Goal: Task Accomplishment & Management: Manage account settings

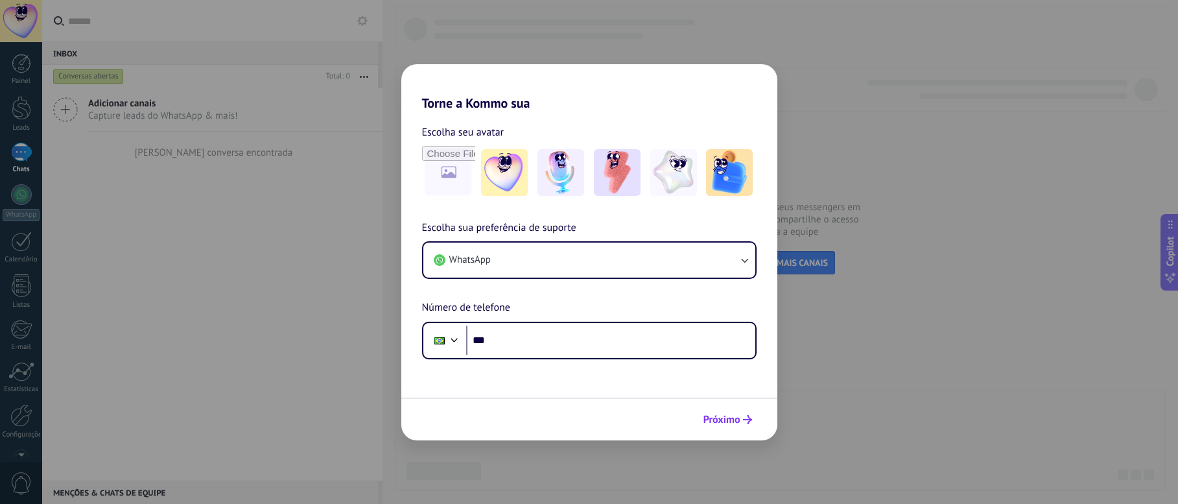
click at [738, 410] on button "Próximo" at bounding box center [728, 419] width 60 height 22
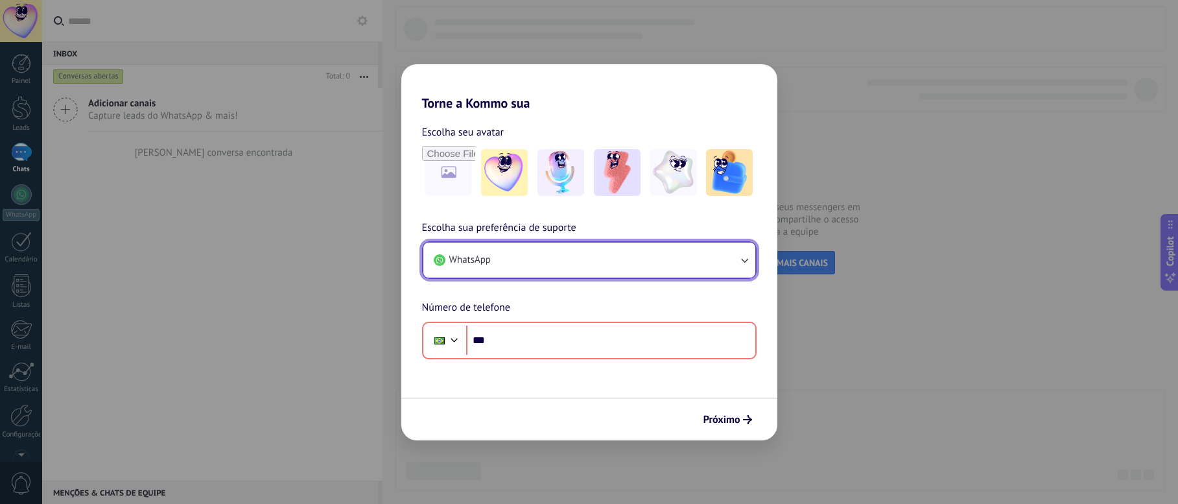
click at [541, 250] on button "WhatsApp" at bounding box center [589, 259] width 332 height 35
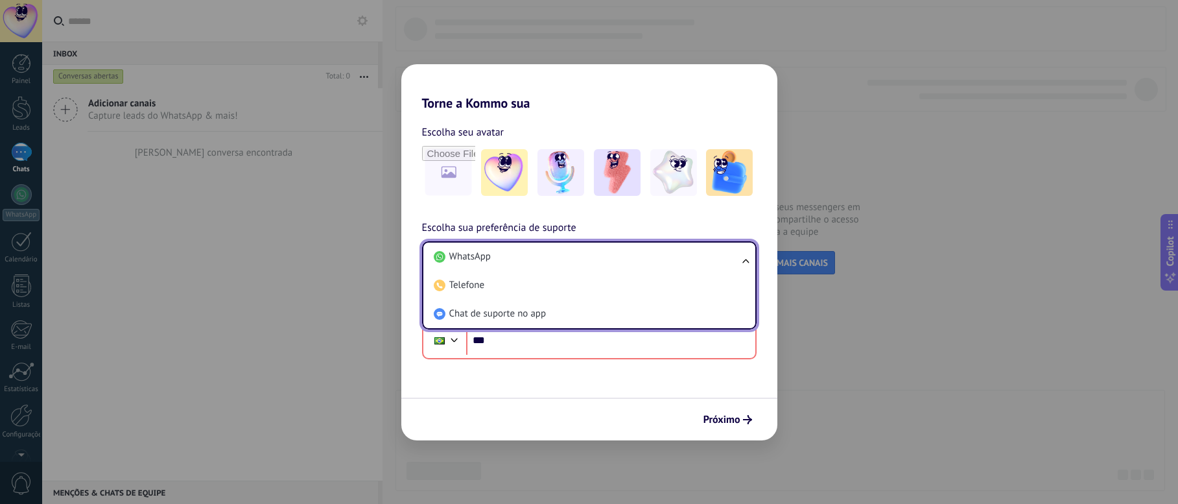
click at [562, 217] on div "Escolha seu avatar Escolha sua preferência de suporte WhatsApp WhatsApp Telefon…" at bounding box center [589, 235] width 376 height 248
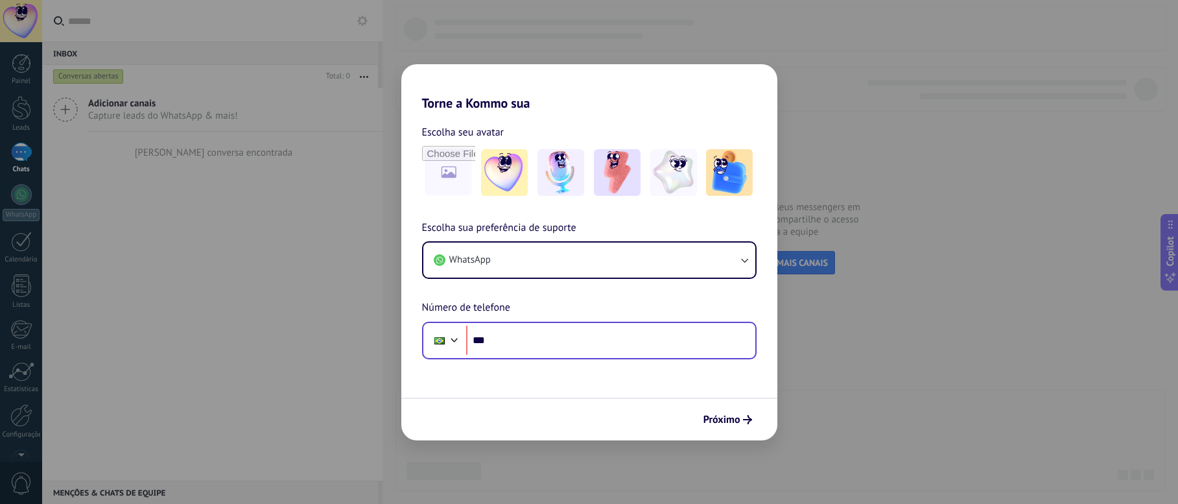
click at [550, 358] on div "Phone ***" at bounding box center [589, 341] width 335 height 38
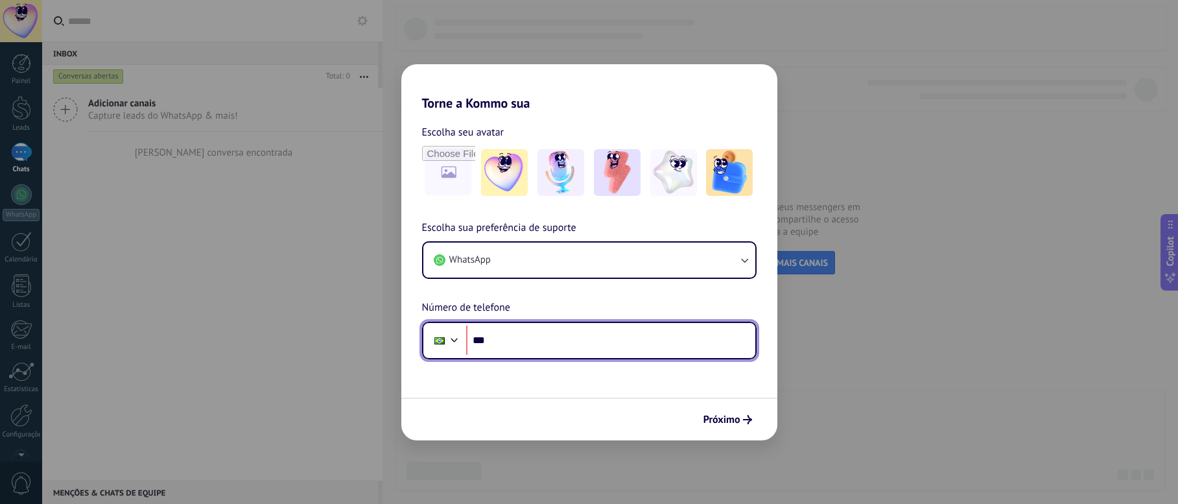
click at [543, 340] on input "***" at bounding box center [610, 340] width 289 height 30
click at [548, 349] on input "***" at bounding box center [610, 340] width 289 height 30
type input "**********"
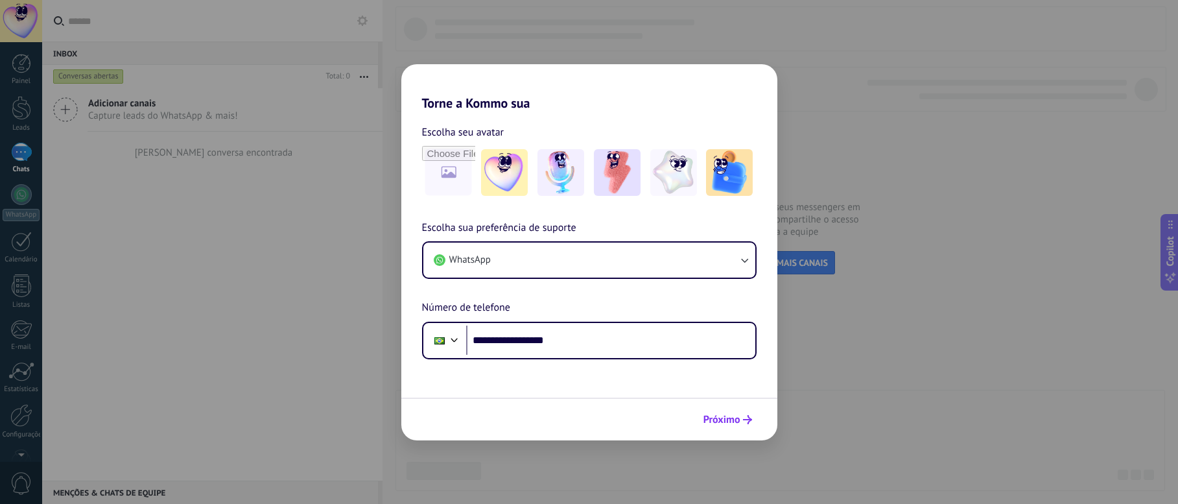
click at [747, 416] on icon "submit" at bounding box center [747, 419] width 9 height 9
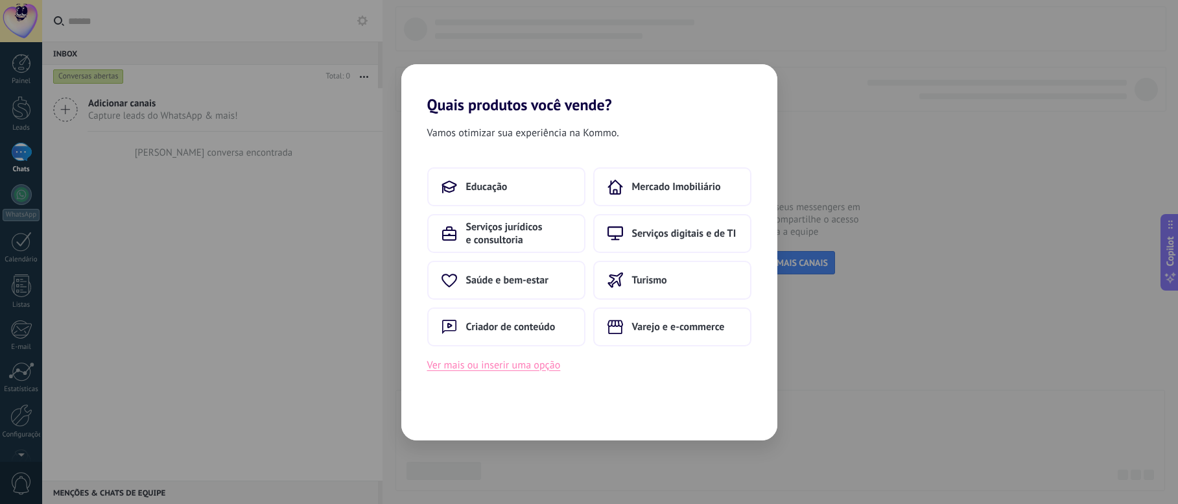
click at [540, 363] on button "Ver mais ou inserir uma opção" at bounding box center [494, 365] width 134 height 17
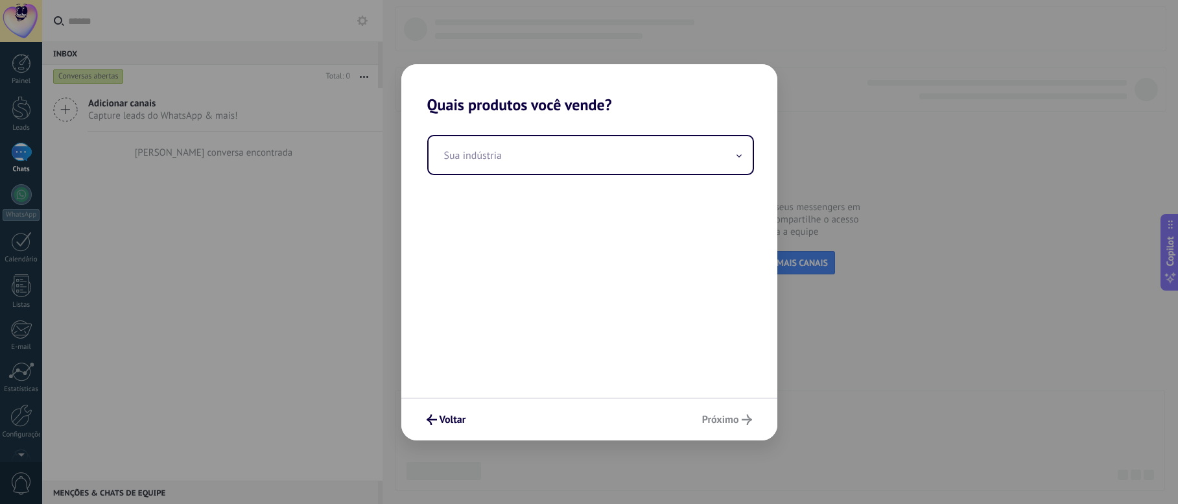
click at [548, 126] on div "Sua indústria" at bounding box center [589, 255] width 376 height 283
click at [546, 151] on input "text" at bounding box center [591, 155] width 324 height 38
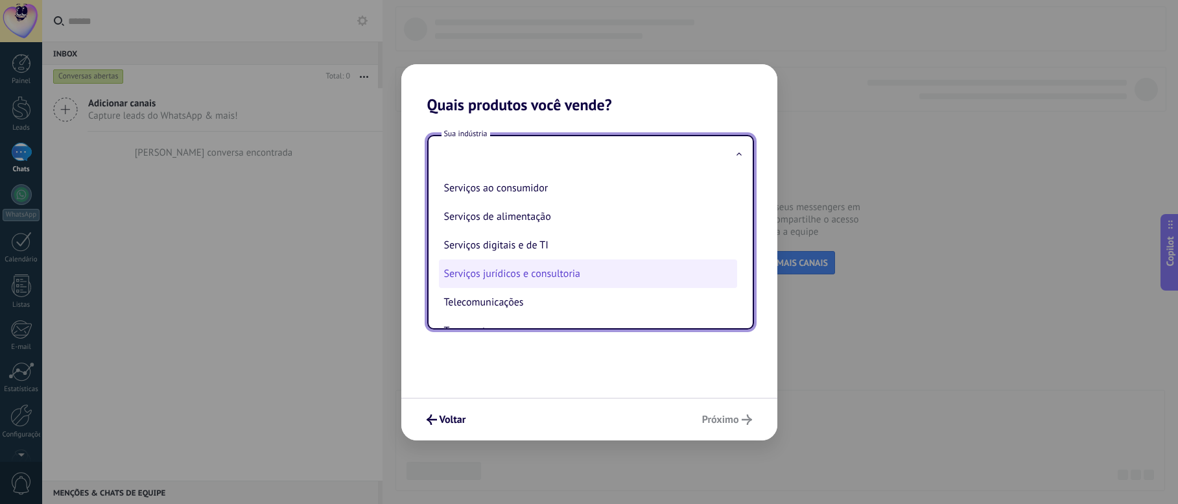
scroll to position [324, 0]
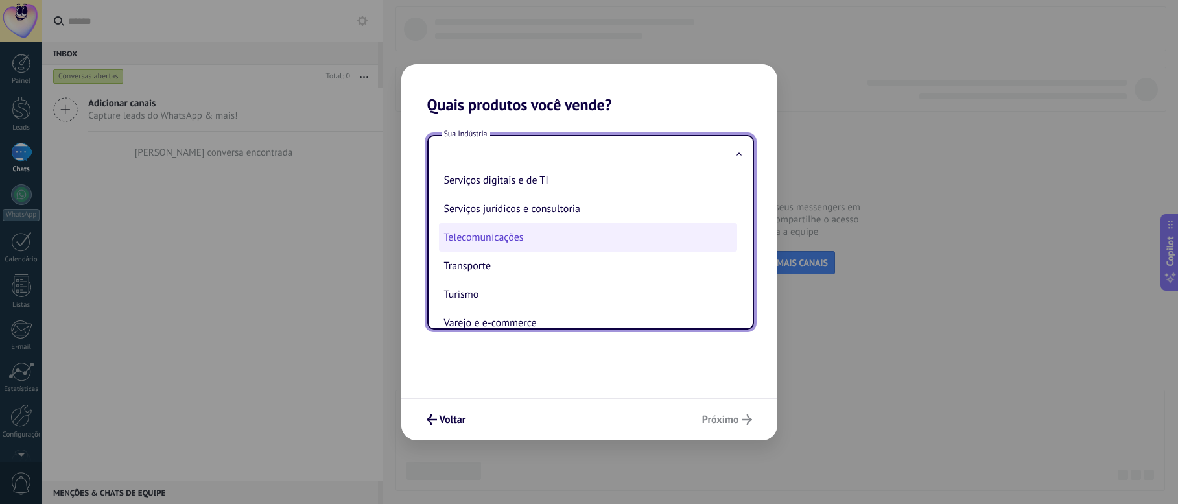
click at [571, 239] on li "Telecomunicações" at bounding box center [588, 237] width 298 height 29
type input "**********"
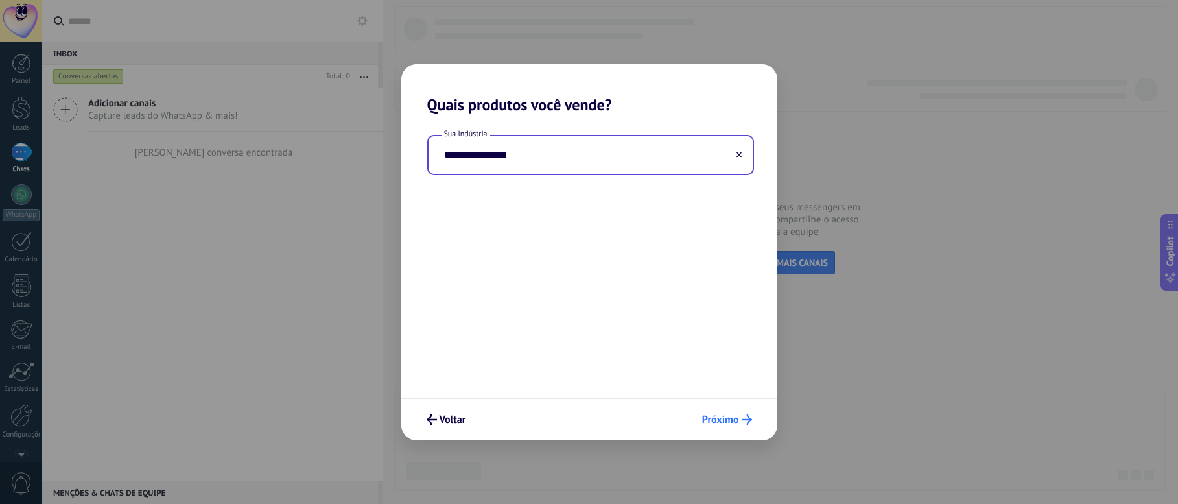
click at [723, 417] on span "Próximo" at bounding box center [720, 419] width 37 height 9
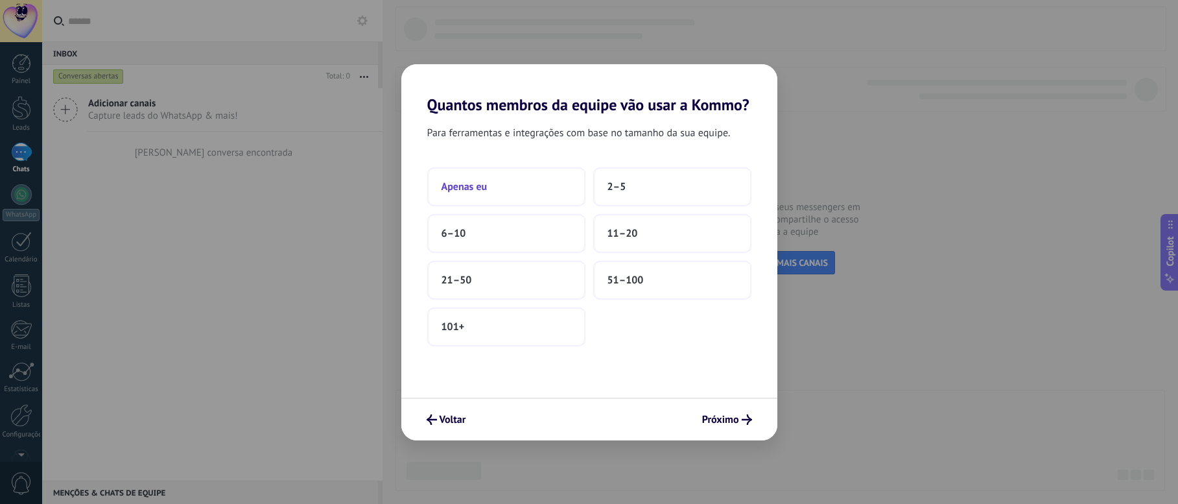
click at [554, 181] on button "Apenas eu" at bounding box center [506, 186] width 158 height 39
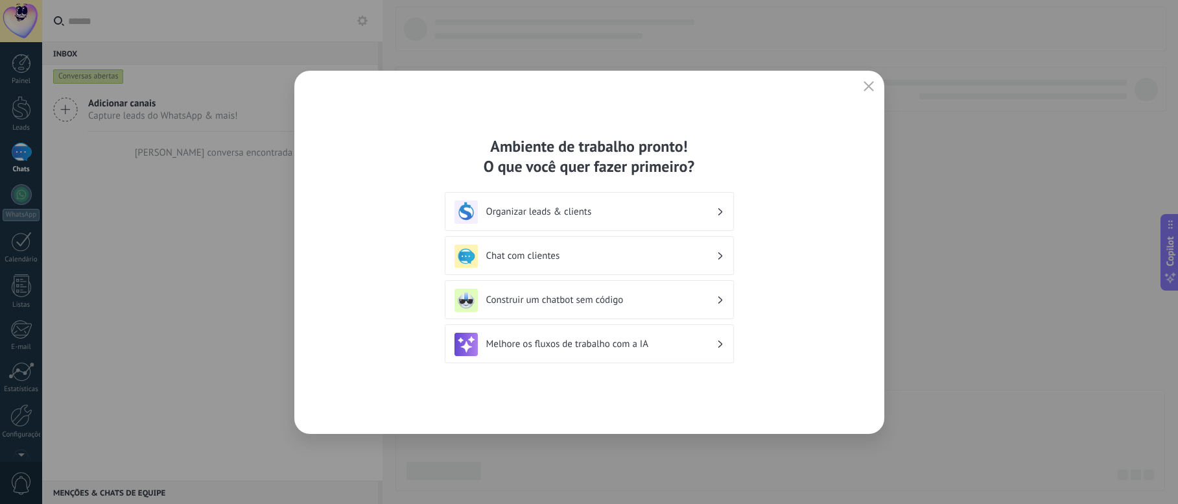
drag, startPoint x: 298, startPoint y: 399, endPoint x: 318, endPoint y: 405, distance: 20.8
click at [298, 400] on div "Ambiente de trabalho pronto! O que você quer fazer primeiro? Organizar leads & …" at bounding box center [589, 252] width 590 height 363
click at [338, 408] on div "Ambiente de trabalho pronto! O que você quer fazer primeiro? Organizar leads & …" at bounding box center [589, 252] width 590 height 363
click at [626, 259] on h3 "Chat com clientes" at bounding box center [601, 256] width 230 height 12
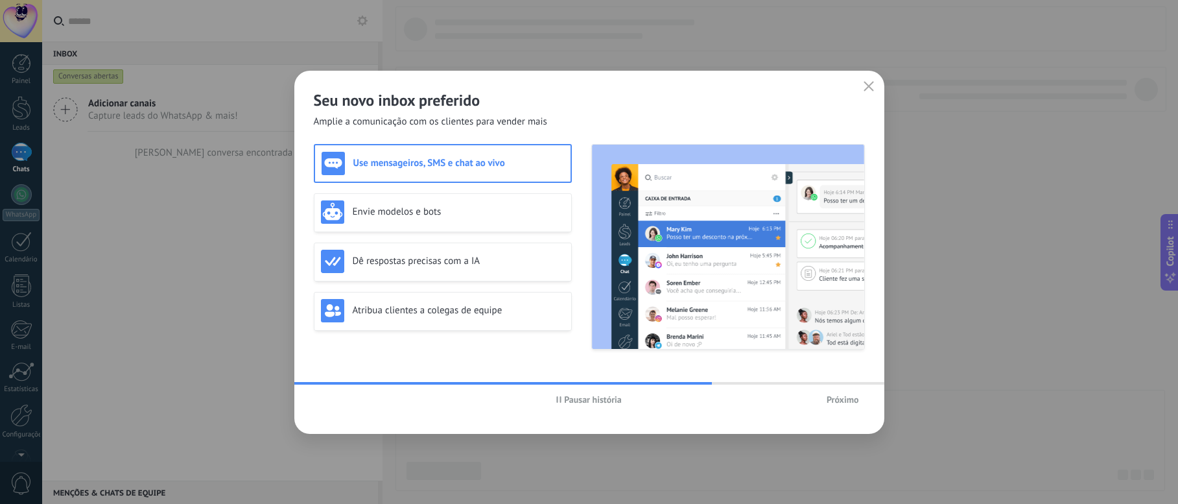
click at [836, 402] on span "Próximo" at bounding box center [843, 399] width 32 height 9
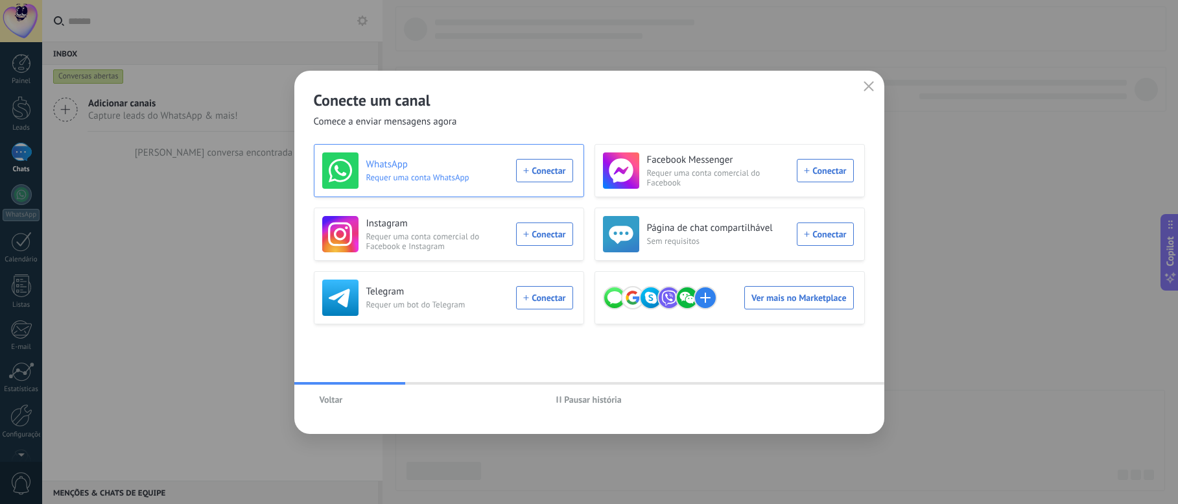
click at [559, 175] on div "WhatsApp Requer uma conta WhatsApp Conectar" at bounding box center [447, 170] width 251 height 36
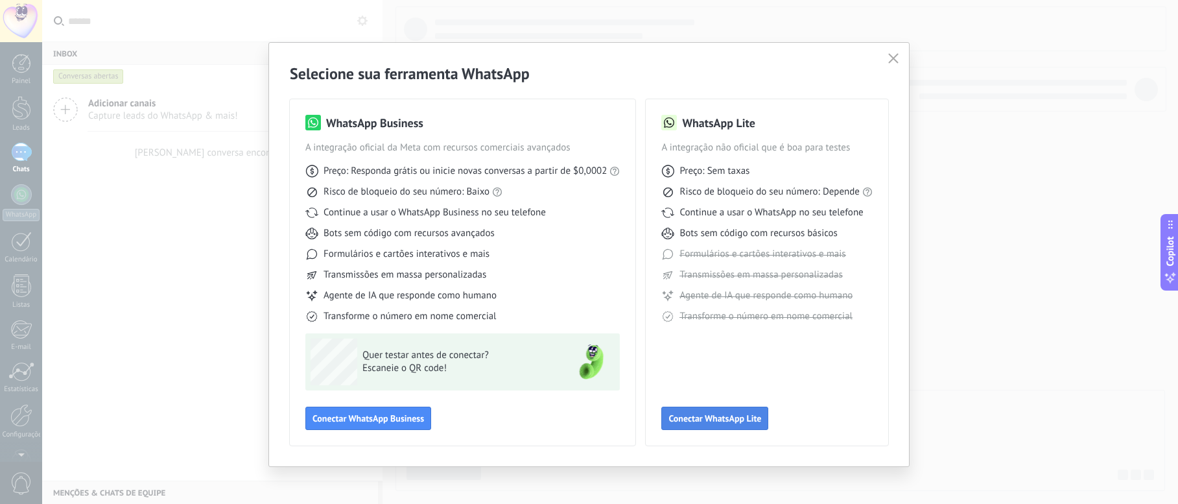
click at [706, 421] on span "Conectar WhatsApp Lite" at bounding box center [714, 418] width 93 height 9
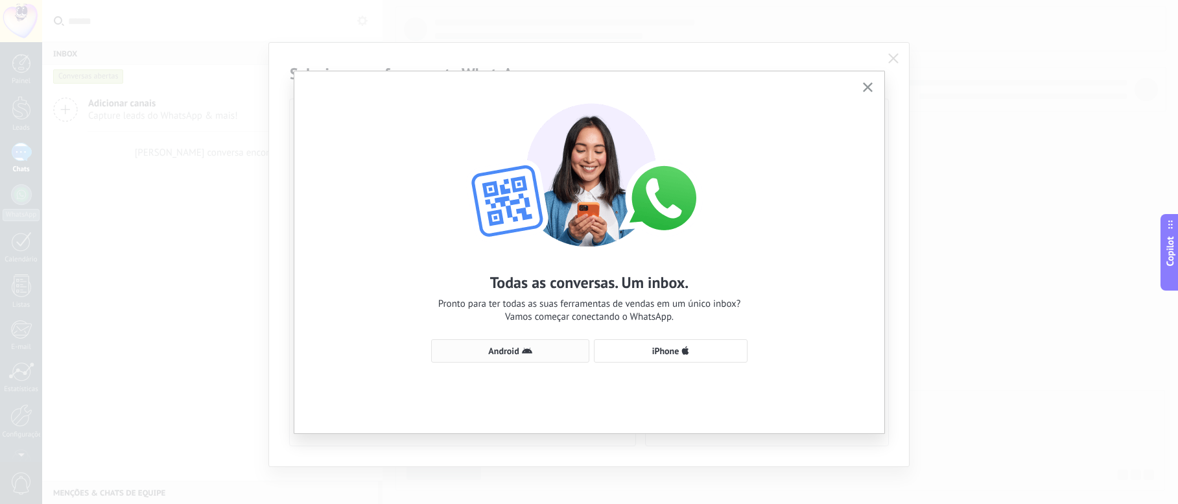
click at [514, 344] on button "Android" at bounding box center [510, 350] width 158 height 23
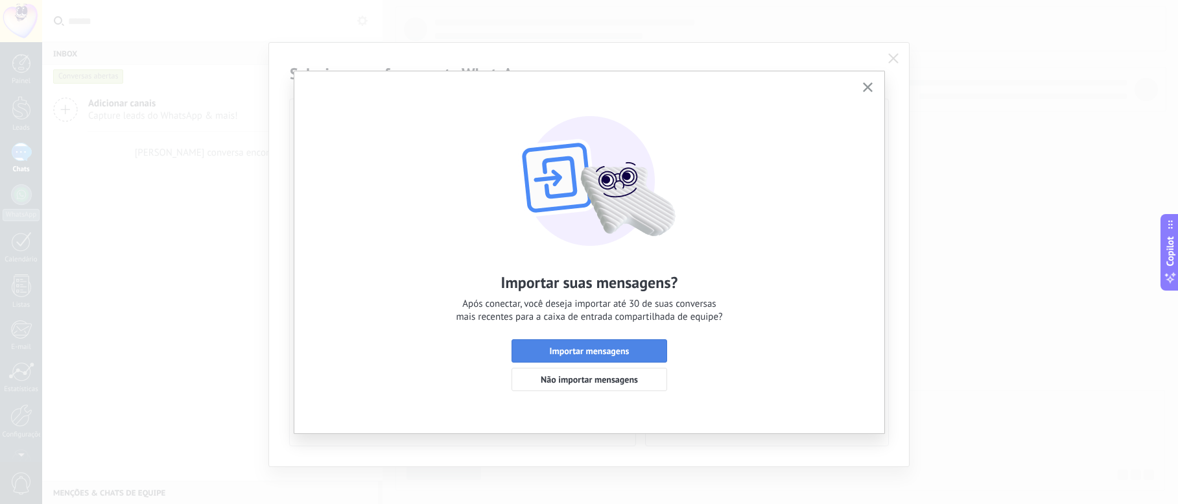
click at [542, 352] on span "Importar mensagens" at bounding box center [589, 350] width 141 height 9
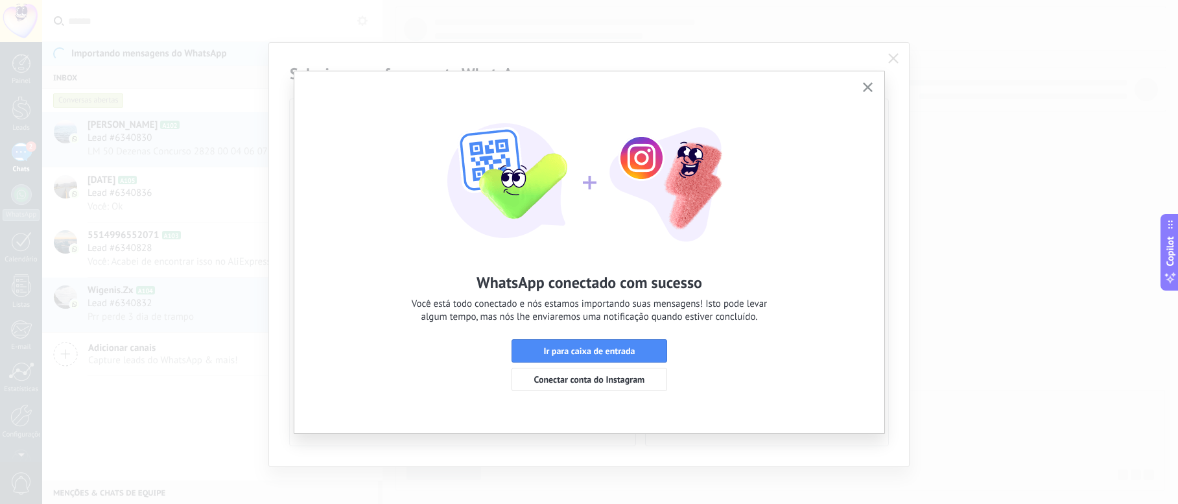
click at [650, 338] on div "WhatsApp conectado com sucesso Você está todo conectado e nós estamos importand…" at bounding box center [589, 240] width 590 height 339
click at [649, 348] on span "Ir para caixa de entrada" at bounding box center [589, 350] width 141 height 9
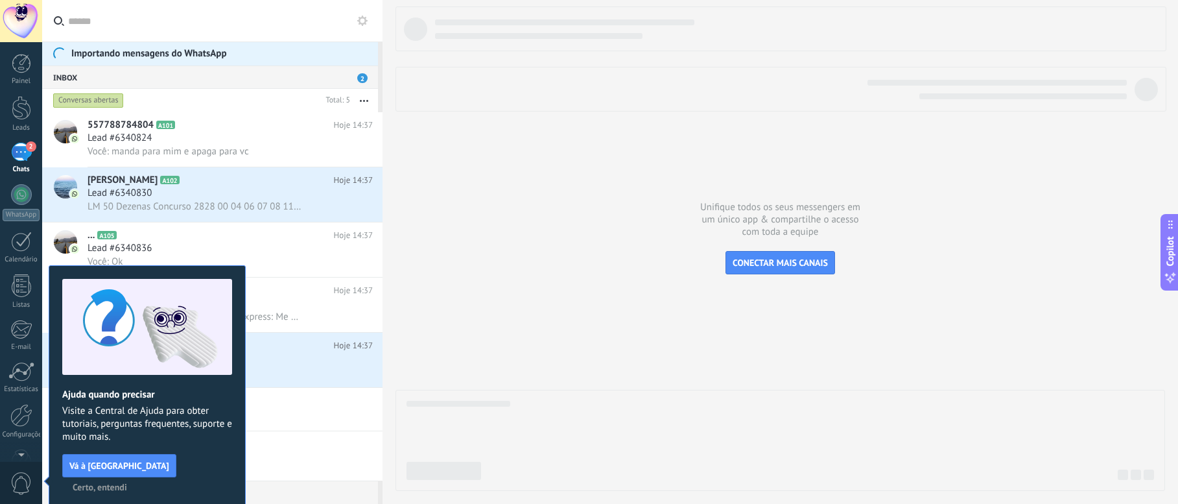
click at [127, 482] on span "Certo, entendi" at bounding box center [100, 486] width 54 height 9
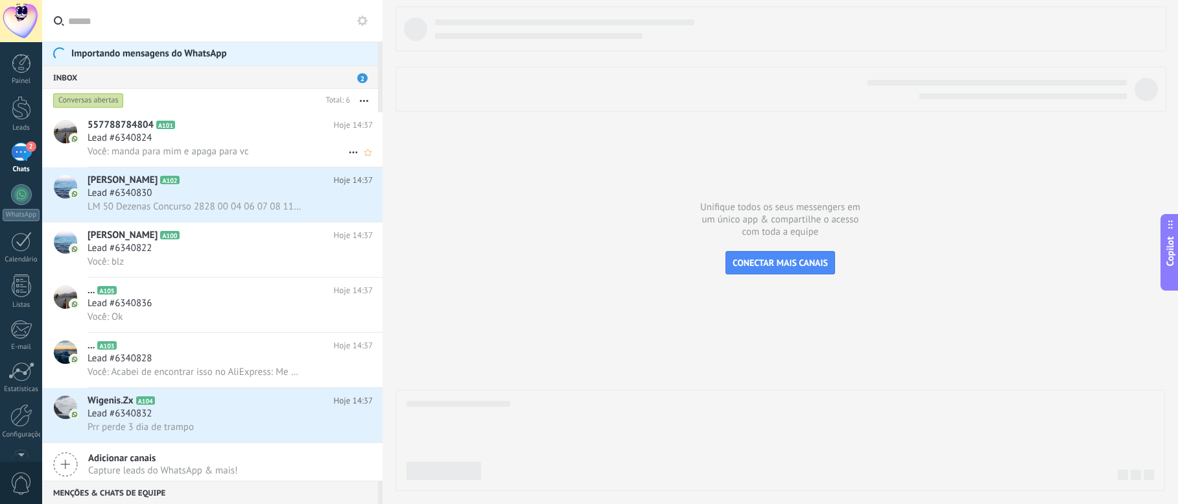
click at [230, 143] on div "Lead #6340824" at bounding box center [230, 138] width 285 height 13
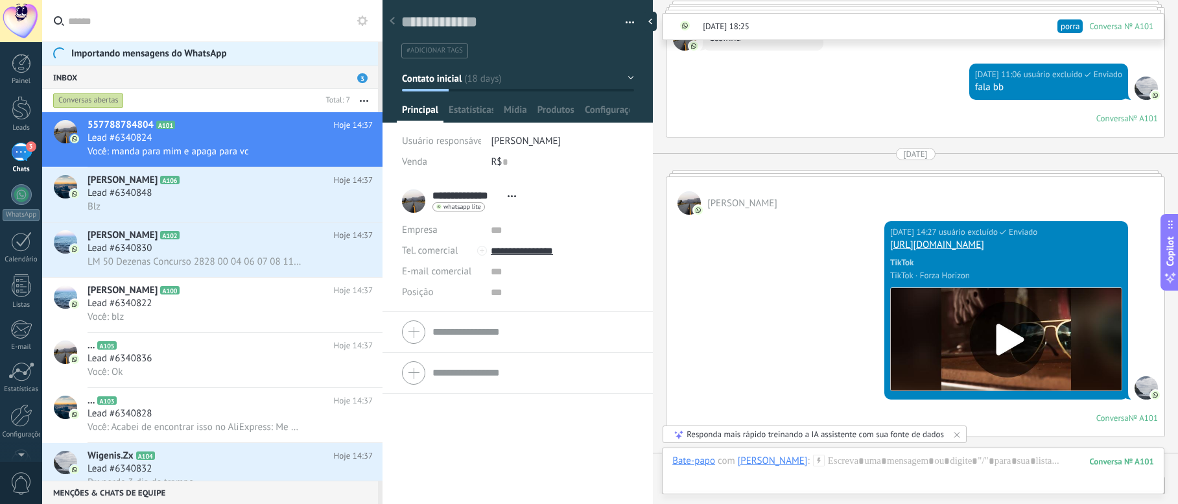
scroll to position [1628, 0]
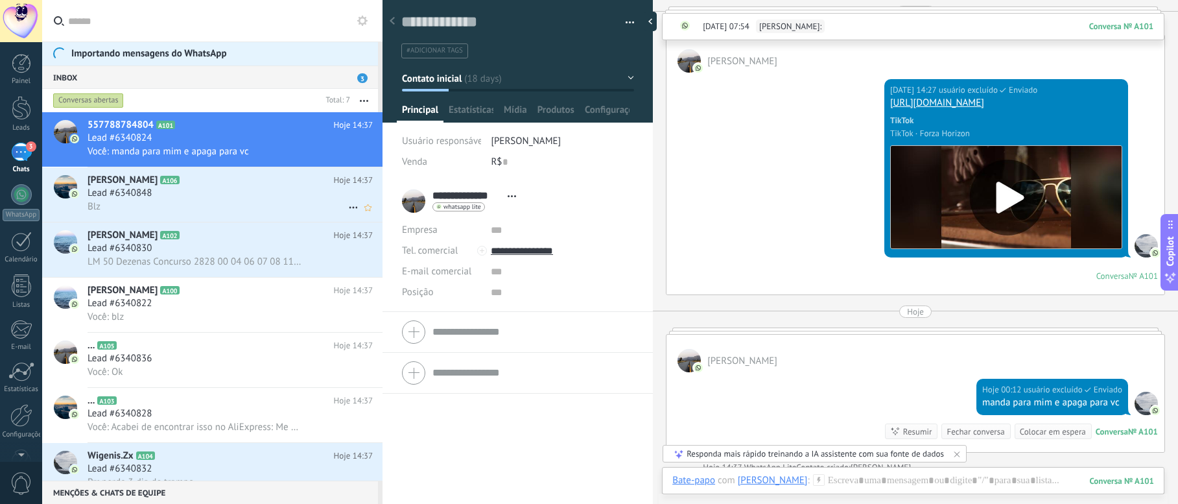
click at [199, 185] on h2 "Lavinia Zanata A106" at bounding box center [211, 180] width 246 height 13
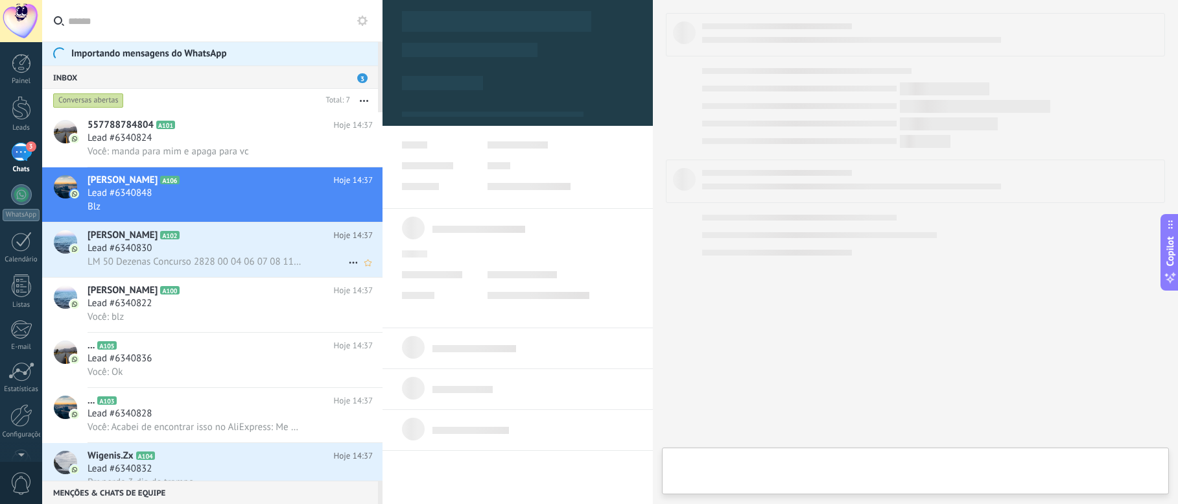
click at [193, 255] on span "LM 50 Dezenas Concurso 2828 00 04 06 07 08 11 13 17 19 20 24 25 26 29 31 34 35 …" at bounding box center [195, 261] width 214 height 12
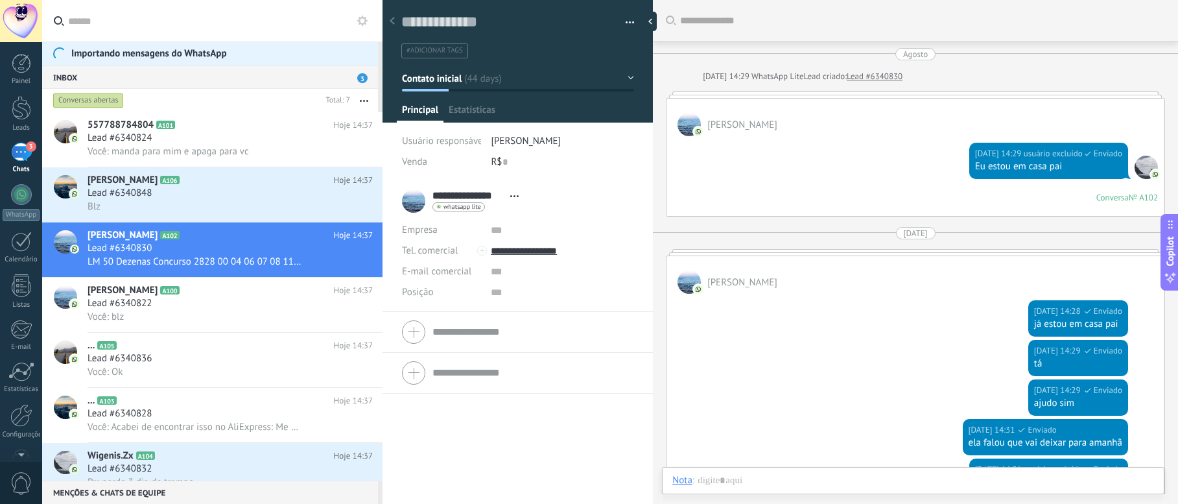
scroll to position [869, 0]
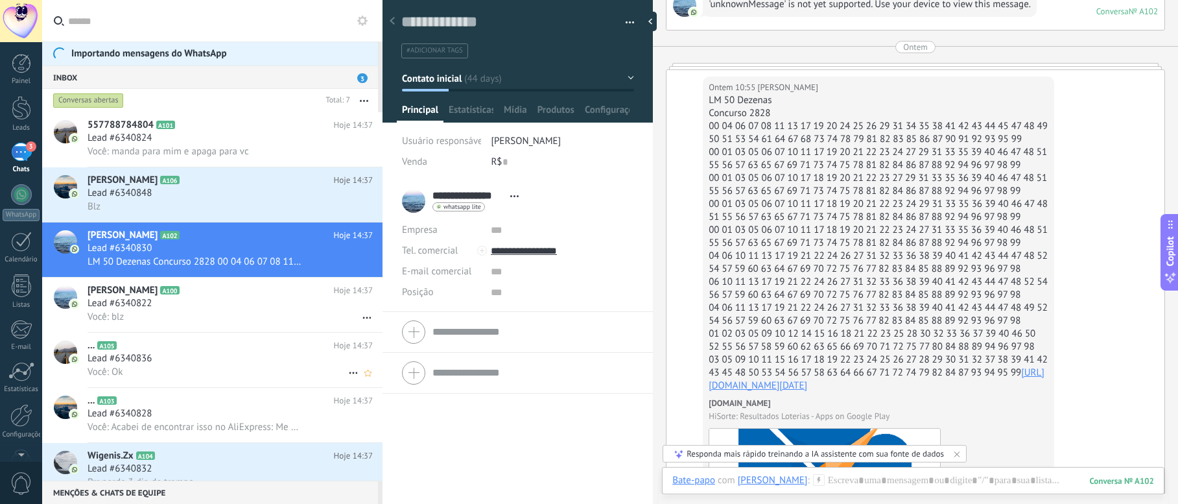
click at [197, 338] on div "... A105 Hoje 14:37 Lead #6340836 Você: Ok" at bounding box center [235, 360] width 295 height 54
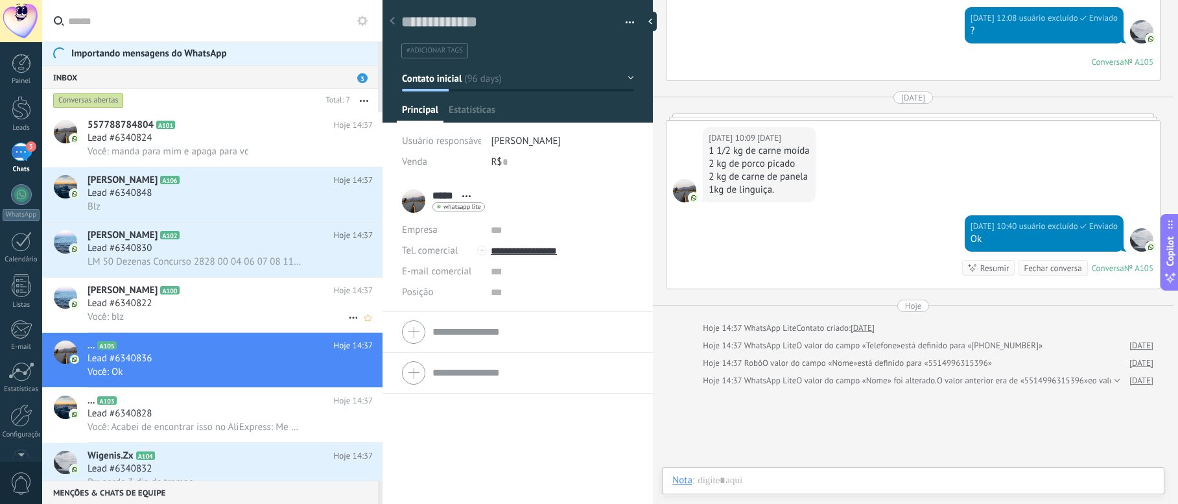
scroll to position [19, 0]
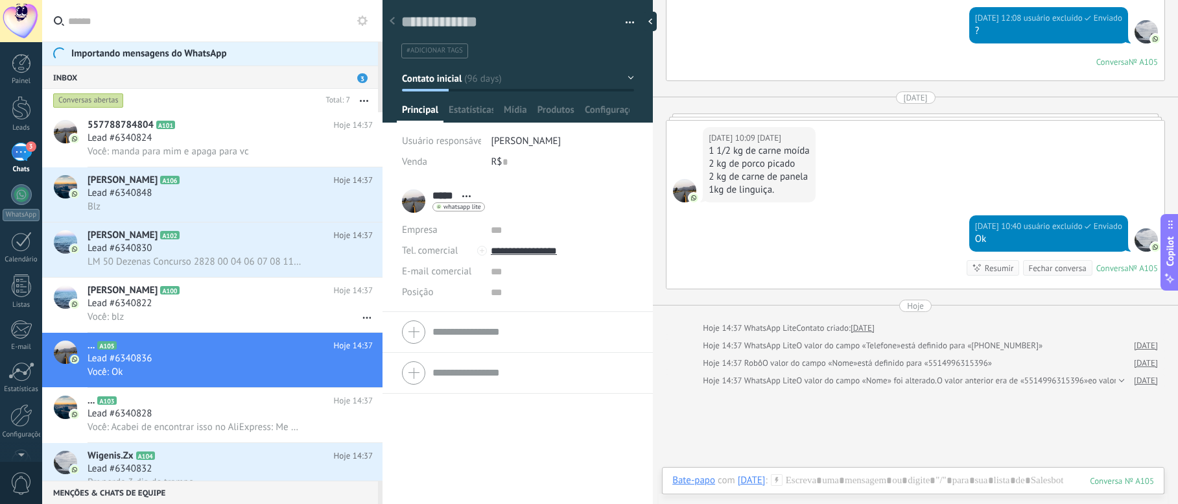
click at [436, 198] on input "*****" at bounding box center [443, 195] width 23 height 13
click at [449, 209] on input "text" at bounding box center [532, 207] width 201 height 13
click at [457, 200] on input "*****" at bounding box center [532, 194] width 201 height 13
click at [478, 205] on input "text" at bounding box center [532, 207] width 201 height 13
click at [466, 196] on input "*****" at bounding box center [532, 194] width 201 height 13
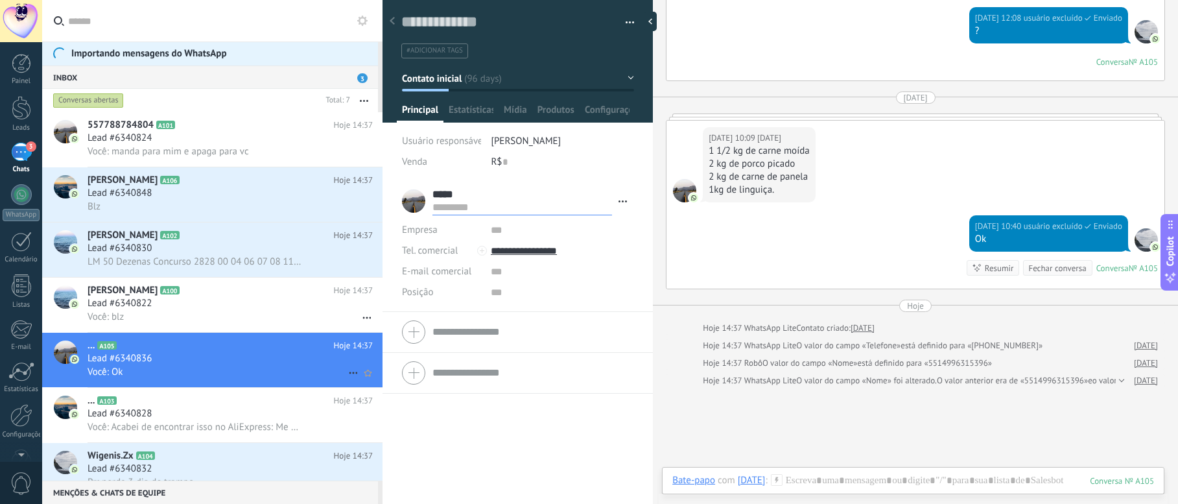
click at [165, 355] on div "Lead #6340836" at bounding box center [230, 358] width 285 height 13
click at [415, 19] on textarea at bounding box center [508, 22] width 215 height 20
type textarea "*"
type textarea "**"
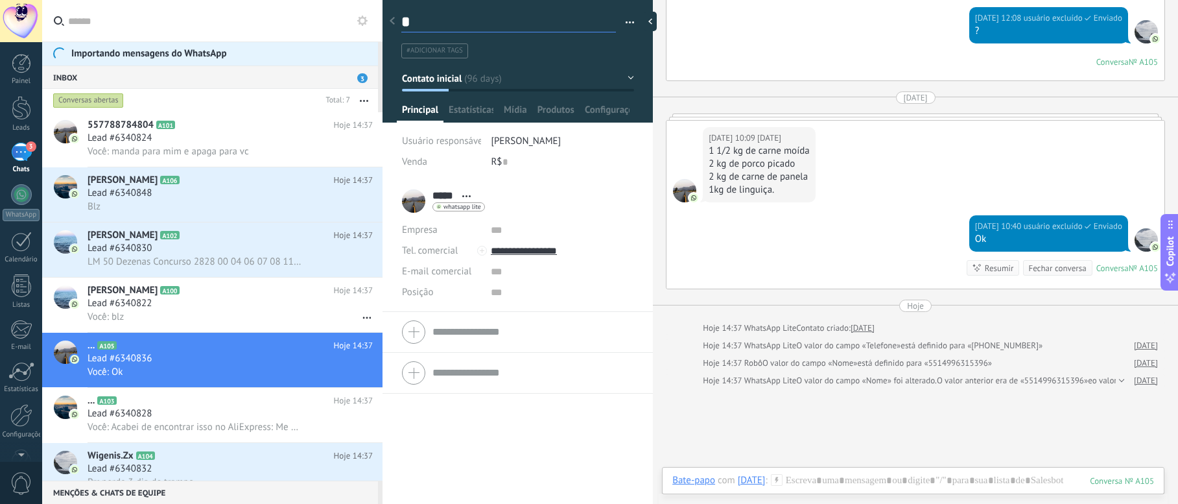
type textarea "**"
type textarea "***"
type textarea "**"
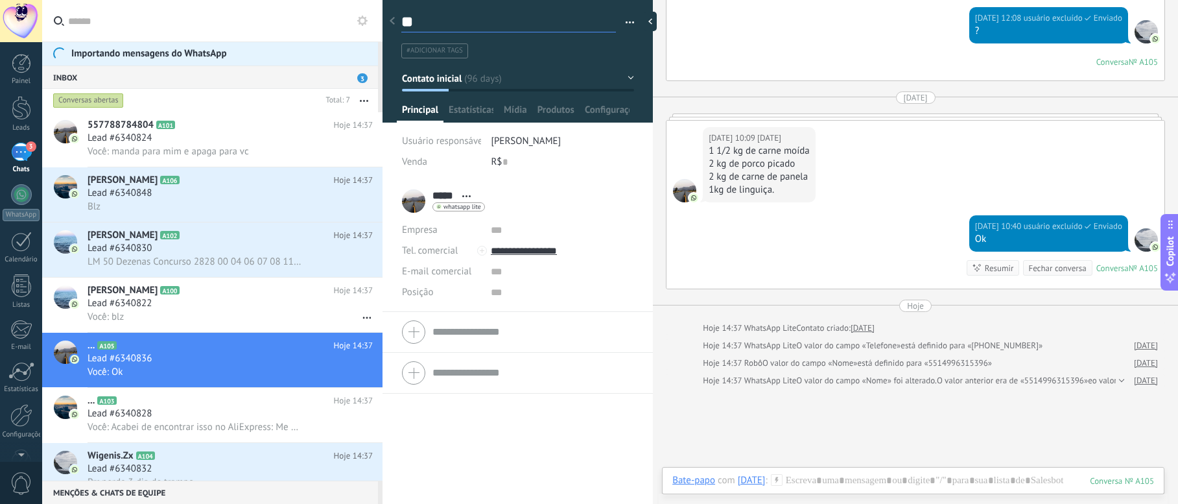
type textarea "*"
type textarea "**********"
type textarea "*"
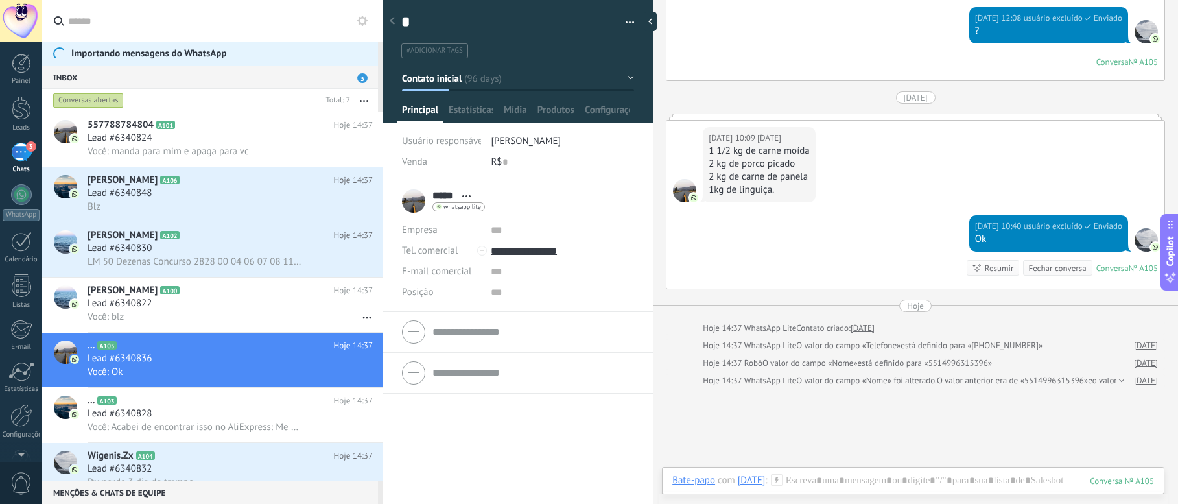
type textarea "**"
type textarea "***"
type textarea "**"
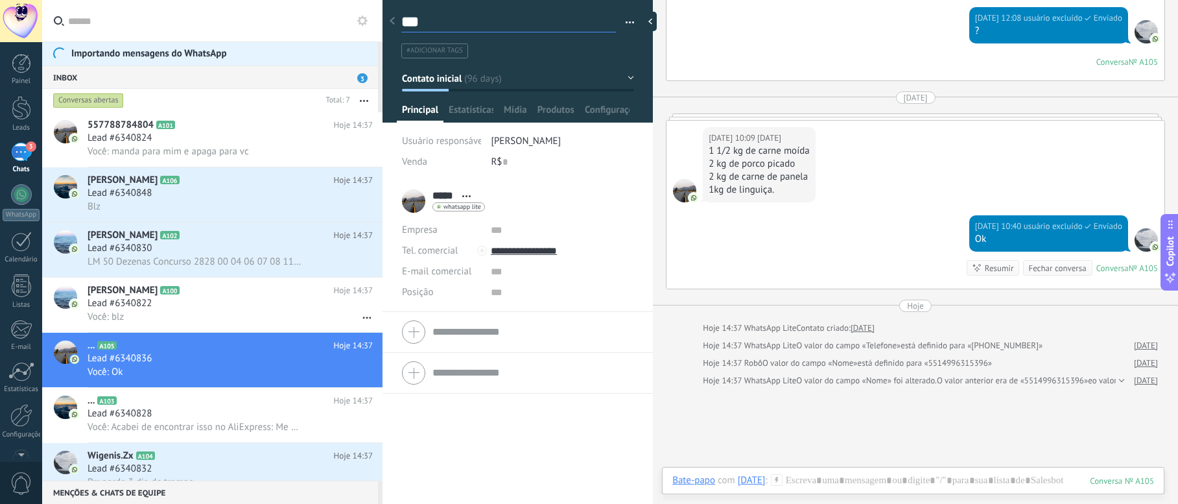
type textarea "**"
type textarea "***"
type textarea "****"
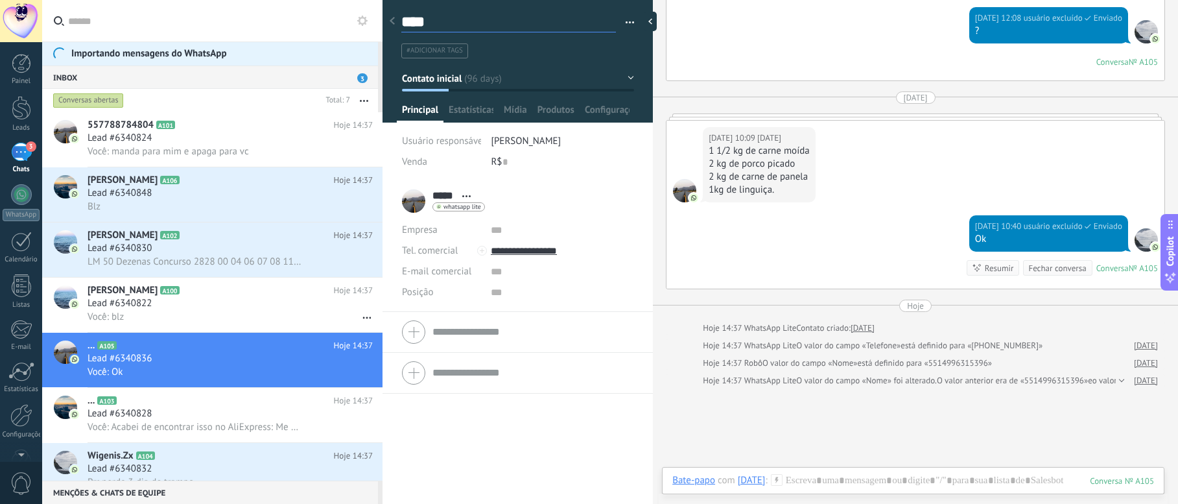
type textarea "*****"
click at [602, 44] on ul "#adicionar tags" at bounding box center [515, 51] width 231 height 18
type textarea "*****"
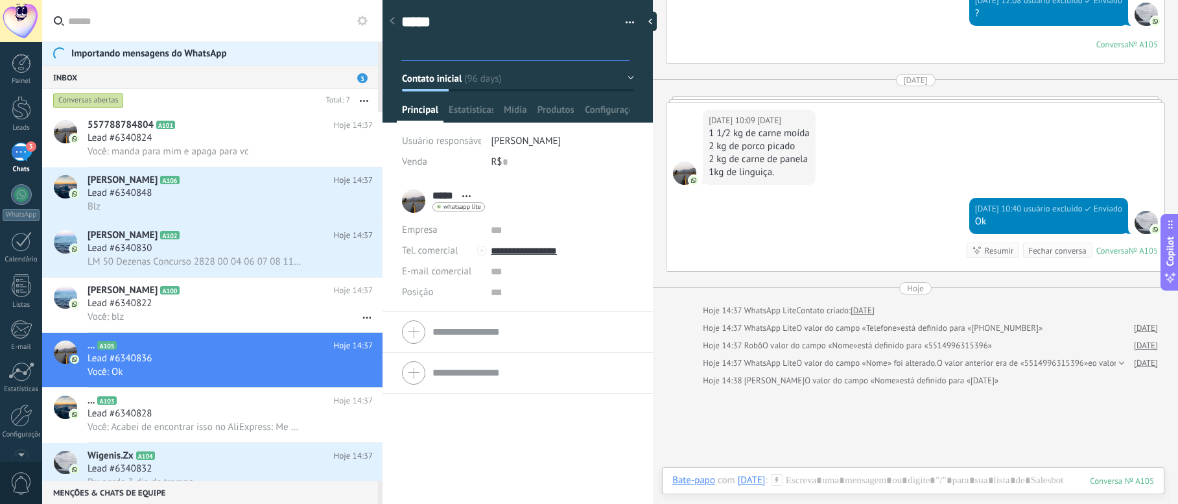
click at [418, 486] on div "***** [DATE] ***** [DATE][PERSON_NAME] Abrir detalhes Copiar nome" at bounding box center [517, 342] width 270 height 323
drag, startPoint x: 756, startPoint y: 311, endPoint x: 833, endPoint y: 306, distance: 77.3
click at [833, 306] on div "Hoje 14:37 WhatsApp Lite Contato criado: [DATE]" at bounding box center [789, 310] width 172 height 13
drag, startPoint x: 818, startPoint y: 323, endPoint x: 828, endPoint y: 323, distance: 9.7
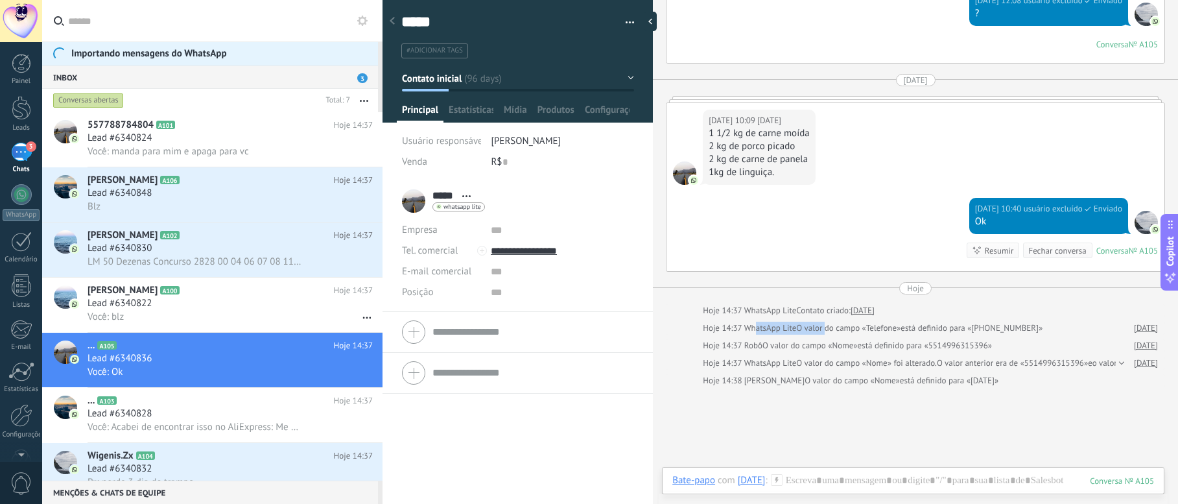
click at [828, 323] on div "Hoje 14:37 WhatsApp Lite O valor do campo «Telefone» está definido para «[PHONE…" at bounding box center [873, 328] width 340 height 13
click at [842, 328] on span "O valor do campo «Telefone»" at bounding box center [848, 328] width 104 height 13
drag, startPoint x: 928, startPoint y: 327, endPoint x: 1001, endPoint y: 325, distance: 72.6
click at [1001, 325] on span "está definido para «[PHONE_NUMBER]»" at bounding box center [971, 328] width 142 height 13
drag, startPoint x: 751, startPoint y: 344, endPoint x: 808, endPoint y: 347, distance: 57.1
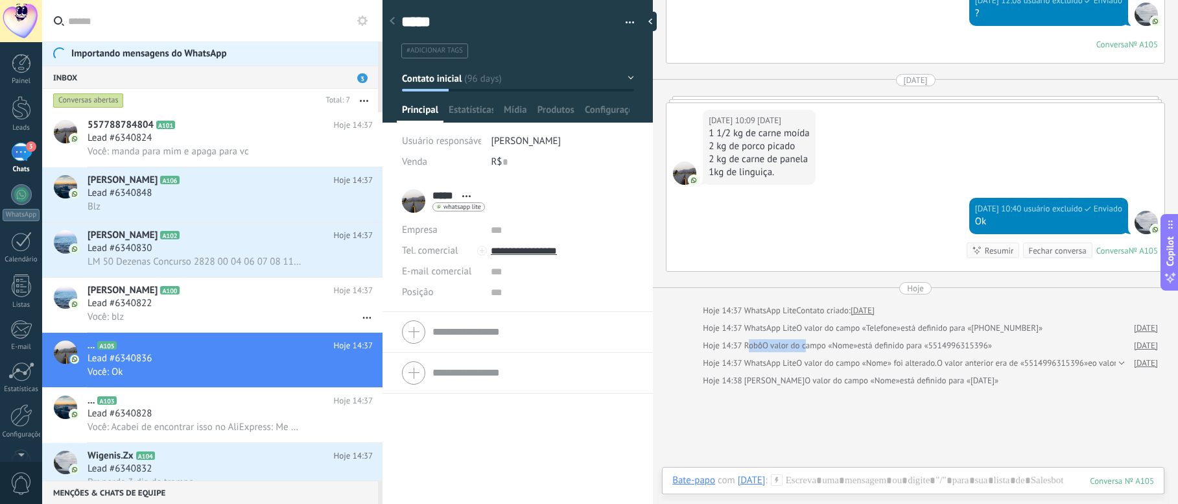
click at [808, 347] on div "Hoje 14:37 Robô O valor do campo «Nome» está definido para «5514996315396»" at bounding box center [847, 345] width 289 height 13
click at [814, 347] on span "O valor do campo «Nome»" at bounding box center [809, 345] width 95 height 13
click at [1141, 222] on div at bounding box center [1145, 222] width 23 height 23
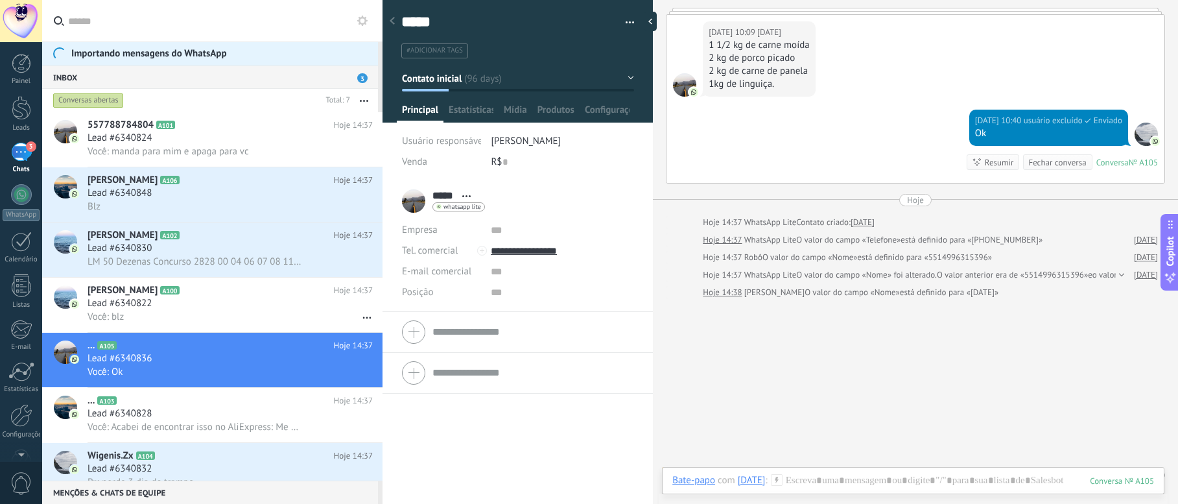
scroll to position [2524, 0]
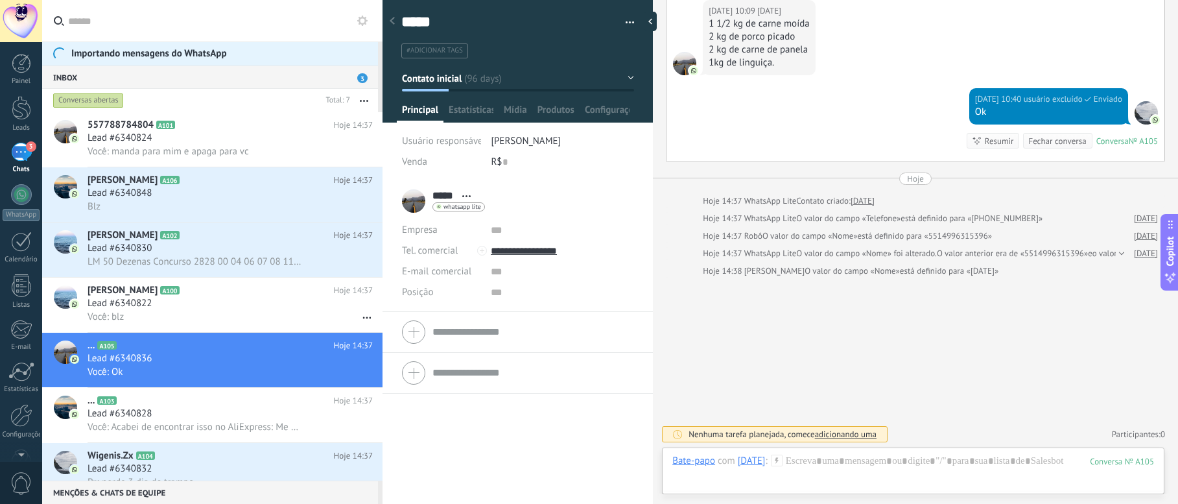
click at [991, 453] on div "Bate-papo E-mail Nota Tarefa Bate-papo com [DATE] : 105 Enviar Cancelar Rastrea…" at bounding box center [913, 470] width 502 height 47
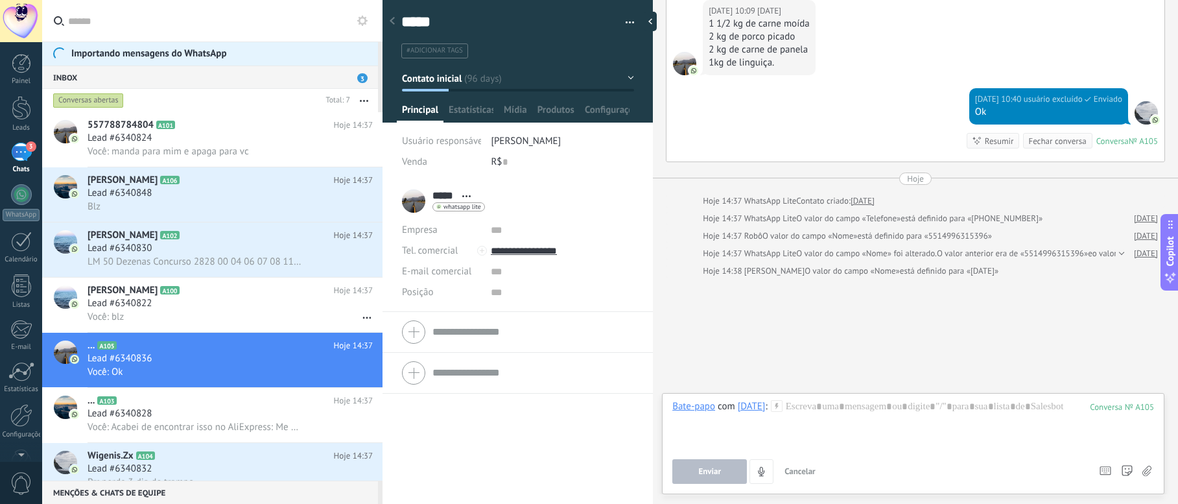
click at [679, 67] on div at bounding box center [684, 63] width 23 height 23
click at [406, 200] on div "***** [DATE] ***** [DATE][PERSON_NAME] Abrir detalhes Copiar nome Desvincular C…" at bounding box center [443, 201] width 83 height 32
click at [468, 198] on span "Abrir detalhes Copiar nome Desvincular Contato principal" at bounding box center [466, 196] width 21 height 10
click at [514, 216] on link "Abrir detalhes" at bounding box center [510, 213] width 58 height 12
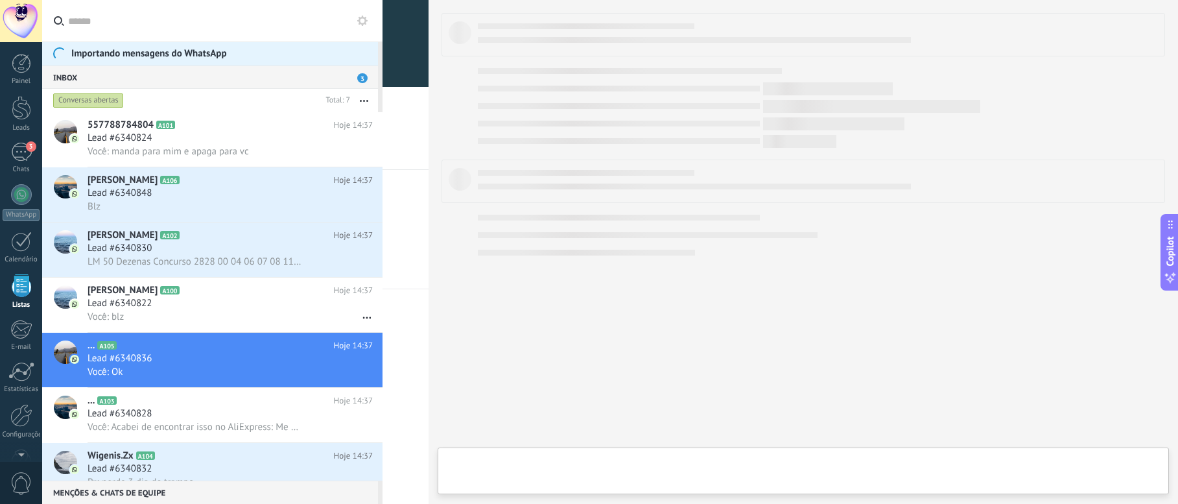
scroll to position [34, 0]
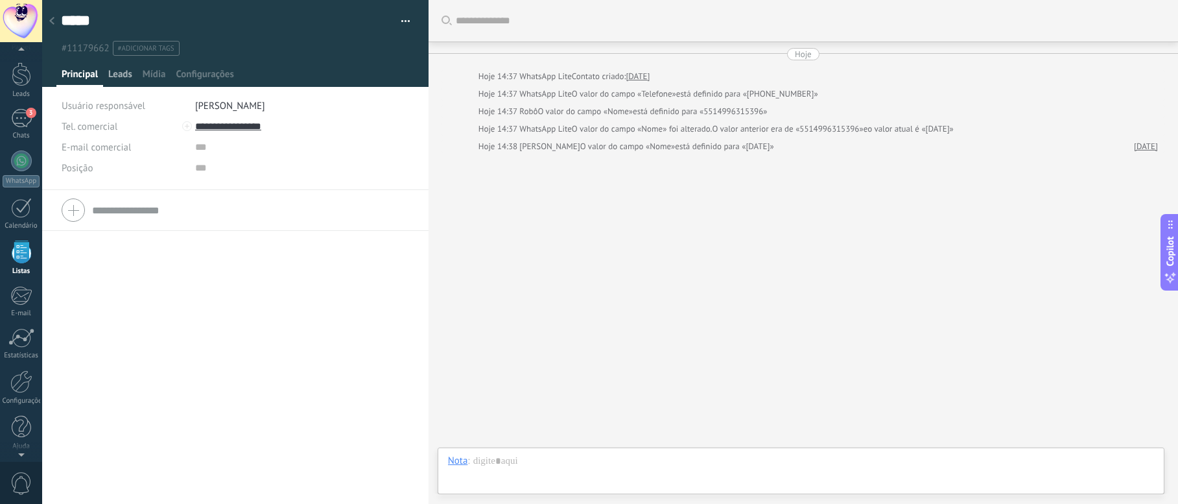
click at [117, 76] on span "Leads" at bounding box center [120, 77] width 24 height 19
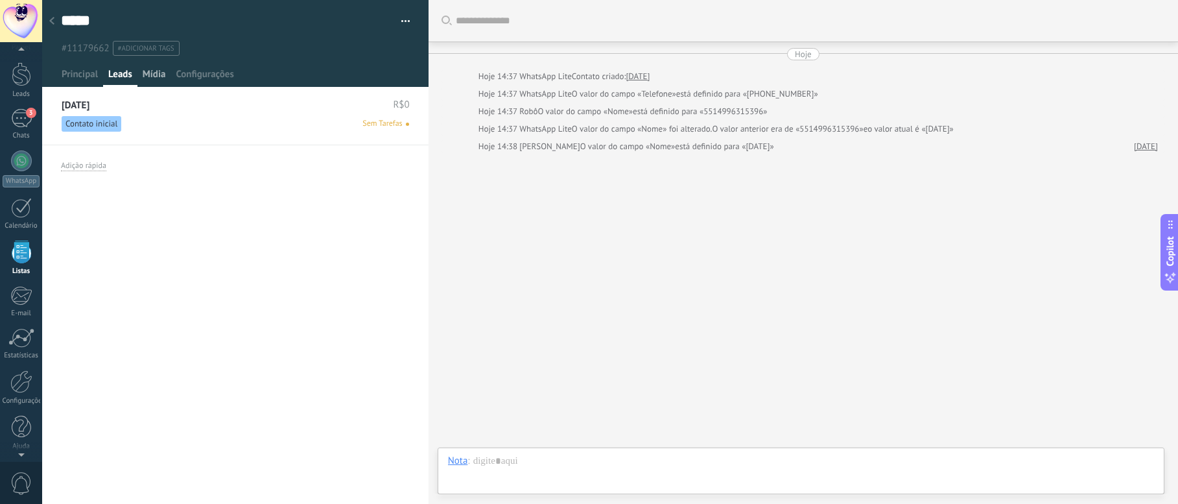
click at [153, 78] on span "Mídia" at bounding box center [154, 77] width 23 height 19
click at [213, 75] on span "Configurações" at bounding box center [205, 77] width 58 height 19
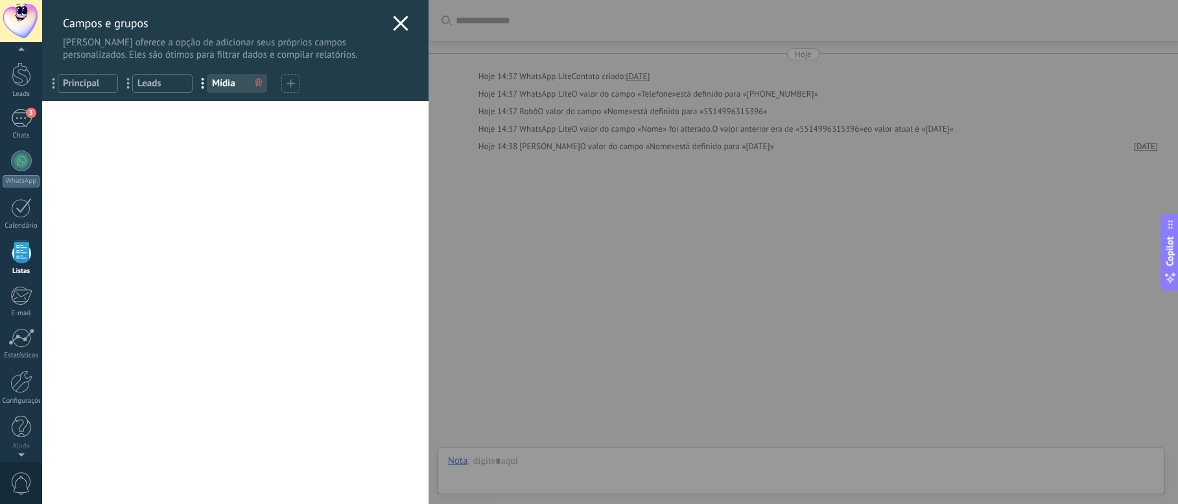
click at [394, 23] on use at bounding box center [400, 23] width 15 height 15
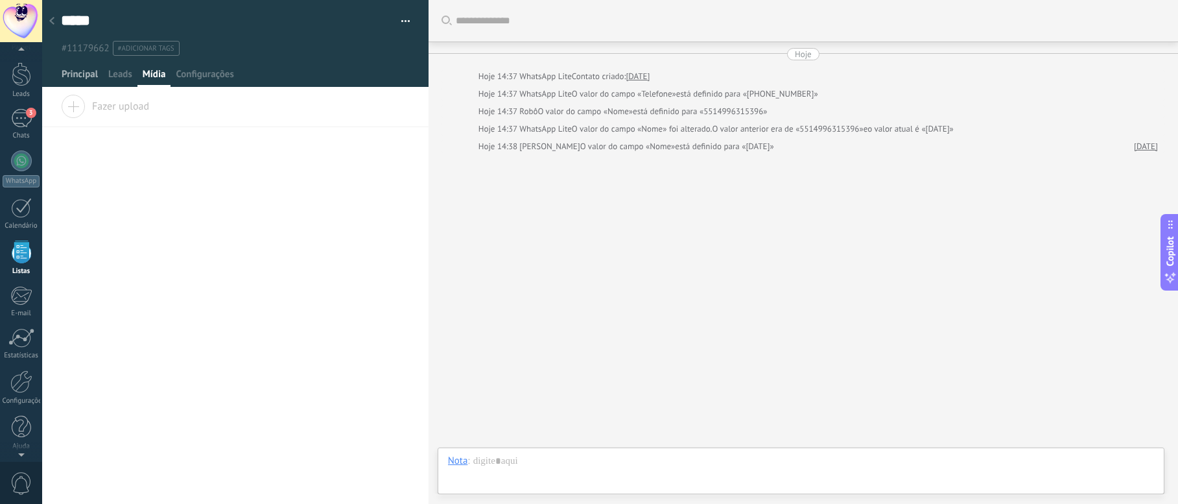
click at [77, 71] on span "Principal" at bounding box center [80, 77] width 36 height 19
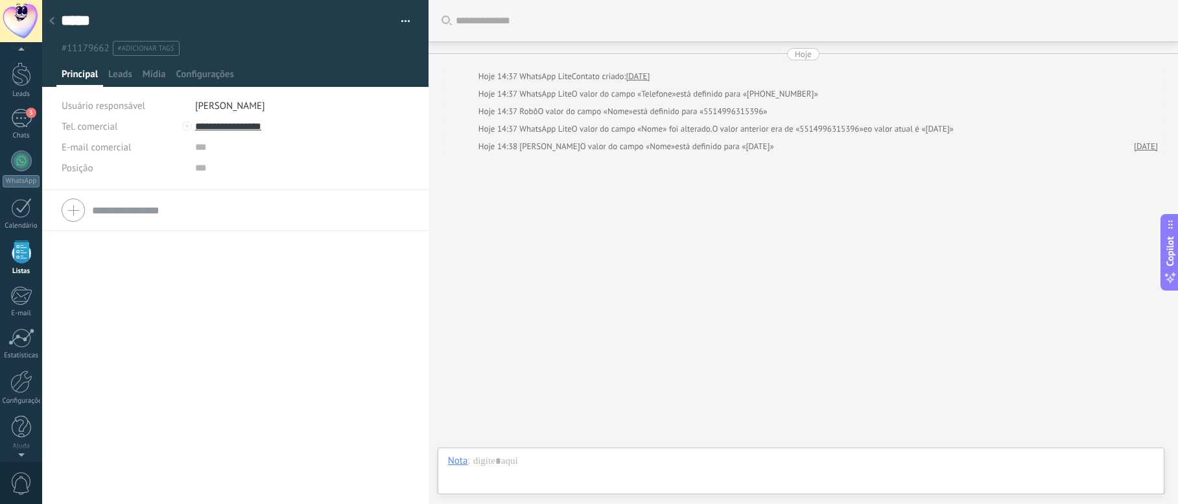
click at [141, 313] on div "Tel. comercial Comercial direto Celular Faz Casa Outros Tel. comercial Ligar Co…" at bounding box center [235, 347] width 386 height 314
click at [27, 64] on div at bounding box center [21, 63] width 19 height 19
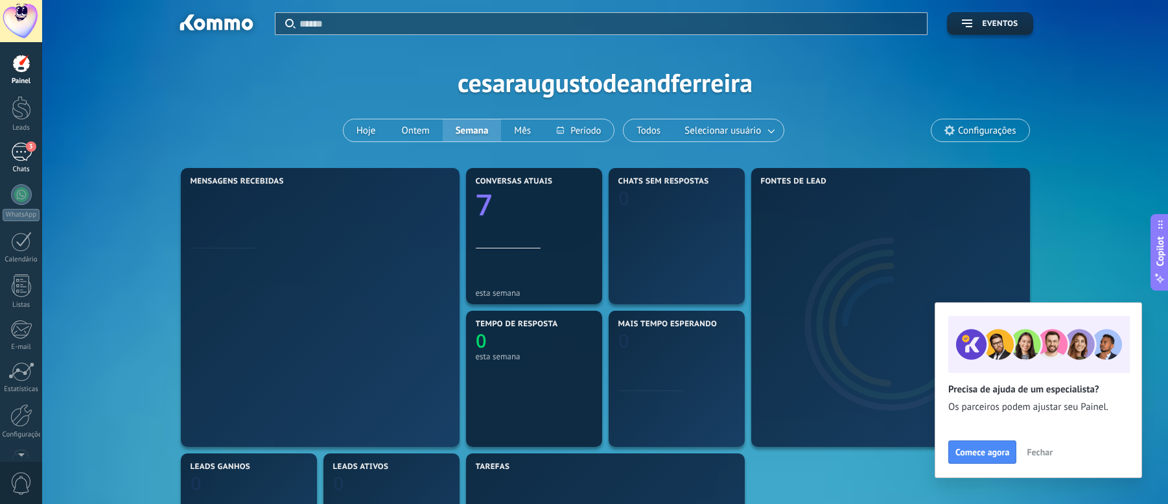
click at [21, 154] on div "3" at bounding box center [21, 152] width 21 height 19
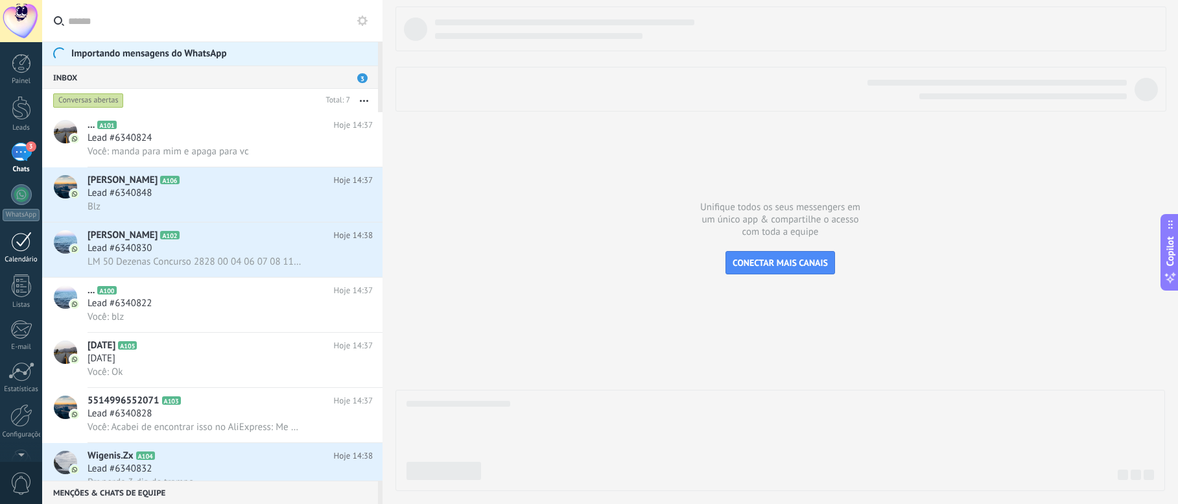
click at [19, 243] on div at bounding box center [21, 241] width 21 height 20
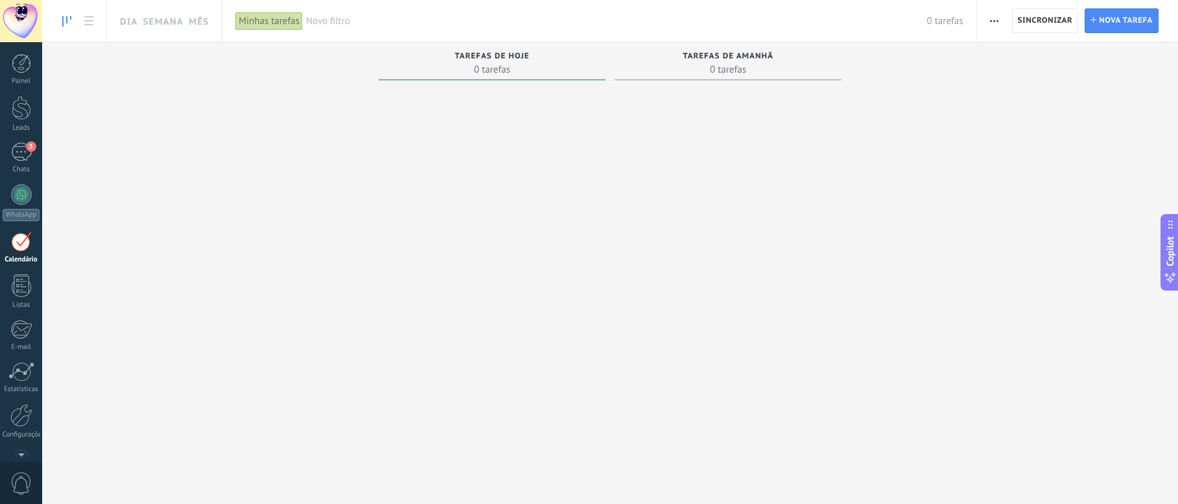
click at [468, 80] on div "Tarefas de hoje 0 tarefas" at bounding box center [492, 63] width 227 height 43
click at [687, 73] on span "0 tarefas" at bounding box center [728, 69] width 214 height 13
click at [535, 58] on div "Tarefas de hoje" at bounding box center [492, 57] width 214 height 11
click at [1120, 27] on span "Nova tarefa" at bounding box center [1126, 20] width 54 height 23
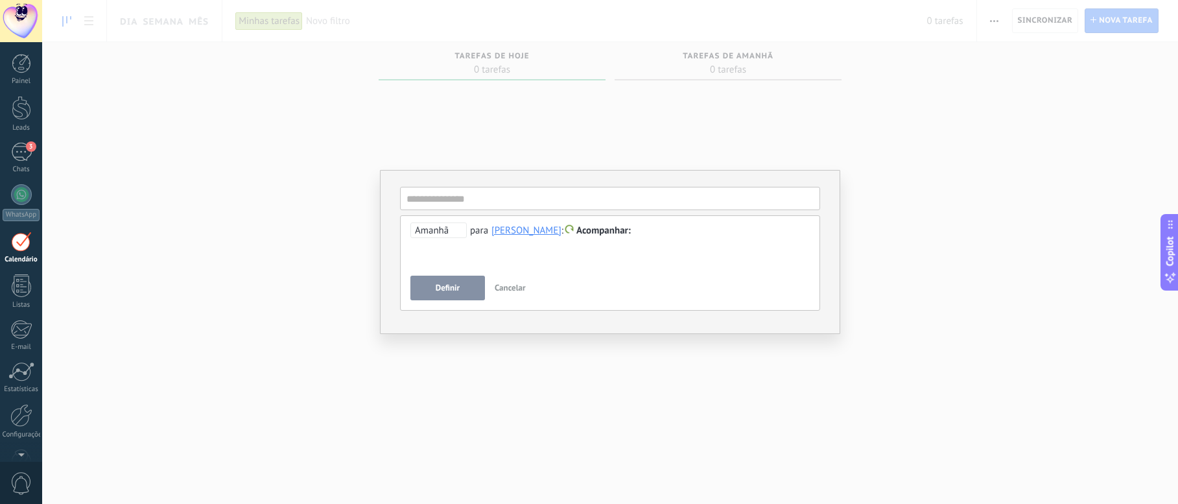
click at [633, 227] on div at bounding box center [609, 231] width 399 height 16
click at [602, 235] on span "Acompanhar" at bounding box center [603, 230] width 54 height 12
click at [598, 257] on label "Reunião" at bounding box center [593, 256] width 117 height 25
click at [576, 224] on span "Reunião" at bounding box center [594, 230] width 36 height 12
click at [589, 281] on label "Personalizar" at bounding box center [593, 281] width 117 height 25
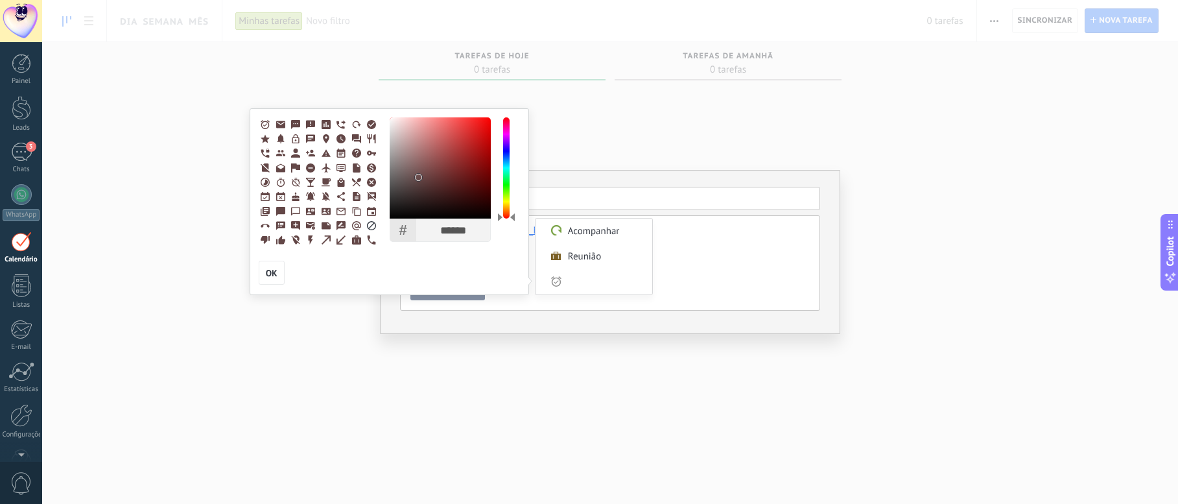
type input "******"
drag, startPoint x: 419, startPoint y: 176, endPoint x: 503, endPoint y: 117, distance: 102.9
click at [503, 117] on div "# ****** R *** G * B * H * S *** B ** OK" at bounding box center [457, 182] width 134 height 130
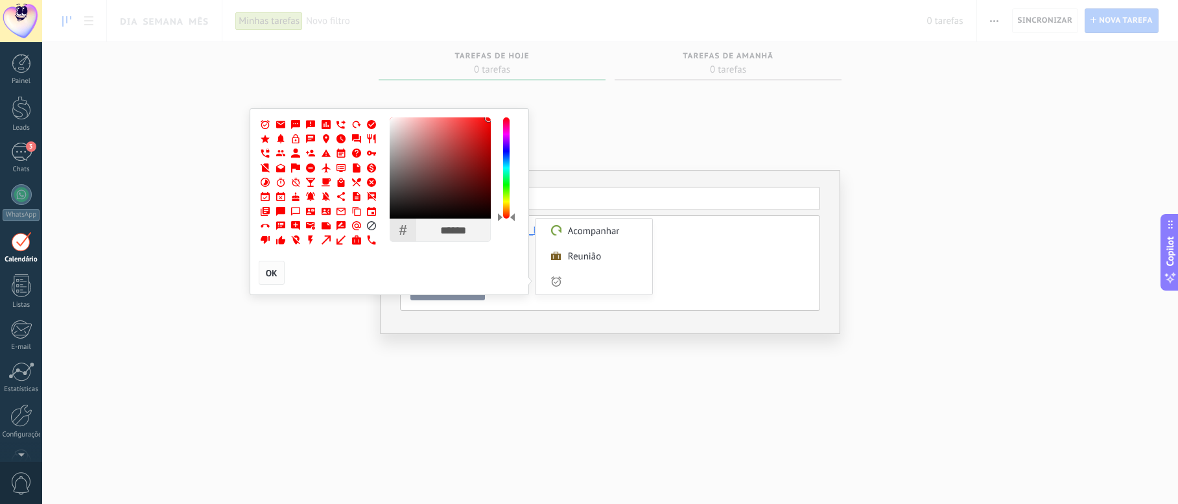
click at [276, 270] on span "OK" at bounding box center [272, 272] width 12 height 9
click at [573, 284] on input "Personalizar" at bounding box center [606, 281] width 78 height 25
click at [273, 265] on button "OK" at bounding box center [272, 273] width 26 height 25
click at [274, 270] on span "OK" at bounding box center [272, 272] width 12 height 9
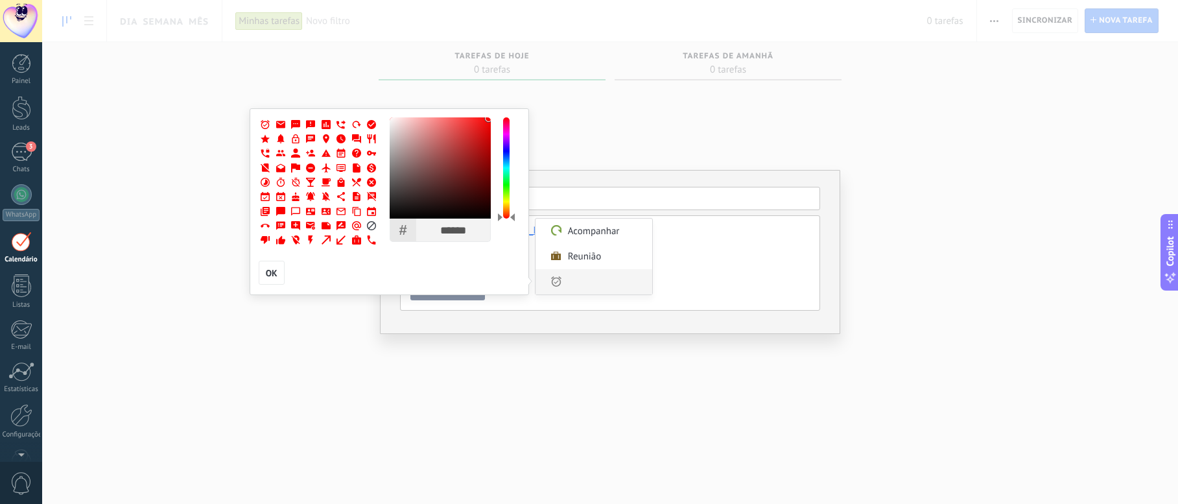
click at [620, 278] on input "Personalizar" at bounding box center [606, 281] width 78 height 25
click at [618, 245] on label "Reunião" at bounding box center [593, 256] width 117 height 25
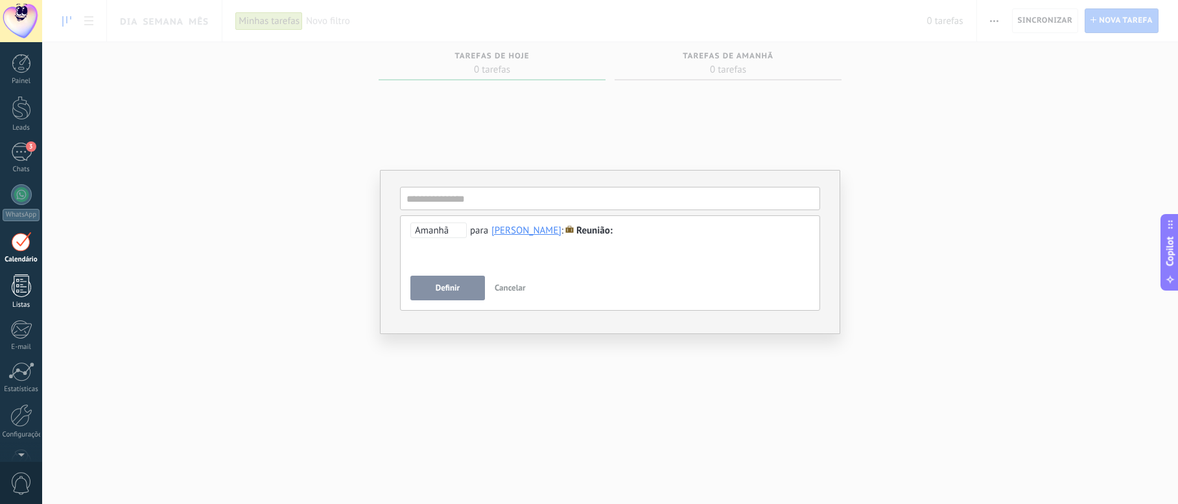
click at [12, 286] on div at bounding box center [21, 285] width 19 height 23
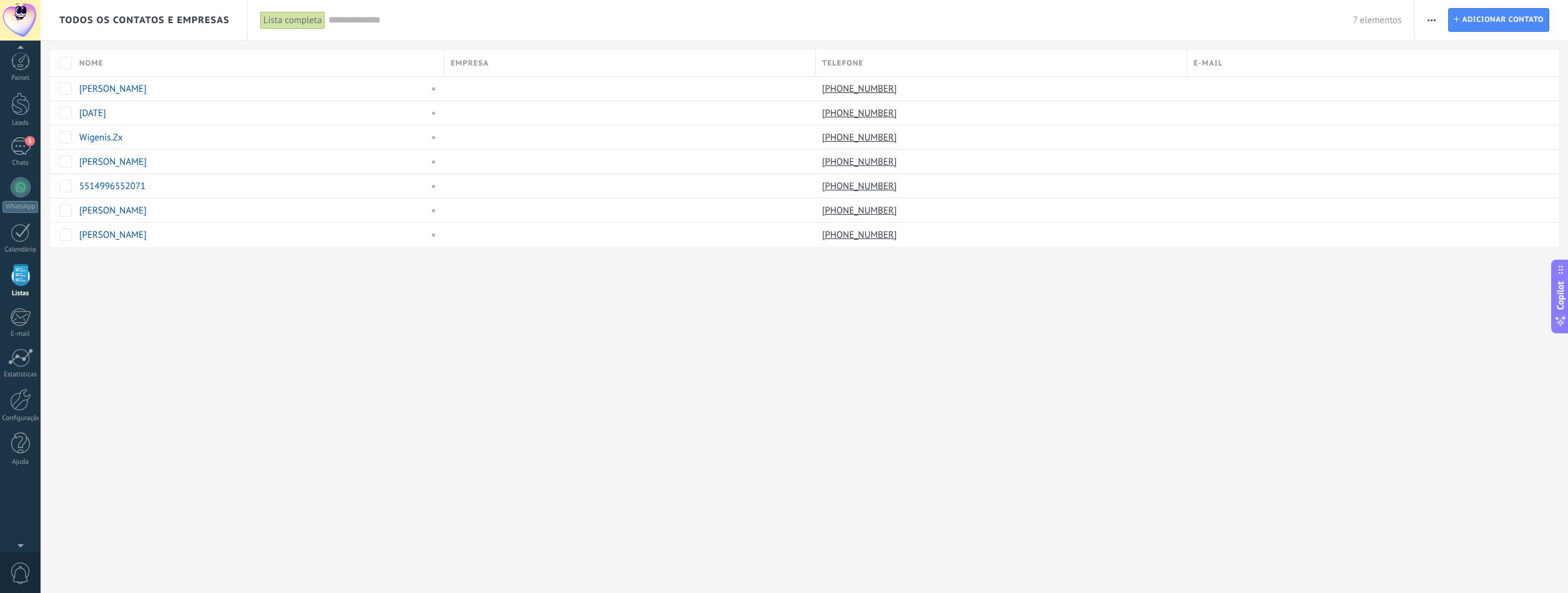
scroll to position [12, 0]
click at [170, 24] on span "Todos os contatos e Empresas" at bounding box center [144, 20] width 170 height 12
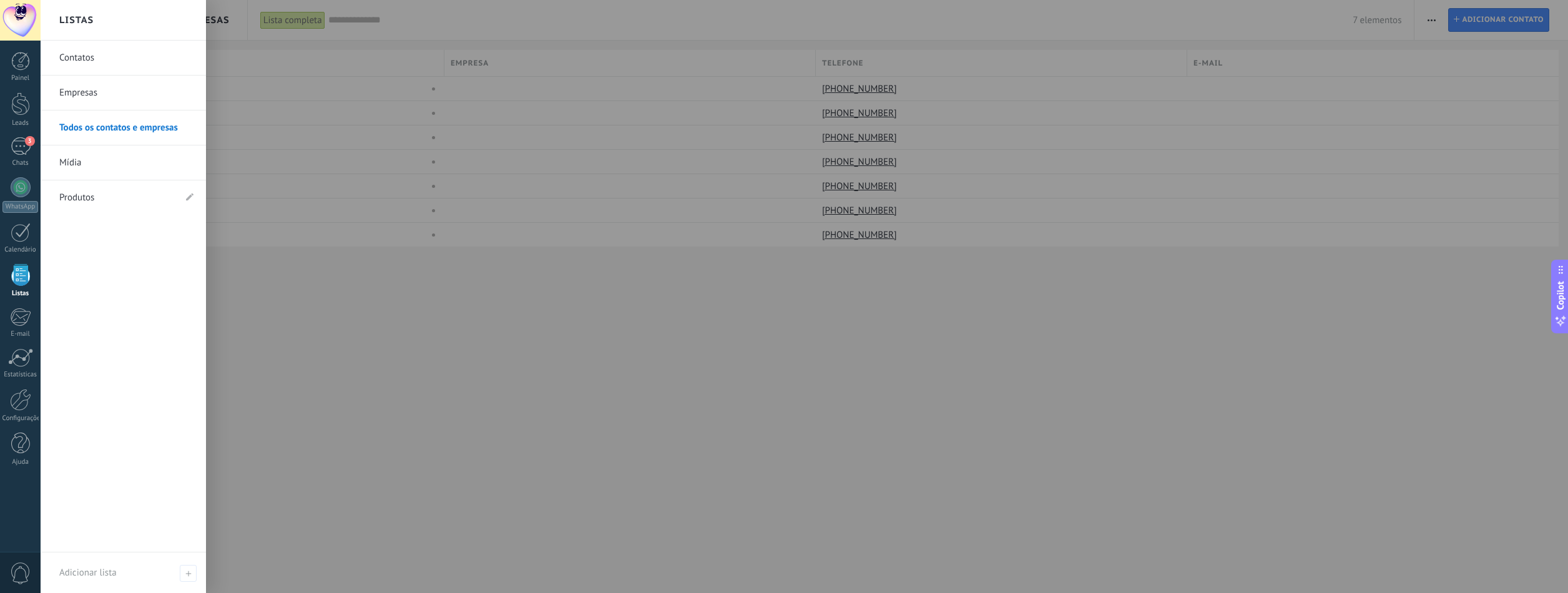
click at [140, 53] on link "Contatos" at bounding box center [126, 58] width 134 height 35
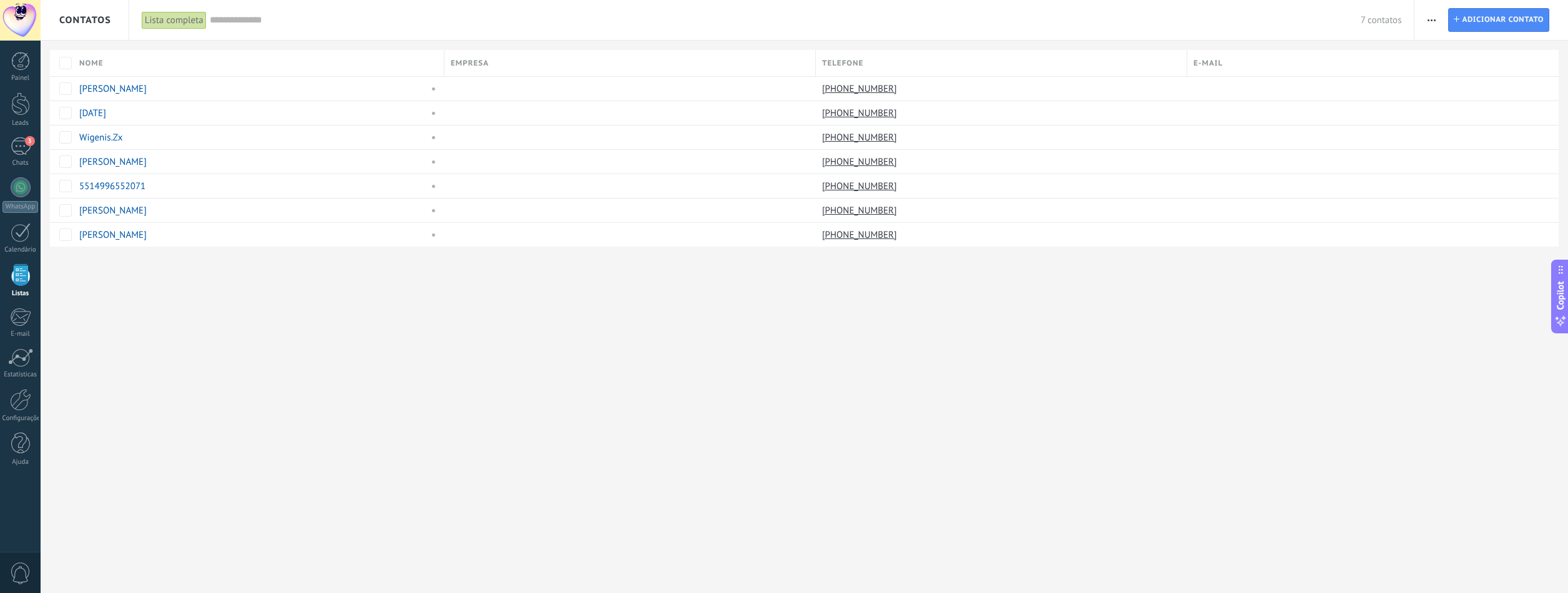
click at [94, 20] on span "Contatos" at bounding box center [86, 20] width 52 height 12
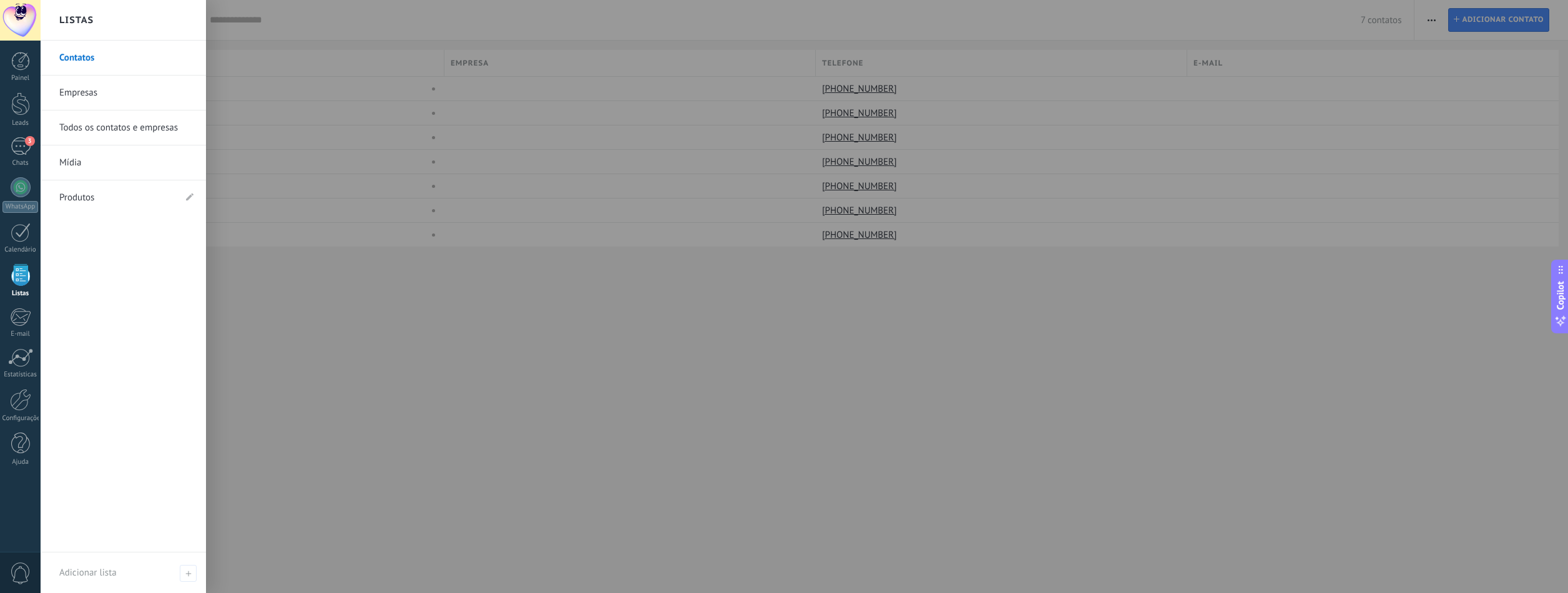
click at [106, 99] on link "Empresas" at bounding box center [126, 92] width 134 height 35
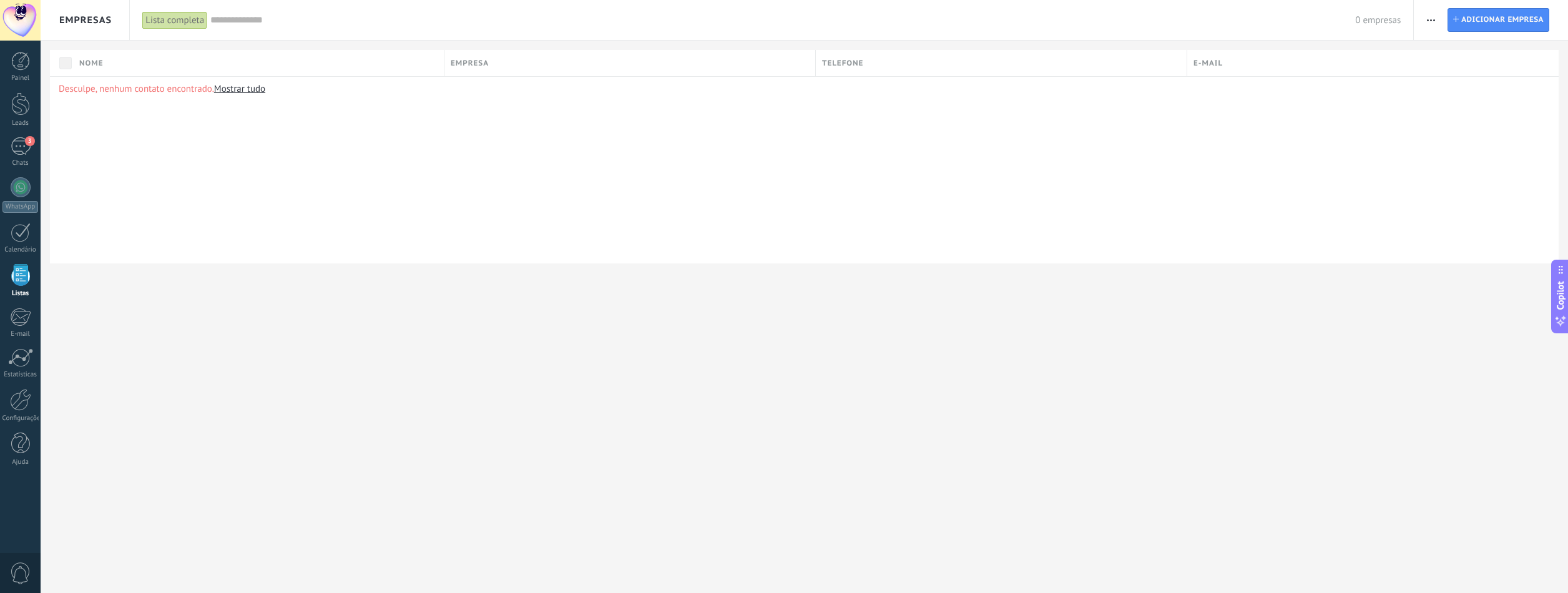
click at [100, 20] on span "Empresas" at bounding box center [86, 20] width 52 height 12
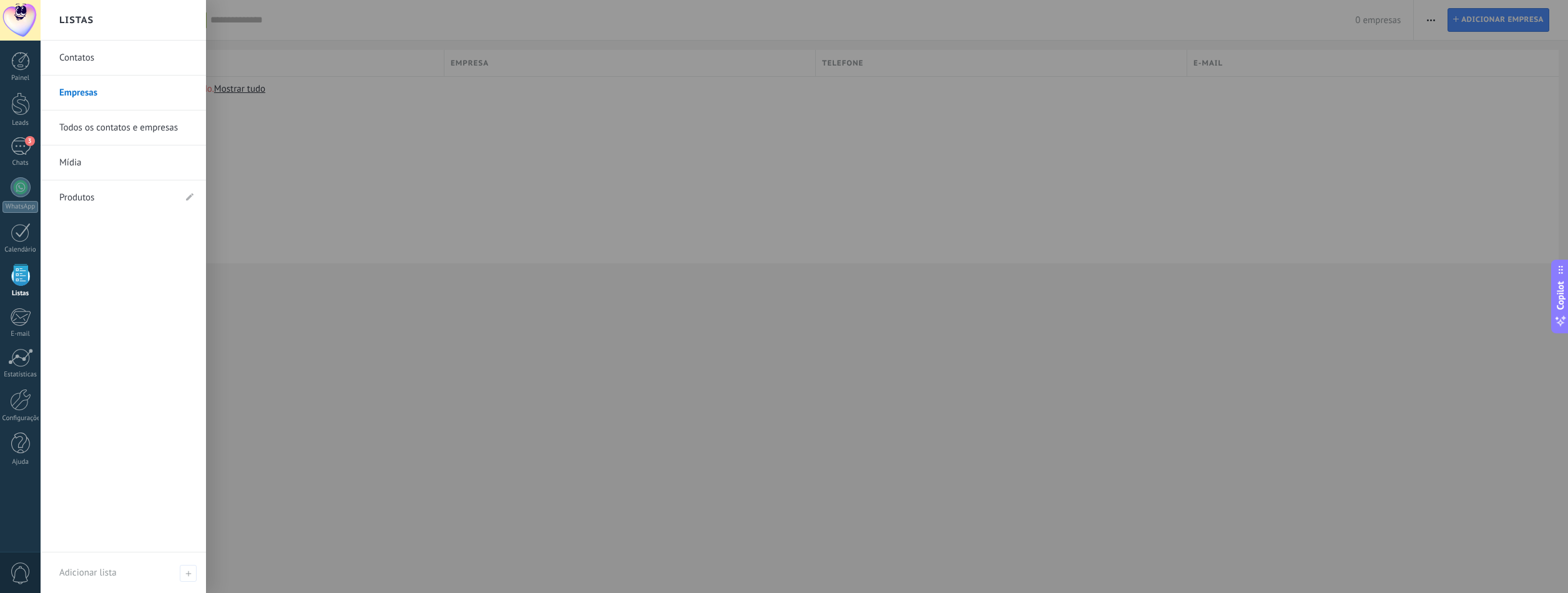
click at [107, 60] on link "Contatos" at bounding box center [126, 58] width 134 height 35
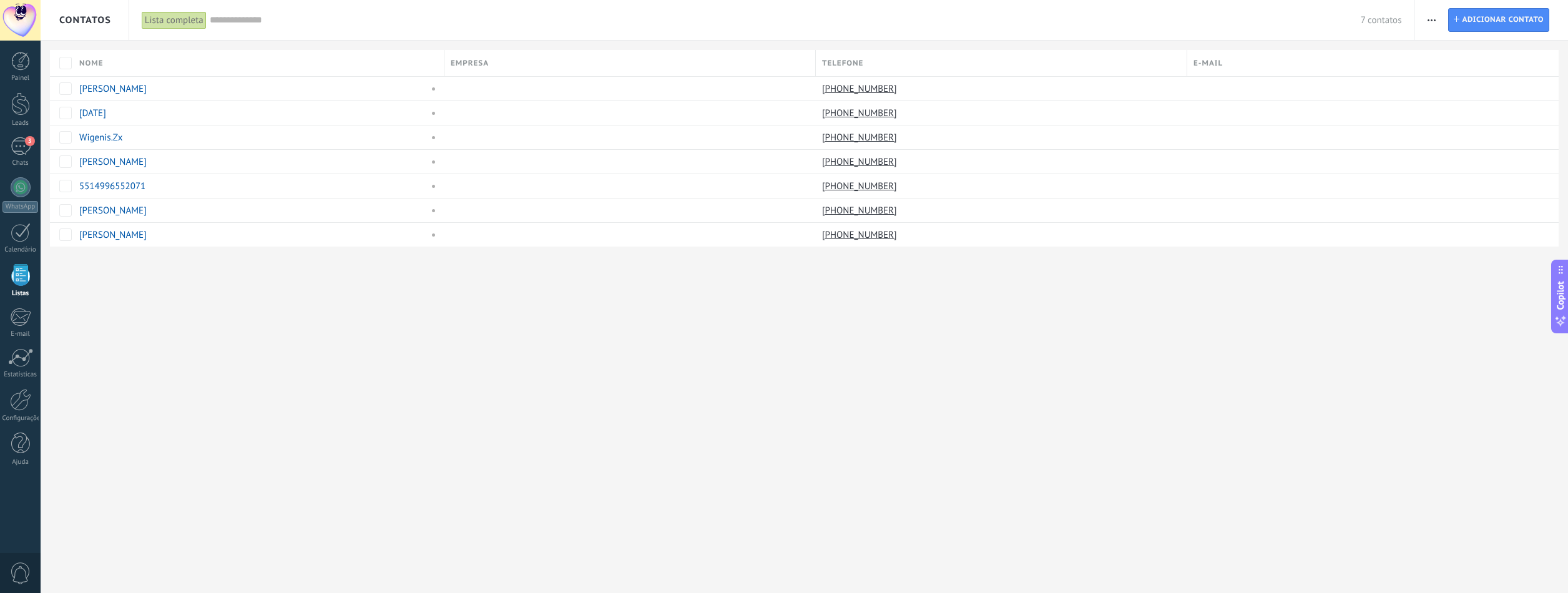
click at [313, 358] on div "Contatos Lista completa Aplicar 7 contatos Lista completa Contatos sem tarefas …" at bounding box center [804, 296] width 1528 height 593
click at [22, 148] on div "3" at bounding box center [20, 146] width 20 height 18
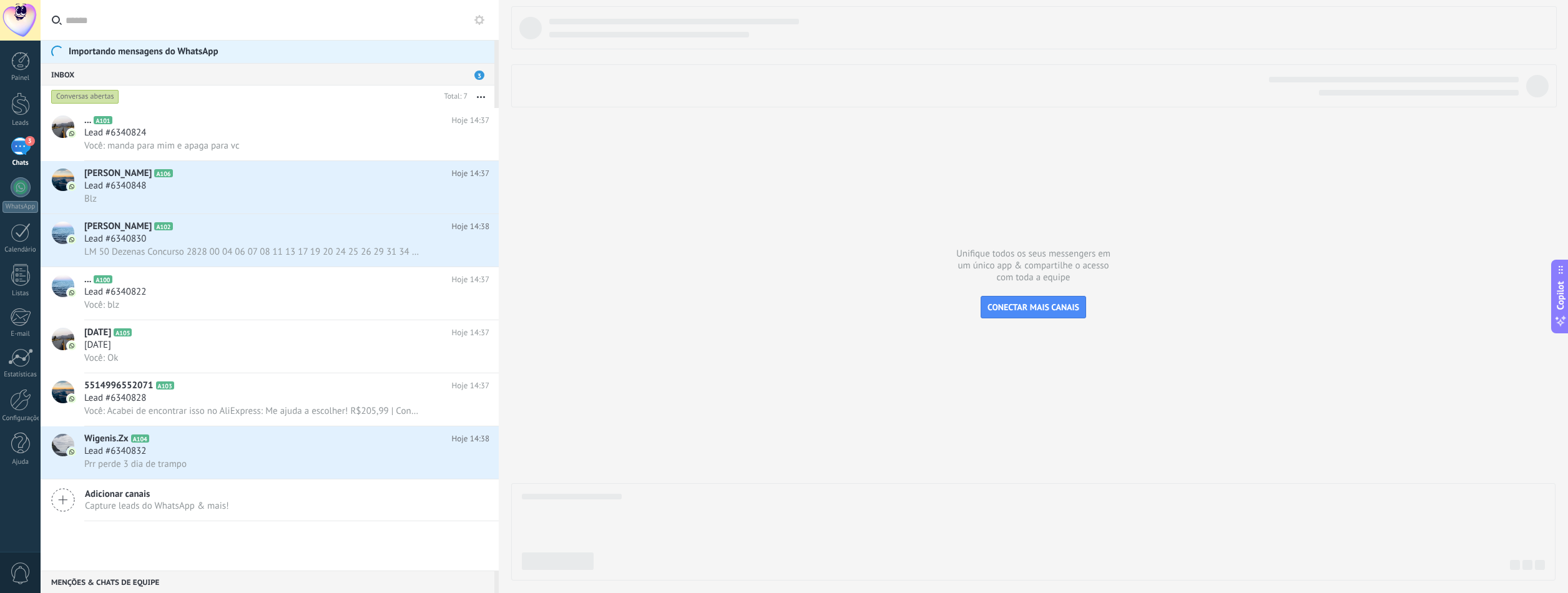
click at [20, 174] on div "Painel Leads 3 Chats WhatsApp Clientes" at bounding box center [20, 265] width 40 height 426
click at [16, 191] on div at bounding box center [20, 187] width 20 height 20
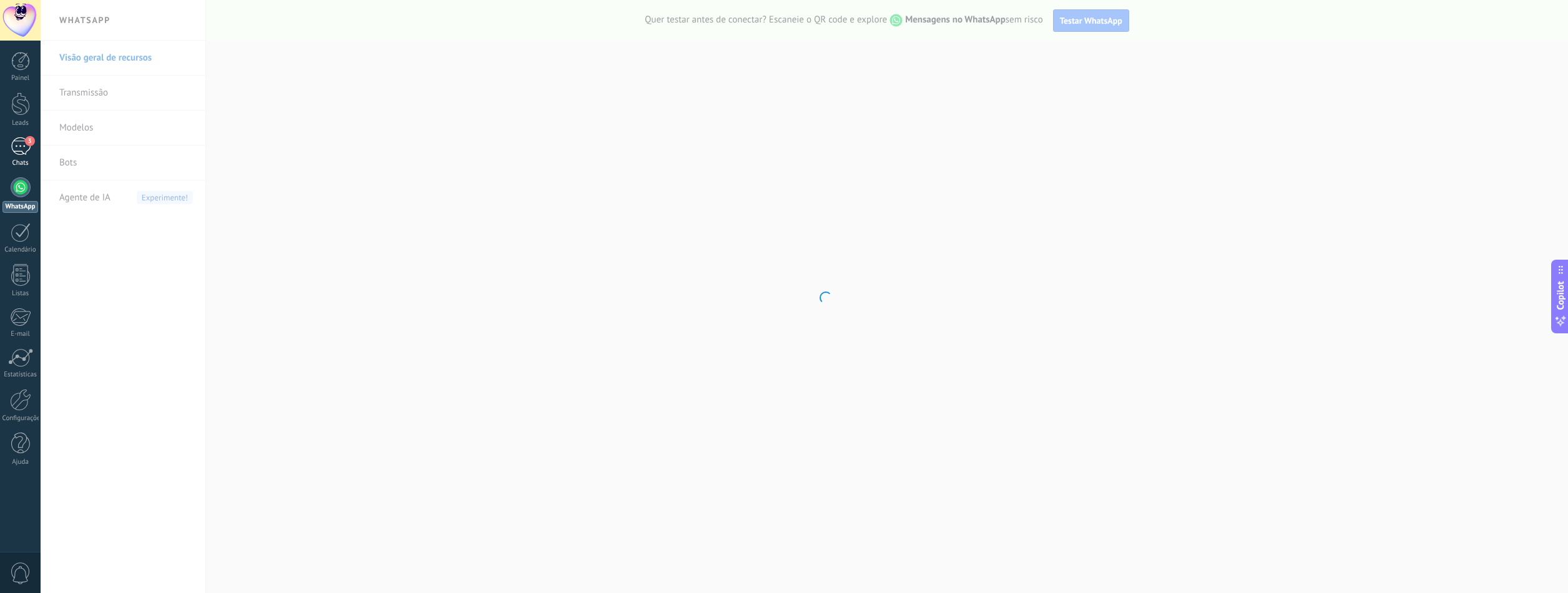
click at [19, 150] on div "3" at bounding box center [20, 146] width 20 height 18
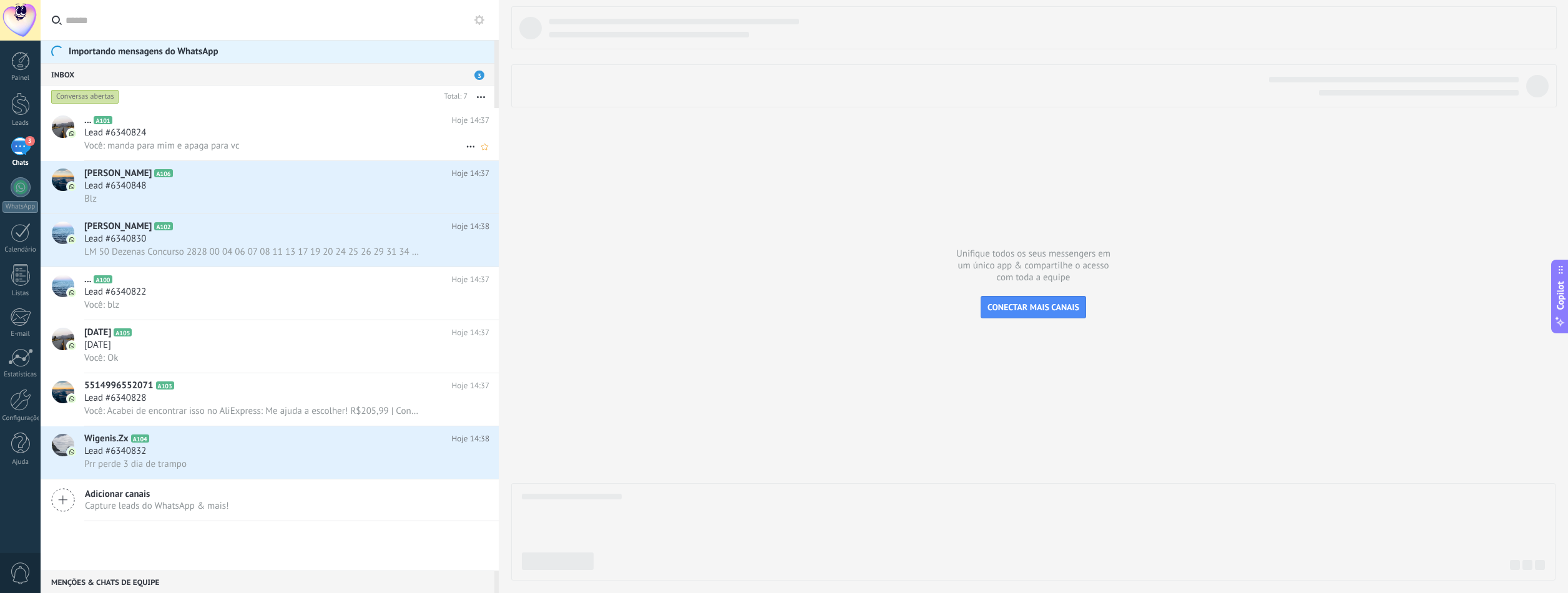
click at [328, 128] on div "Lead #6340824" at bounding box center [287, 133] width 405 height 13
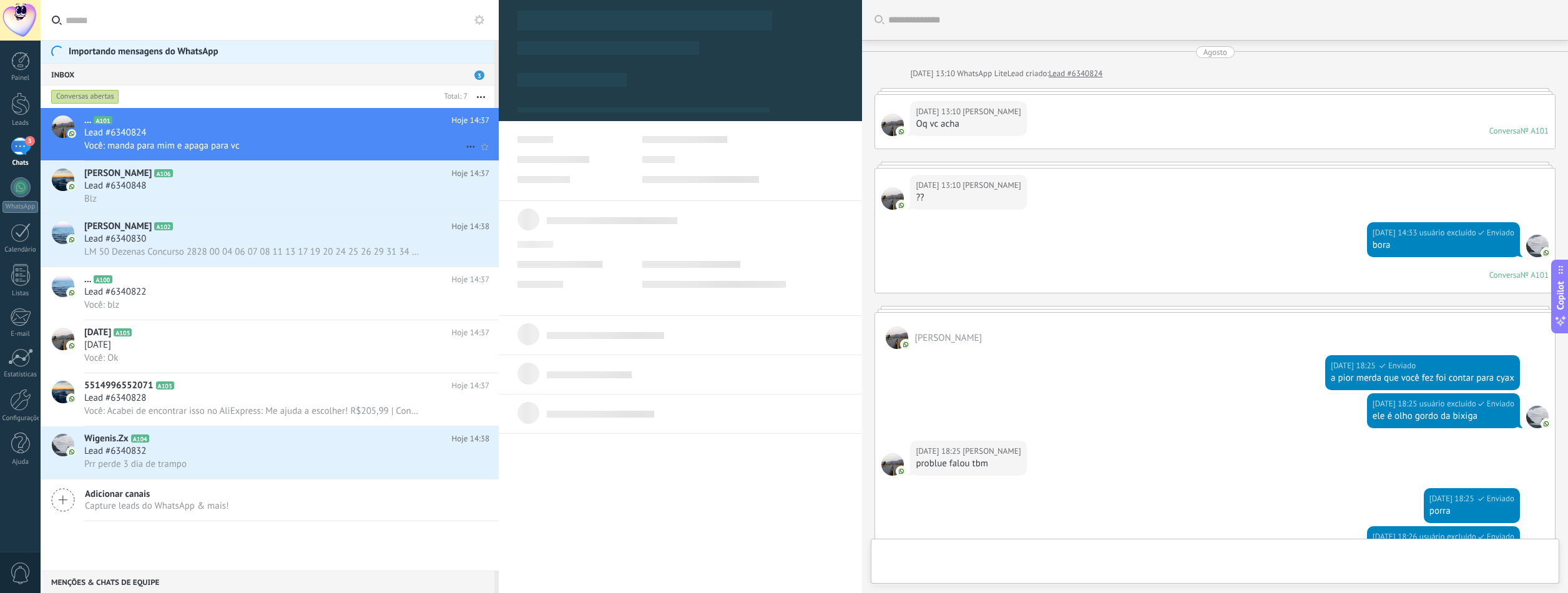
type textarea "**********"
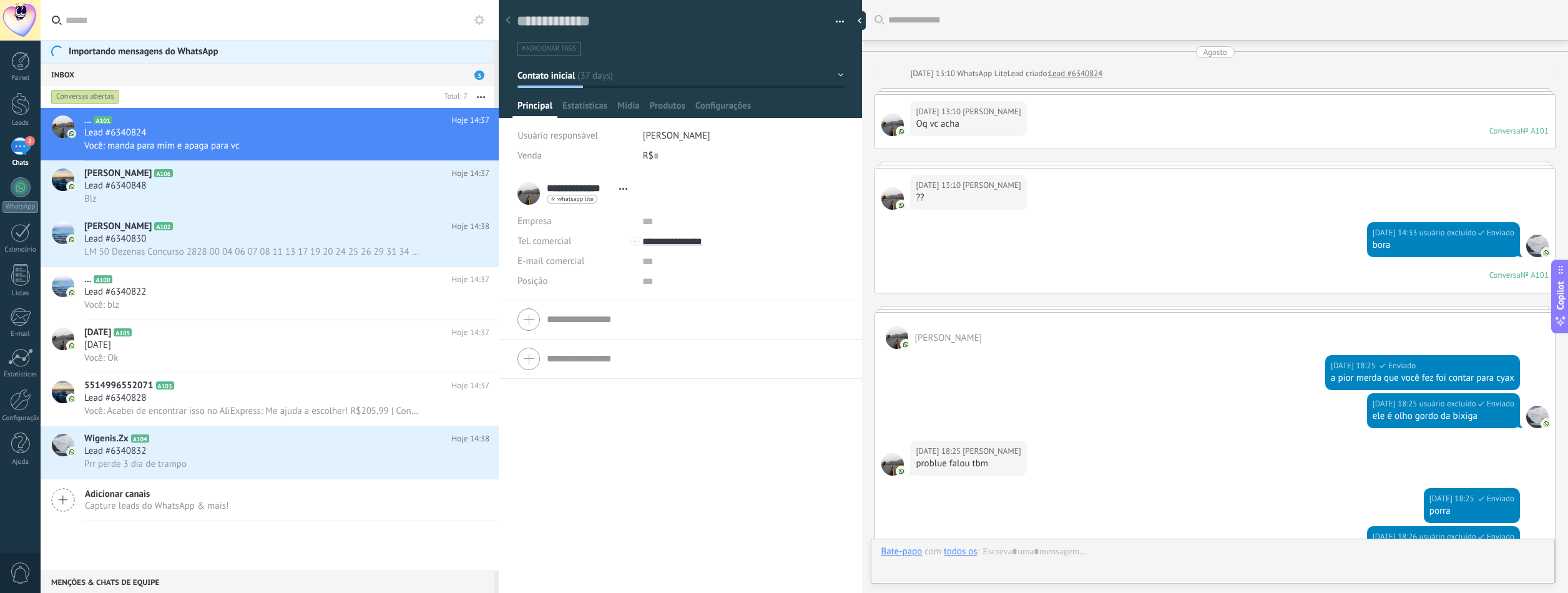
scroll to position [2554, 0]
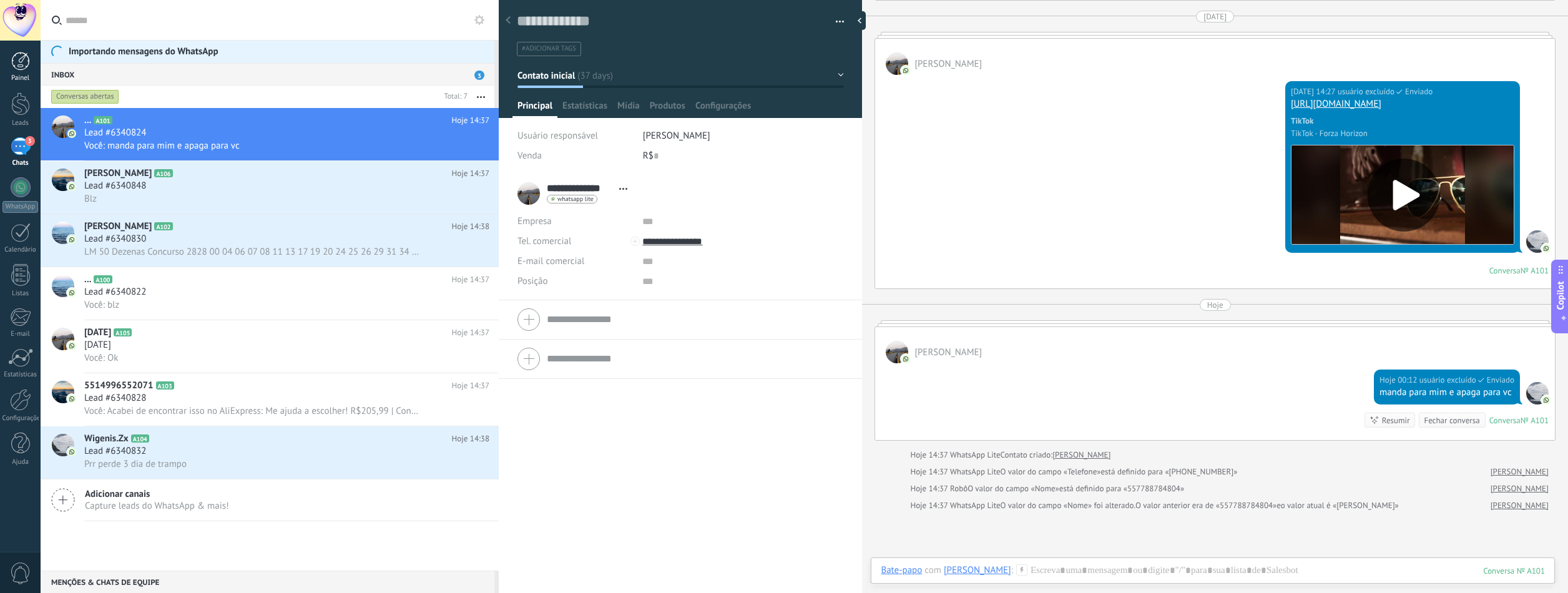
click at [24, 64] on div at bounding box center [20, 61] width 18 height 18
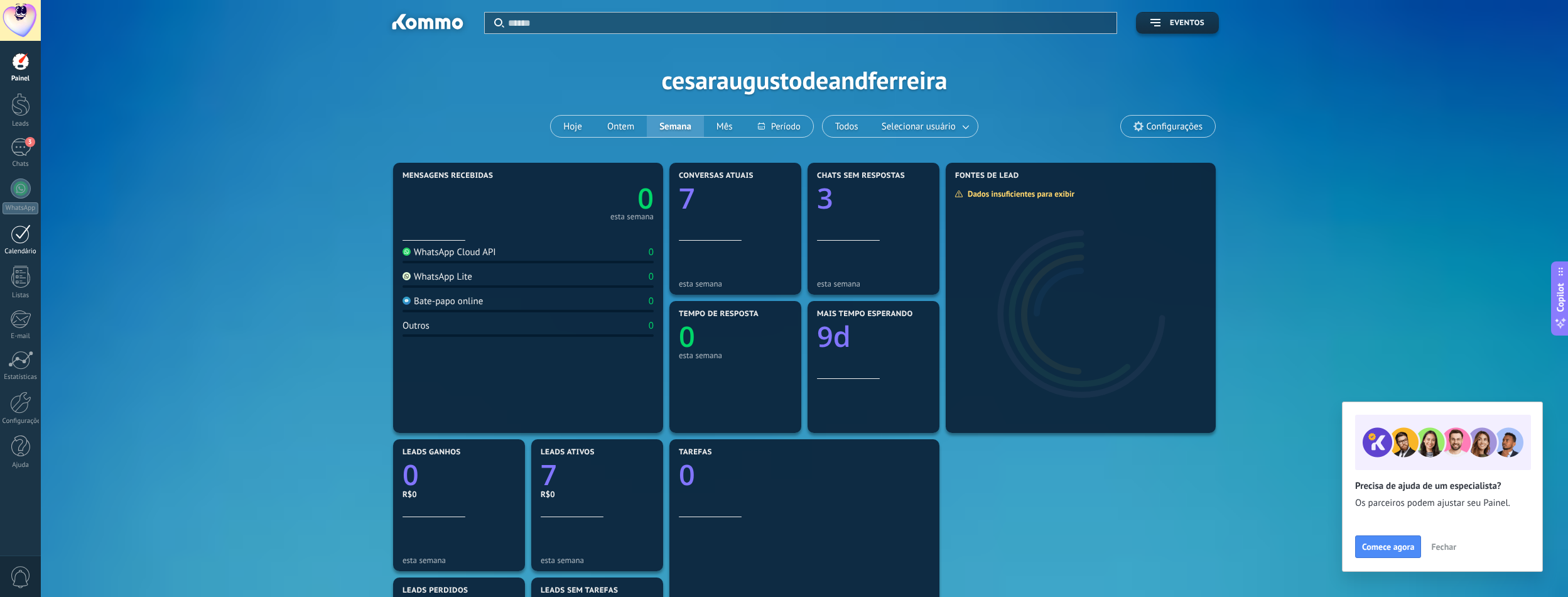
click at [24, 239] on div at bounding box center [20, 234] width 20 height 19
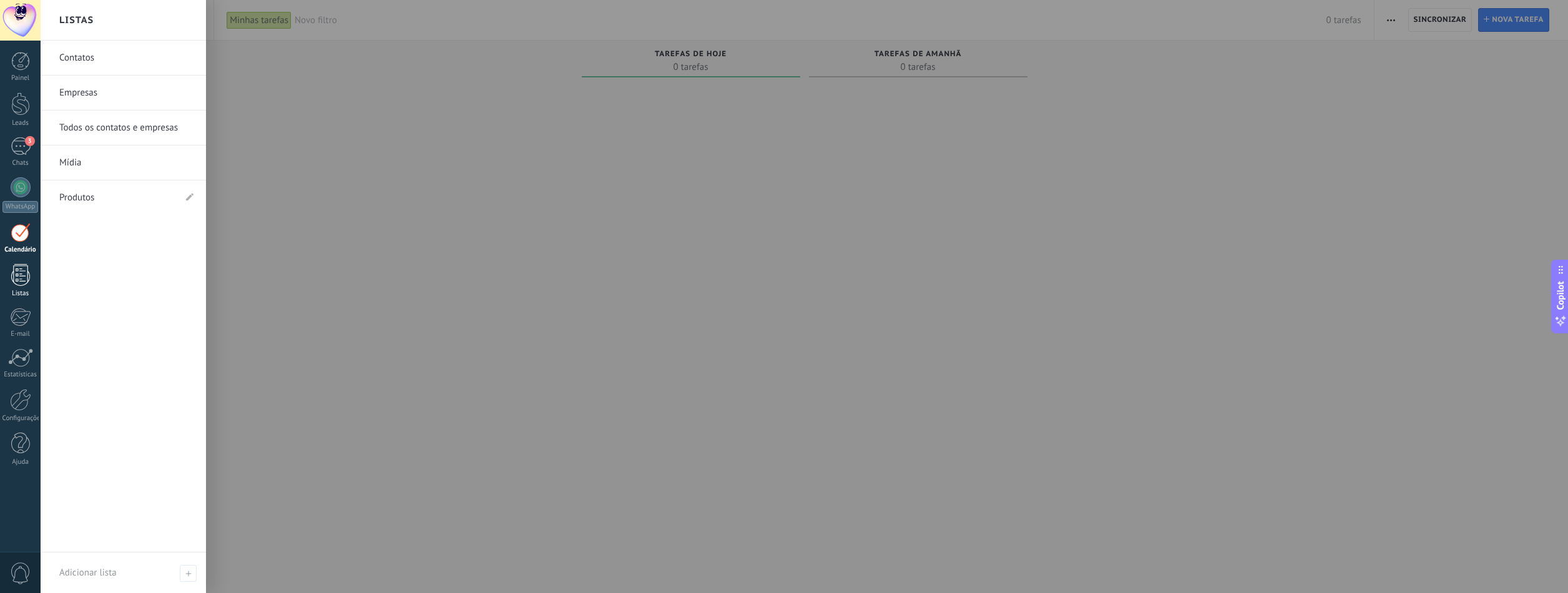
click at [19, 279] on div at bounding box center [20, 274] width 18 height 22
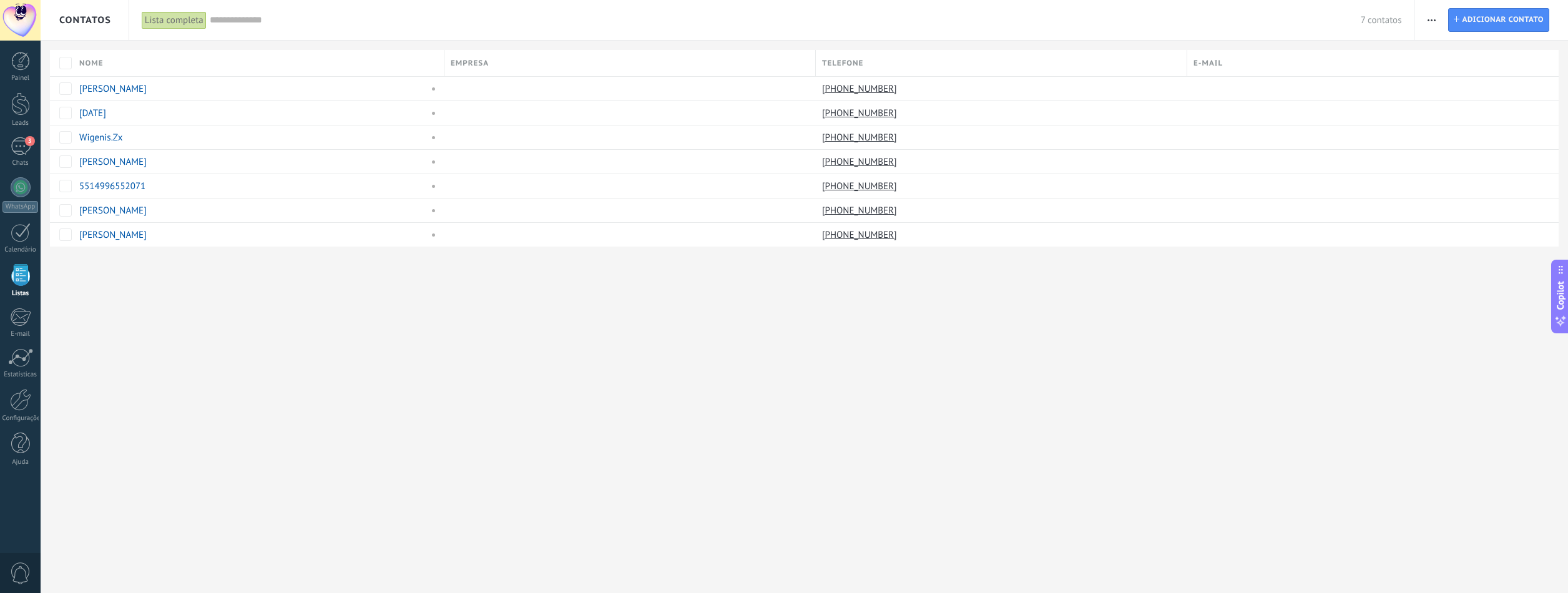
click at [81, 22] on span "Contatos" at bounding box center [86, 20] width 52 height 12
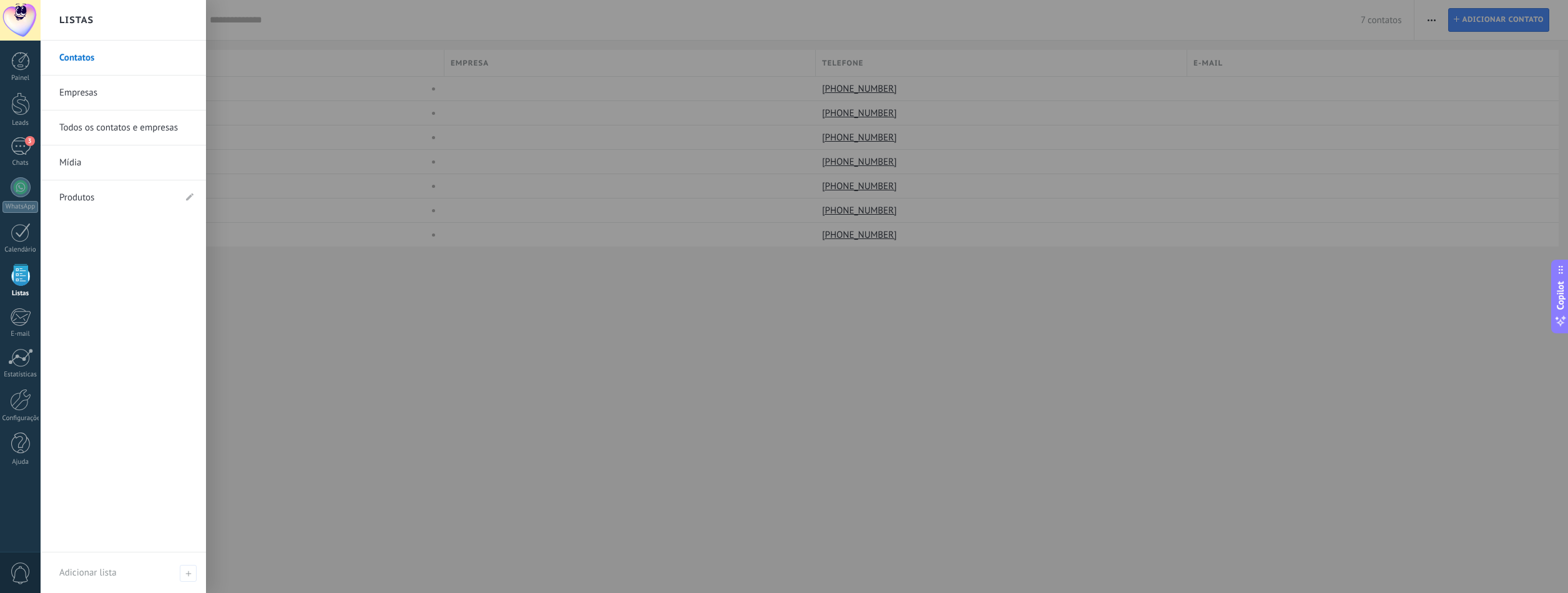
click at [121, 369] on div "Contatos Empresas Todos os contatos e empresas Mídia Produtos" at bounding box center [123, 296] width 166 height 512
click at [125, 484] on div "Adicionar lista" at bounding box center [123, 573] width 166 height 40
click at [125, 484] on input "text" at bounding box center [118, 573] width 118 height 20
type input "****"
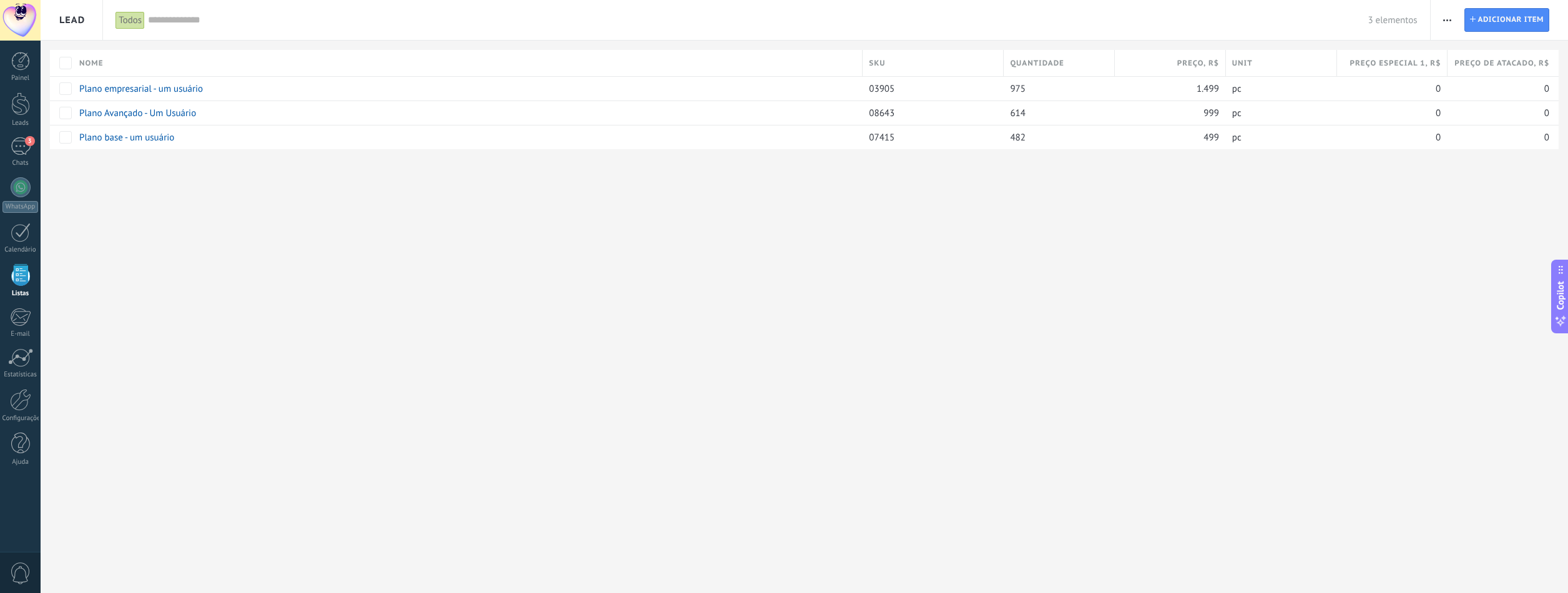
click at [77, 20] on span "Lead" at bounding box center [72, 19] width 26 height 39
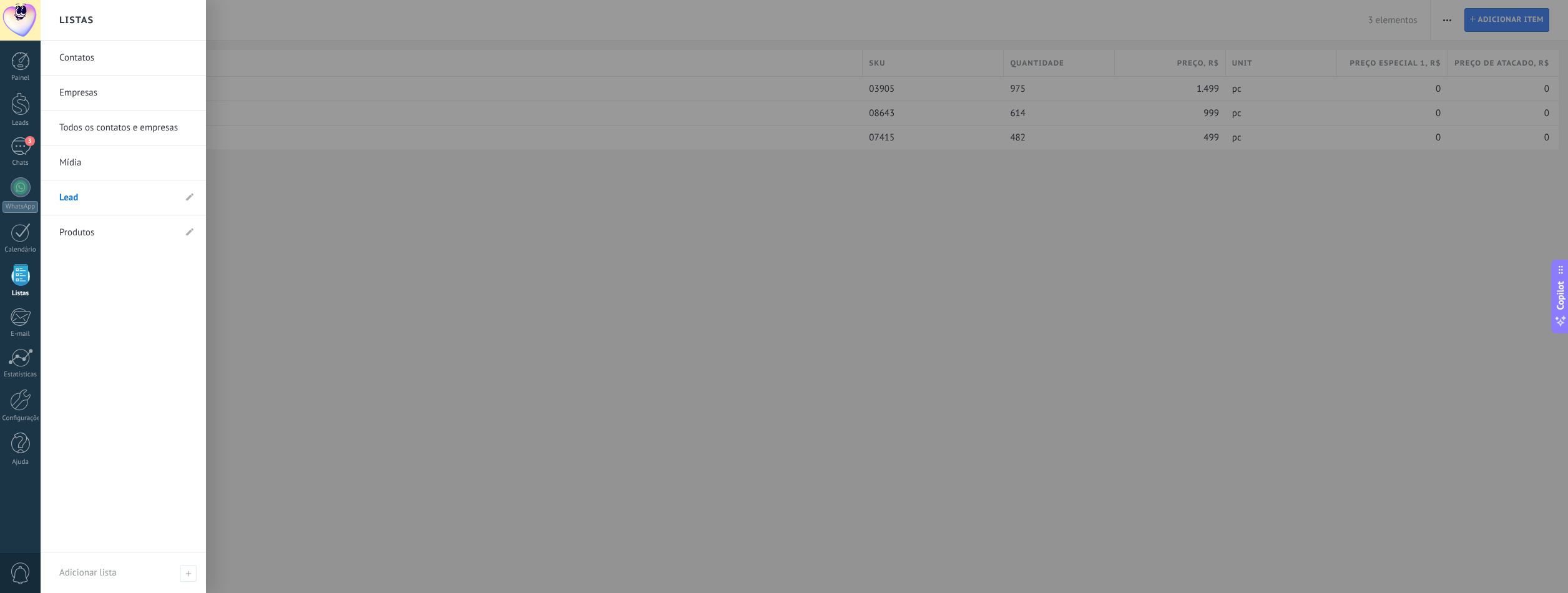
click at [306, 296] on div at bounding box center [824, 296] width 1568 height 593
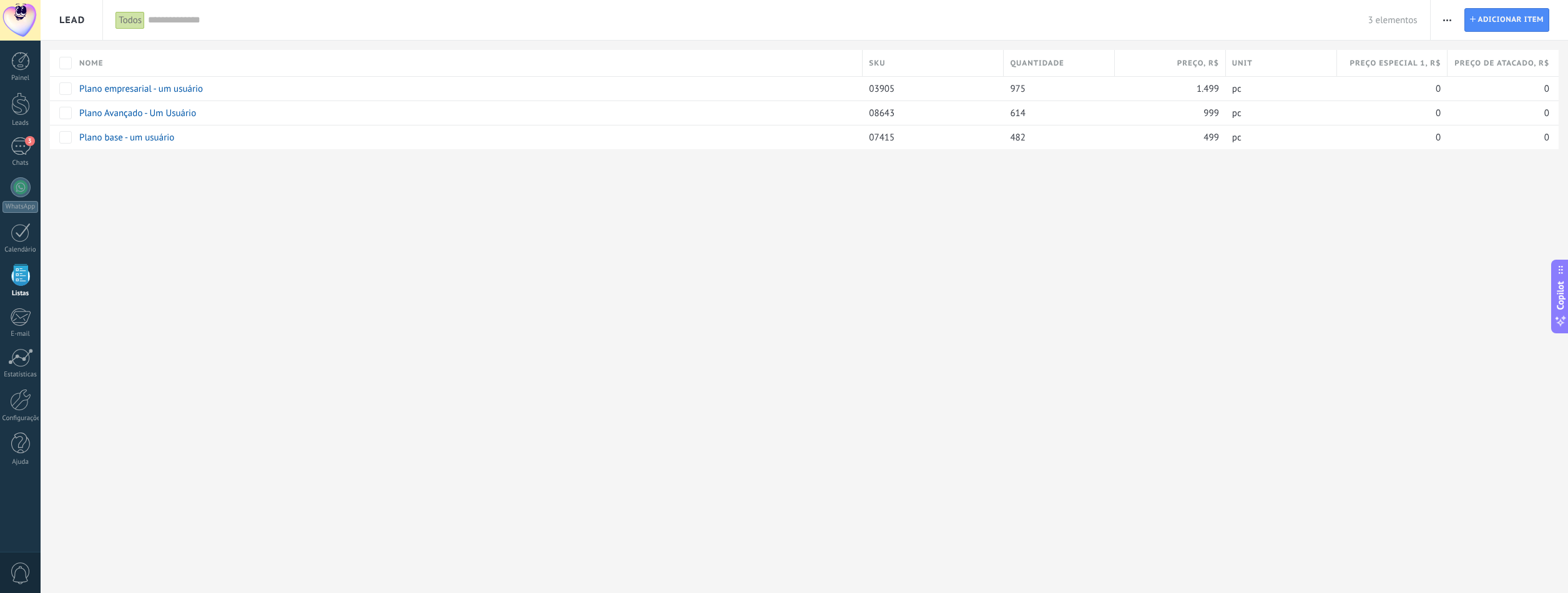
click at [306, 297] on div "Lead Importar Ajustes de entidade Configurações da lista Adicionar Adicionar it…" at bounding box center [804, 296] width 1528 height 593
click at [223, 280] on div "Lead Importar Ajustes de entidade Configurações da lista Adicionar Adicionar it…" at bounding box center [804, 296] width 1528 height 593
click at [71, 15] on span "Lead" at bounding box center [72, 19] width 26 height 39
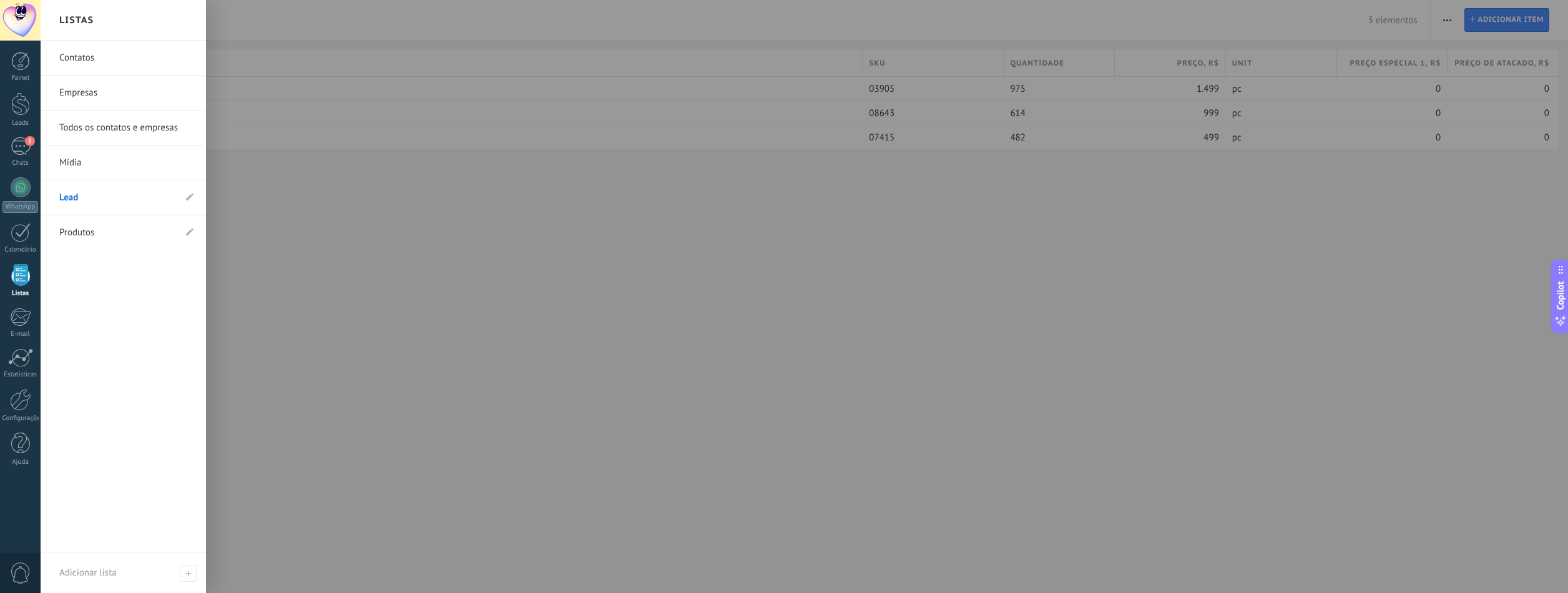
drag, startPoint x: 85, startPoint y: 190, endPoint x: 75, endPoint y: 379, distance: 189.3
click at [73, 384] on div "Contatos Empresas Todos os contatos e empresas Mídia Lead Produtos" at bounding box center [123, 296] width 166 height 512
click at [189, 198] on use at bounding box center [190, 196] width 8 height 8
click at [178, 199] on use at bounding box center [175, 198] width 6 height 8
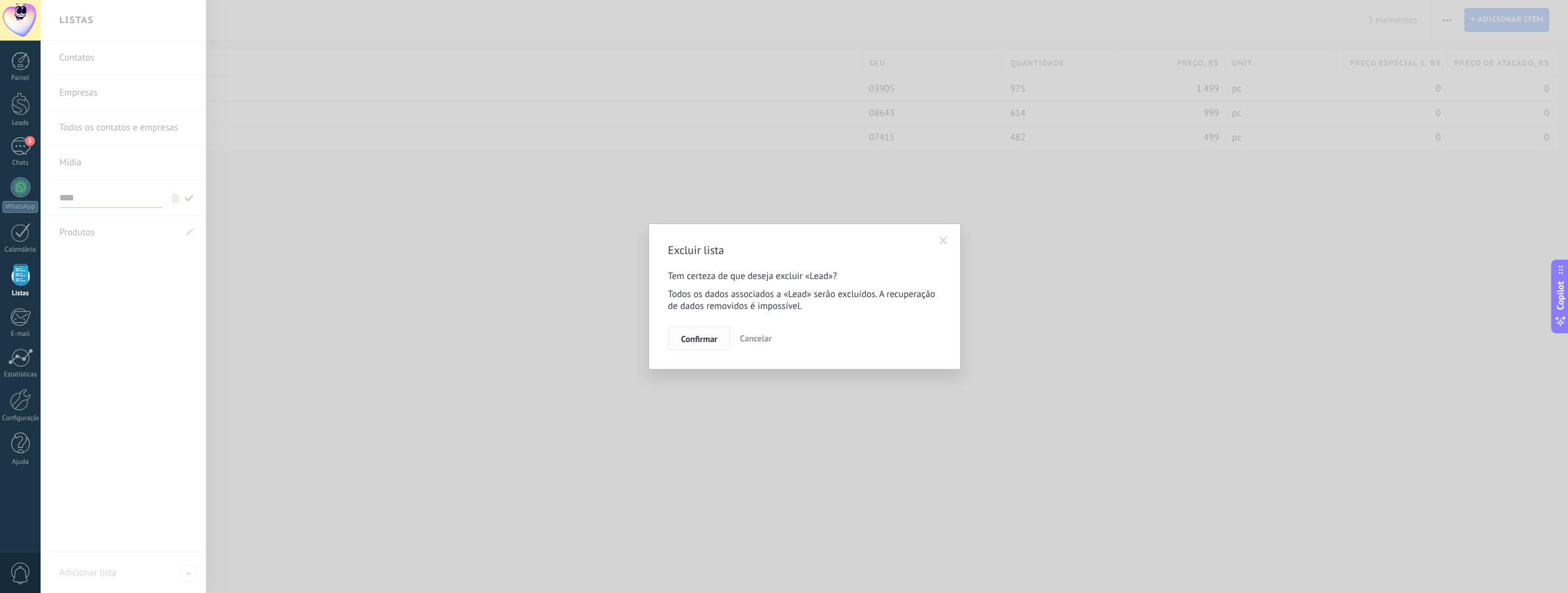
click at [695, 336] on span "Confirmar" at bounding box center [699, 338] width 37 height 9
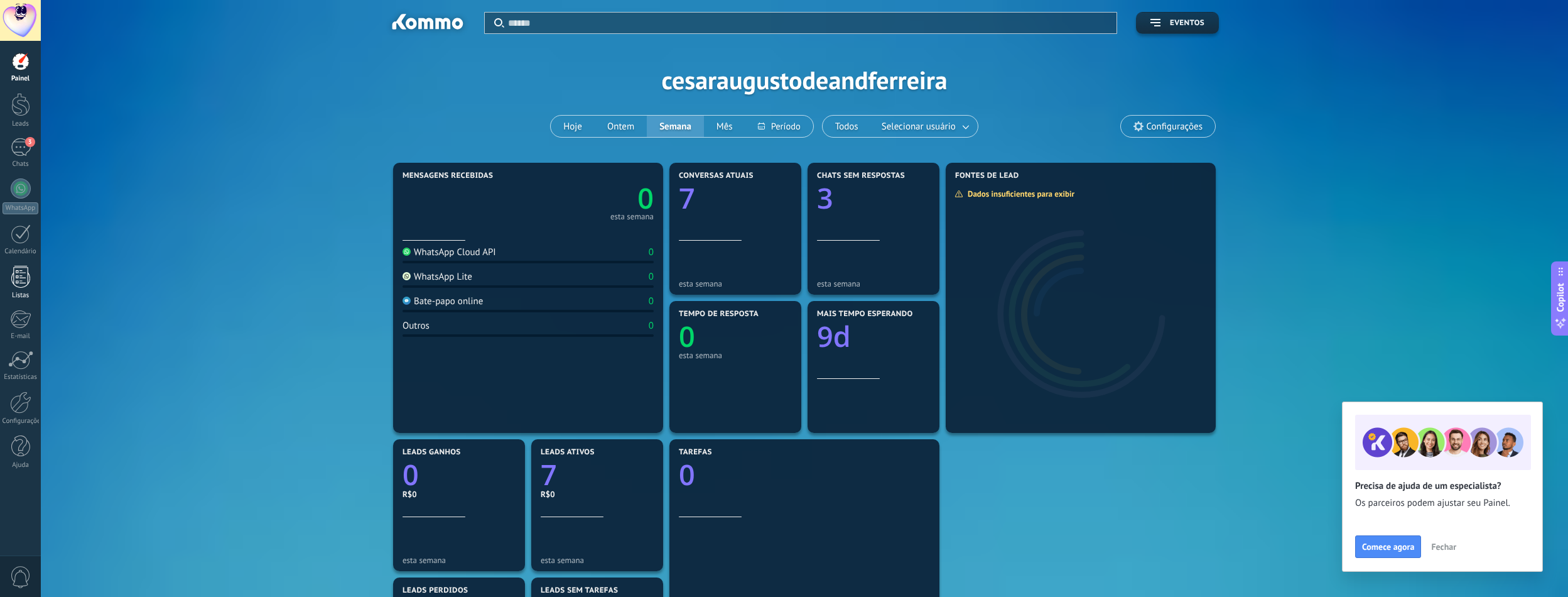
click at [21, 296] on div "Listas" at bounding box center [21, 296] width 37 height 8
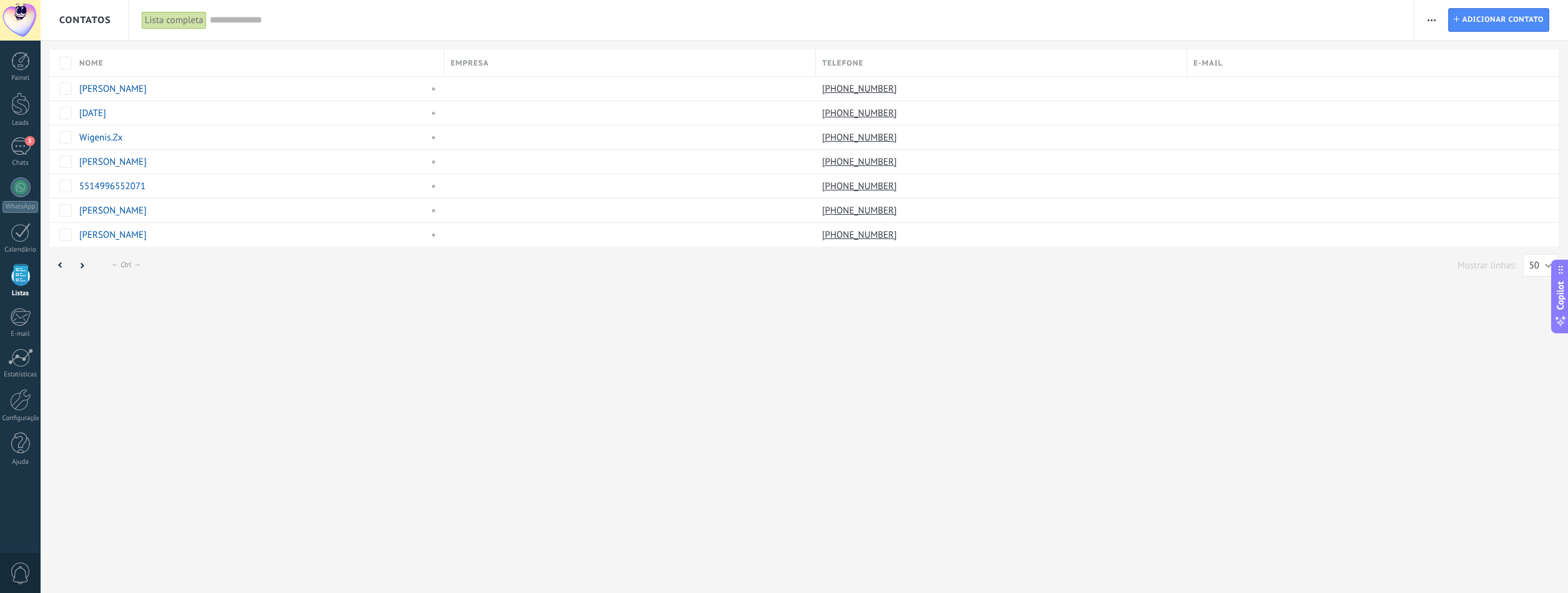
click at [81, 24] on span "Contatos" at bounding box center [86, 20] width 52 height 12
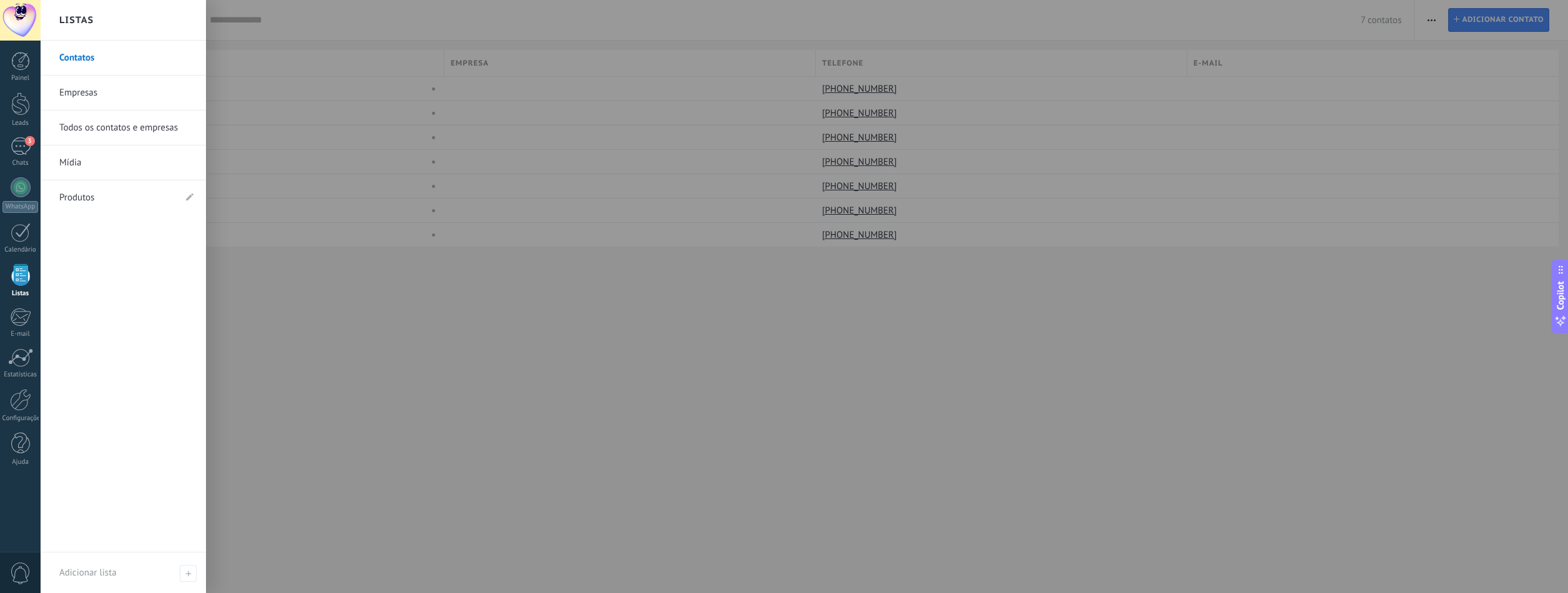
click at [95, 316] on div "Contatos Empresas Todos os contatos e empresas Mídia Produtos" at bounding box center [123, 296] width 166 height 512
click at [102, 196] on link "Produtos" at bounding box center [118, 197] width 116 height 35
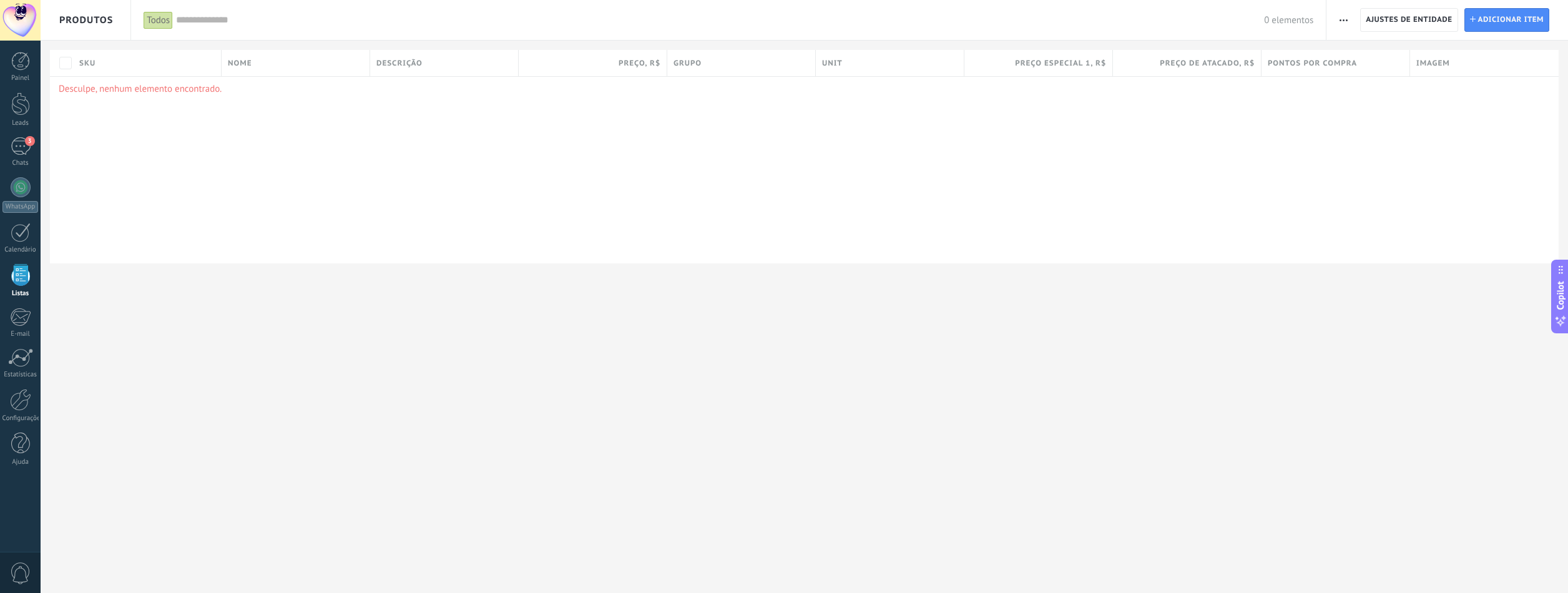
click at [84, 11] on span "Produtos" at bounding box center [87, 19] width 54 height 39
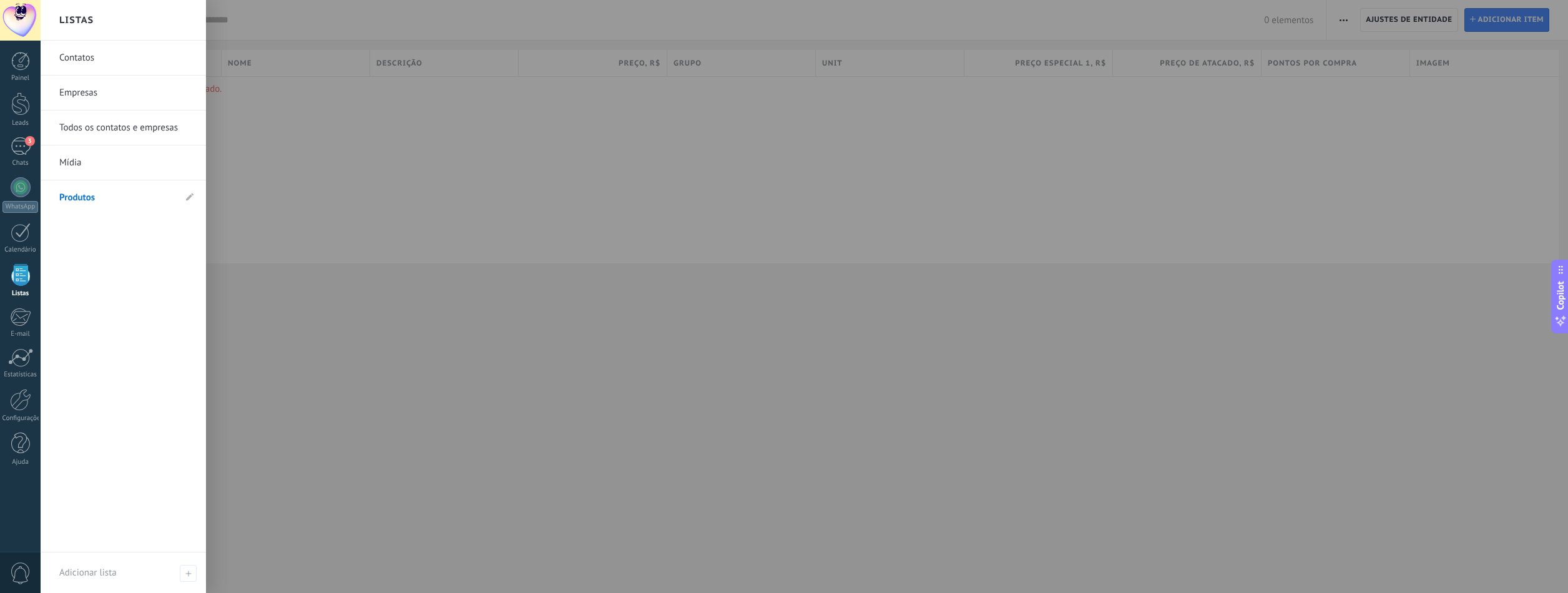
click at [194, 194] on li "Produtos" at bounding box center [123, 197] width 166 height 35
click at [188, 197] on use at bounding box center [190, 196] width 8 height 8
drag, startPoint x: 97, startPoint y: 202, endPoint x: 77, endPoint y: 197, distance: 20.6
click at [77, 197] on input "********" at bounding box center [118, 197] width 116 height 20
click at [93, 201] on input "********" at bounding box center [118, 197] width 116 height 20
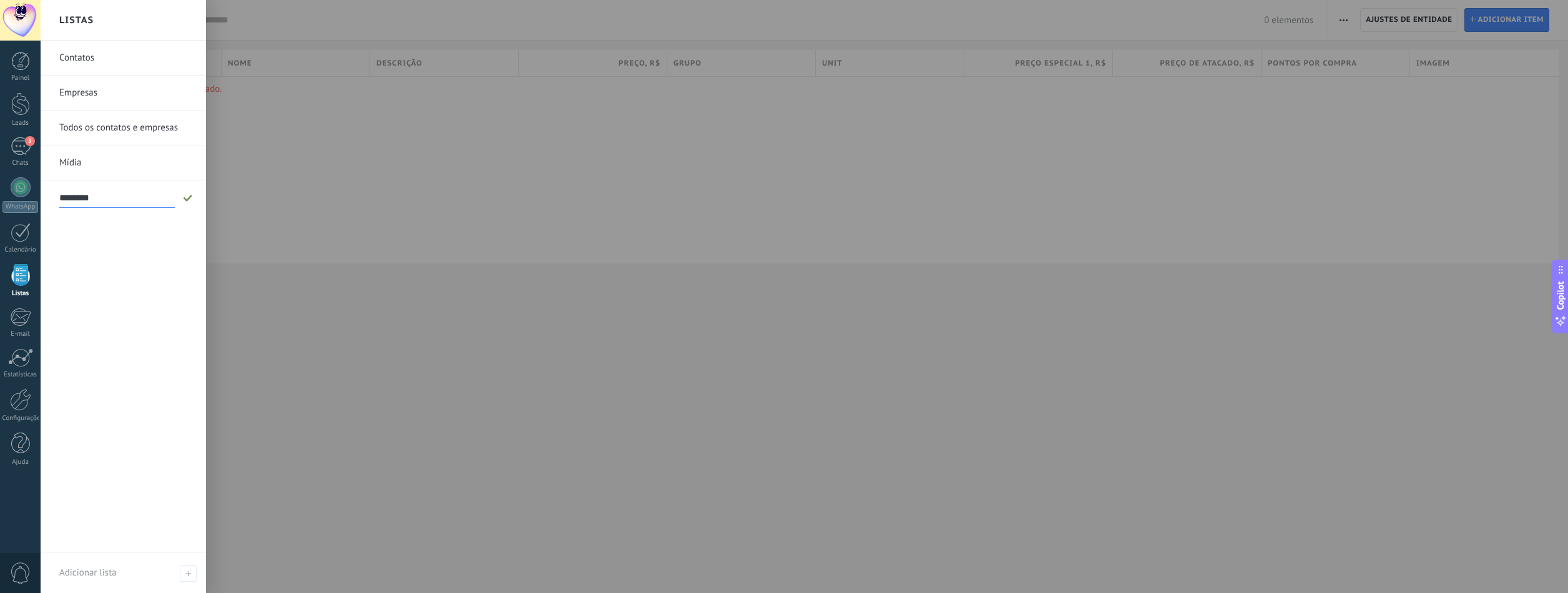
drag, startPoint x: 100, startPoint y: 199, endPoint x: 49, endPoint y: 201, distance: 51.0
click at [49, 201] on li "Produtos ********" at bounding box center [123, 197] width 166 height 35
click at [115, 276] on div "Contatos Empresas Todos os contatos e empresas Mídia Produtos ********" at bounding box center [123, 296] width 166 height 512
click at [159, 484] on div "Contatos Empresas Todos os contatos e empresas Mídia Produtos" at bounding box center [123, 296] width 166 height 512
click at [327, 299] on div at bounding box center [824, 296] width 1568 height 593
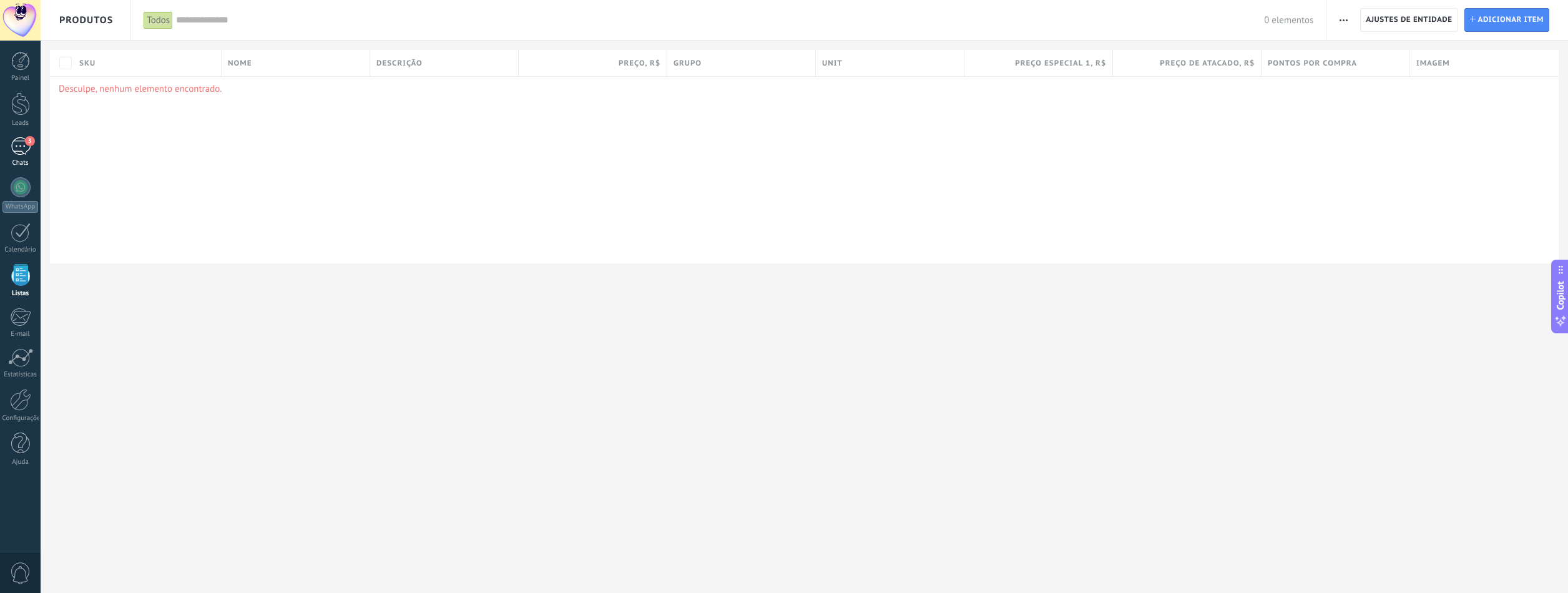
click at [31, 163] on div "Chats" at bounding box center [21, 163] width 37 height 8
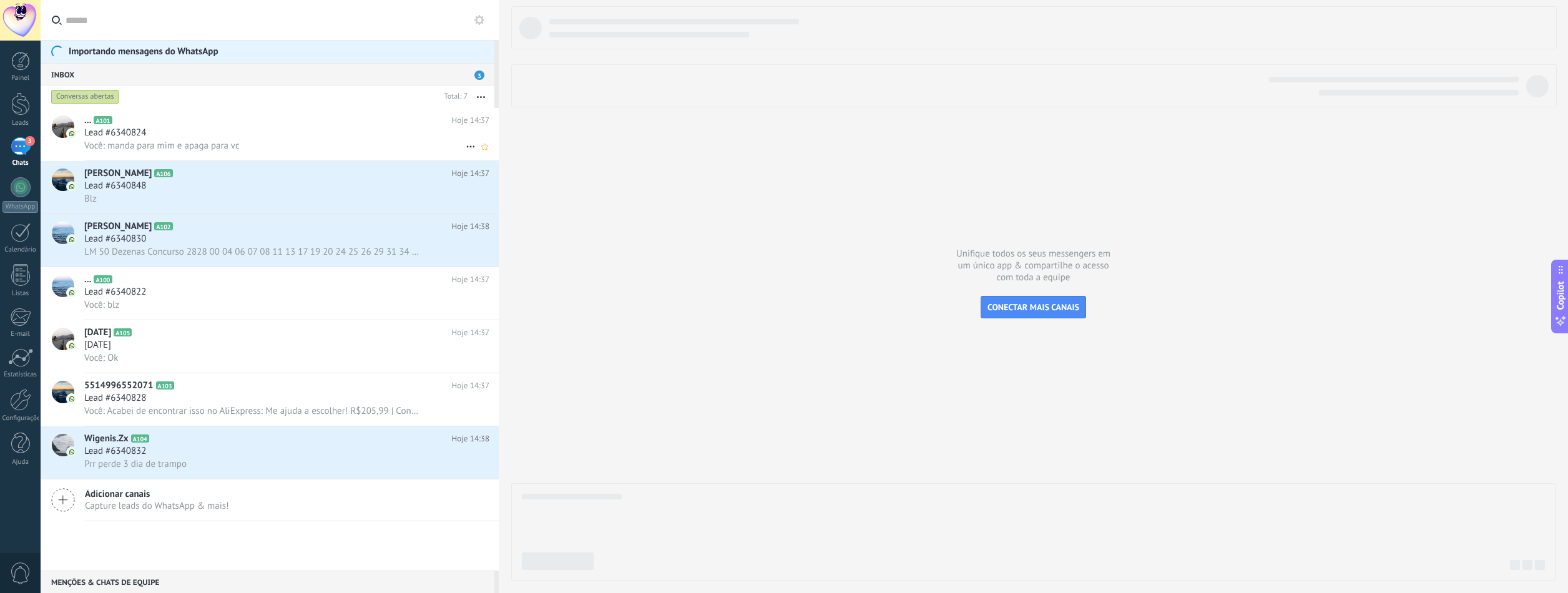
click at [191, 130] on div "Lead #6340824" at bounding box center [287, 133] width 405 height 13
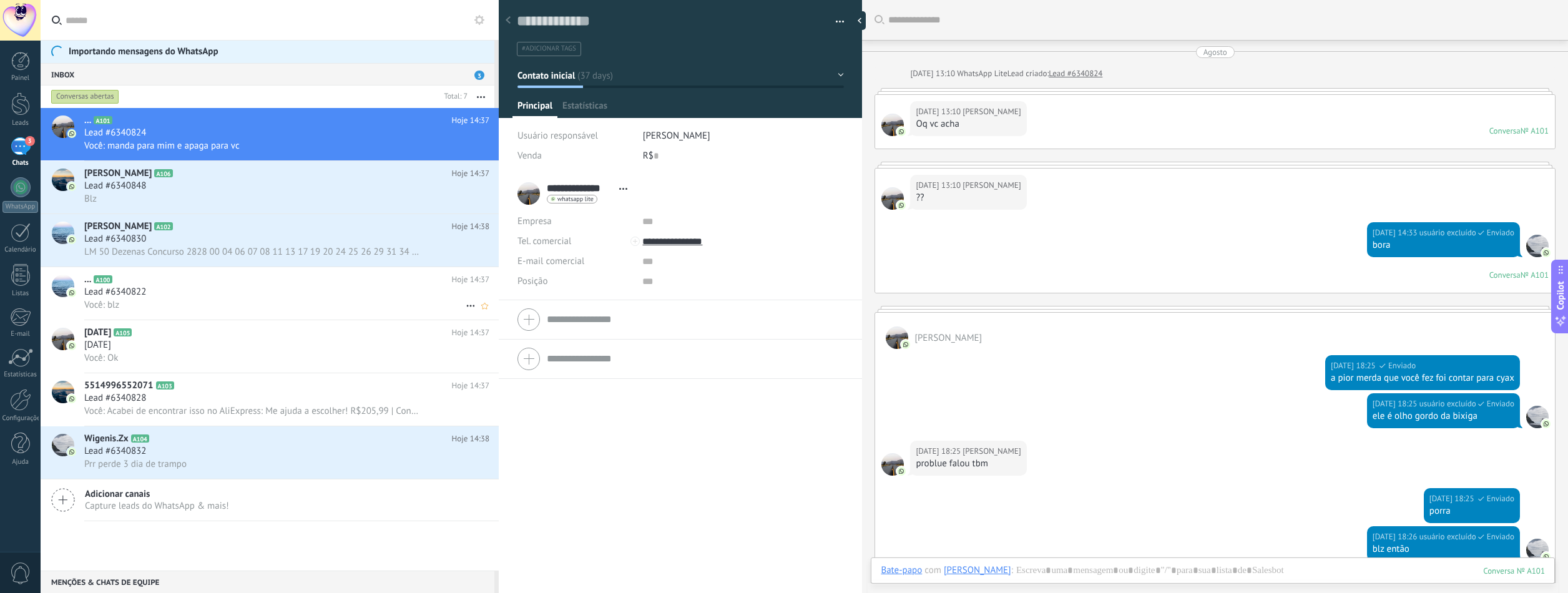
scroll to position [2501, 0]
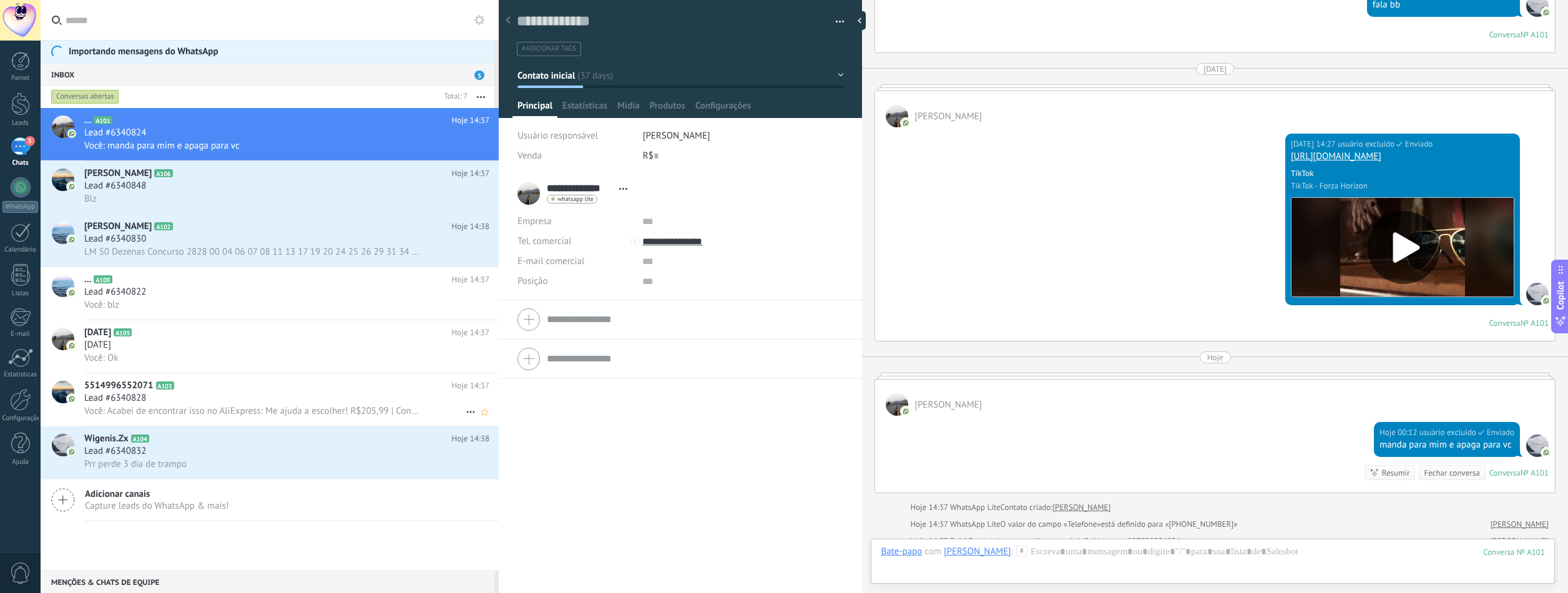
click at [255, 388] on h2 "5514996552071 A103" at bounding box center [269, 385] width 368 height 13
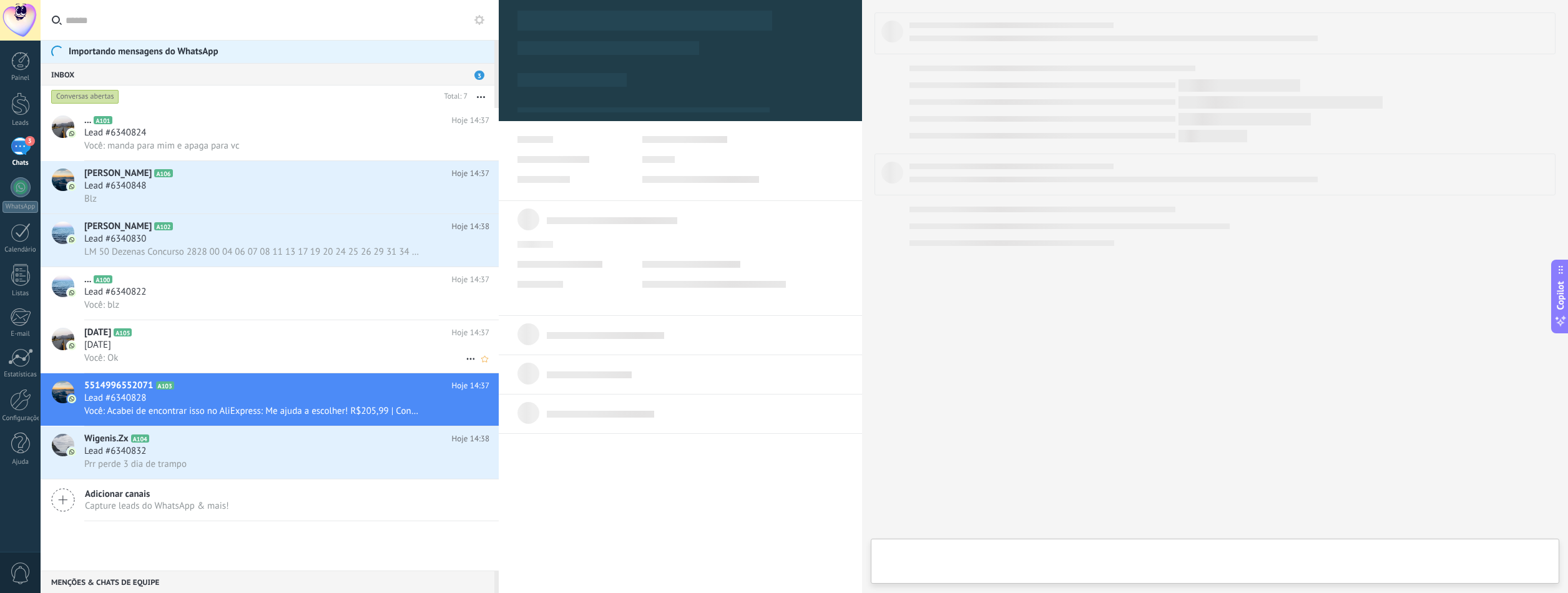
type textarea "**********"
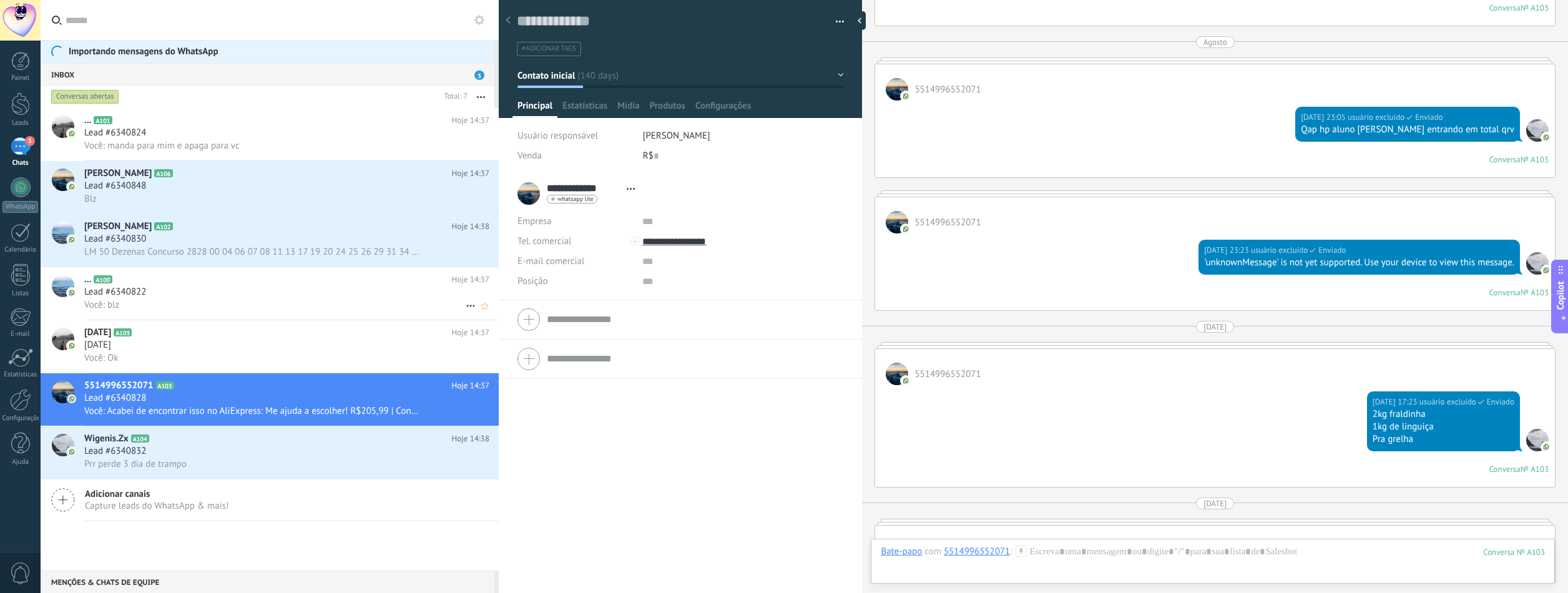
scroll to position [4425, 0]
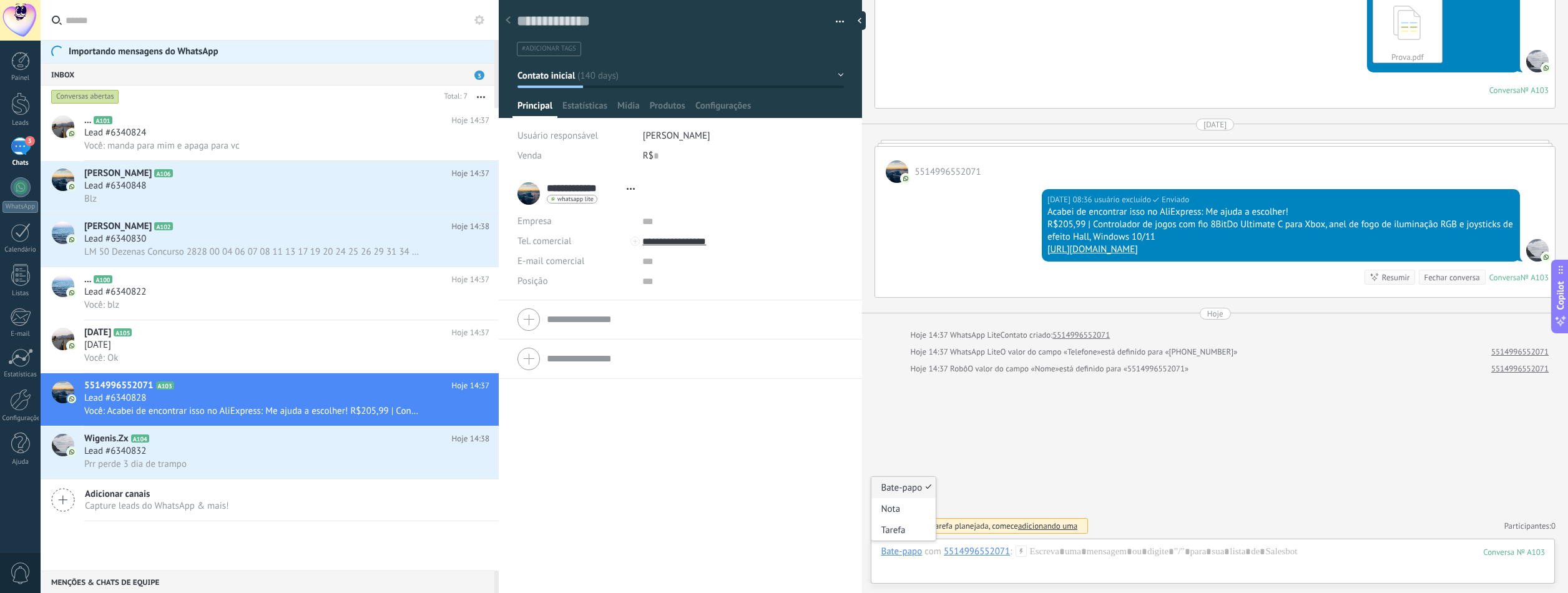
click at [912, 484] on div "Bate-papo" at bounding box center [902, 552] width 41 height 12
click at [907, 484] on div "Tarefa" at bounding box center [903, 529] width 65 height 21
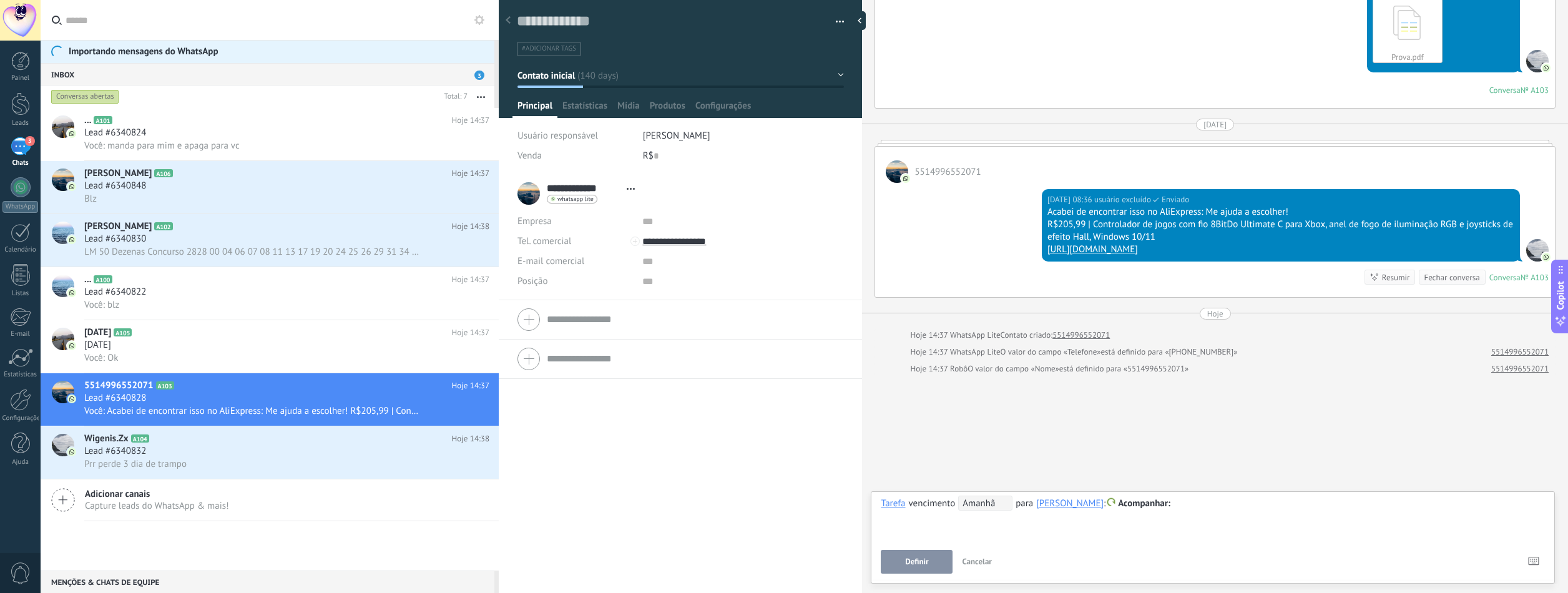
drag, startPoint x: 922, startPoint y: 504, endPoint x: 958, endPoint y: 509, distance: 36.3
click at [938, 484] on span "vencimento" at bounding box center [932, 503] width 47 height 12
click at [978, 484] on span "Amanhã" at bounding box center [985, 503] width 54 height 15
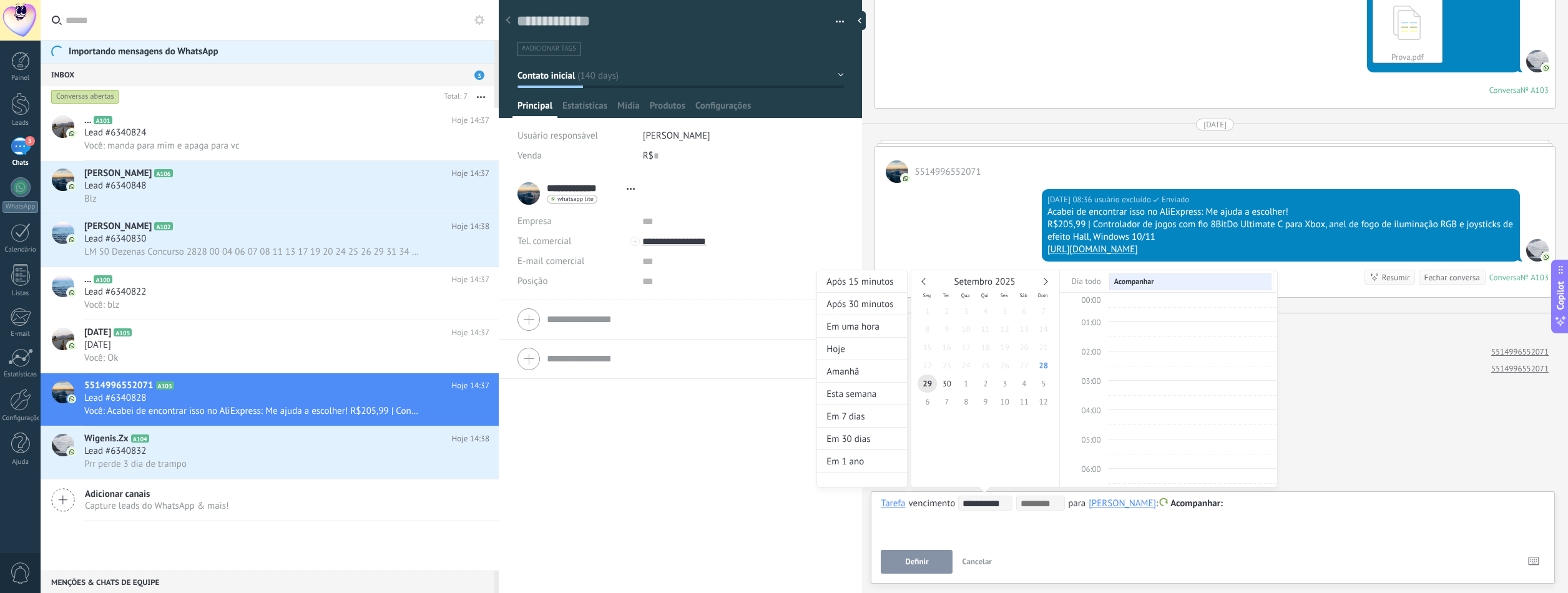
scroll to position [235, 0]
click at [1036, 484] on div at bounding box center [784, 296] width 1568 height 593
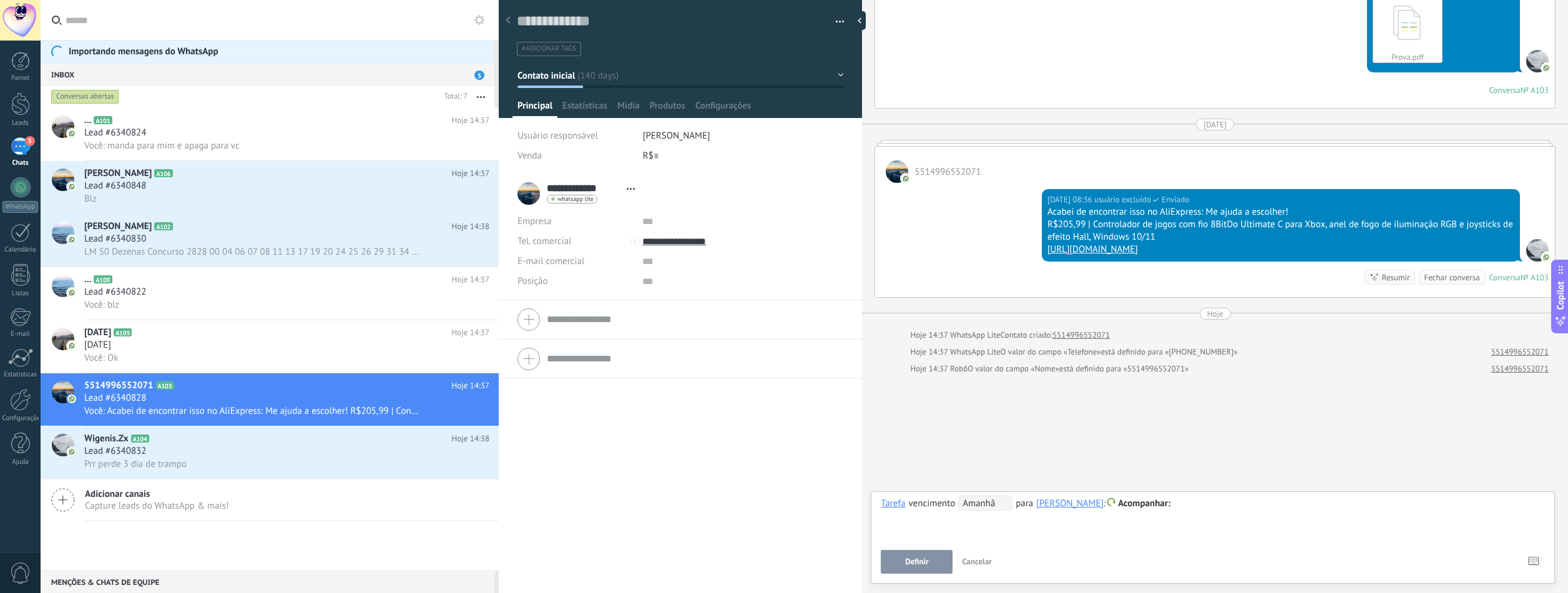
drag, startPoint x: 1036, startPoint y: 502, endPoint x: 1083, endPoint y: 504, distance: 47.0
click at [1083, 484] on div "[PERSON_NAME]" at bounding box center [1070, 503] width 67 height 12
click at [1067, 484] on input "text" at bounding box center [1067, 503] width 63 height 13
click at [1084, 484] on span "Seção de vendas" at bounding box center [1078, 524] width 81 height 10
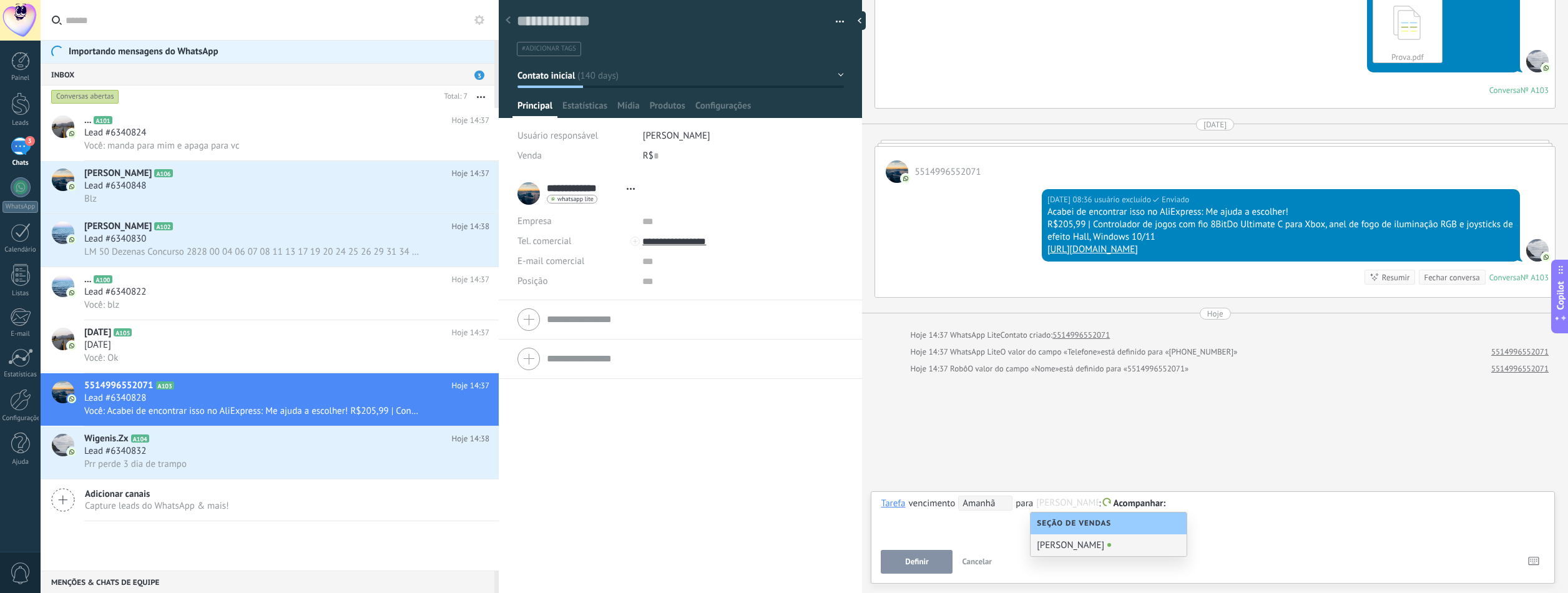
click at [1075, 484] on div "[PERSON_NAME]" at bounding box center [1109, 545] width 156 height 22
click at [1061, 484] on div "**********" at bounding box center [1214, 518] width 665 height 45
click at [928, 484] on span "Definir" at bounding box center [917, 561] width 23 height 9
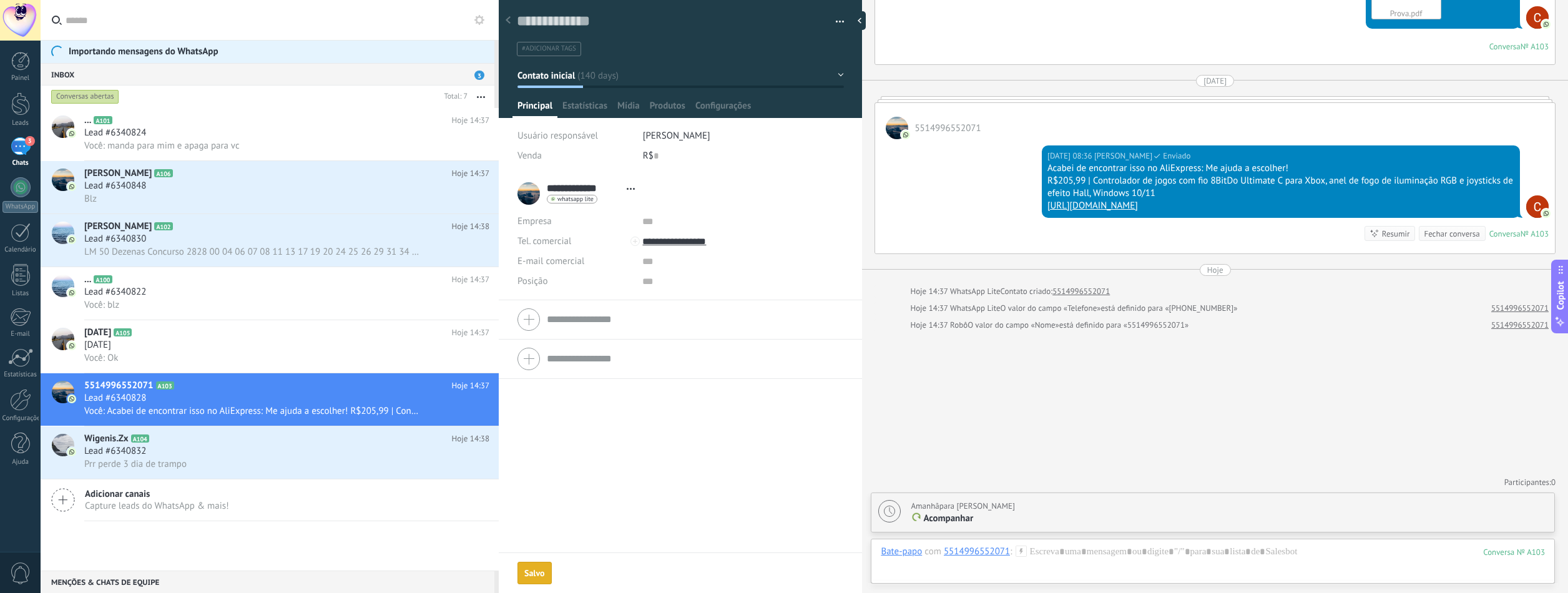
scroll to position [4470, 0]
drag, startPoint x: 956, startPoint y: 504, endPoint x: 1007, endPoint y: 508, distance: 51.2
click at [1007, 484] on div "Amanhã para [PERSON_NAME]" at bounding box center [963, 505] width 104 height 13
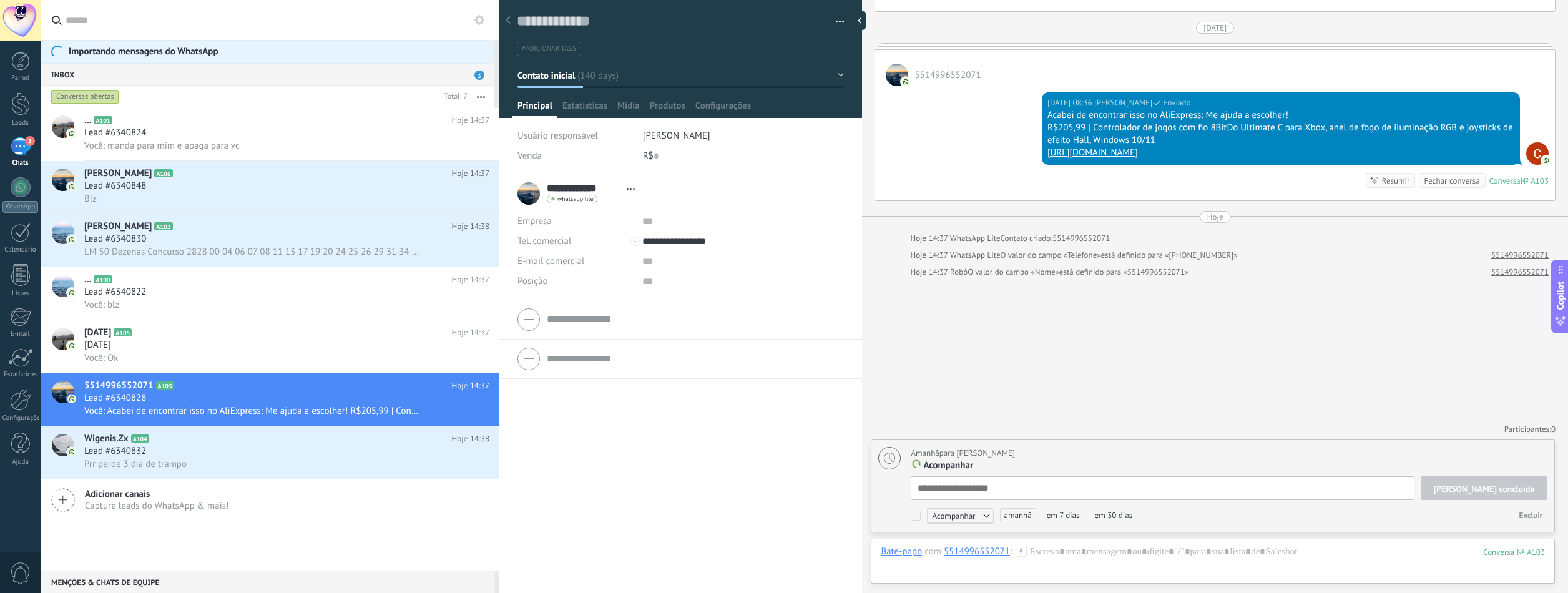
scroll to position [13, 0]
click at [1134, 484] on div "Amanhã para [PERSON_NAME] concluída Acompanhar Acompanhar Reunião Personalizar …" at bounding box center [1215, 507] width 689 height 93
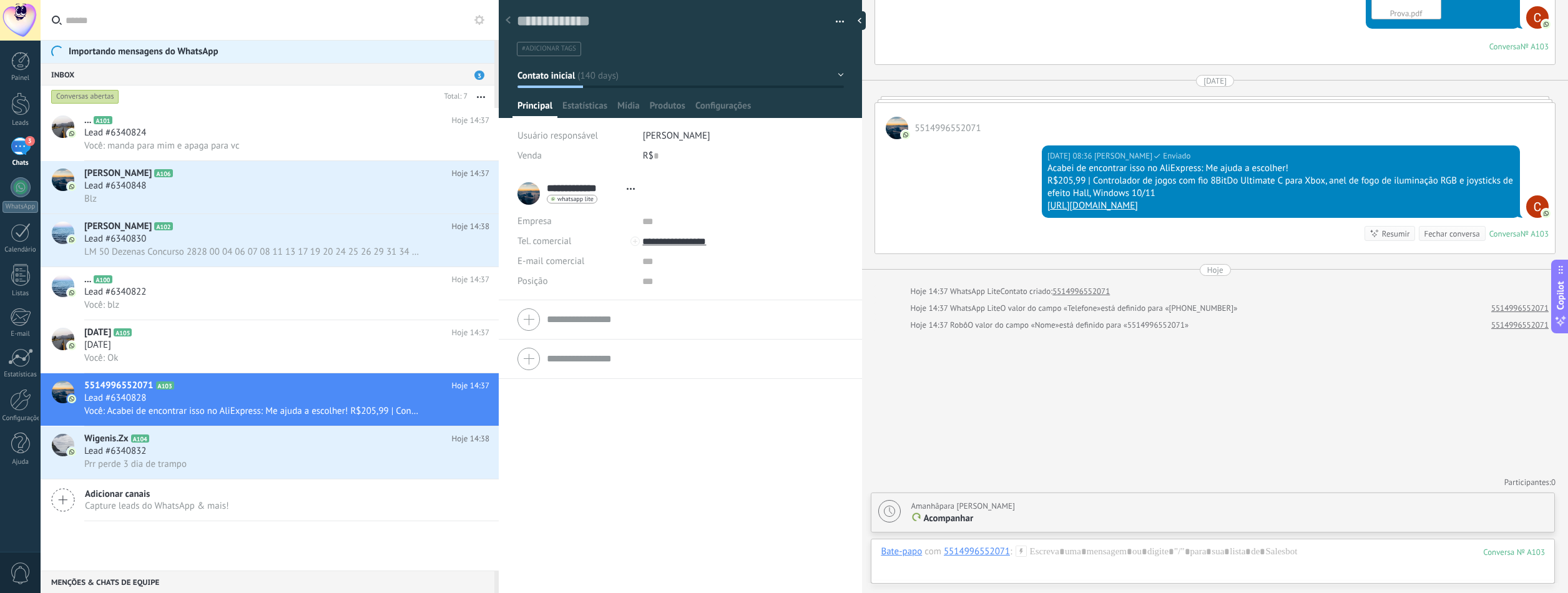
click at [980, 484] on p "Acompanhar" at bounding box center [1229, 518] width 637 height 13
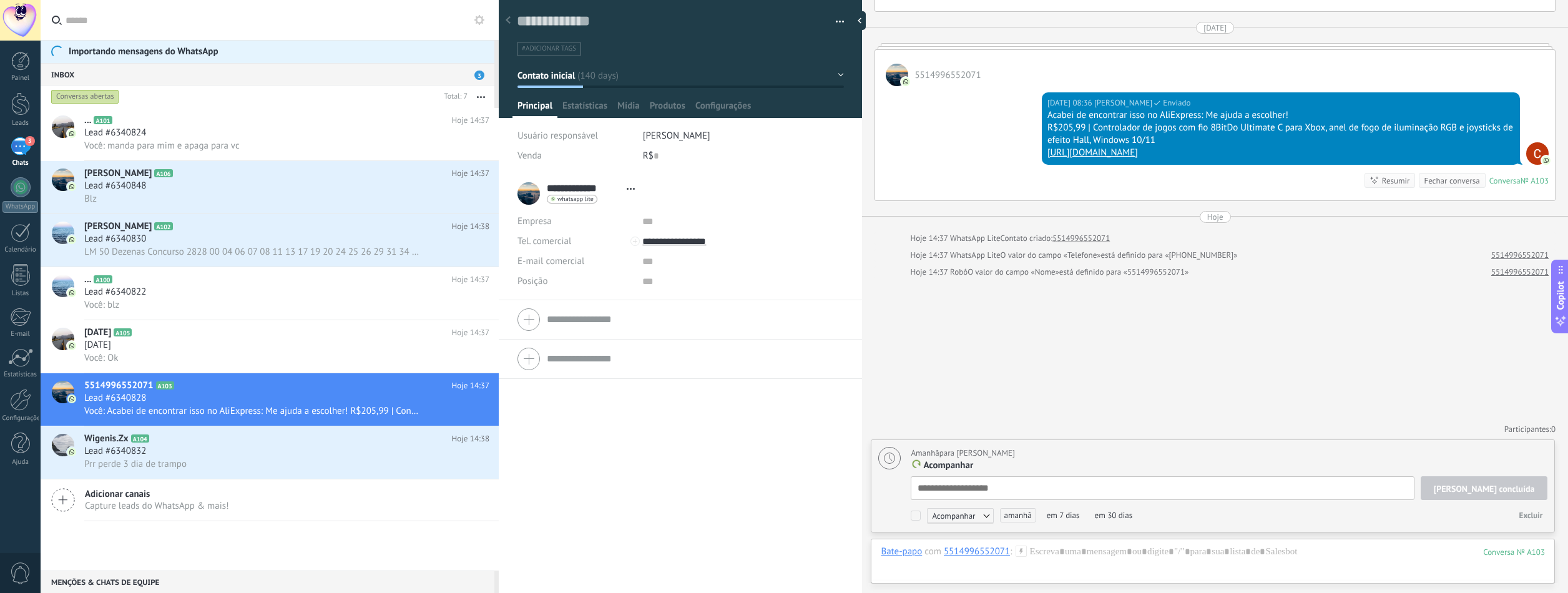
click at [997, 484] on div "5514996552071" at bounding box center [977, 552] width 66 height 12
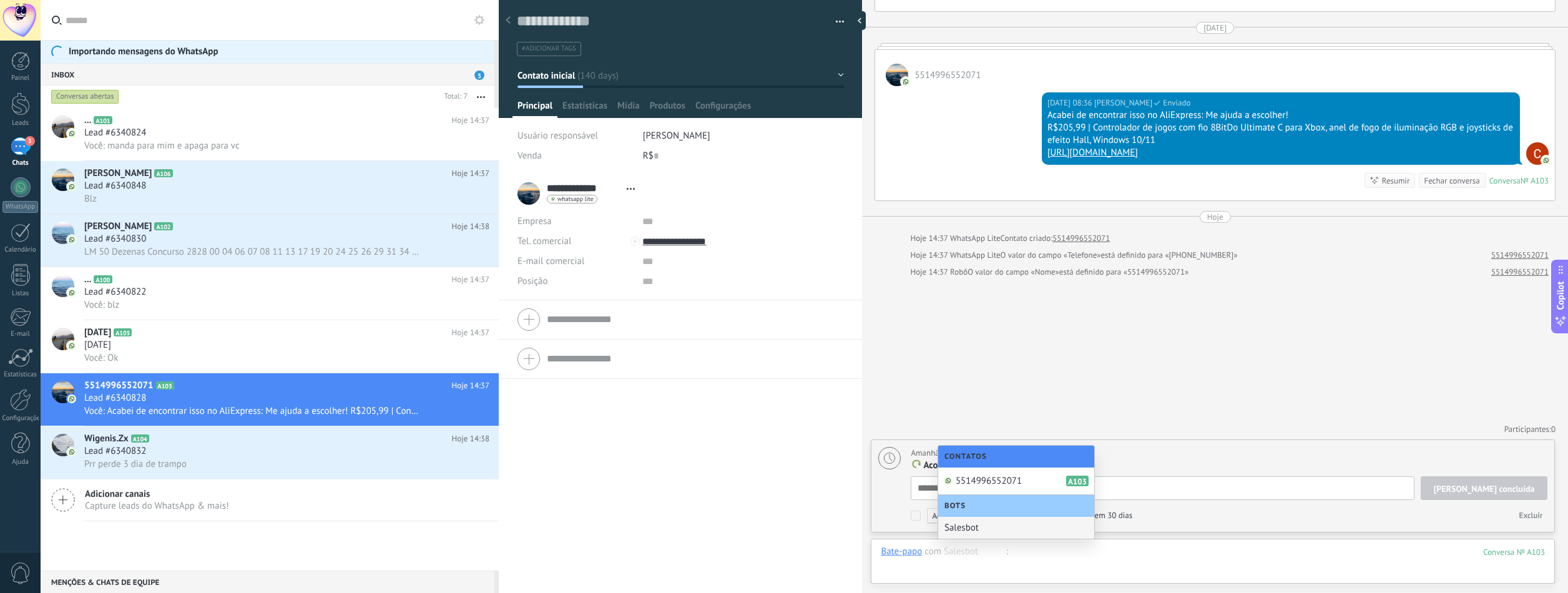
click at [956, 484] on div at bounding box center [1214, 564] width 665 height 38
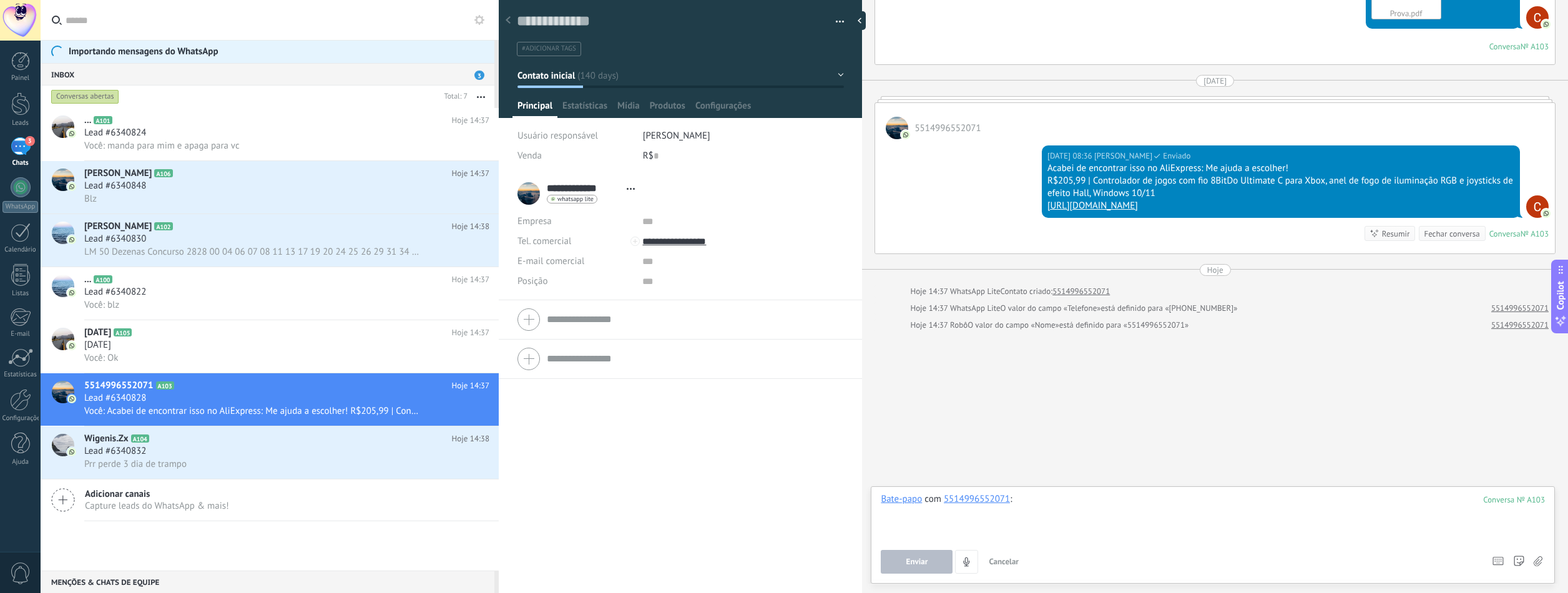
scroll to position [4470, 0]
drag, startPoint x: 976, startPoint y: 496, endPoint x: 958, endPoint y: 523, distance: 32.4
click at [961, 484] on div at bounding box center [1214, 516] width 665 height 47
click at [913, 484] on div "Bate-papo" at bounding box center [902, 499] width 41 height 12
click at [928, 484] on div at bounding box center [1214, 516] width 665 height 47
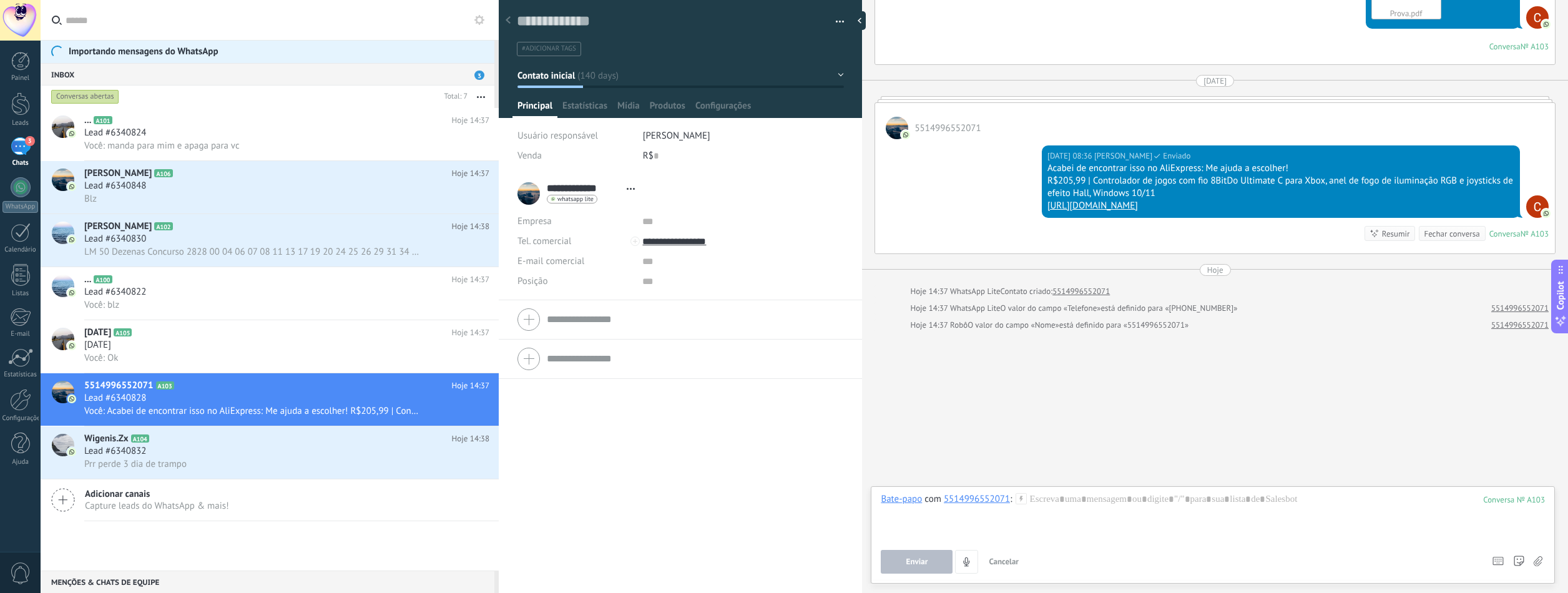
click at [981, 151] on div "[DATE] 08:36 [PERSON_NAME] Acabei de encontrar isso no AliExpress: Me ajuda a e…" at bounding box center [1215, 196] width 680 height 115
click at [993, 207] on div "[DATE] 08:36 [PERSON_NAME] Acabei de encontrar isso no AliExpress: Me ajuda a e…" at bounding box center [1215, 196] width 680 height 115
click at [1025, 178] on div "[DATE] 08:36 [PERSON_NAME] Acabei de encontrar isso no AliExpress: Me ajuda a e…" at bounding box center [1215, 196] width 680 height 115
click at [968, 103] on div "5514996552071" at bounding box center [1215, 121] width 680 height 37
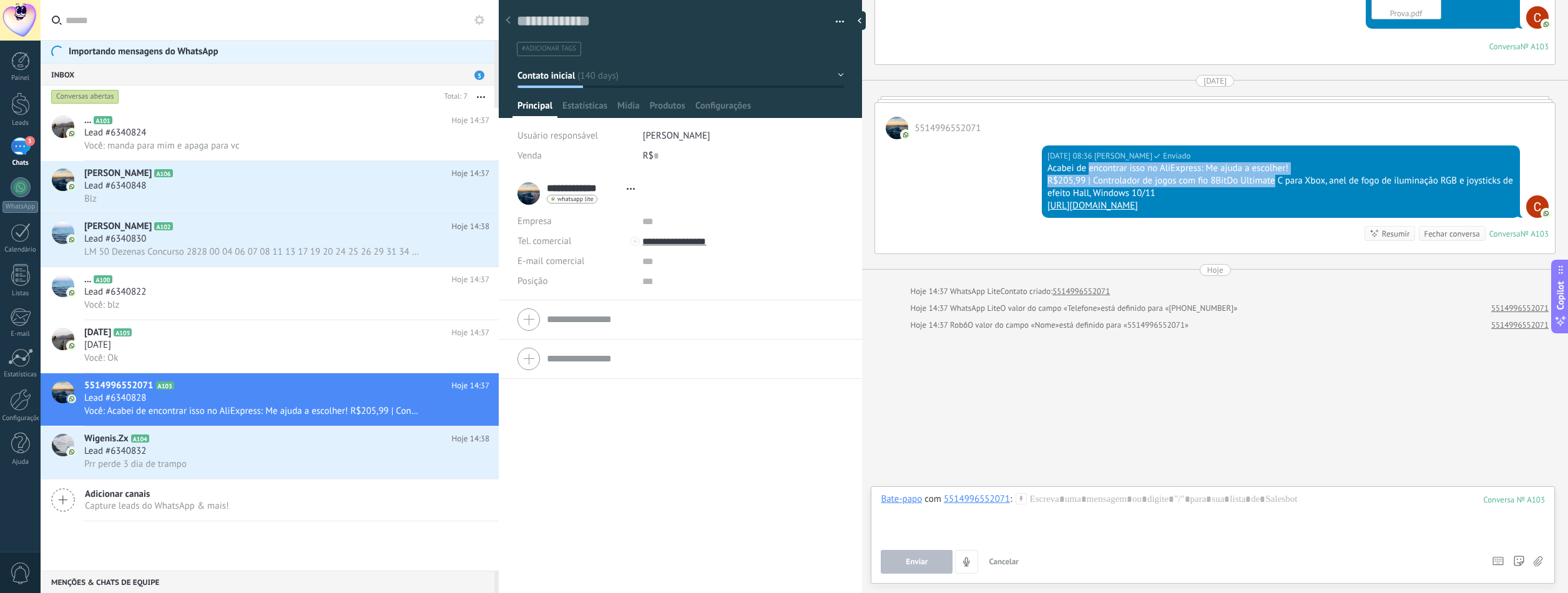
drag, startPoint x: 1094, startPoint y: 167, endPoint x: 1272, endPoint y: 178, distance: 178.3
click at [1134, 178] on div "Acabei de encontrar isso no AliExpress: Me ajuda a escolher! R$205,99 | Control…" at bounding box center [1281, 188] width 467 height 50
click at [1134, 190] on div "R$205,99 | Controlador de jogos com fio 8BitDo Ultimate C para Xbox, anel de fo…" at bounding box center [1281, 188] width 467 height 25
click at [1134, 235] on div "Fechar conversa" at bounding box center [1452, 234] width 56 height 12
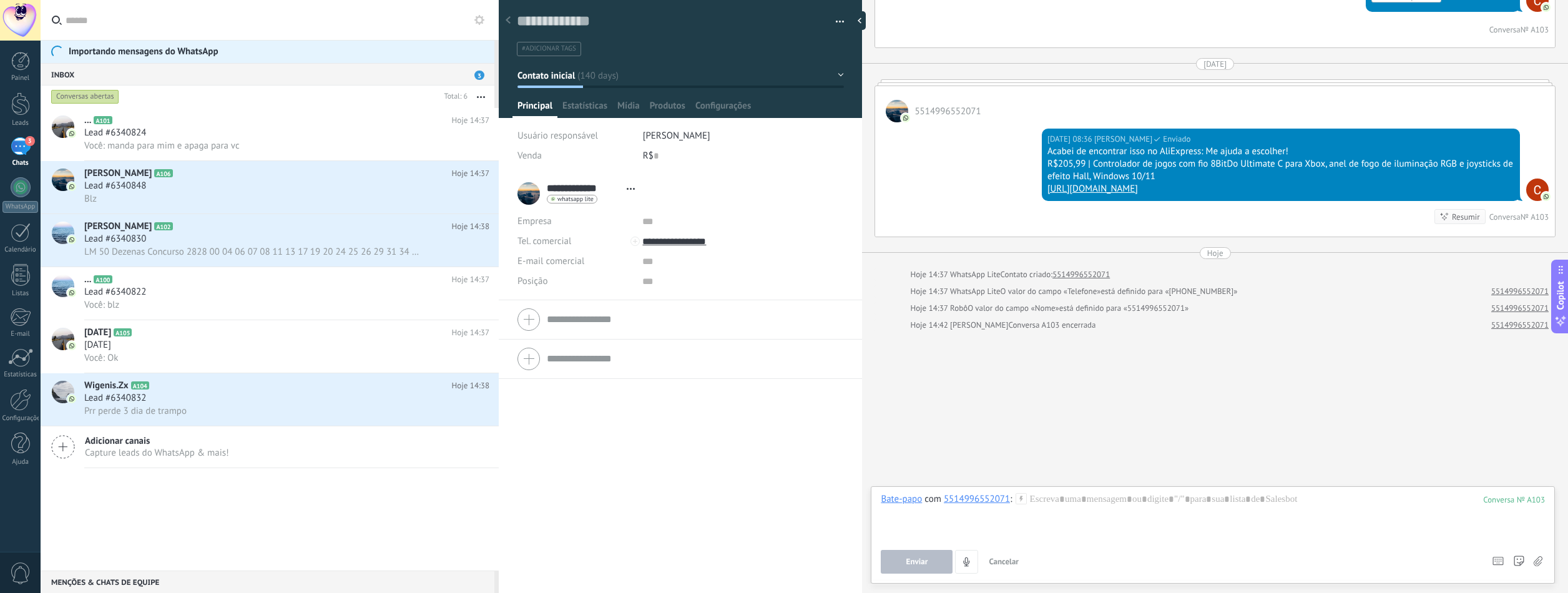
scroll to position [4424, 0]
drag, startPoint x: 1002, startPoint y: 391, endPoint x: 1063, endPoint y: 387, distance: 61.1
click at [1063, 331] on div "Hoje 14:42 [PERSON_NAME] Conversa A103 encerrada" at bounding box center [1003, 324] width 186 height 13
click at [1063, 331] on div "Conversa A103 encerrada" at bounding box center [1052, 324] width 88 height 13
click at [1009, 484] on button "Cancelar" at bounding box center [1004, 561] width 39 height 24
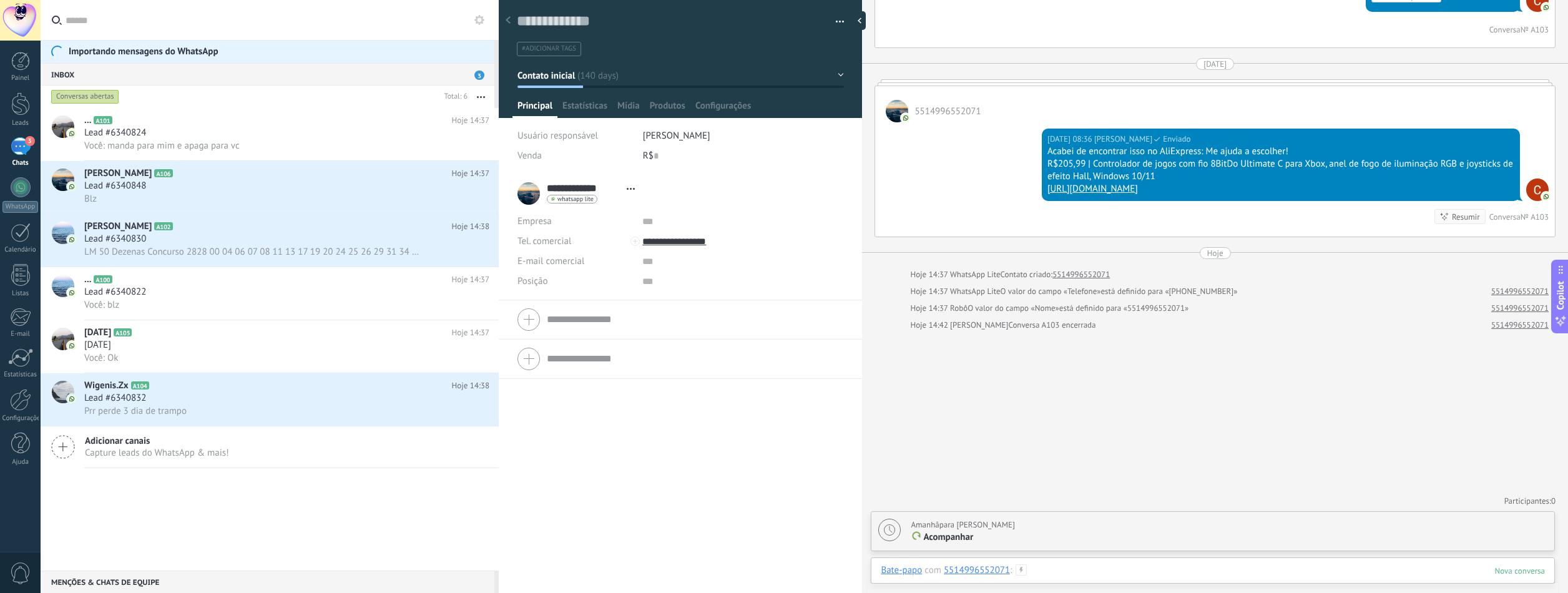
click at [1058, 484] on div at bounding box center [1214, 582] width 665 height 38
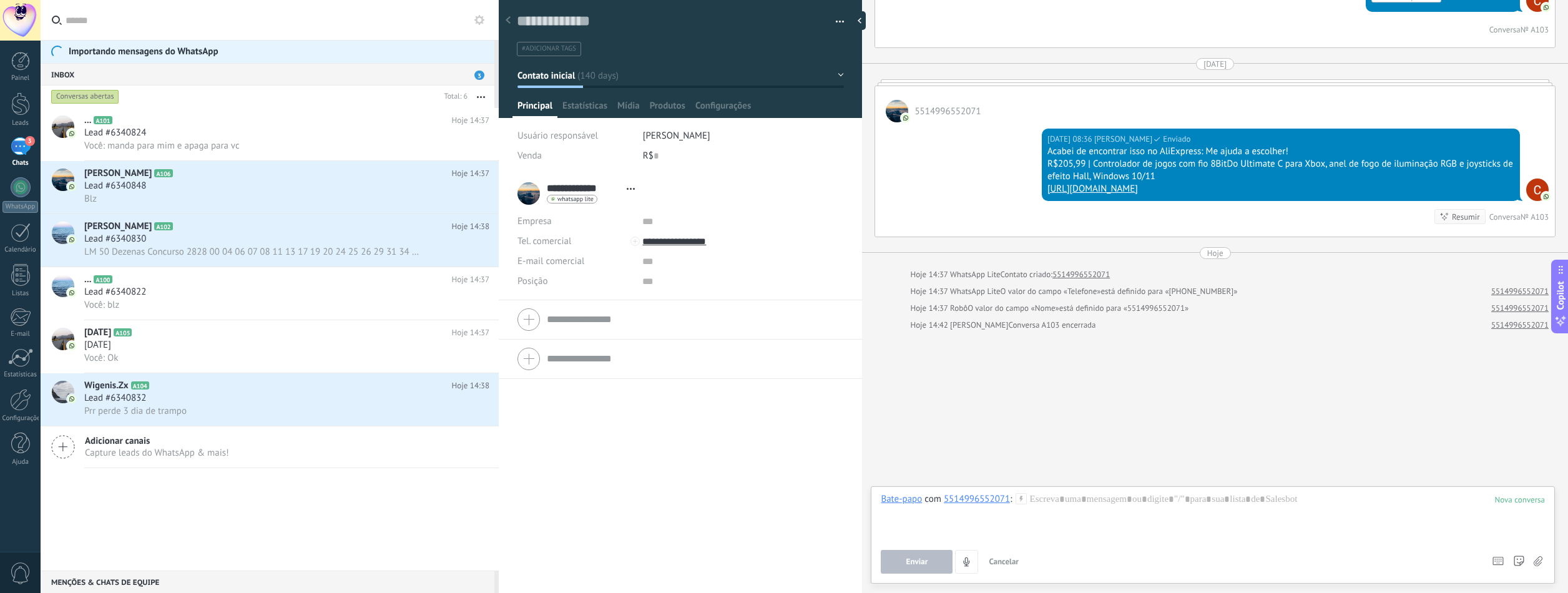
click at [1018, 484] on span "Cancelar" at bounding box center [1004, 561] width 30 height 11
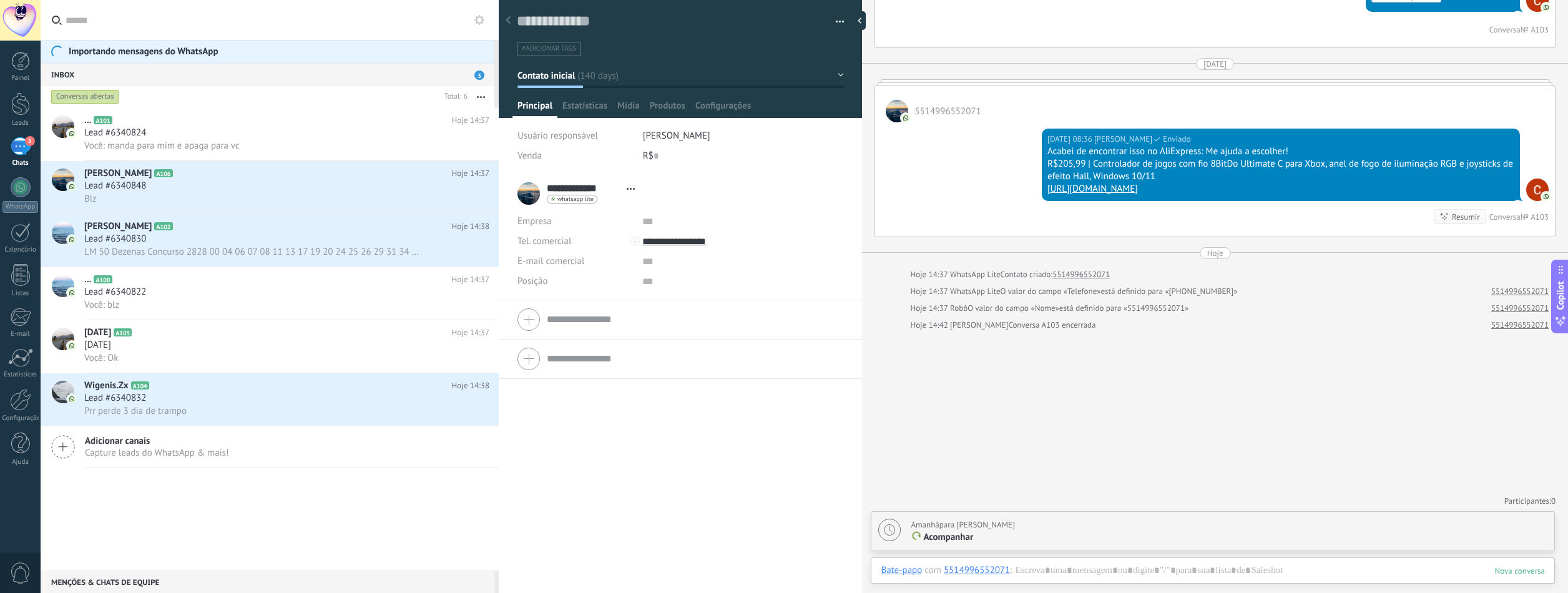
click at [989, 484] on div "Amanhã para [PERSON_NAME]" at bounding box center [963, 525] width 104 height 13
type textarea "**********"
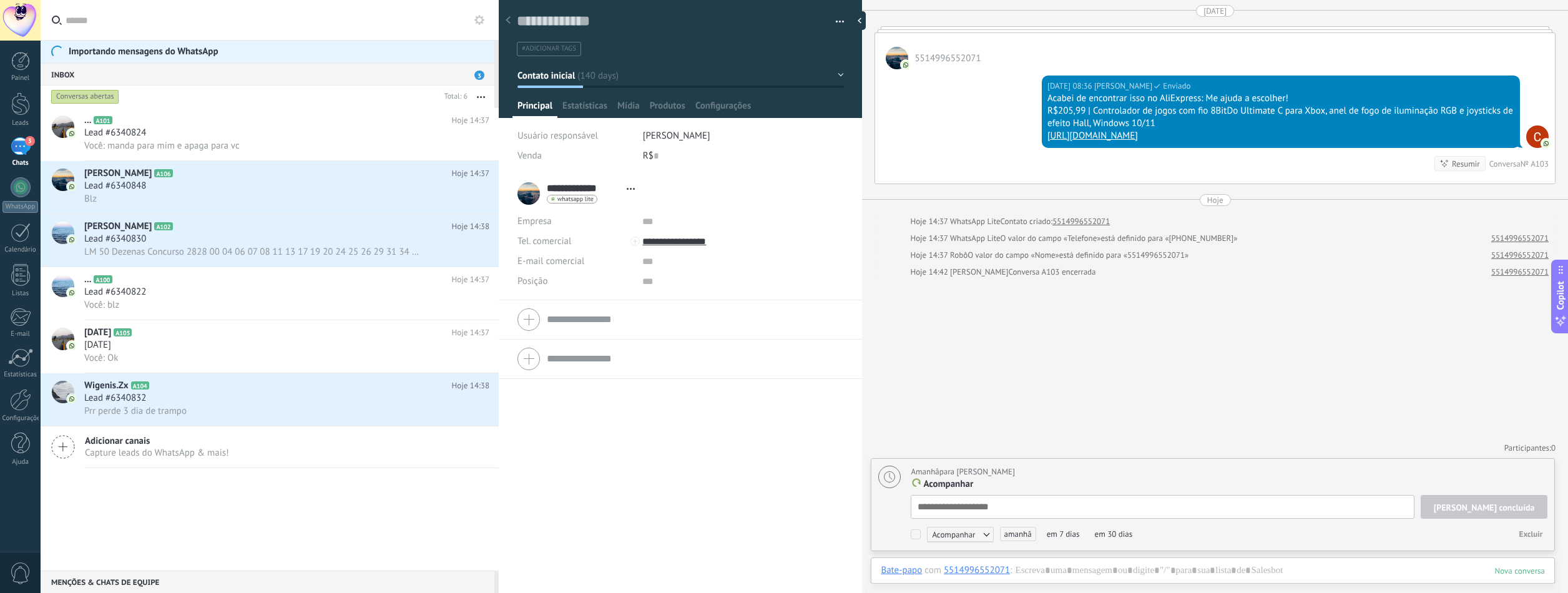
scroll to position [13, 0]
click at [1134, 484] on button "Excluir" at bounding box center [1531, 533] width 34 height 18
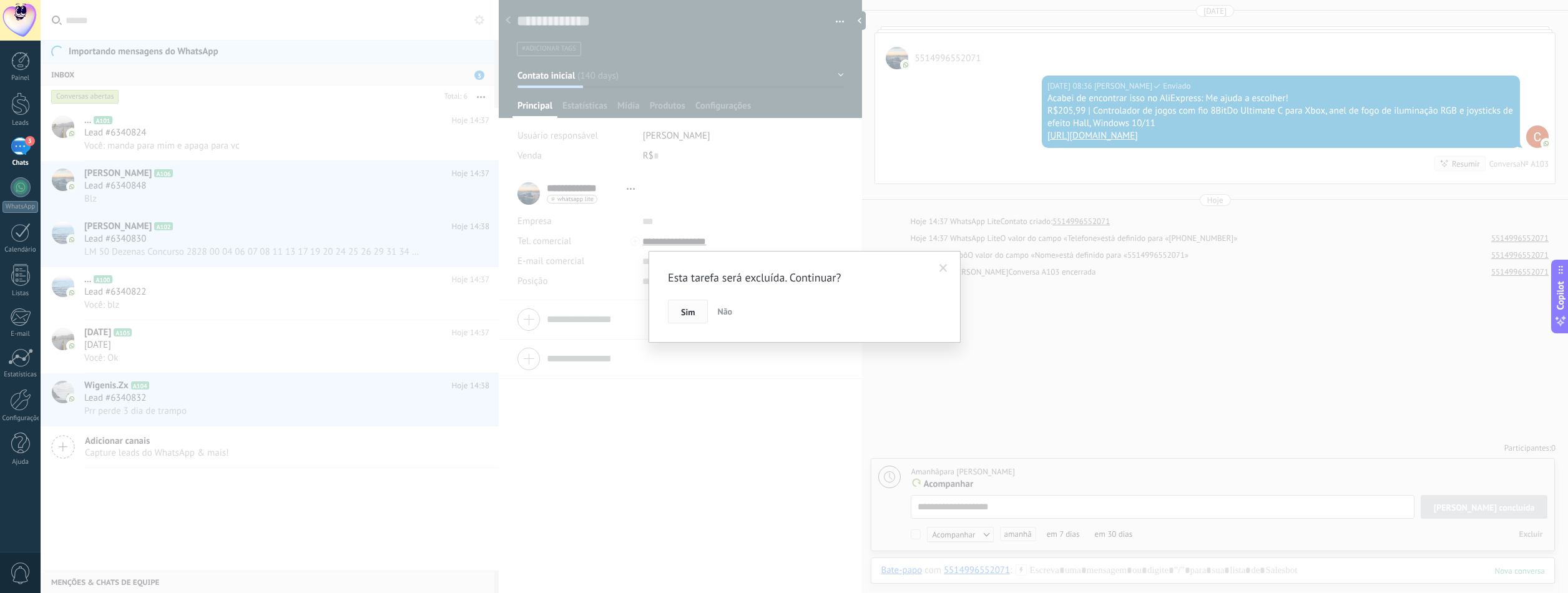
click at [682, 309] on span "Sim" at bounding box center [688, 312] width 13 height 9
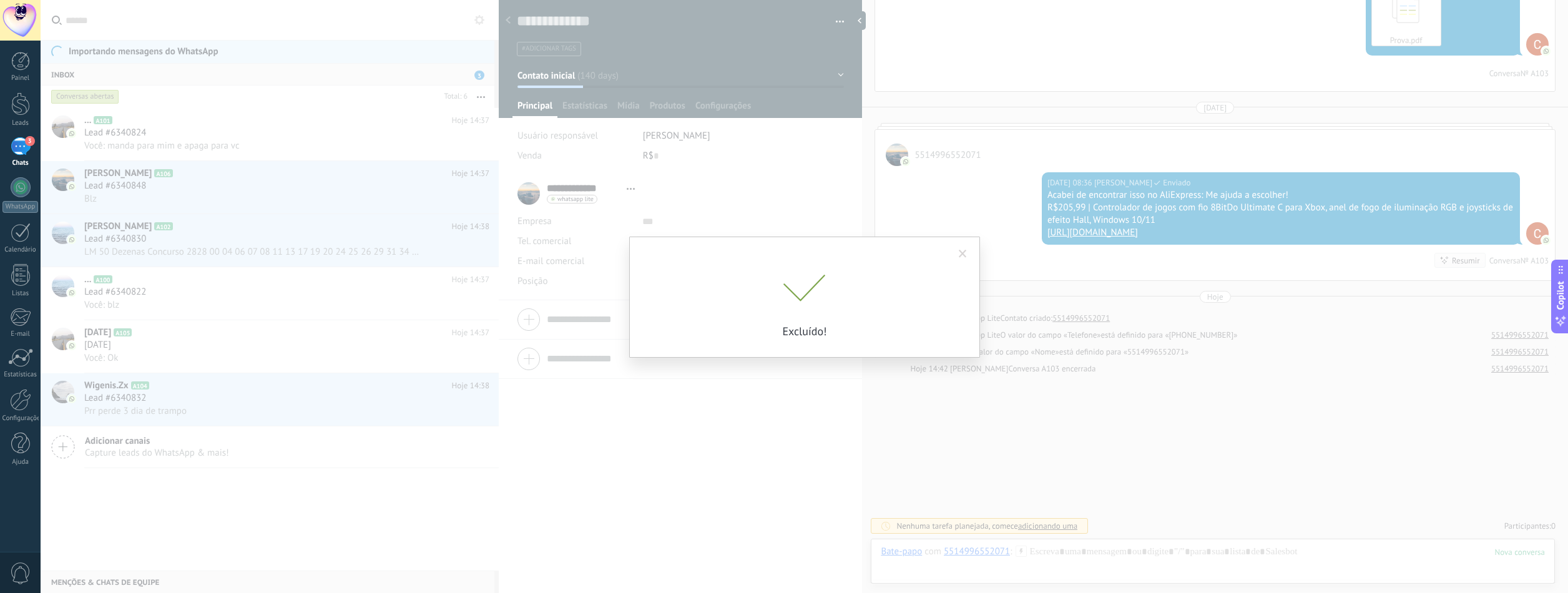
click at [1062, 426] on div "Esta tarefa será excluída. Continuar? Sim Não Excluído!" at bounding box center [804, 296] width 1528 height 593
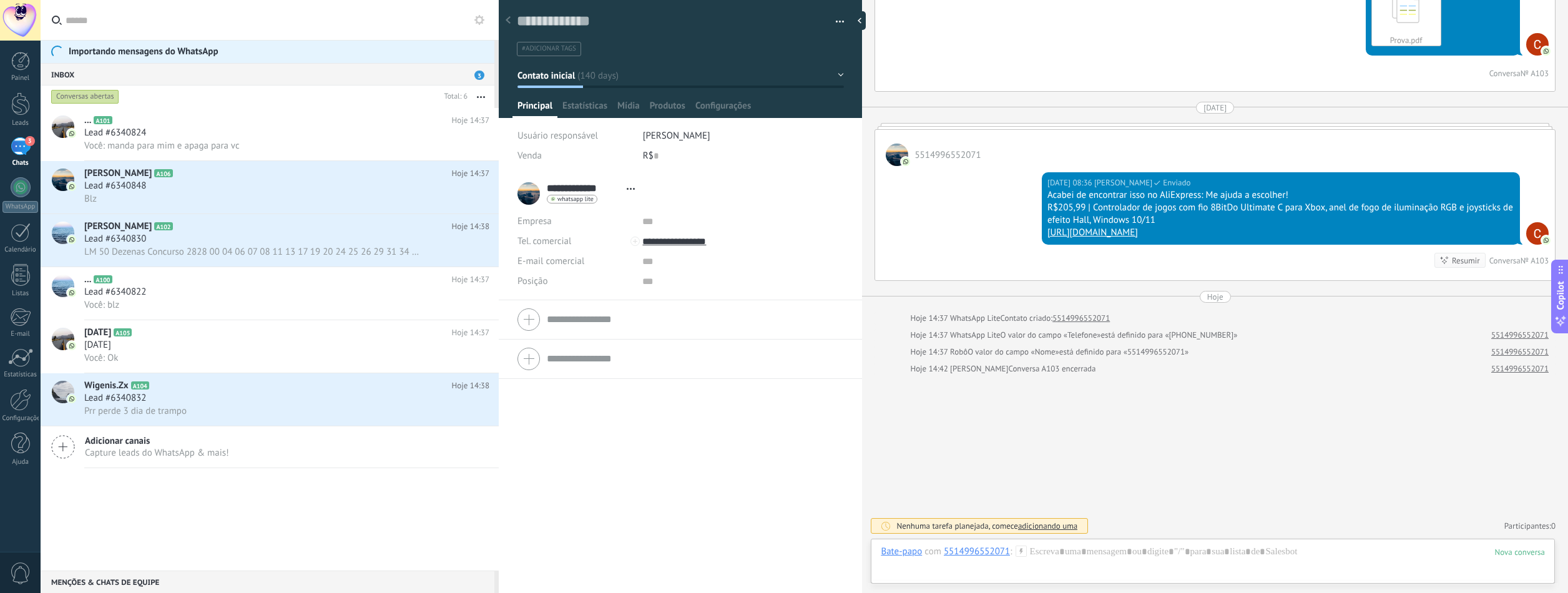
click at [1134, 369] on link "5514996552071" at bounding box center [1521, 369] width 58 height 13
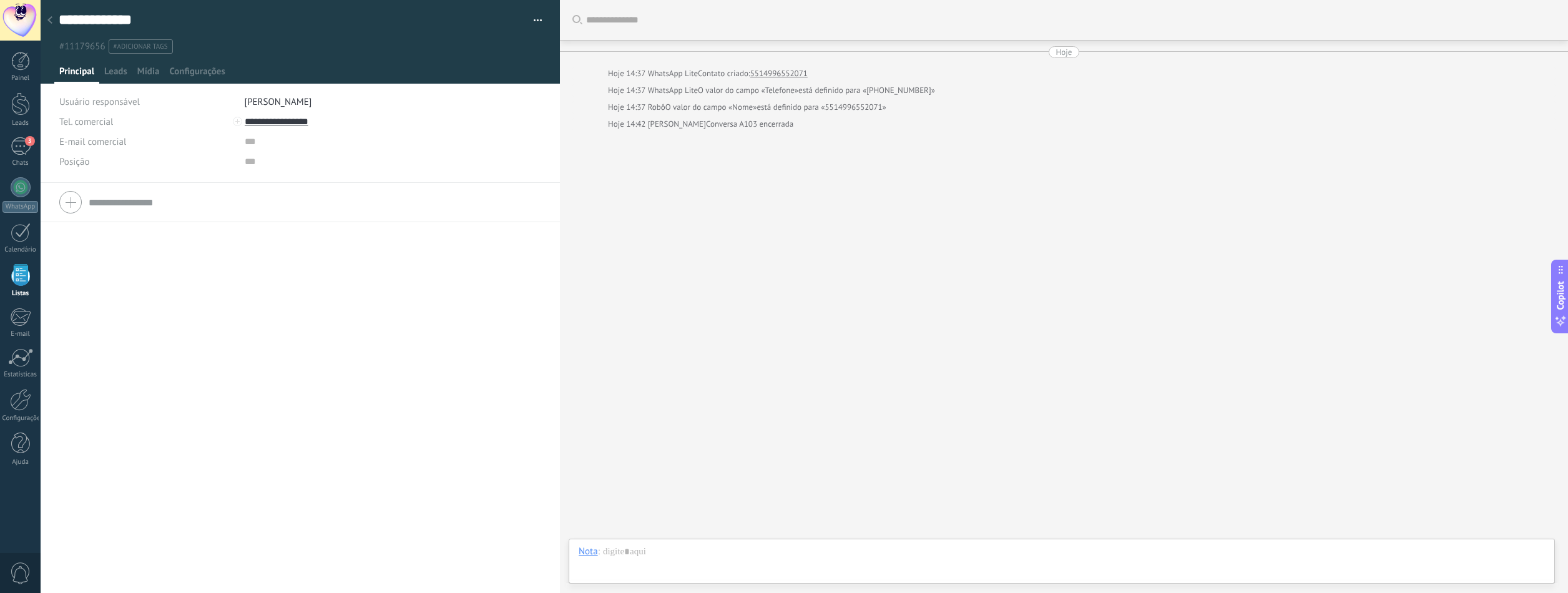
click at [120, 63] on div at bounding box center [301, 41] width 520 height 84
click at [112, 73] on span "Leads" at bounding box center [116, 74] width 23 height 18
click at [85, 161] on div "Adição rápida" at bounding box center [80, 160] width 43 height 10
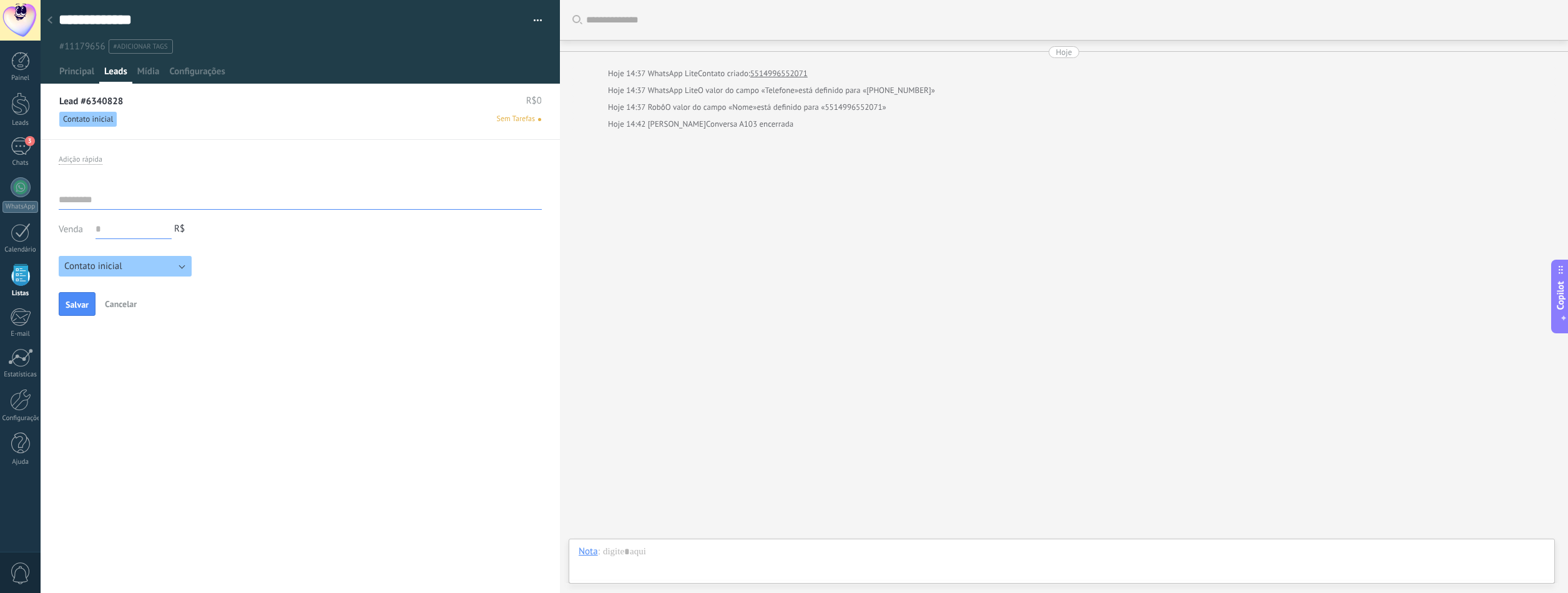
click at [129, 224] on input "text" at bounding box center [133, 229] width 76 height 20
click at [118, 230] on input "text" at bounding box center [133, 229] width 76 height 20
click at [108, 191] on input "text" at bounding box center [301, 199] width 483 height 20
click at [130, 269] on button "Contato inicial" at bounding box center [125, 266] width 133 height 20
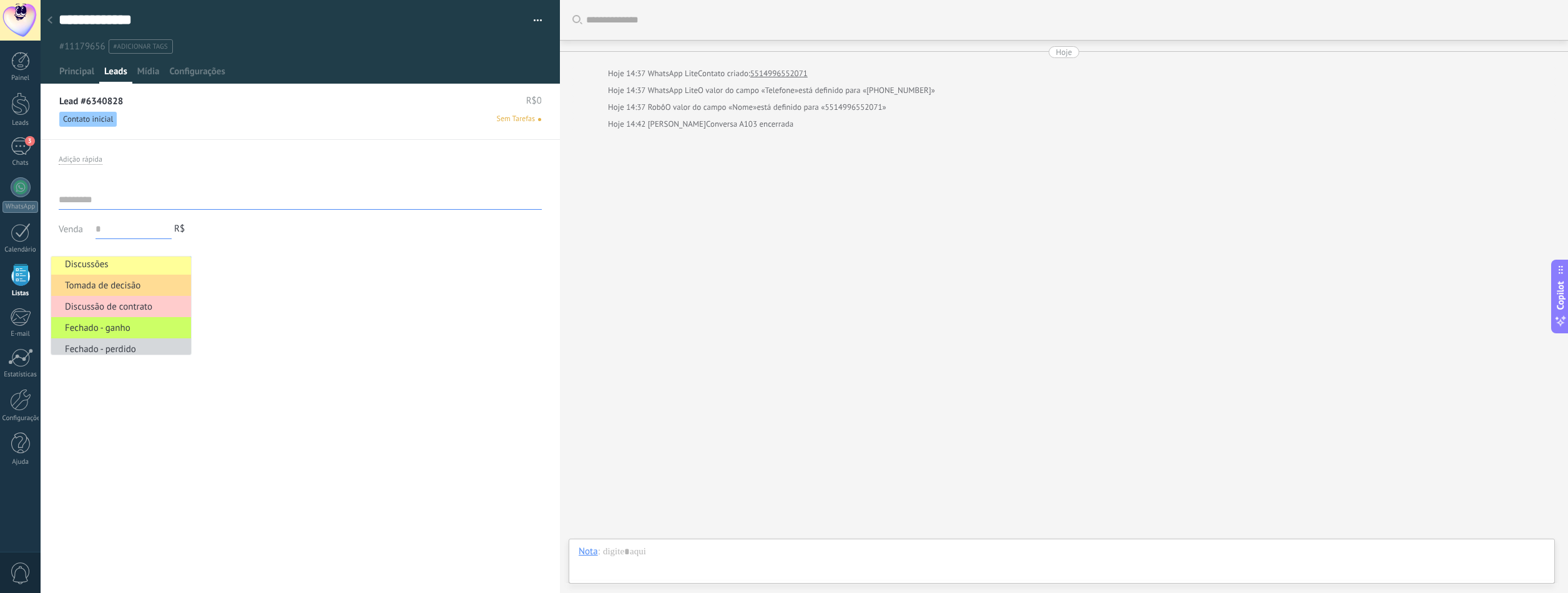
scroll to position [29, 0]
click at [135, 384] on div "Tel. comercial Comercial direto Celular Faz Casa Outros Tel. comercial Ligar Co…" at bounding box center [300, 342] width 519 height 502
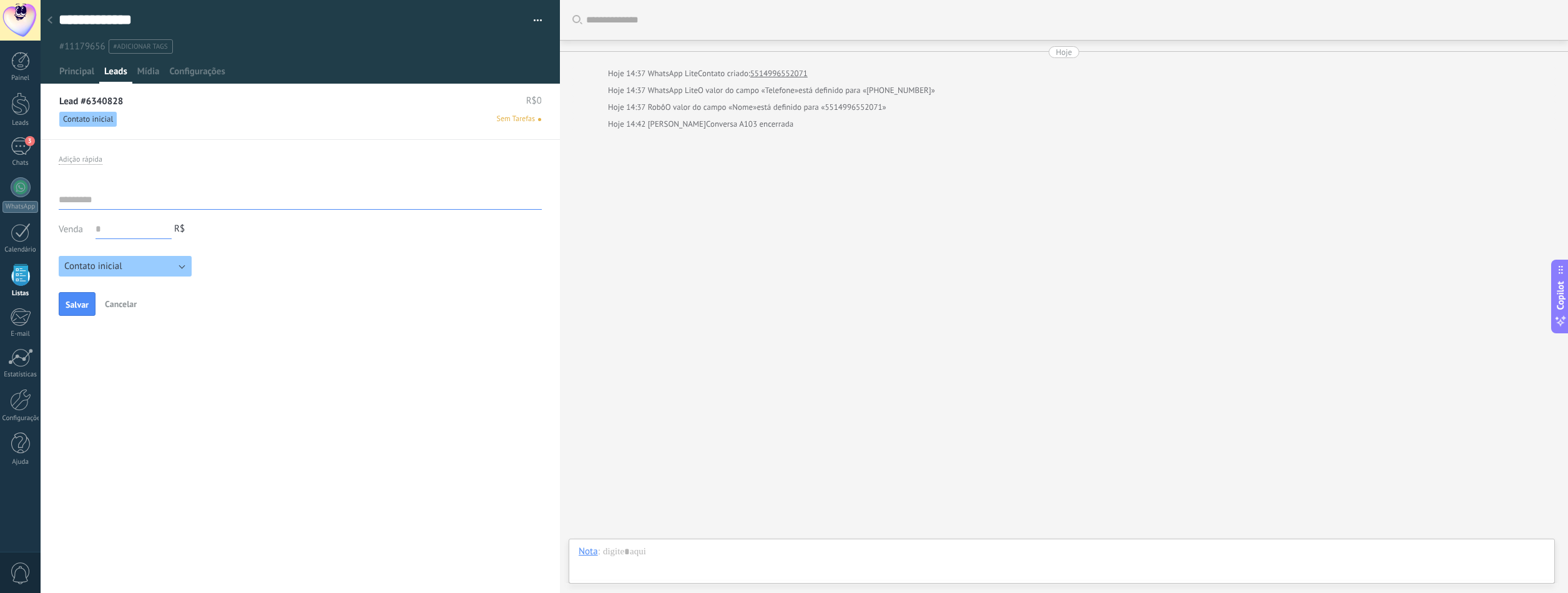
click at [109, 262] on span "Contato inicial" at bounding box center [93, 266] width 58 height 12
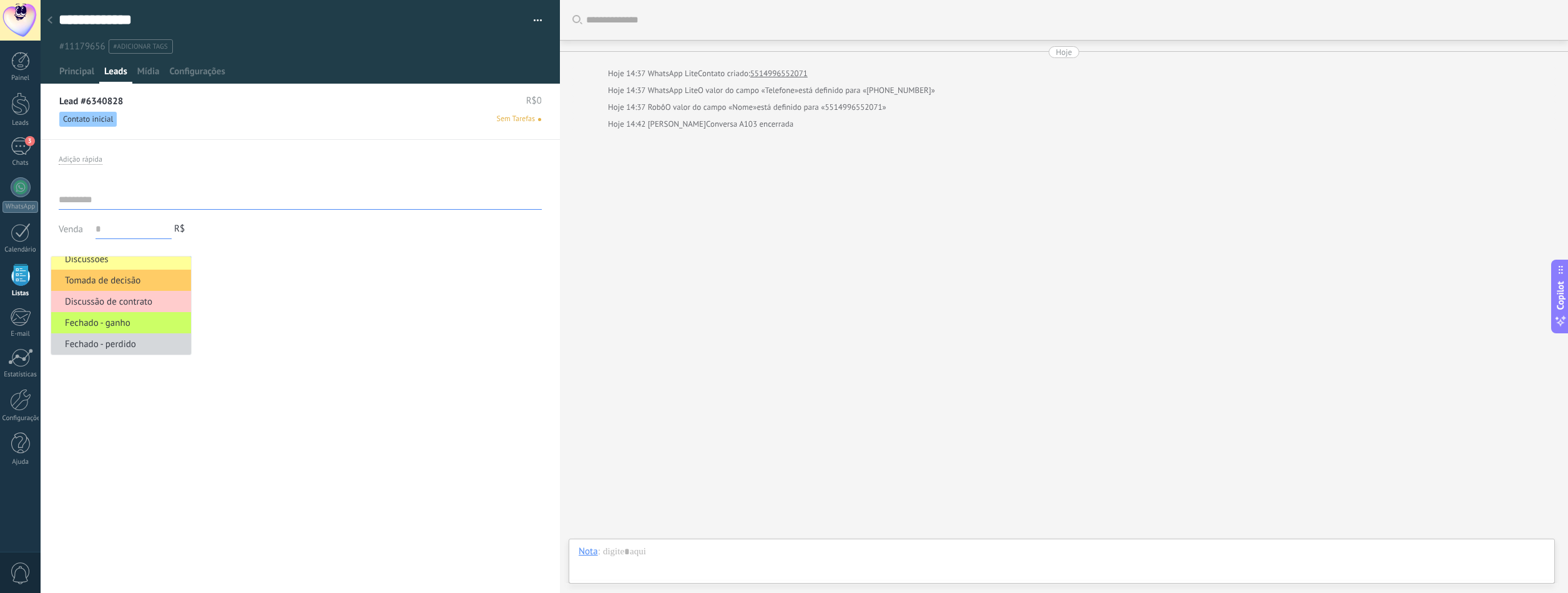
scroll to position [0, 0]
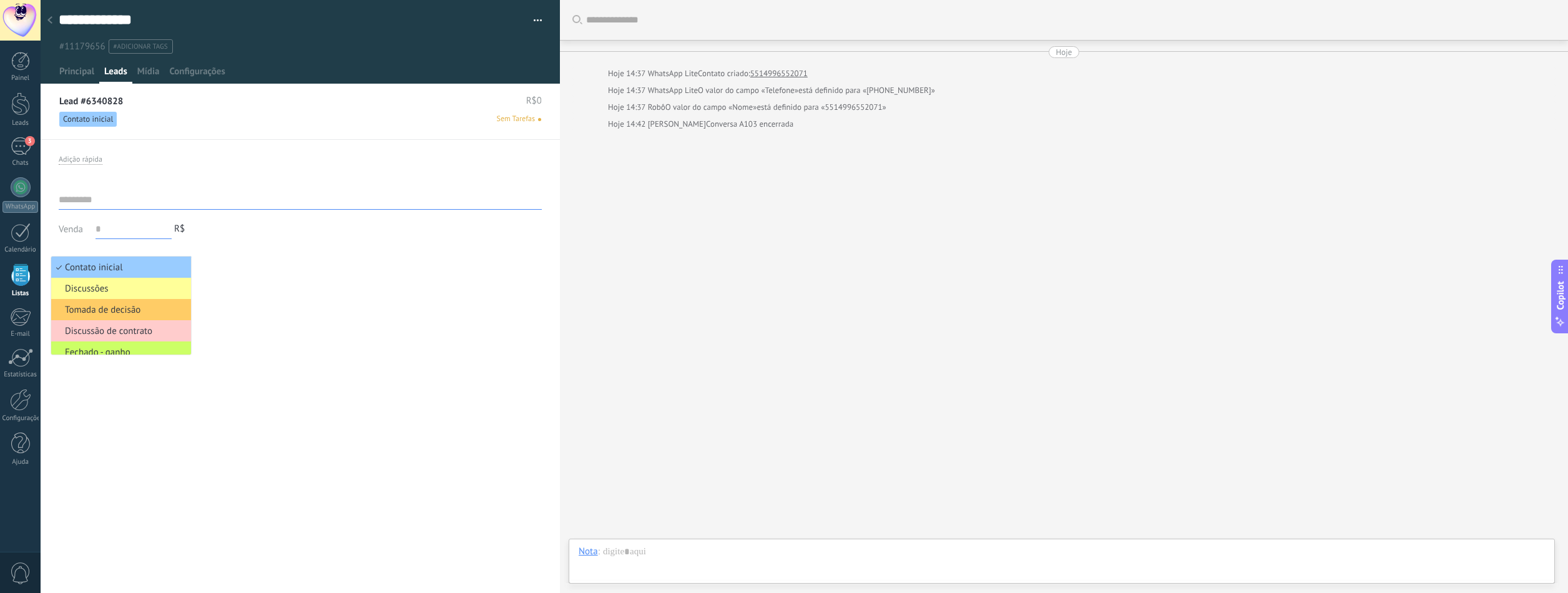
click at [147, 259] on li "Contato inicial" at bounding box center [120, 267] width 140 height 21
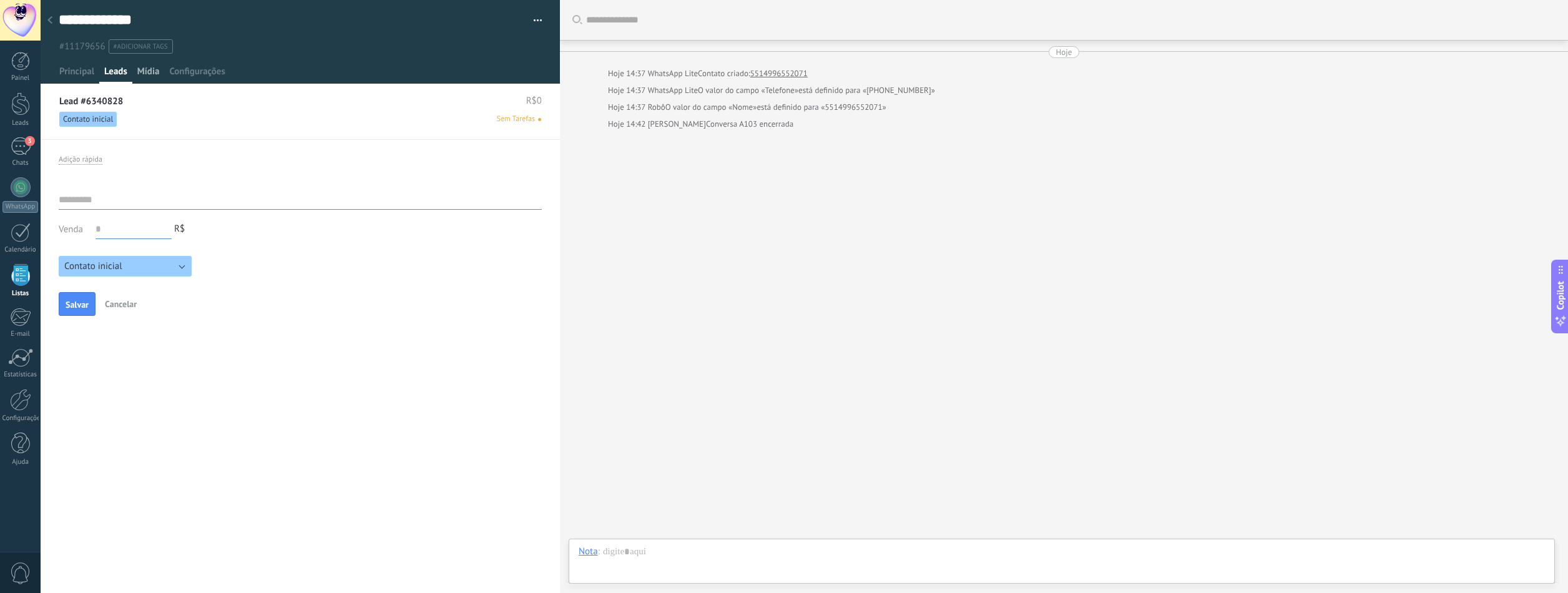
click at [150, 68] on span "Mídia" at bounding box center [148, 74] width 22 height 18
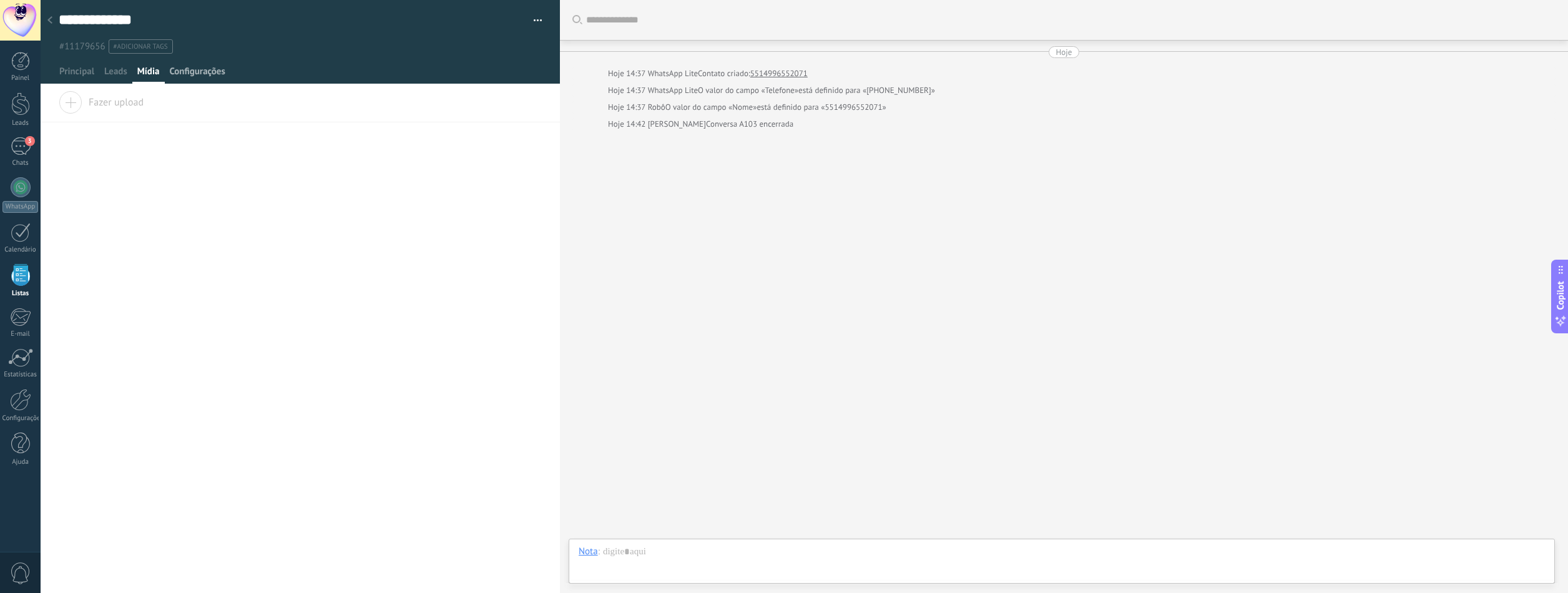
click at [197, 73] on span "Configurações" at bounding box center [197, 74] width 56 height 18
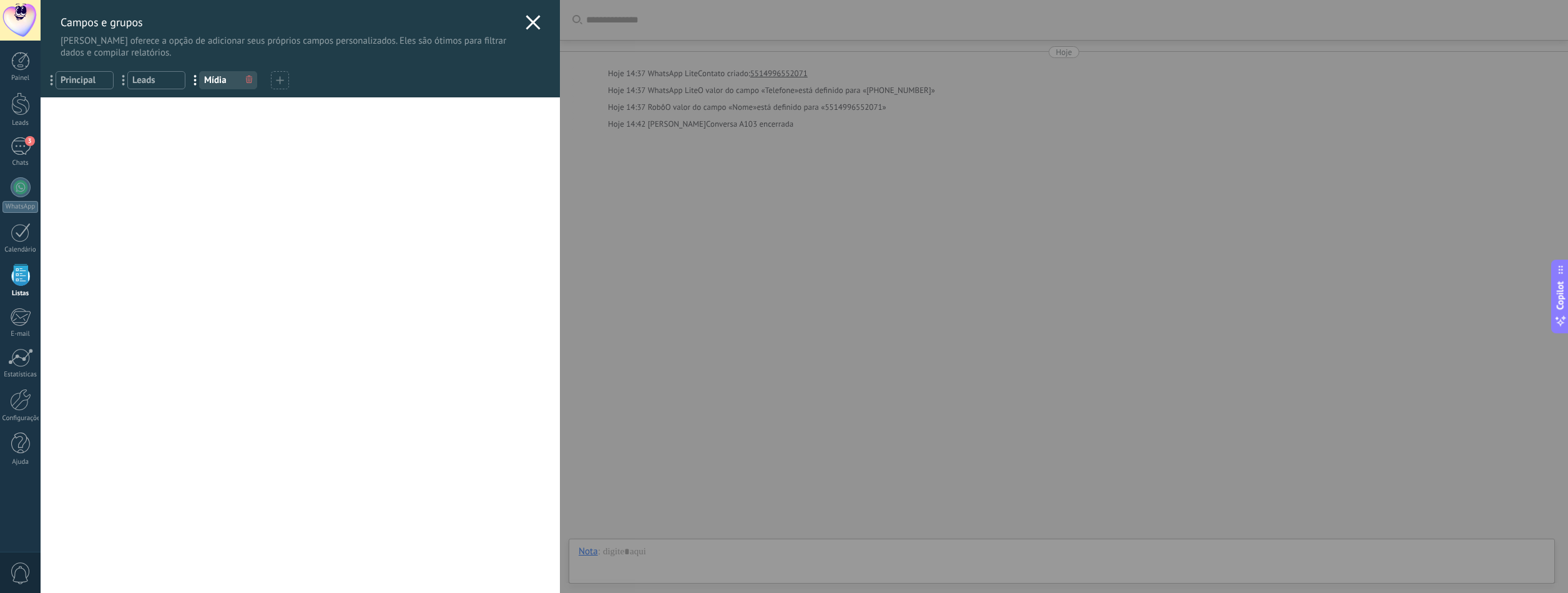
click at [83, 79] on span "Principal" at bounding box center [85, 80] width 48 height 12
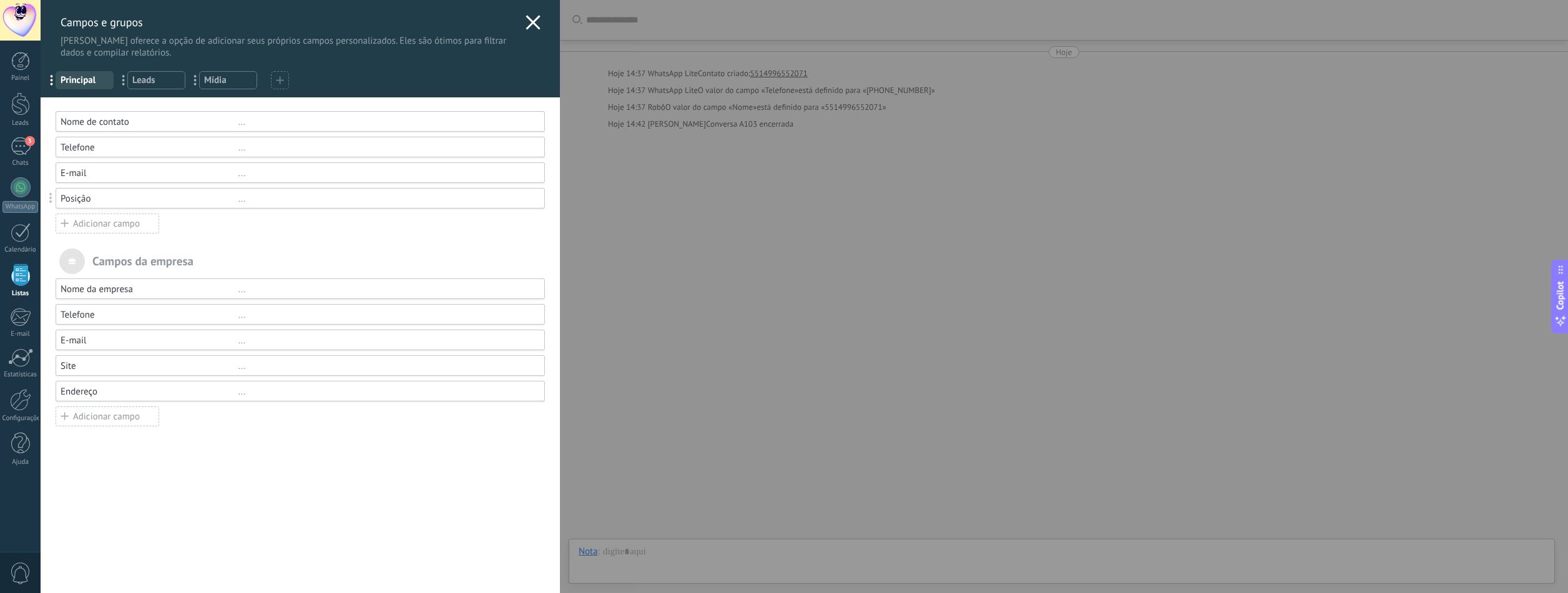
click at [139, 123] on div "Nome de contato" at bounding box center [149, 122] width 178 height 12
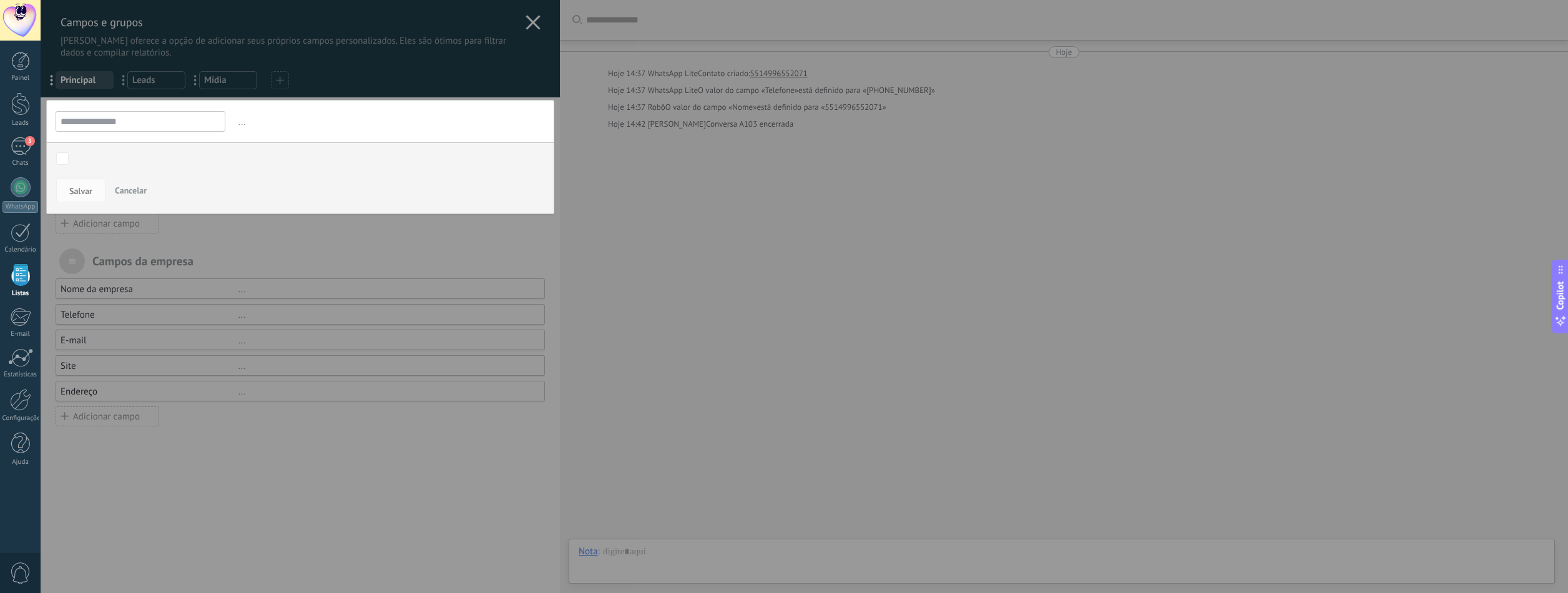
click at [138, 121] on input "**********" at bounding box center [141, 120] width 170 height 20
click at [123, 120] on input "**********" at bounding box center [141, 120] width 170 height 20
click at [115, 119] on input "**********" at bounding box center [141, 120] width 170 height 20
click at [0, 0] on label "Tomada de decisão" at bounding box center [0, 0] width 0 height 0
click at [0, 0] on div "Tomada de decisão" at bounding box center [0, 0] width 0 height 0
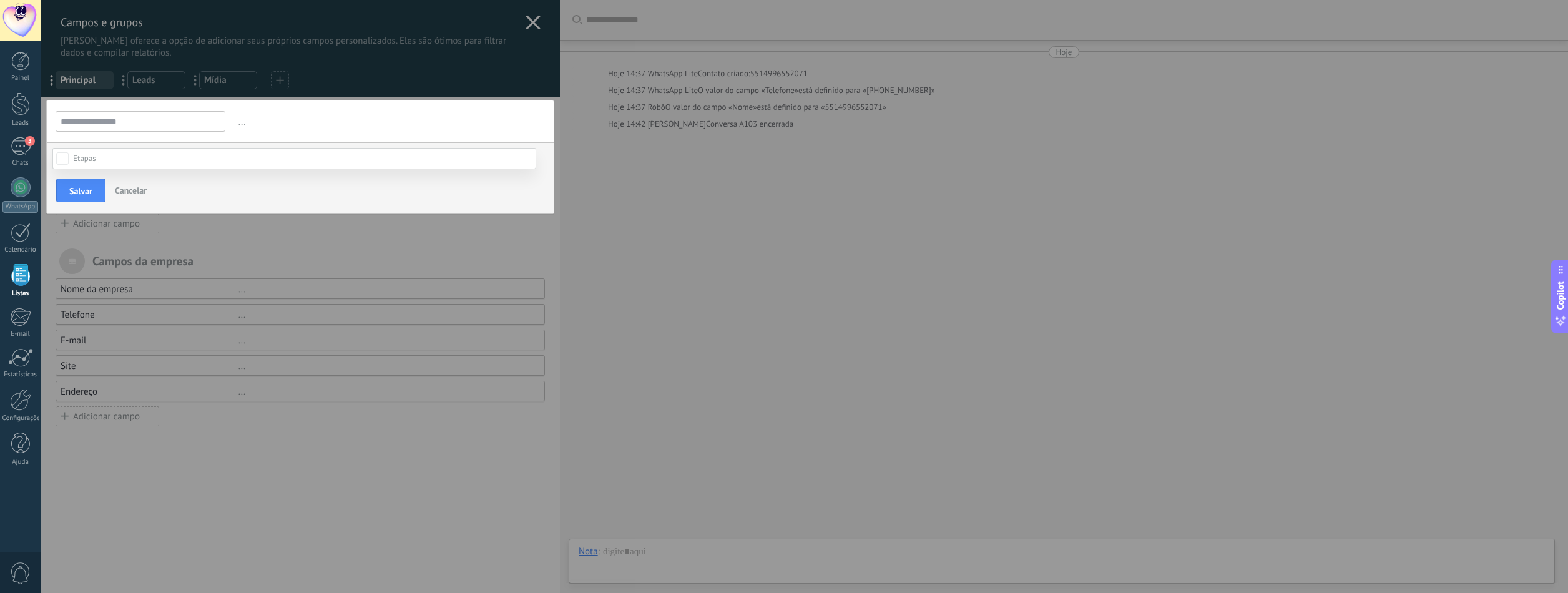
click at [0, 0] on div "Discussão de contrato" at bounding box center [0, 0] width 0 height 0
click at [0, 0] on div "Fechado - ganho" at bounding box center [0, 0] width 0 height 0
click at [0, 0] on div "Tomada de decisão" at bounding box center [0, 0] width 0 height 0
click at [95, 180] on div "Contato inicial Discussões Tomada de decisão Discussão de contrato Fechado - [P…" at bounding box center [294, 370] width 483 height 446
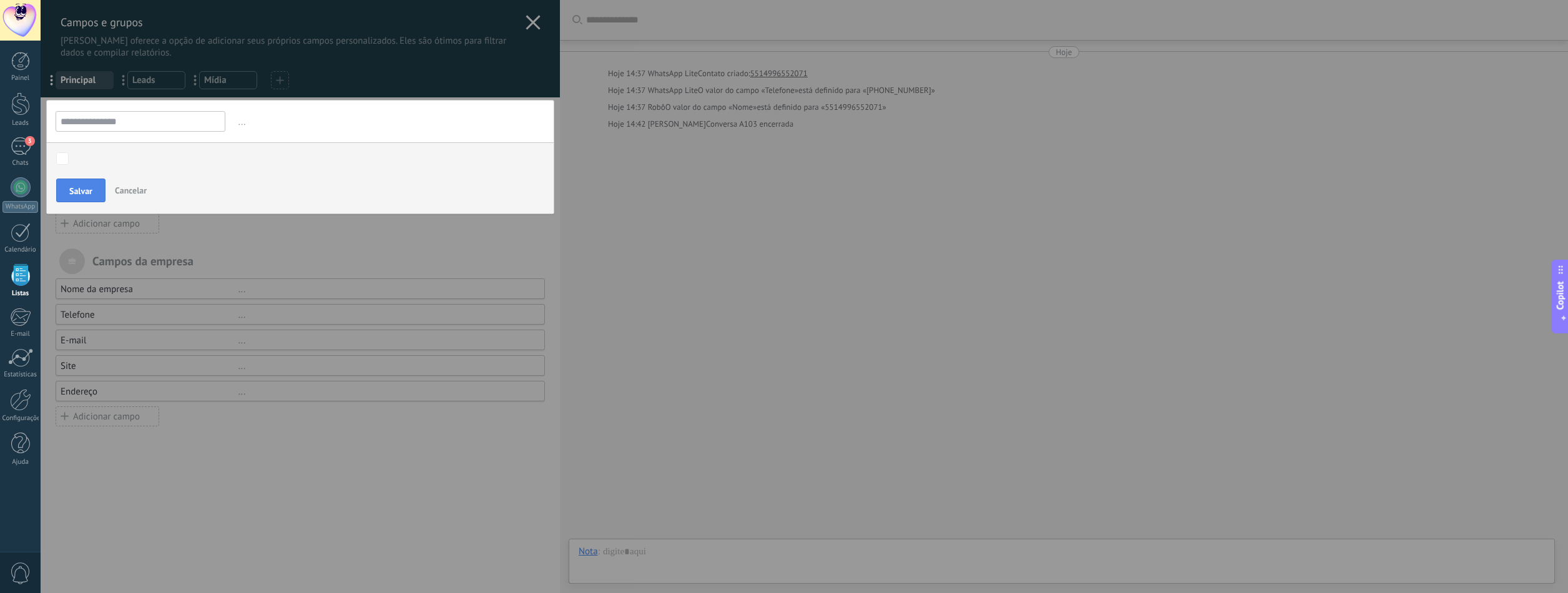
click at [80, 189] on span "Salvar" at bounding box center [81, 191] width 23 height 9
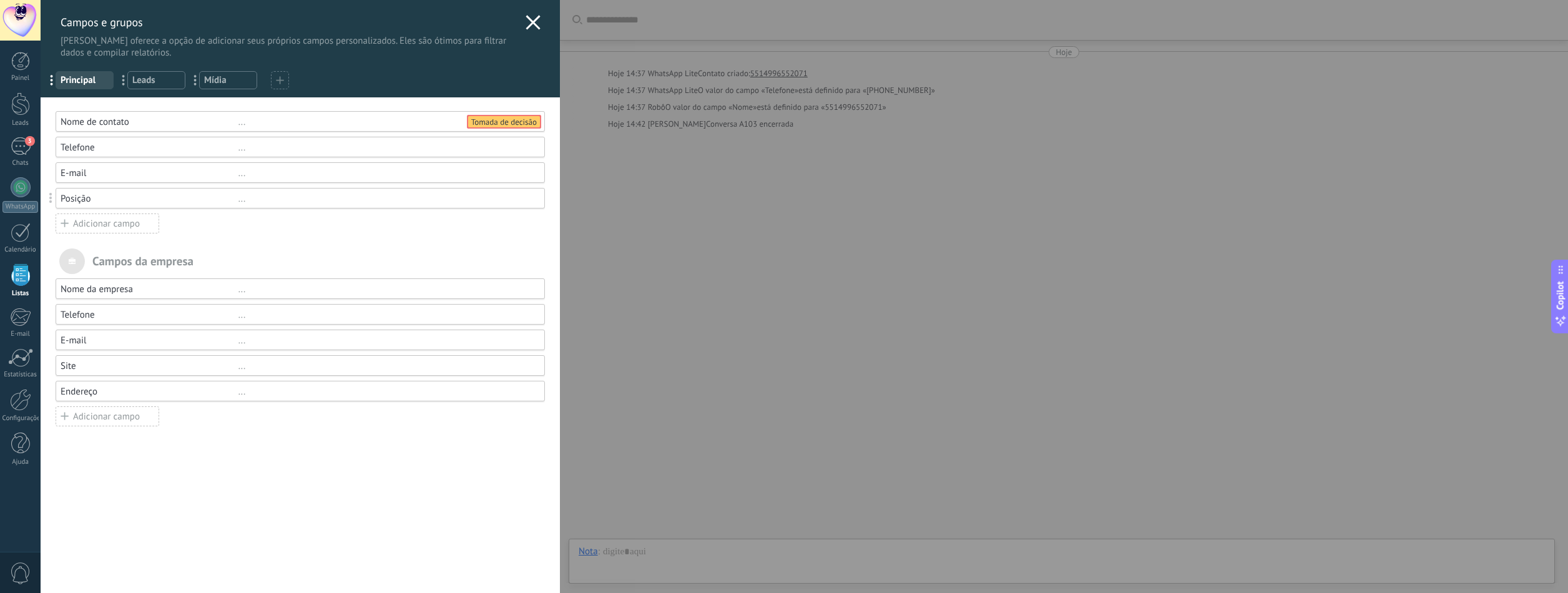
click at [166, 125] on div "Nome de contato" at bounding box center [149, 122] width 178 height 12
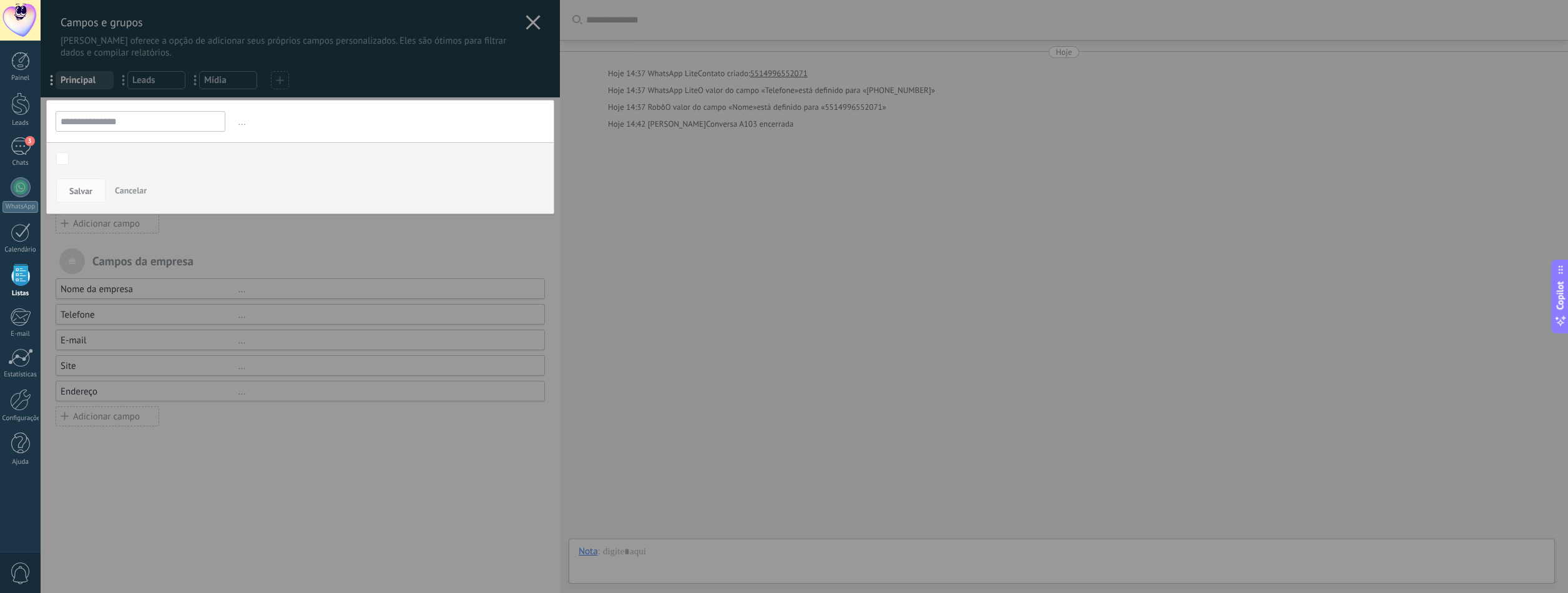
click at [170, 126] on input "**********" at bounding box center [141, 120] width 170 height 20
click at [102, 123] on input "**********" at bounding box center [141, 120] width 170 height 20
click at [240, 125] on span "..." at bounding box center [390, 121] width 309 height 20
click at [93, 191] on div "Contato inicial Discussões Tomada de decisão Discussão de contrato Fechado - [P…" at bounding box center [294, 370] width 483 height 446
click at [90, 191] on span "Salvar" at bounding box center [81, 191] width 23 height 9
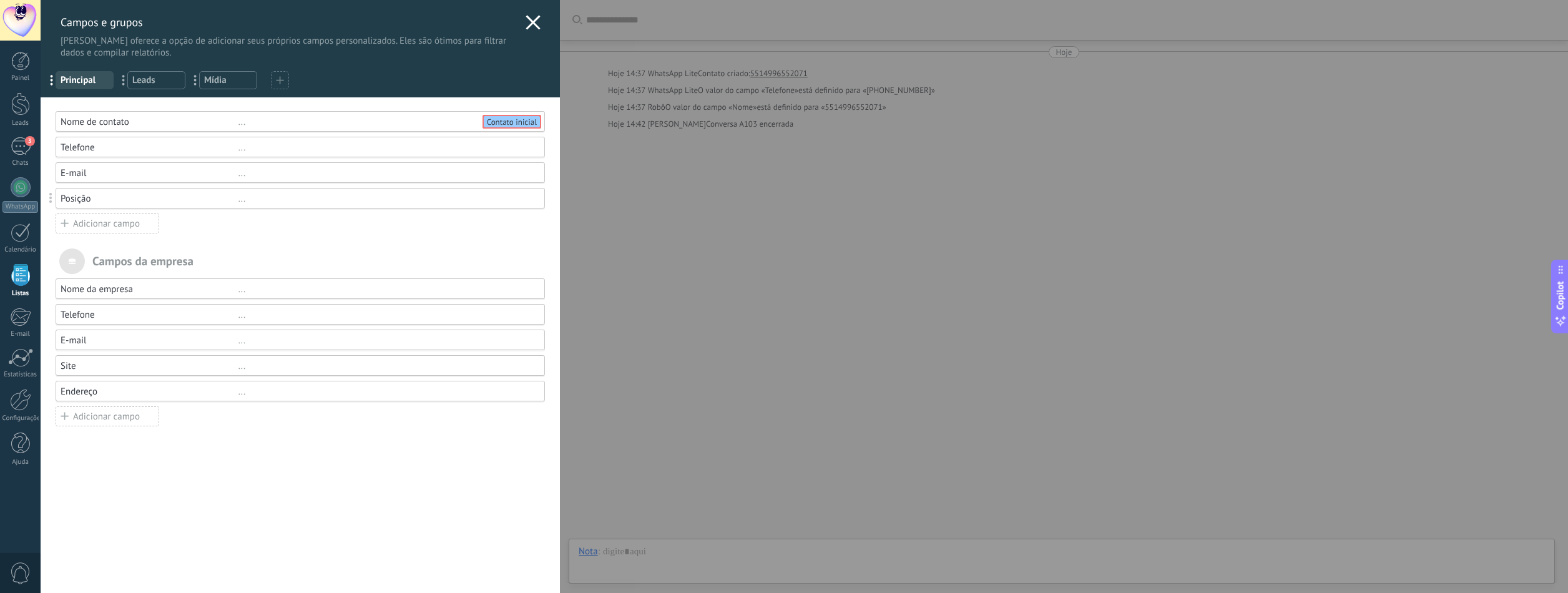
click at [157, 81] on span "Leads" at bounding box center [156, 80] width 48 height 12
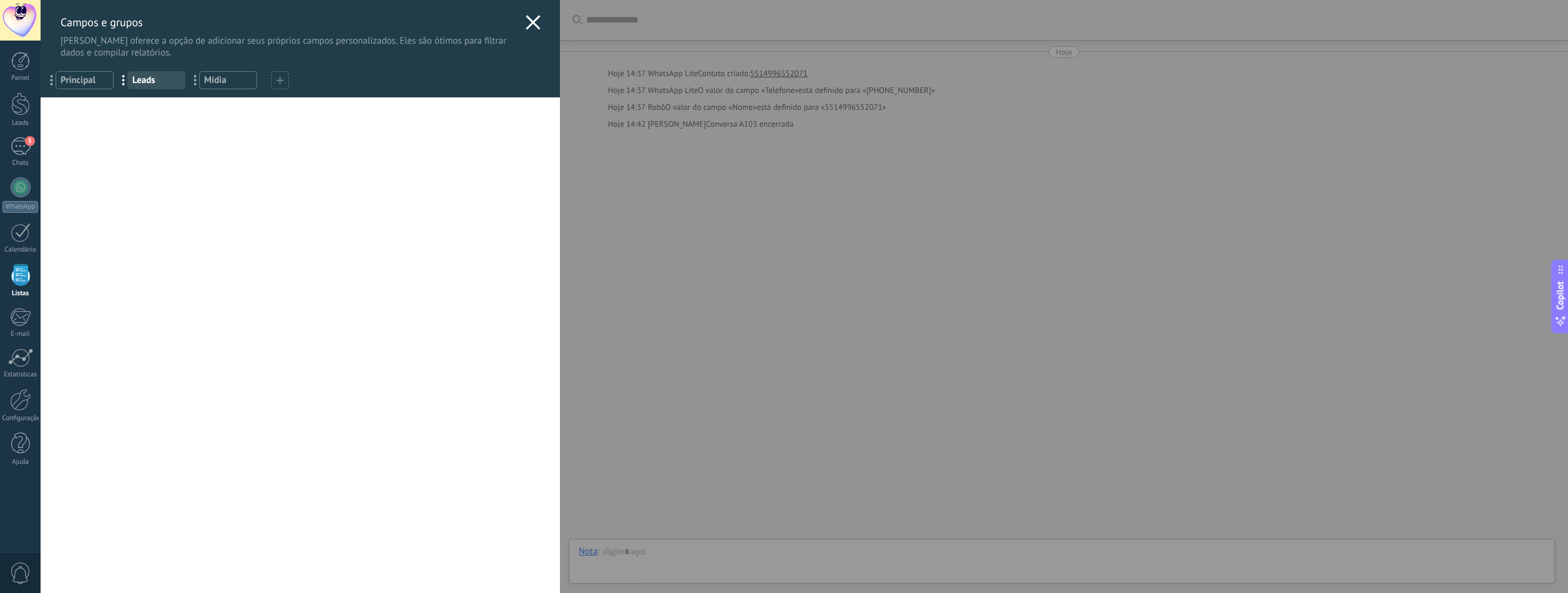
click at [159, 86] on span "Leads" at bounding box center [156, 80] width 48 height 12
click at [244, 79] on span "Mídia" at bounding box center [228, 80] width 48 height 12
click at [167, 84] on span "Leads" at bounding box center [156, 80] width 48 height 12
click at [81, 81] on span "Principal" at bounding box center [85, 80] width 48 height 12
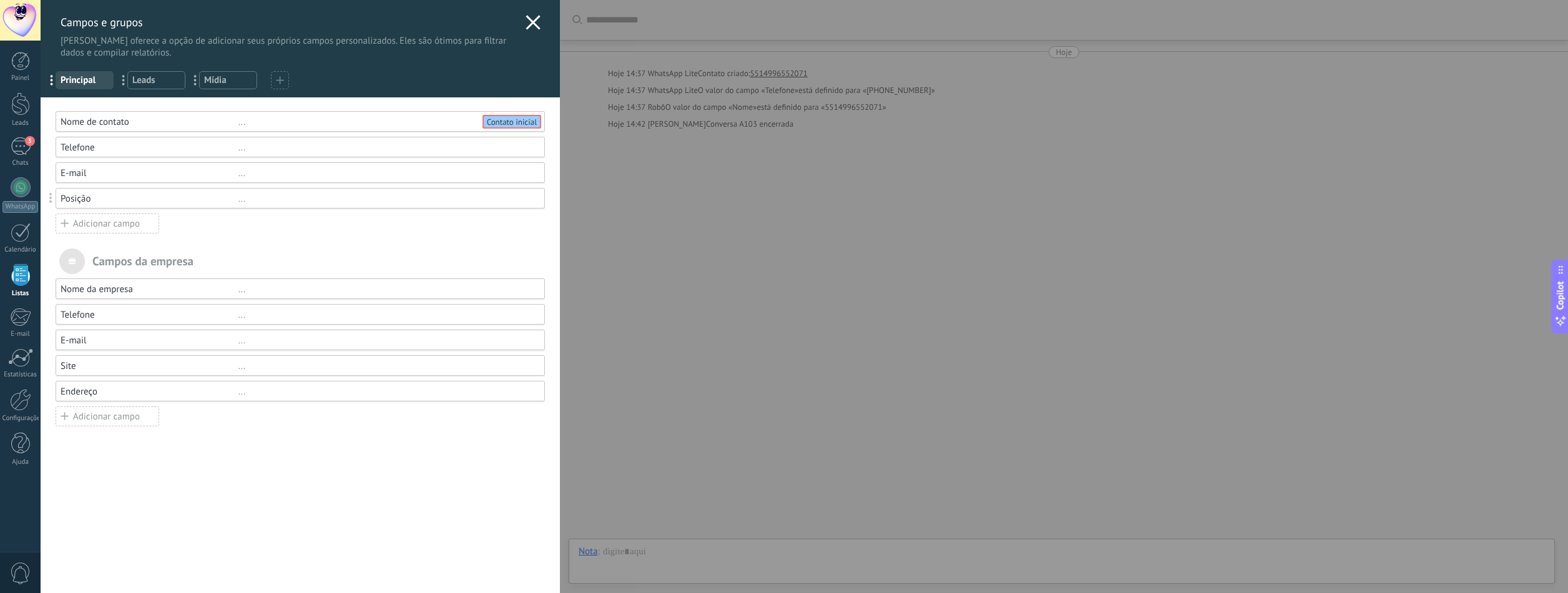
click at [244, 153] on div "..." at bounding box center [386, 147] width 296 height 12
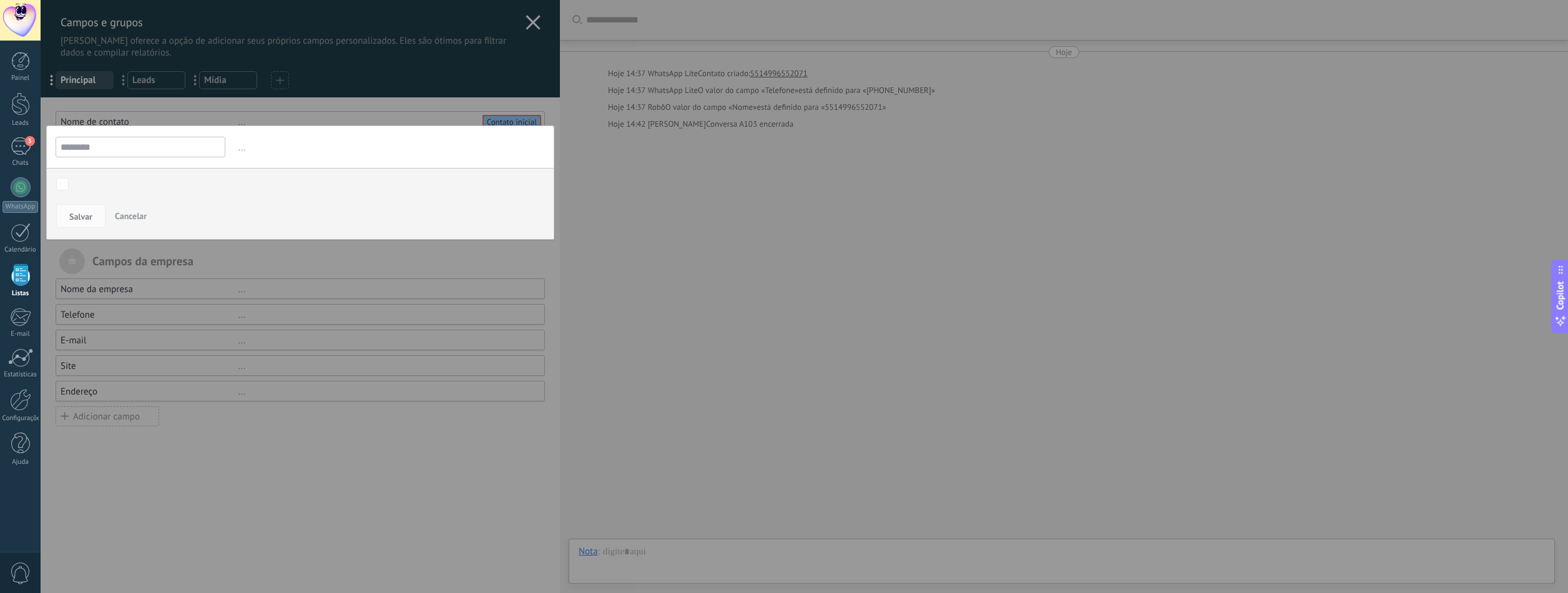
click at [172, 152] on input "********" at bounding box center [141, 146] width 170 height 20
click at [171, 151] on input "********" at bounding box center [141, 146] width 170 height 20
click at [191, 127] on div "******** ... O campo Moeda permite inserir valores monetários que não sejam da …" at bounding box center [301, 182] width 509 height 115
click at [166, 151] on input "********" at bounding box center [141, 146] width 170 height 20
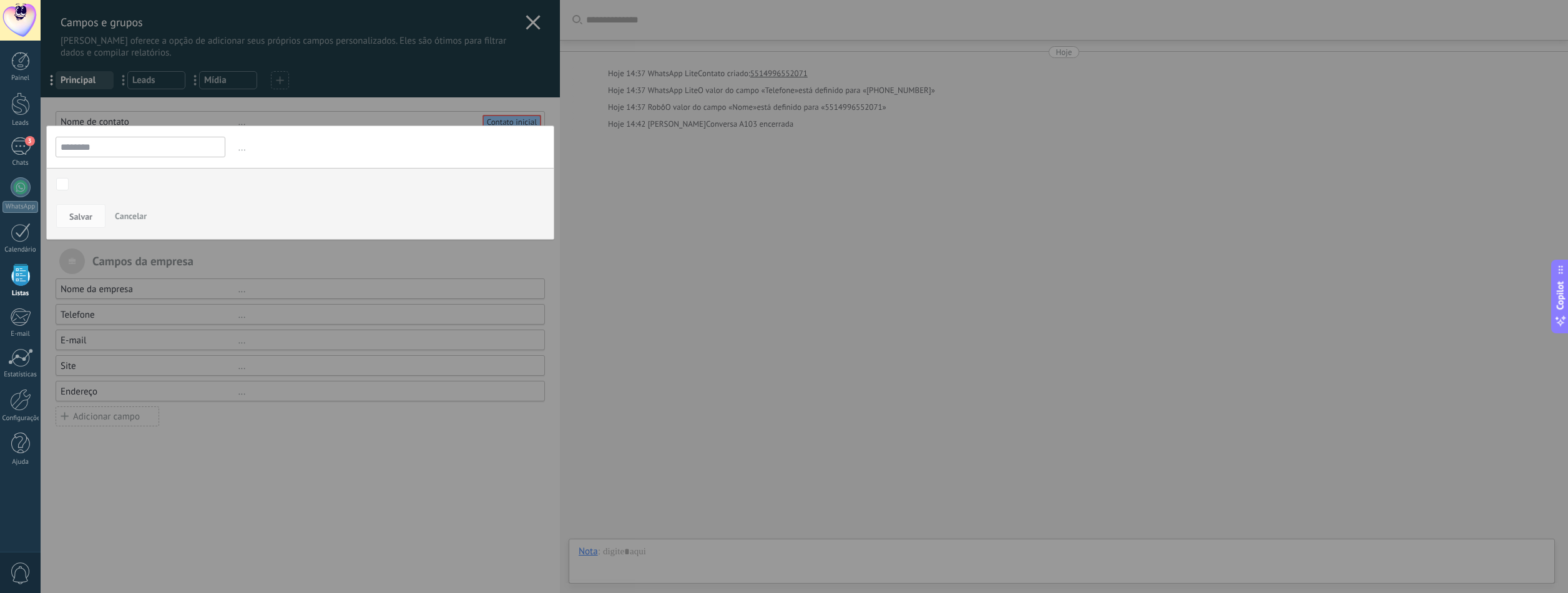
click at [247, 119] on div at bounding box center [300, 296] width 519 height 593
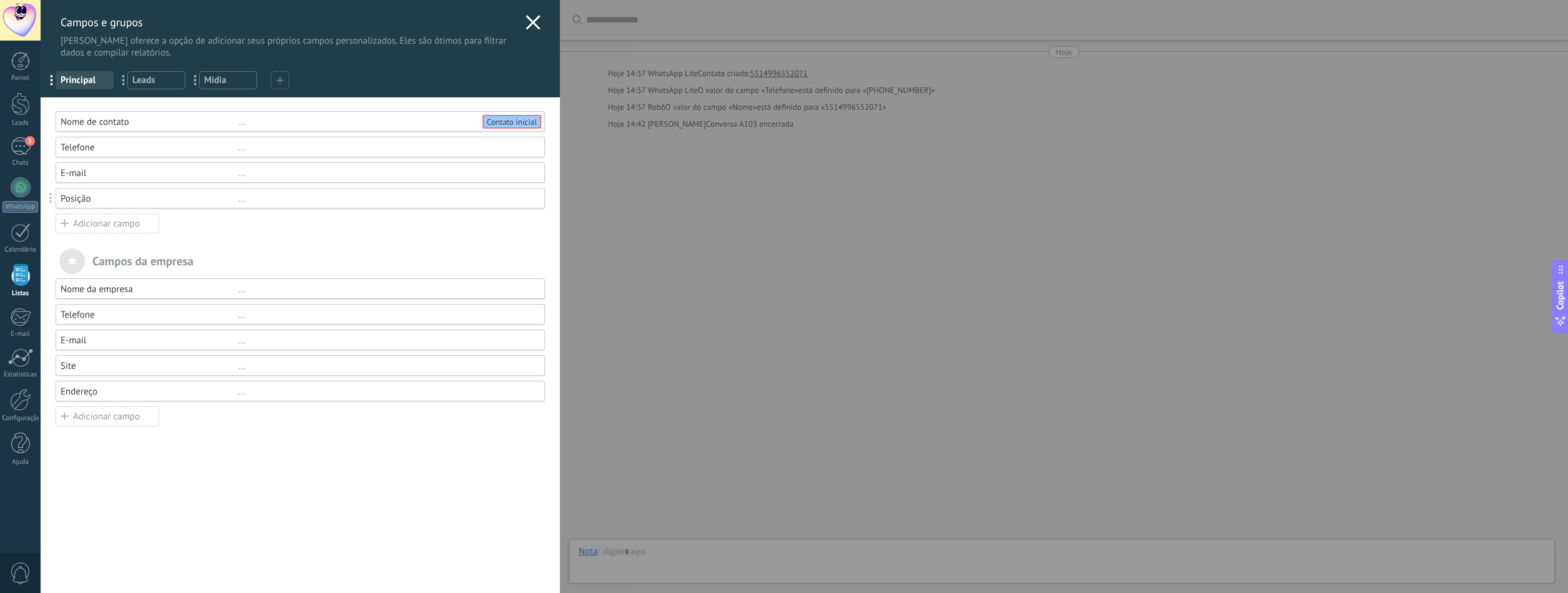
click at [526, 32] on div at bounding box center [534, 24] width 15 height 18
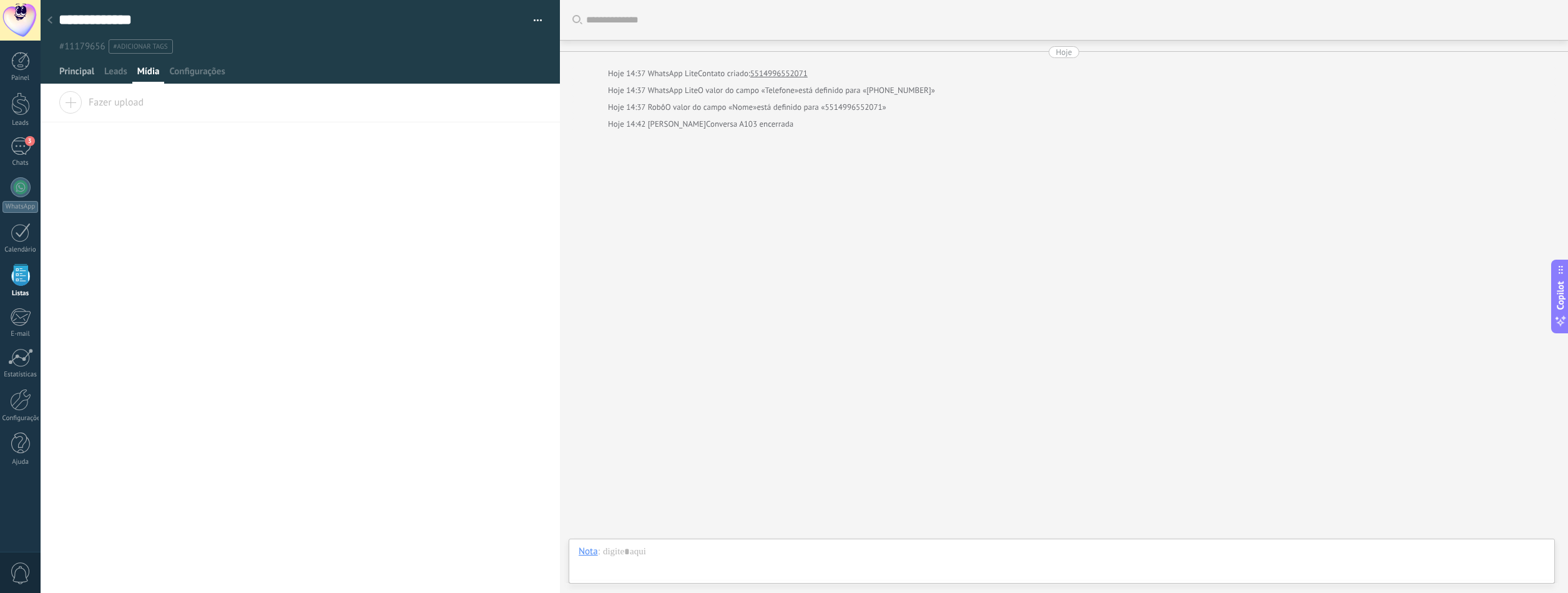
click at [78, 72] on span "Principal" at bounding box center [77, 74] width 35 height 18
click at [537, 12] on button "button" at bounding box center [534, 20] width 18 height 18
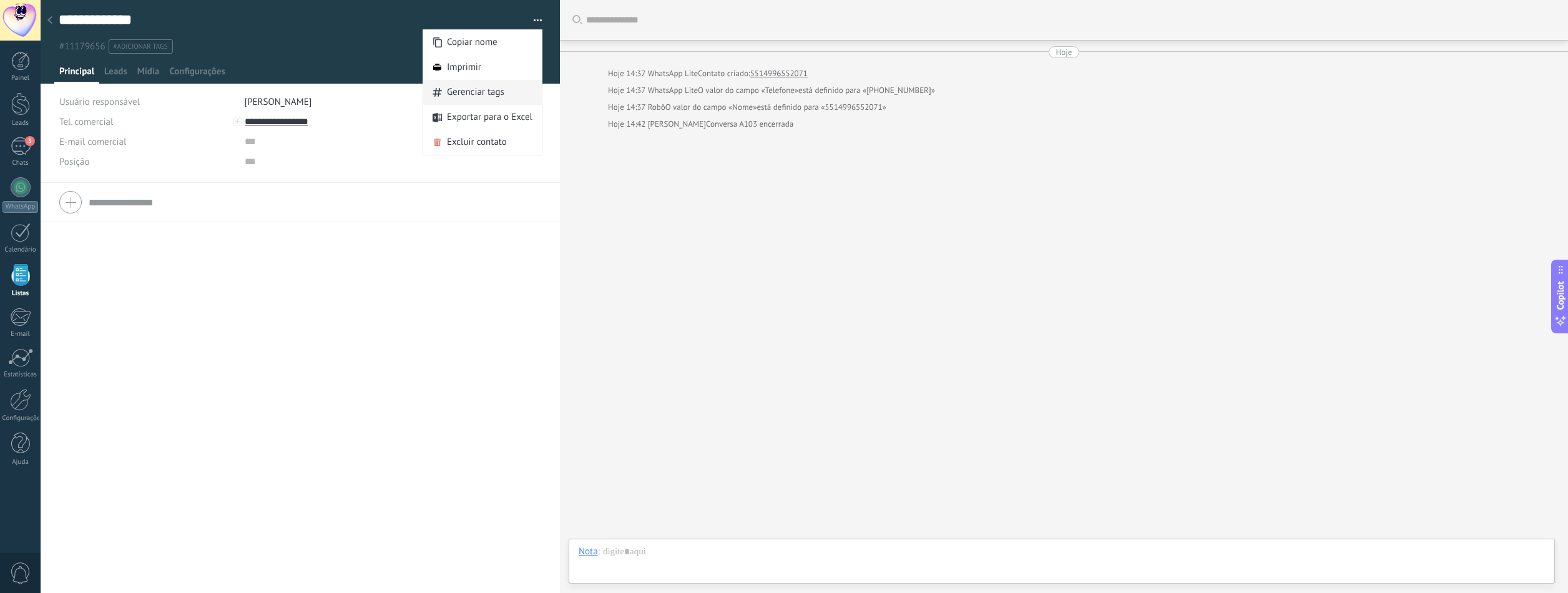
click at [506, 91] on div "Gerenciar tags" at bounding box center [483, 92] width 118 height 25
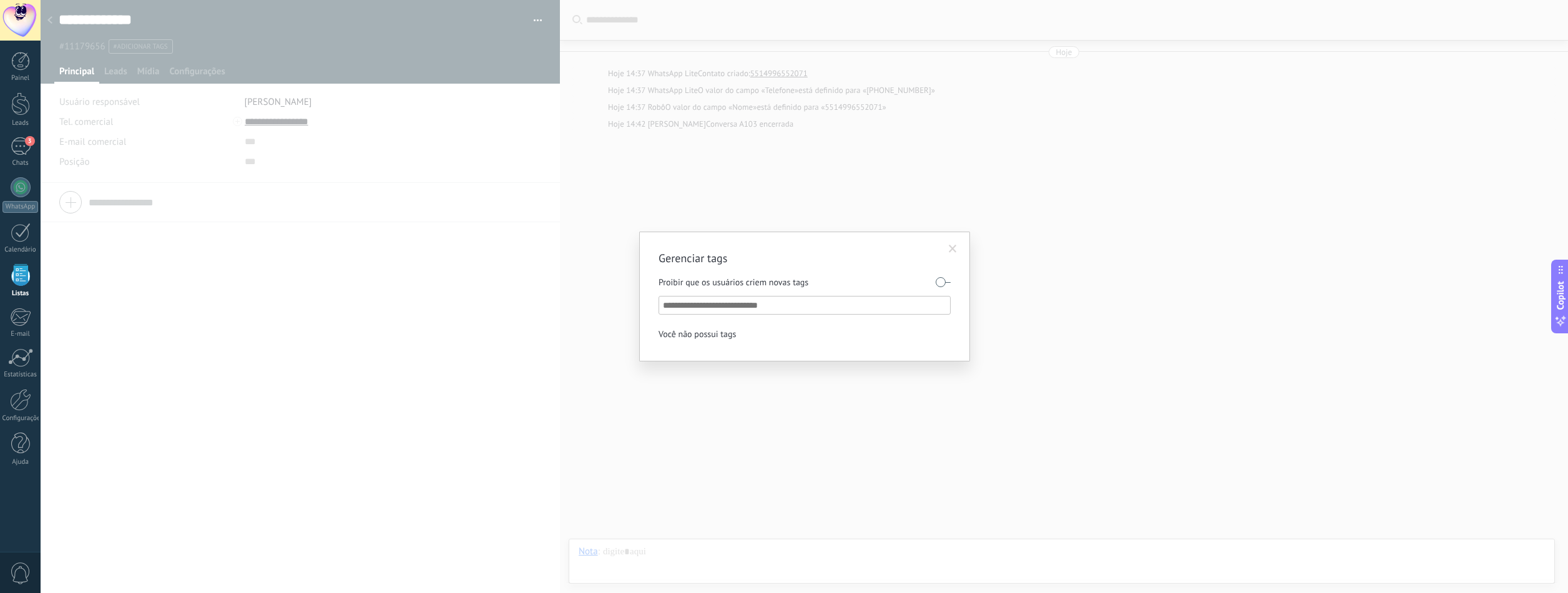
click at [709, 307] on input "text" at bounding box center [805, 305] width 285 height 15
type input "*****"
click at [693, 333] on div "criar tag César" at bounding box center [696, 336] width 75 height 22
click at [671, 338] on div "César" at bounding box center [671, 333] width 25 height 16
drag, startPoint x: 951, startPoint y: 247, endPoint x: 944, endPoint y: 245, distance: 7.3
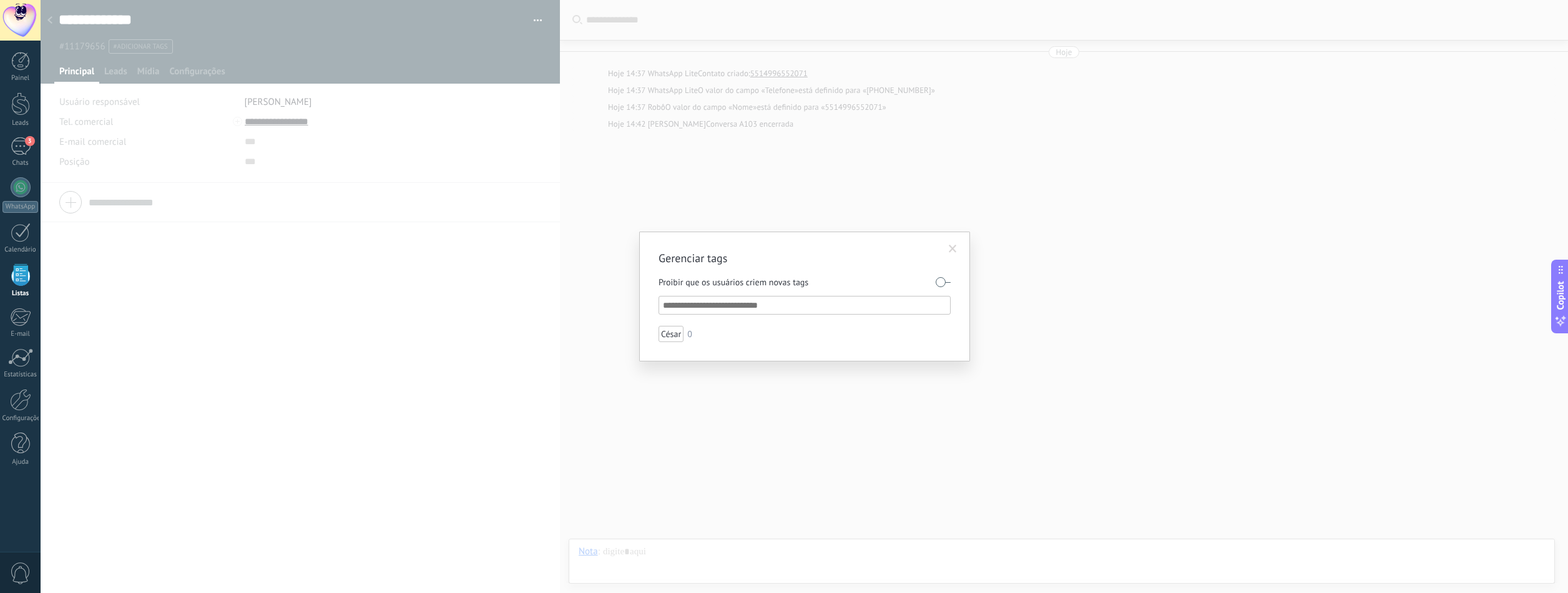
click at [951, 246] on span at bounding box center [953, 248] width 8 height 9
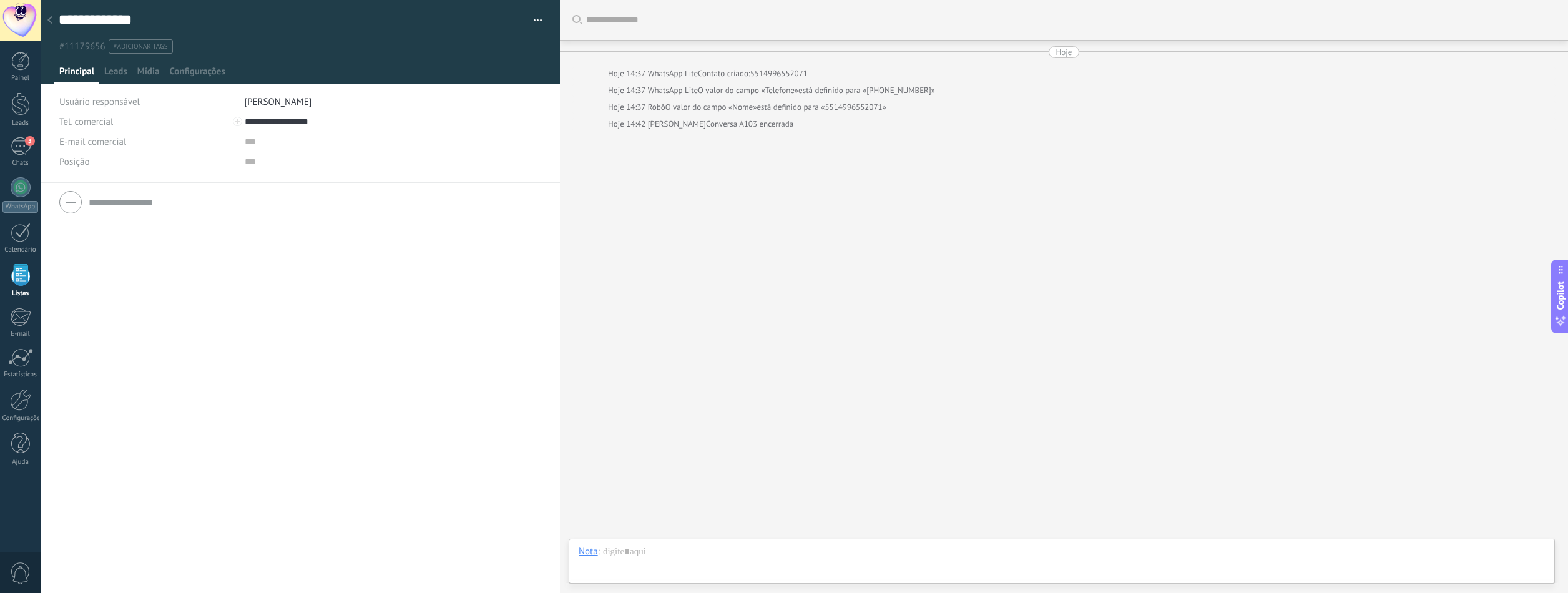
click at [361, 271] on div "Tel. comercial Comercial direto Celular Faz Casa Outros Tel. comercial Ligar Co…" at bounding box center [300, 388] width 519 height 410
click at [144, 47] on span "#adicionar tags" at bounding box center [141, 46] width 54 height 9
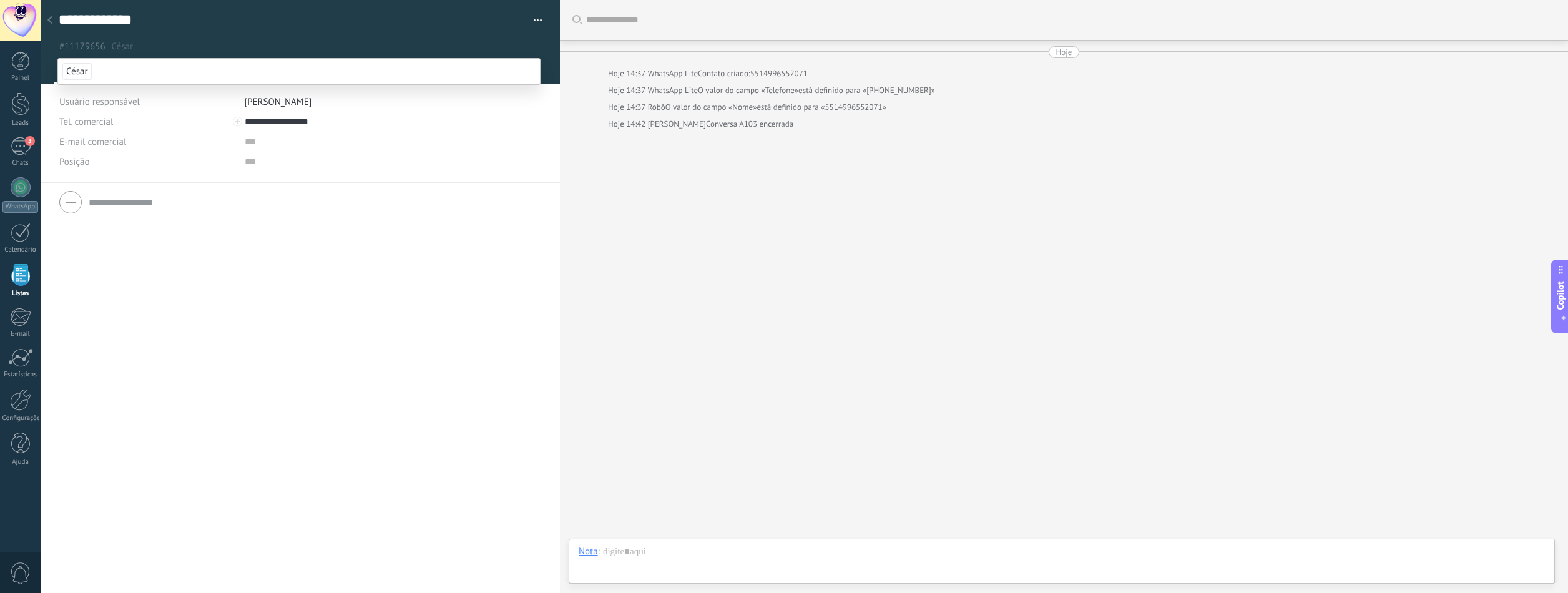
click at [132, 66] on li "César" at bounding box center [299, 71] width 482 height 26
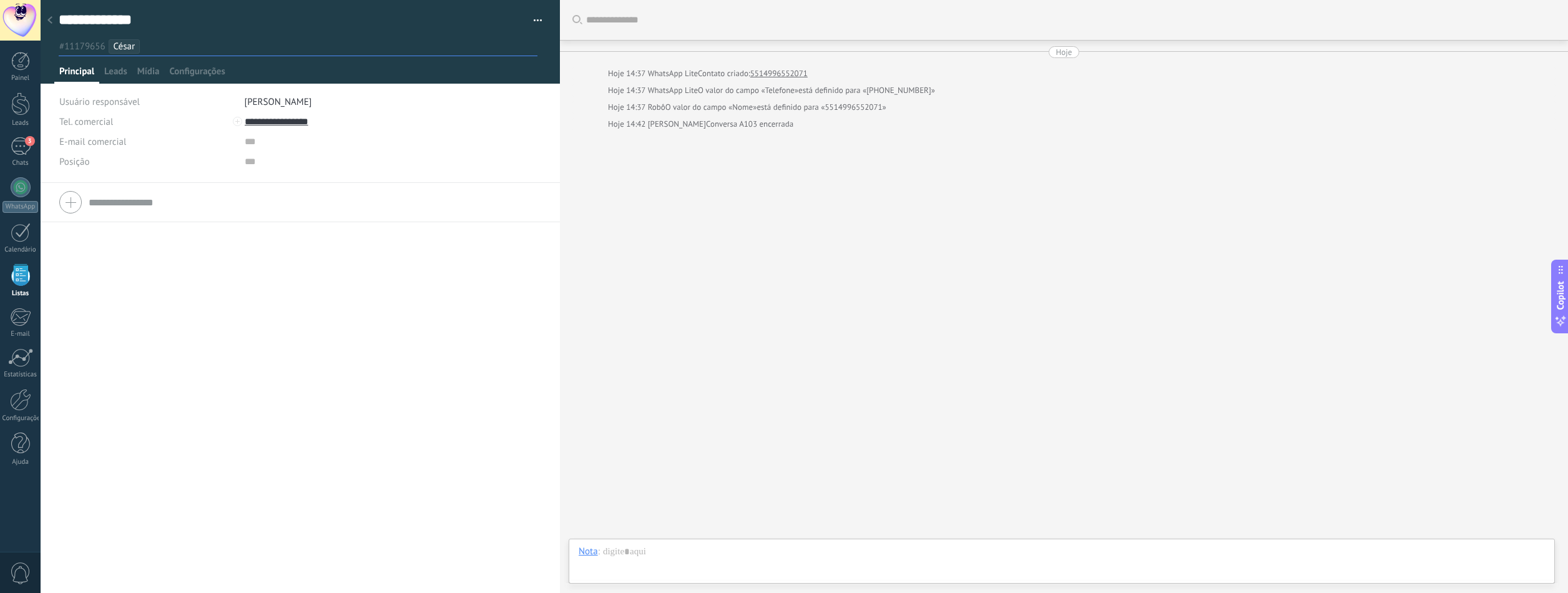
click at [111, 310] on div "Tel. comercial Comercial direto Celular Faz Casa Outros Tel. comercial Ligar Co…" at bounding box center [300, 388] width 519 height 410
click at [24, 140] on div "3" at bounding box center [20, 146] width 20 height 18
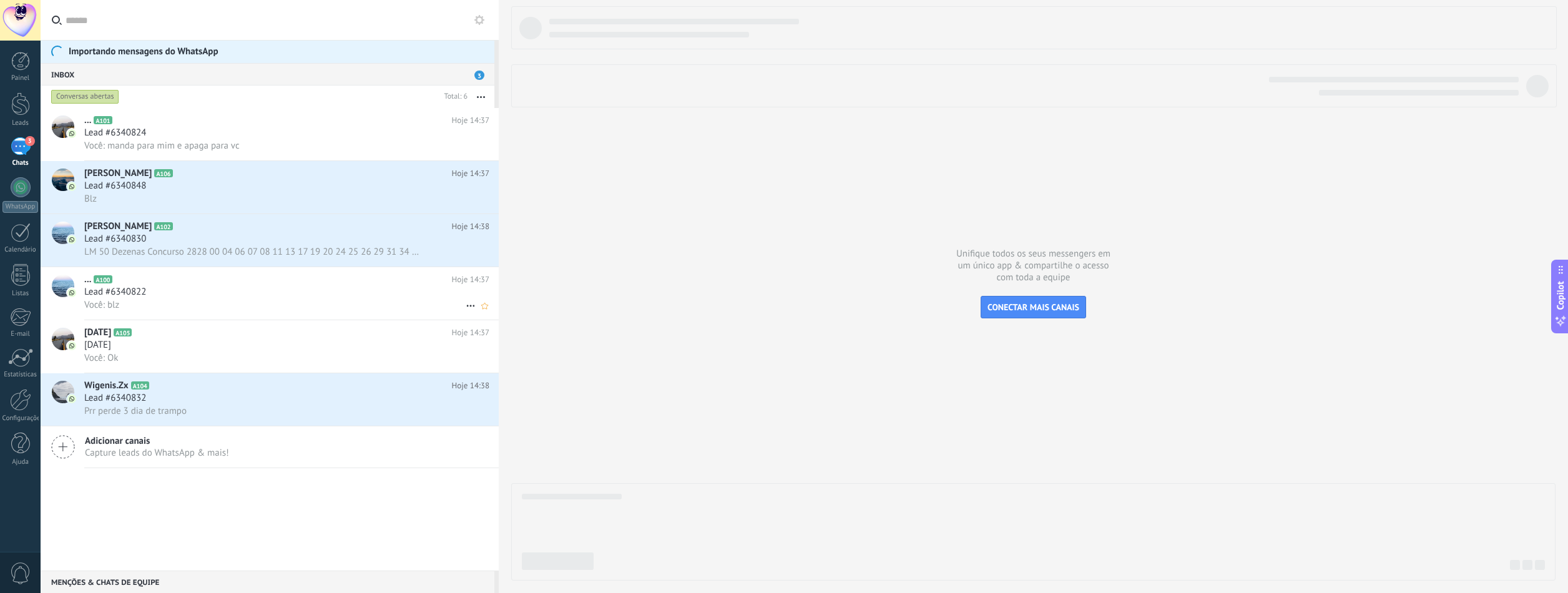
click at [247, 297] on div "Lead #6340822" at bounding box center [287, 292] width 405 height 13
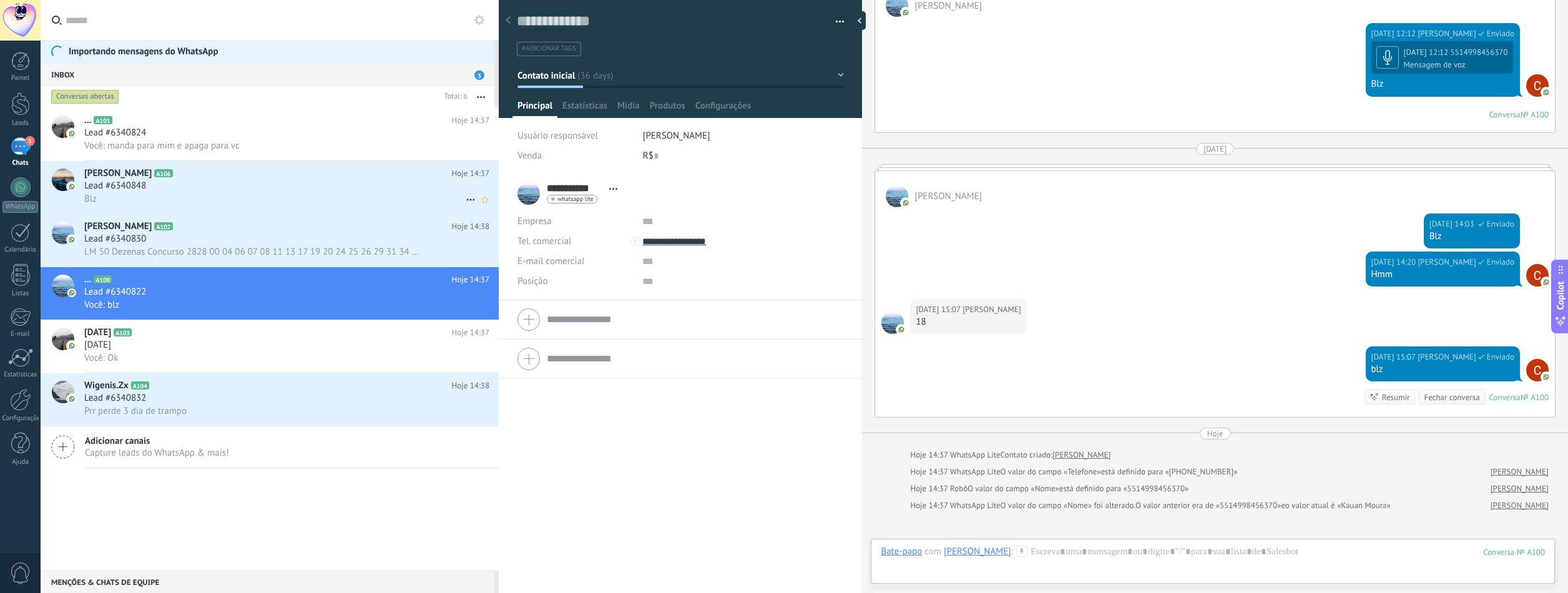
scroll to position [1963, 0]
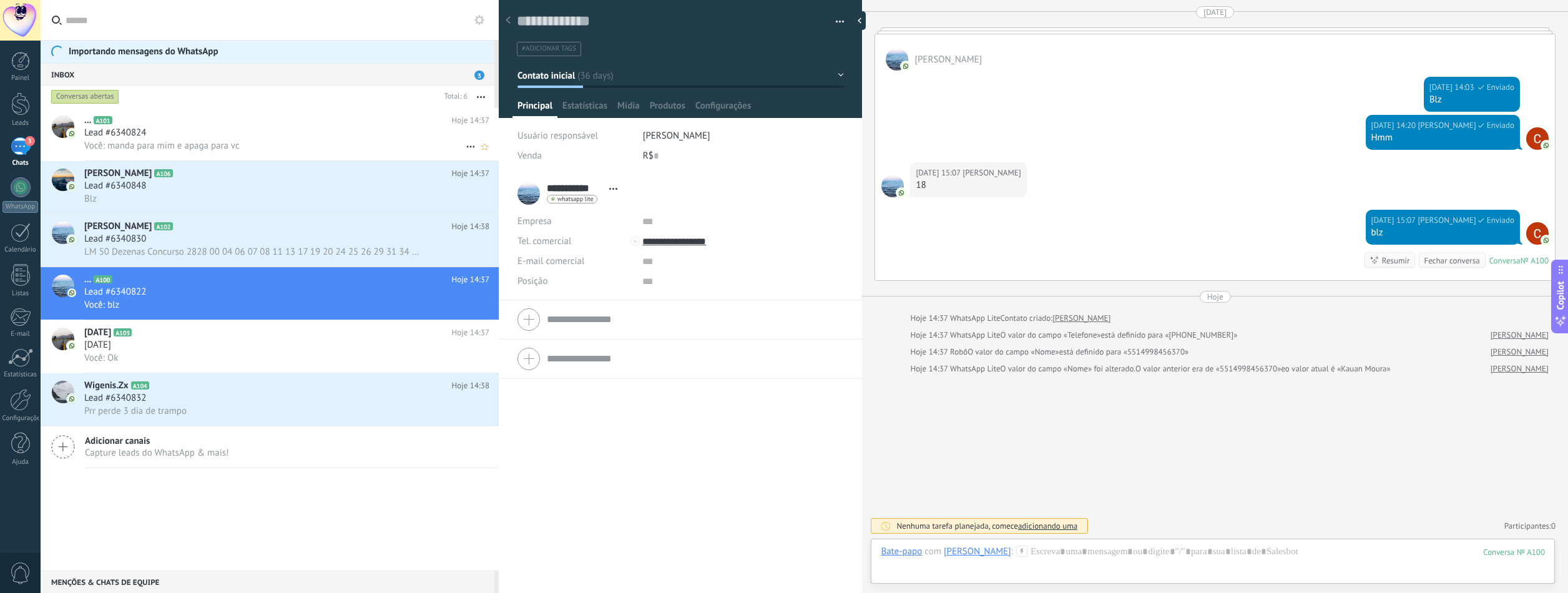
click at [217, 134] on div "Lead #6340824" at bounding box center [287, 133] width 405 height 13
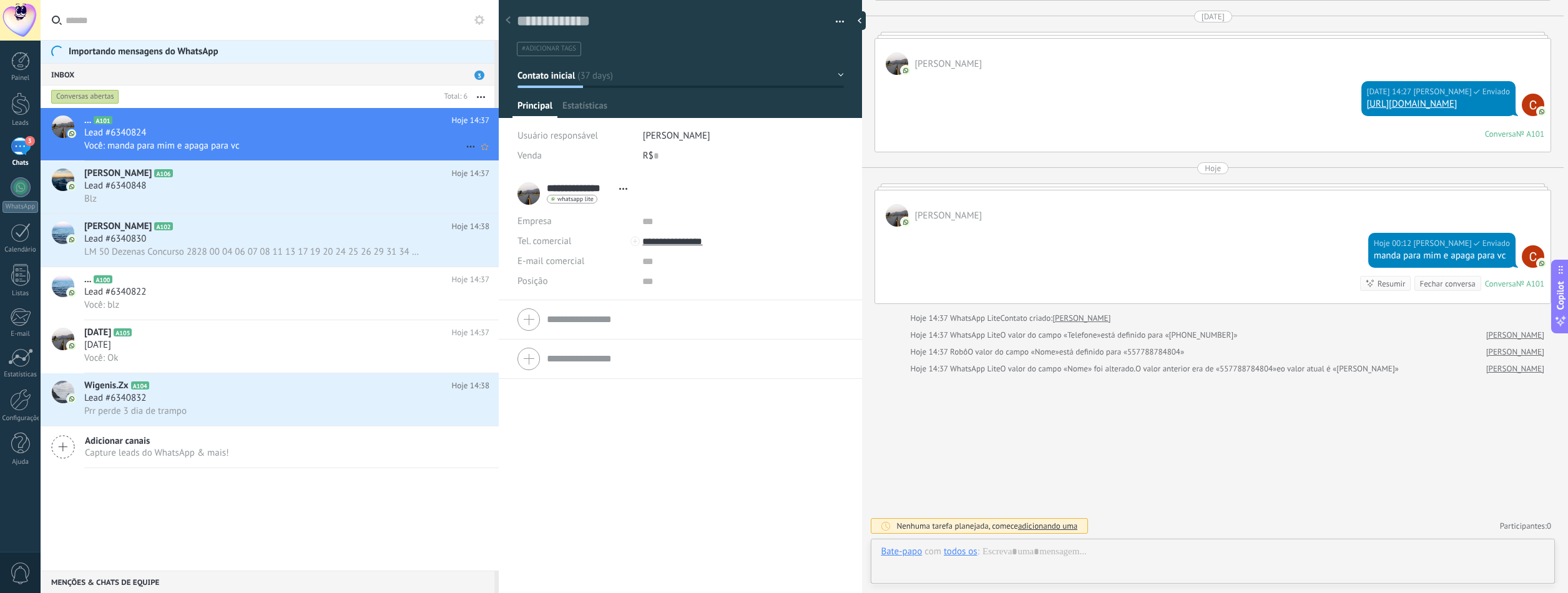
scroll to position [18, 0]
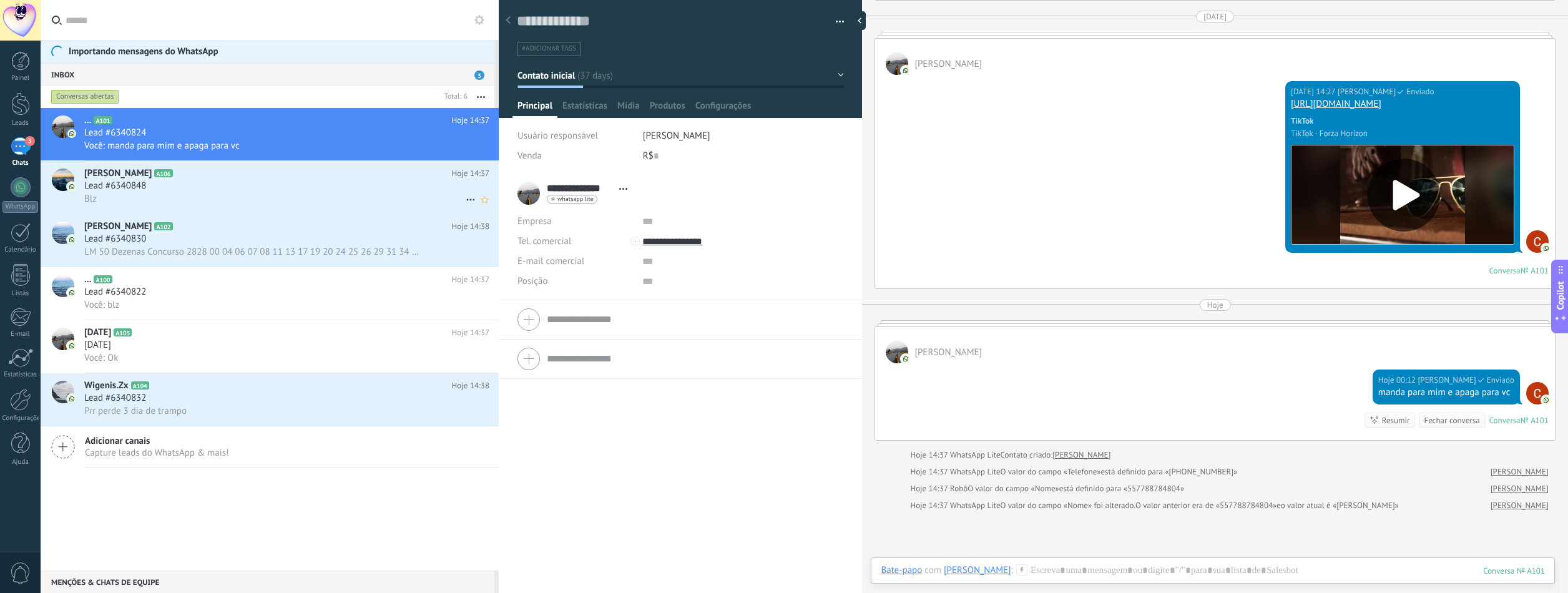
click at [240, 173] on h2 "Lavinia Zanata A106" at bounding box center [269, 173] width 368 height 13
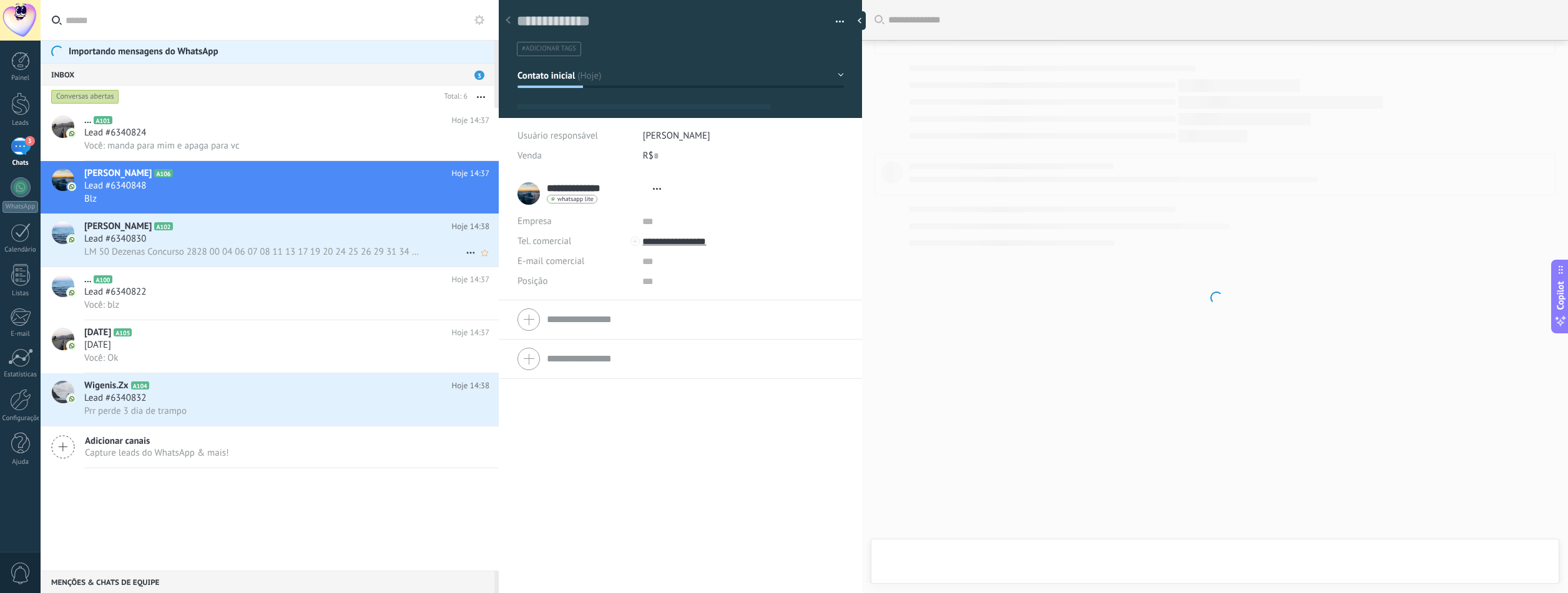
click at [230, 246] on span "LM 50 Dezenas Concurso 2828 00 04 06 07 08 11 13 17 19 20 24 25 26 29 31 34 35 …" at bounding box center [252, 251] width 336 height 12
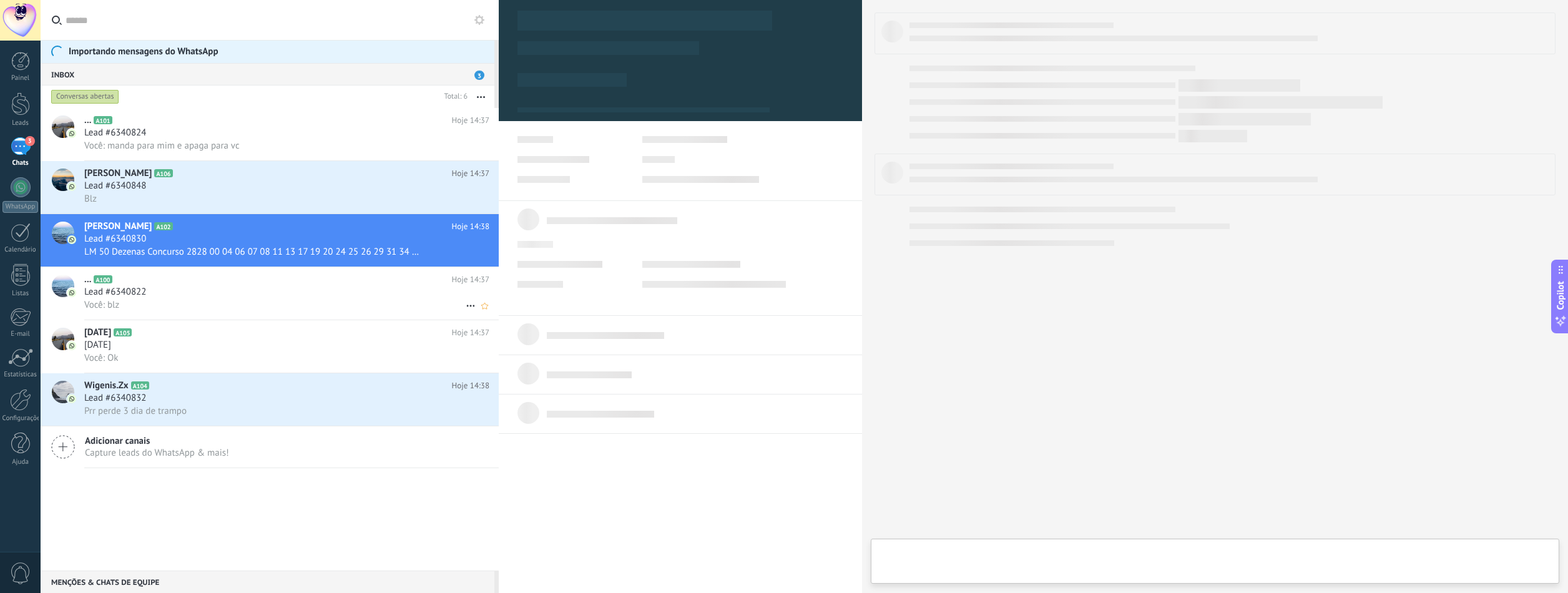
click at [224, 287] on div "Lead #6340822" at bounding box center [287, 292] width 405 height 13
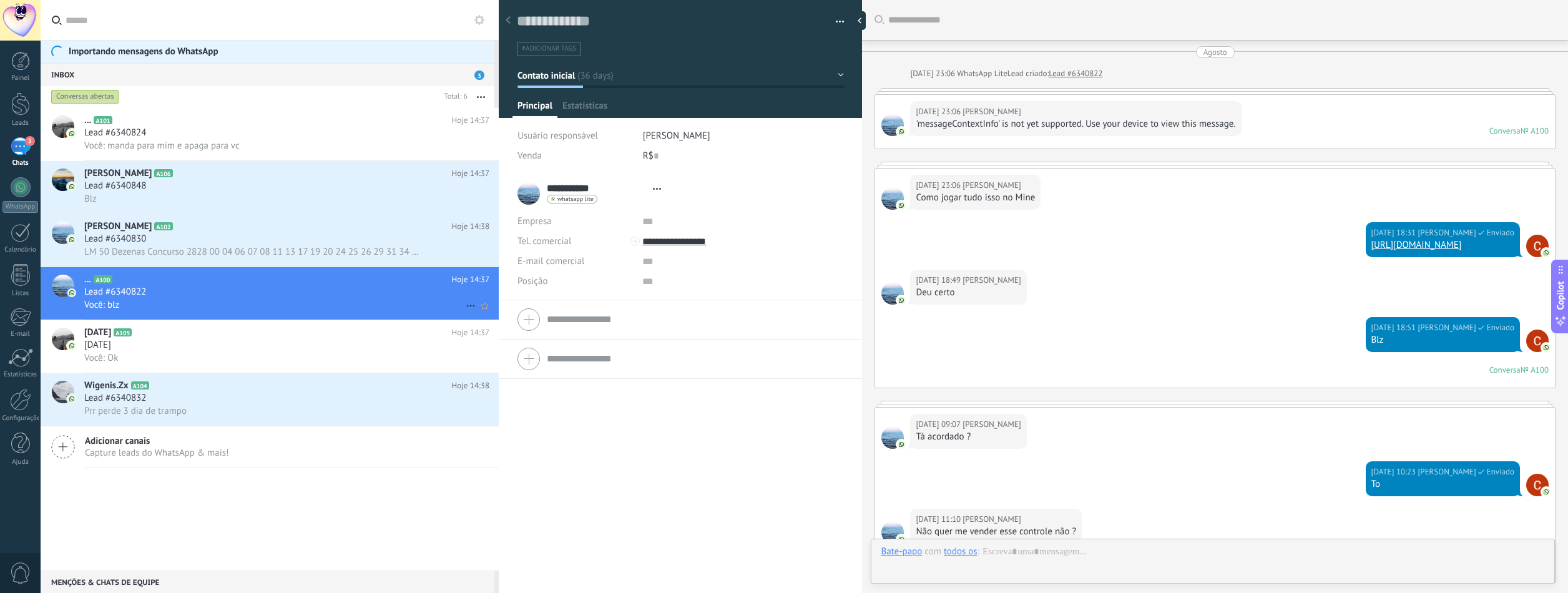
type textarea "**********"
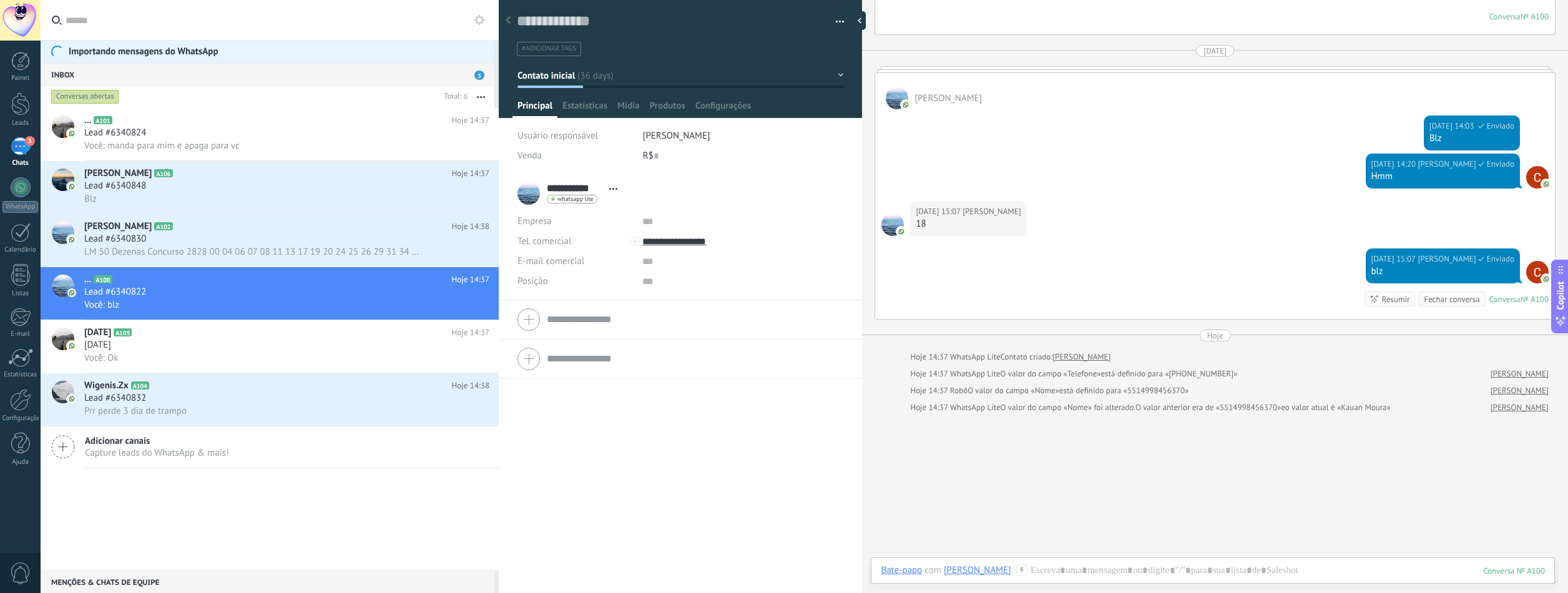
click at [274, 484] on div "... A101 Hoje 14:37 Lead #6340824 Você: manda para mim e apaga para vc Lavinia …" at bounding box center [270, 339] width 458 height 462
drag, startPoint x: 101, startPoint y: 50, endPoint x: 232, endPoint y: 49, distance: 131.0
click at [226, 50] on div "Importando mensagens do WhatsApp" at bounding box center [270, 51] width 458 height 23
click at [212, 49] on span "Importando mensagens do WhatsApp" at bounding box center [144, 52] width 150 height 12
click at [18, 244] on link "Calendário" at bounding box center [20, 238] width 40 height 31
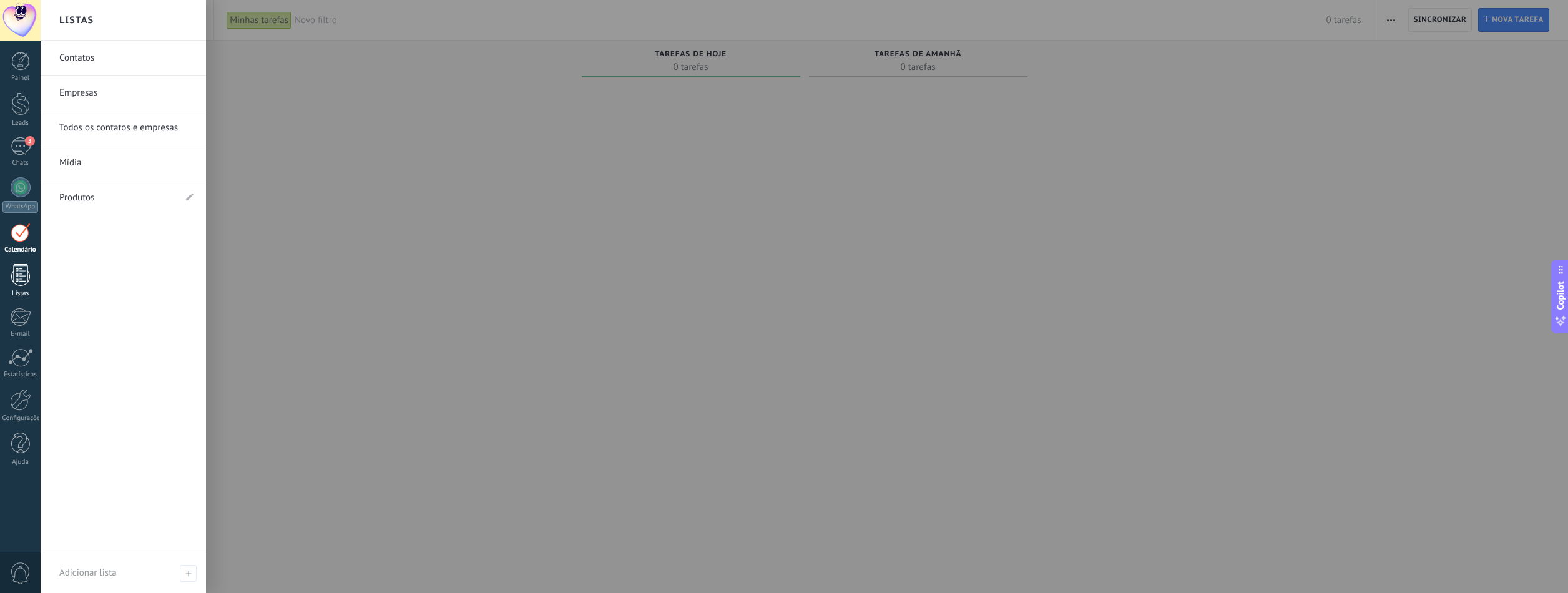
click at [19, 274] on div at bounding box center [20, 274] width 18 height 22
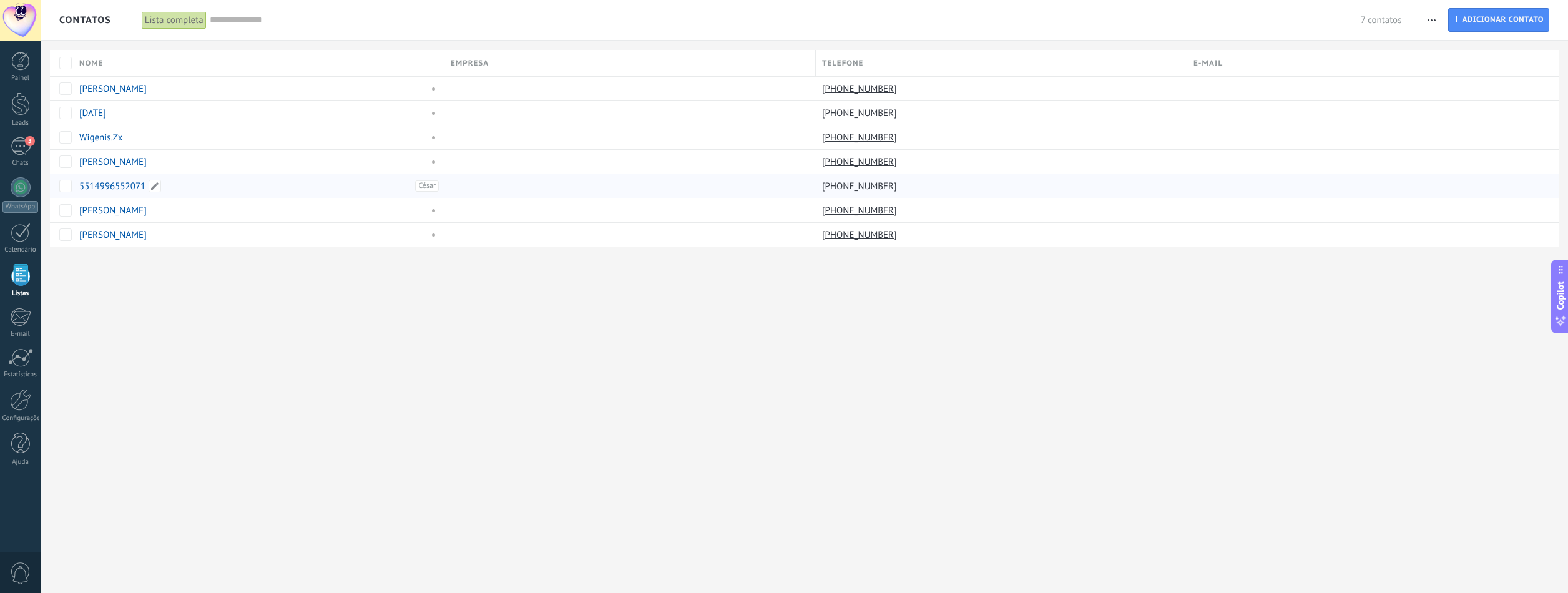
click at [429, 187] on span "César" at bounding box center [427, 186] width 24 height 12
click at [178, 186] on span "César" at bounding box center [176, 187] width 17 height 10
click at [199, 214] on li "César" at bounding box center [262, 211] width 187 height 17
click at [188, 190] on li "César" at bounding box center [176, 187] width 25 height 12
click at [257, 187] on input "text" at bounding box center [300, 188] width 264 height 12
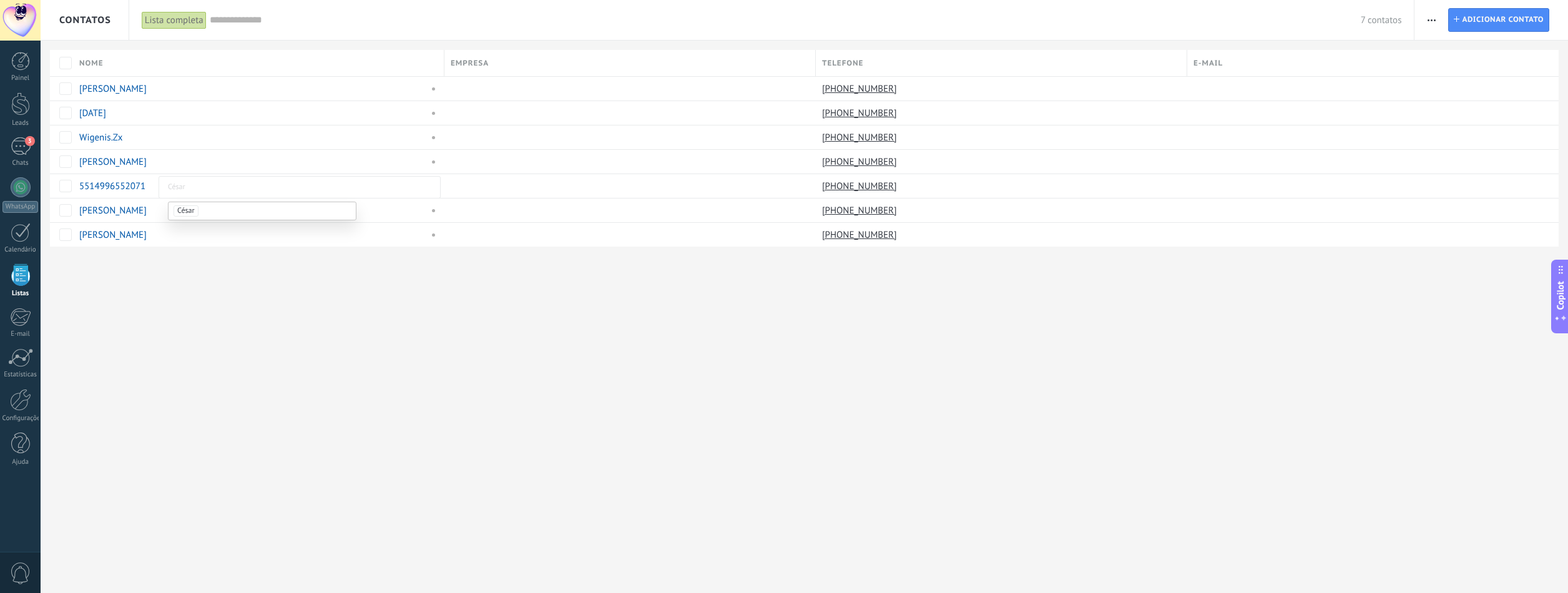
click at [257, 187] on input "text" at bounding box center [300, 188] width 264 height 12
click at [242, 300] on div "Contatos Lista completa Aplicar 7 contatos Lista completa Contatos sem tarefas …" at bounding box center [804, 296] width 1528 height 593
click at [358, 356] on div "Contatos Lista completa Aplicar 7 contatos Lista completa Contatos sem tarefas …" at bounding box center [804, 296] width 1528 height 593
click at [22, 235] on div at bounding box center [20, 232] width 20 height 19
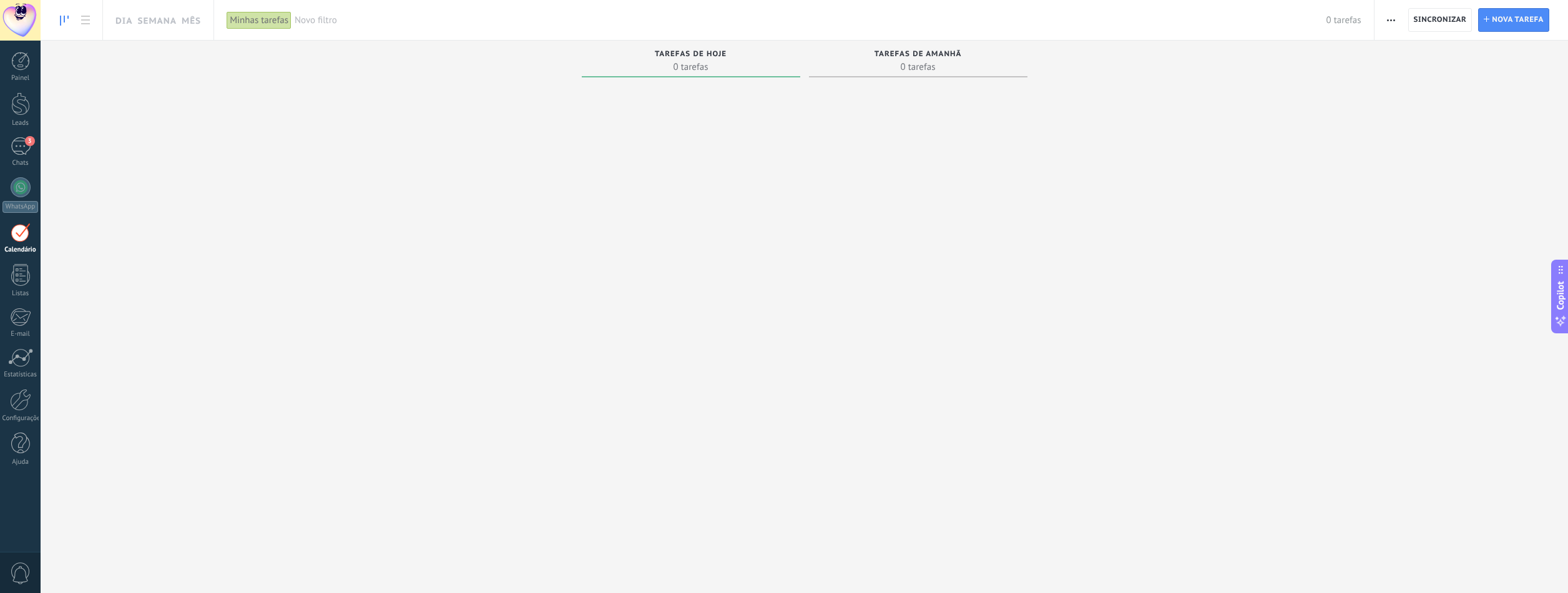
click at [20, 169] on div "Painel Leads 3 Chats WhatsApp Clientes" at bounding box center [20, 265] width 40 height 426
click at [28, 149] on div "3" at bounding box center [20, 146] width 20 height 18
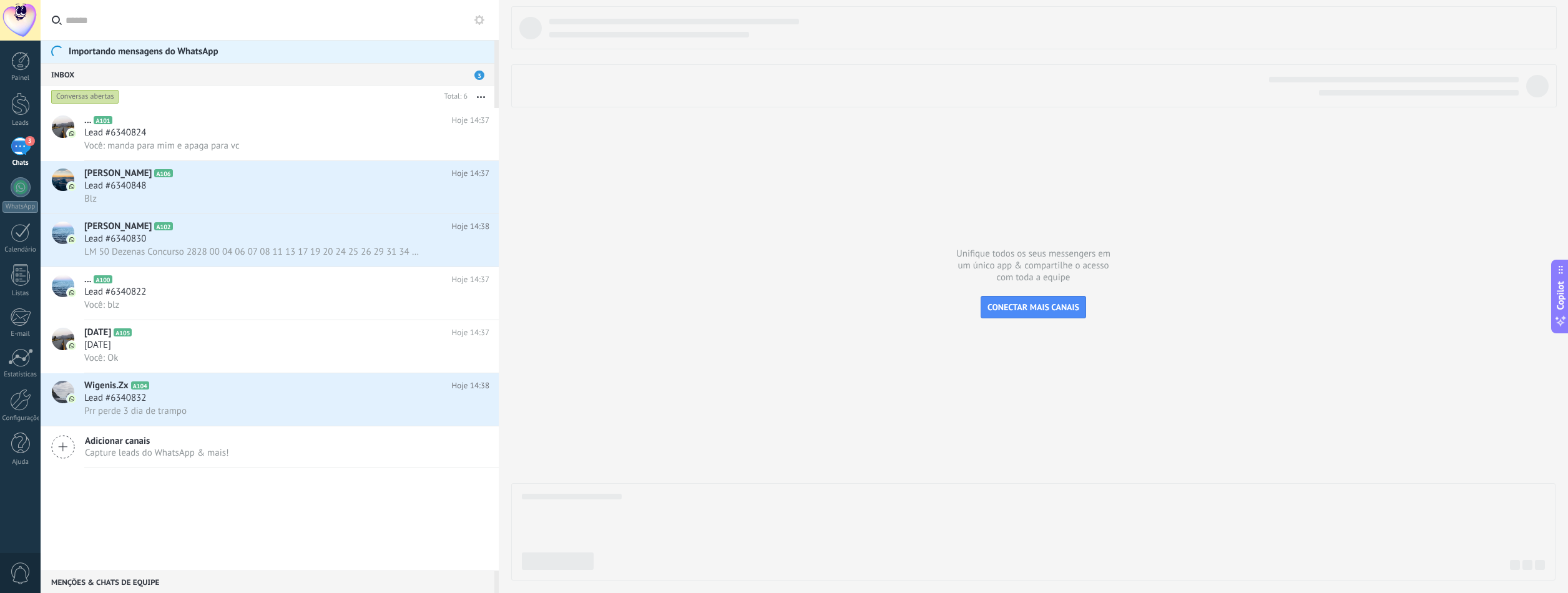
click at [91, 13] on input "text" at bounding box center [277, 19] width 424 height 39
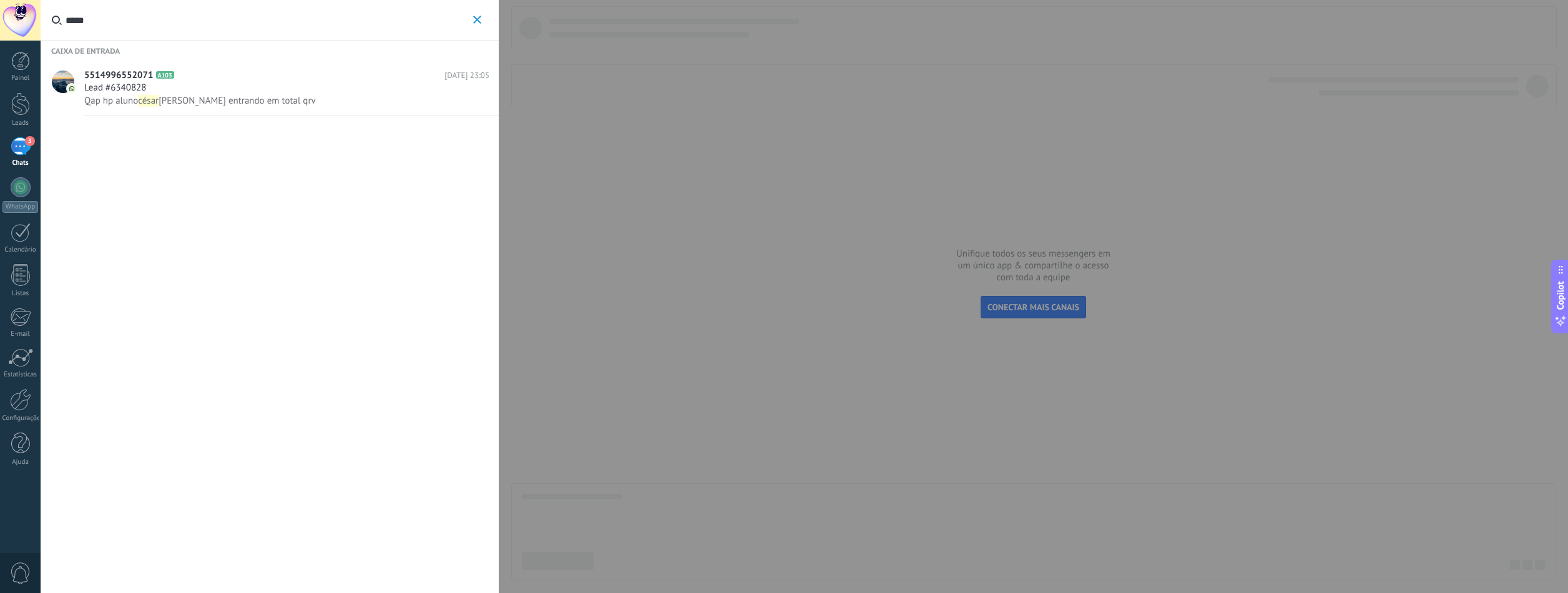
type input "*****"
click at [239, 79] on h2 "5514996552071 A103" at bounding box center [265, 75] width 360 height 13
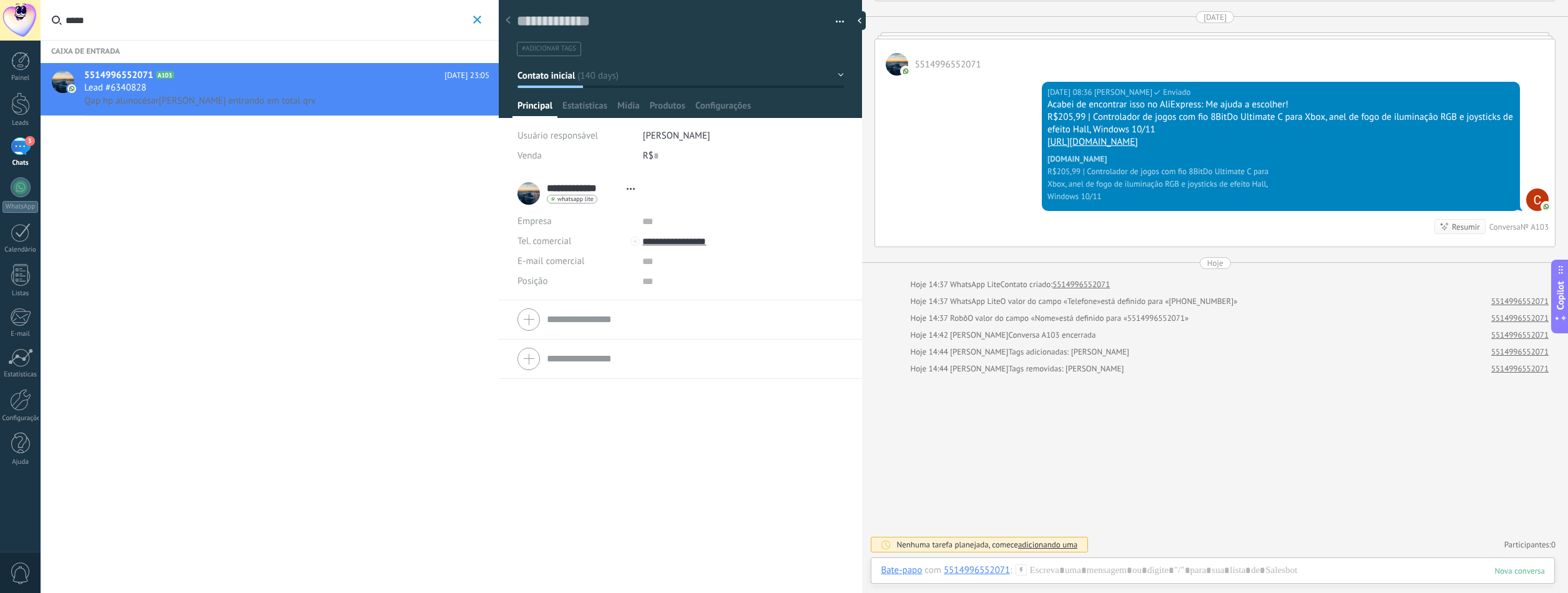
scroll to position [4533, 0]
click at [1111, 368] on div "Hoje 14:44 [PERSON_NAME] Tags removidas: [PERSON_NAME]" at bounding box center [1195, 369] width 571 height 13
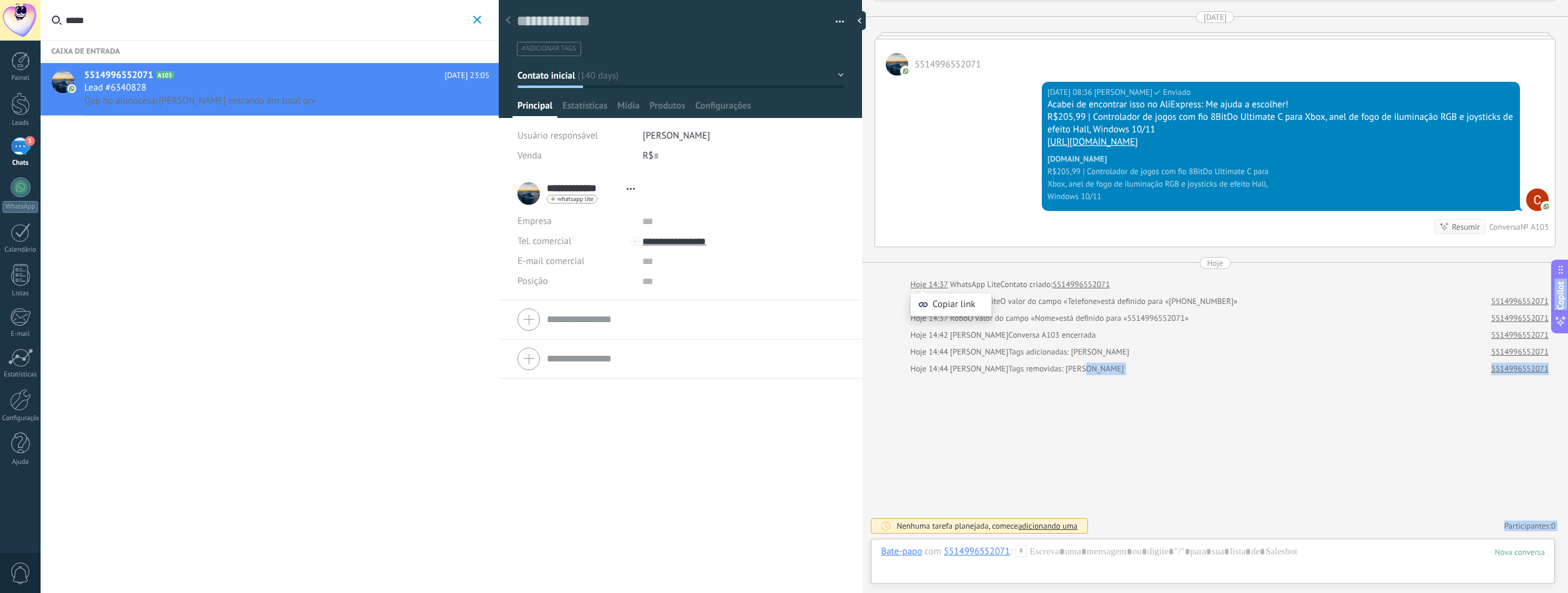
drag, startPoint x: 1085, startPoint y: 369, endPoint x: 918, endPoint y: 283, distance: 187.8
click at [919, 279] on body ".abccls-1,.abccls-2{fill-rule:evenodd}.abccls-2{fill:#fff} .abfcls-1{fill:none}…" at bounding box center [784, 296] width 1568 height 593
click at [1045, 334] on div "Conversa A103 encerrada" at bounding box center [1052, 335] width 88 height 13
click at [590, 92] on div at bounding box center [681, 55] width 364 height 126
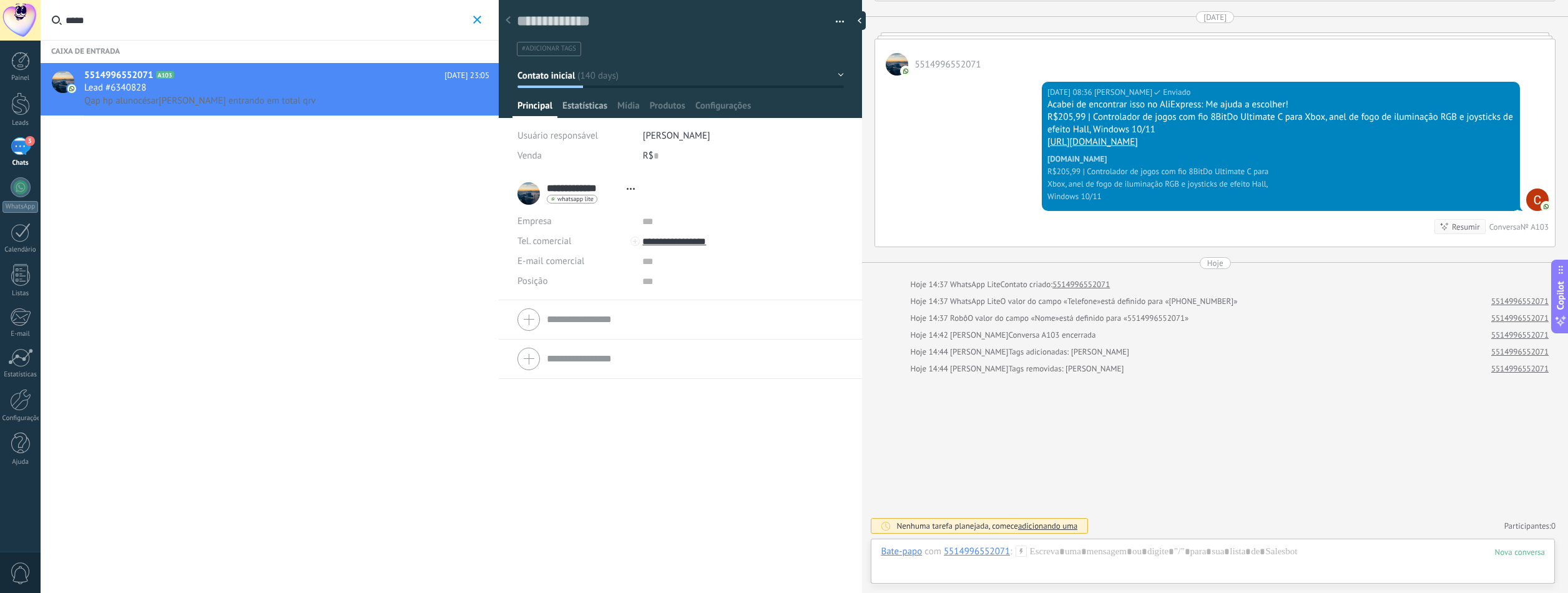
click at [575, 106] on span "Estatísticas" at bounding box center [585, 109] width 45 height 18
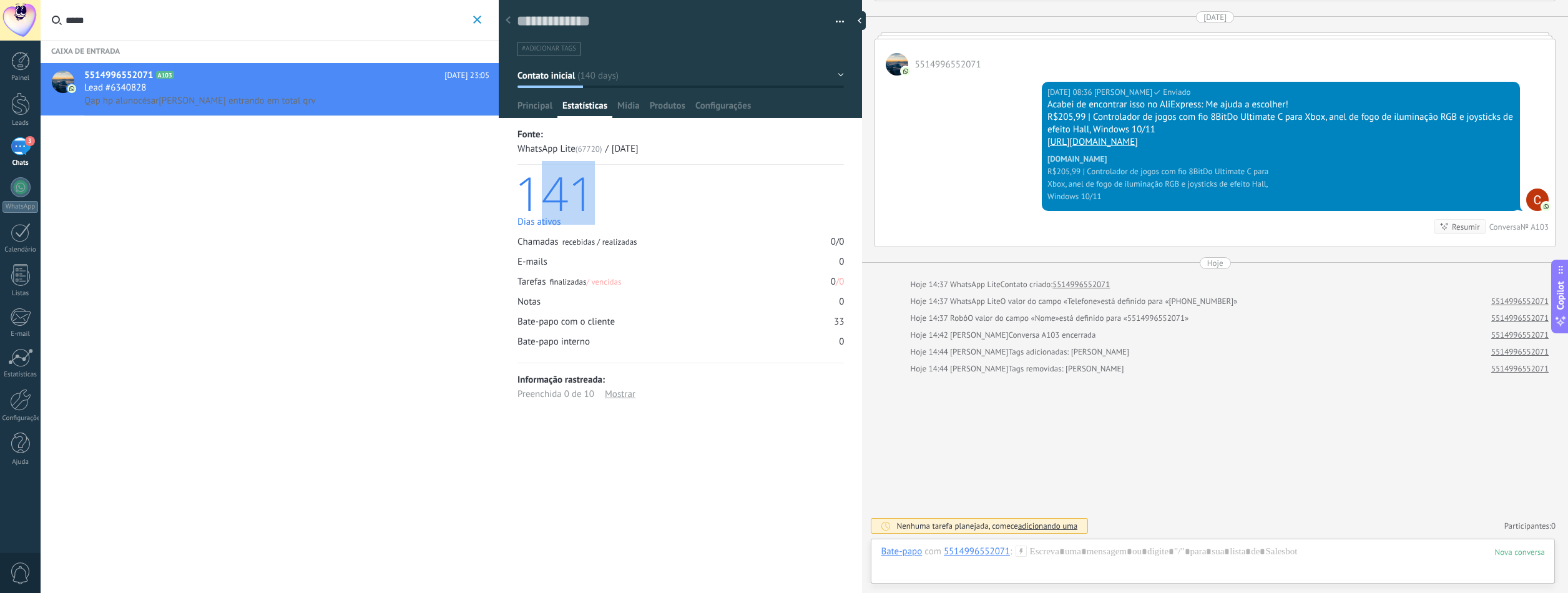
click at [533, 184] on div "141" at bounding box center [680, 193] width 329 height 44
click at [571, 186] on div "141" at bounding box center [680, 193] width 329 height 44
click at [734, 102] on span "Configurações" at bounding box center [723, 109] width 56 height 18
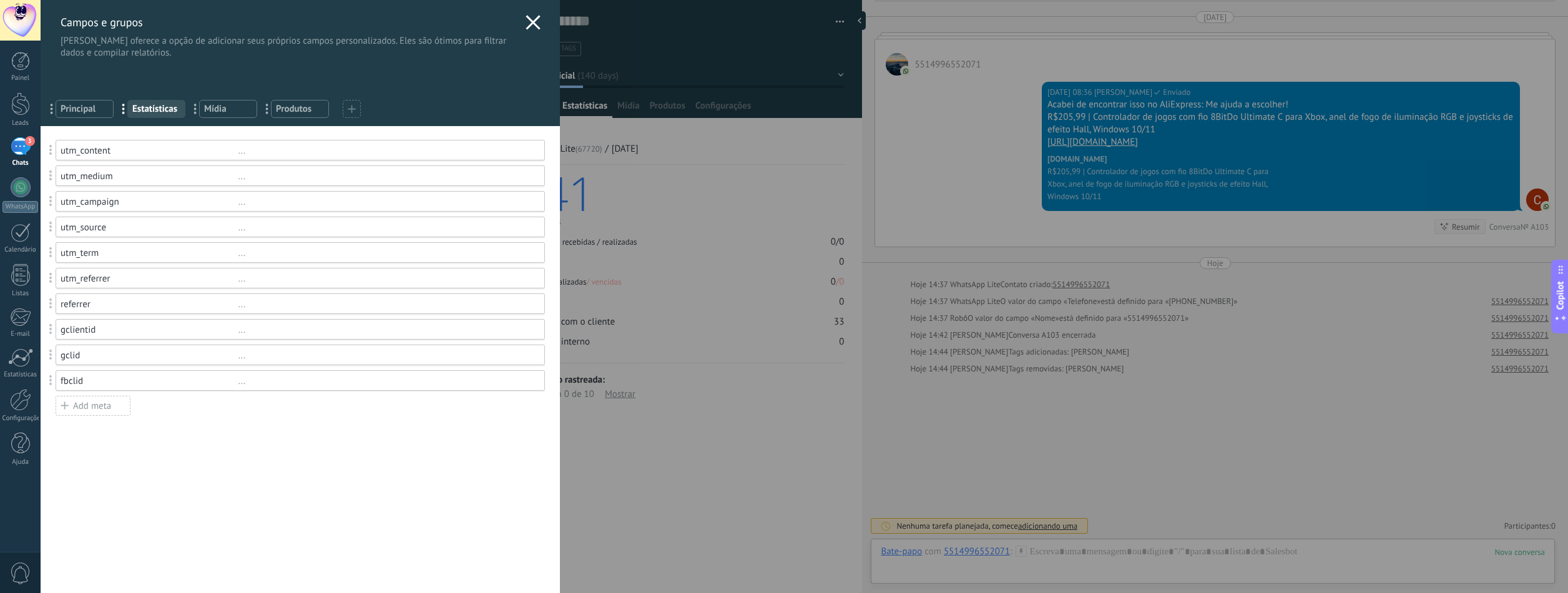
click at [80, 104] on span "Principal" at bounding box center [85, 109] width 48 height 12
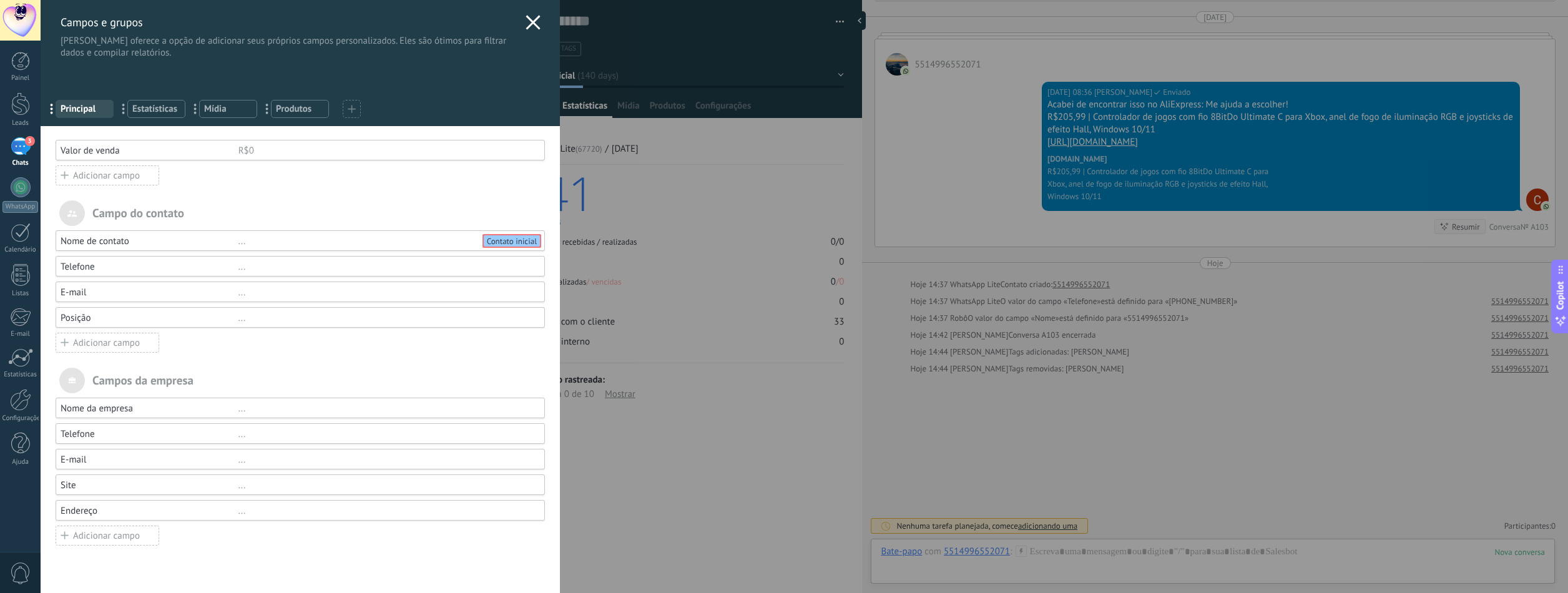
click at [530, 245] on div "Contato inicial" at bounding box center [511, 241] width 59 height 13
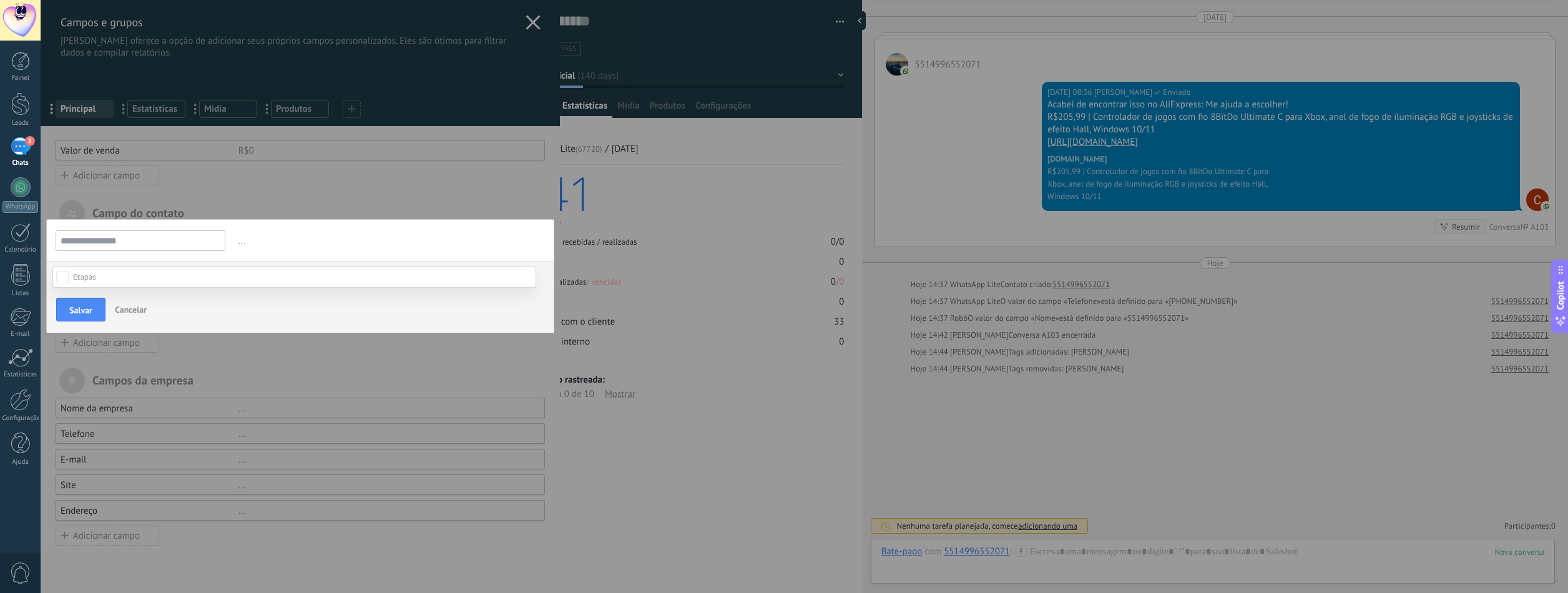
click at [232, 249] on div at bounding box center [804, 296] width 1528 height 593
click at [123, 304] on span "Cancelar" at bounding box center [130, 310] width 32 height 12
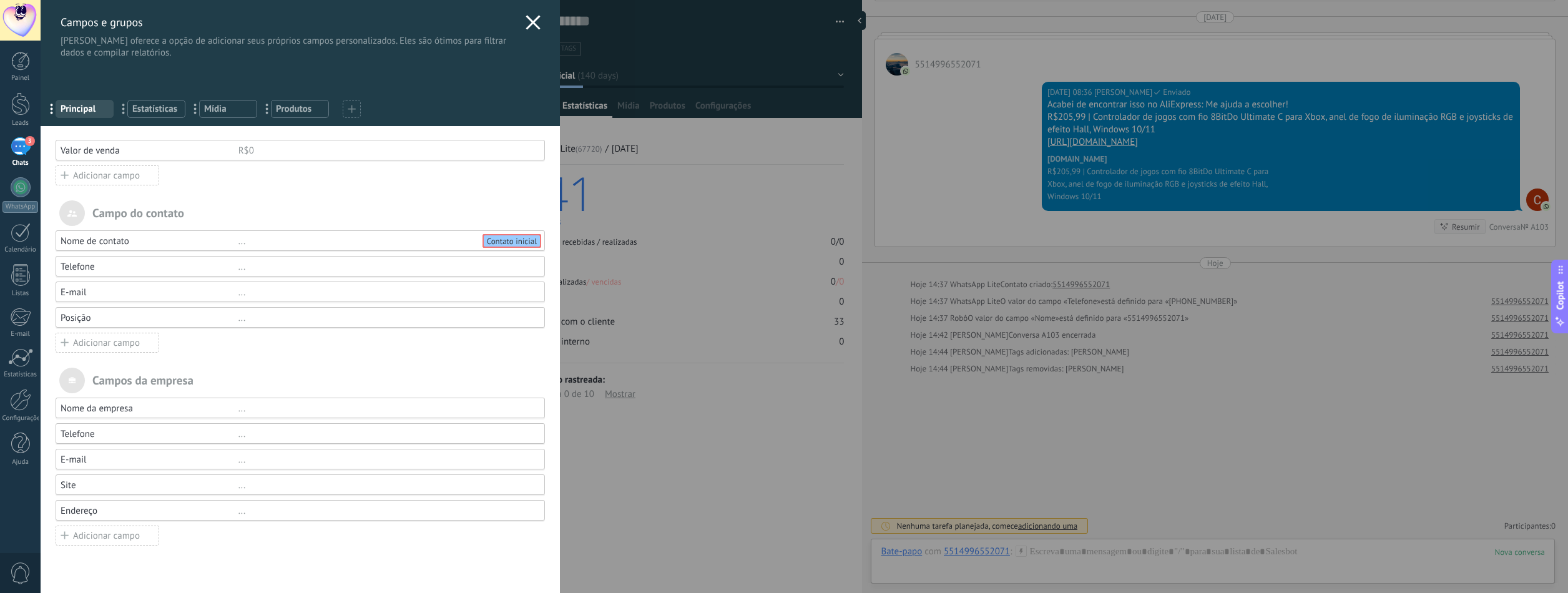
click at [494, 234] on div "Contato inicial" at bounding box center [511, 241] width 59 height 13
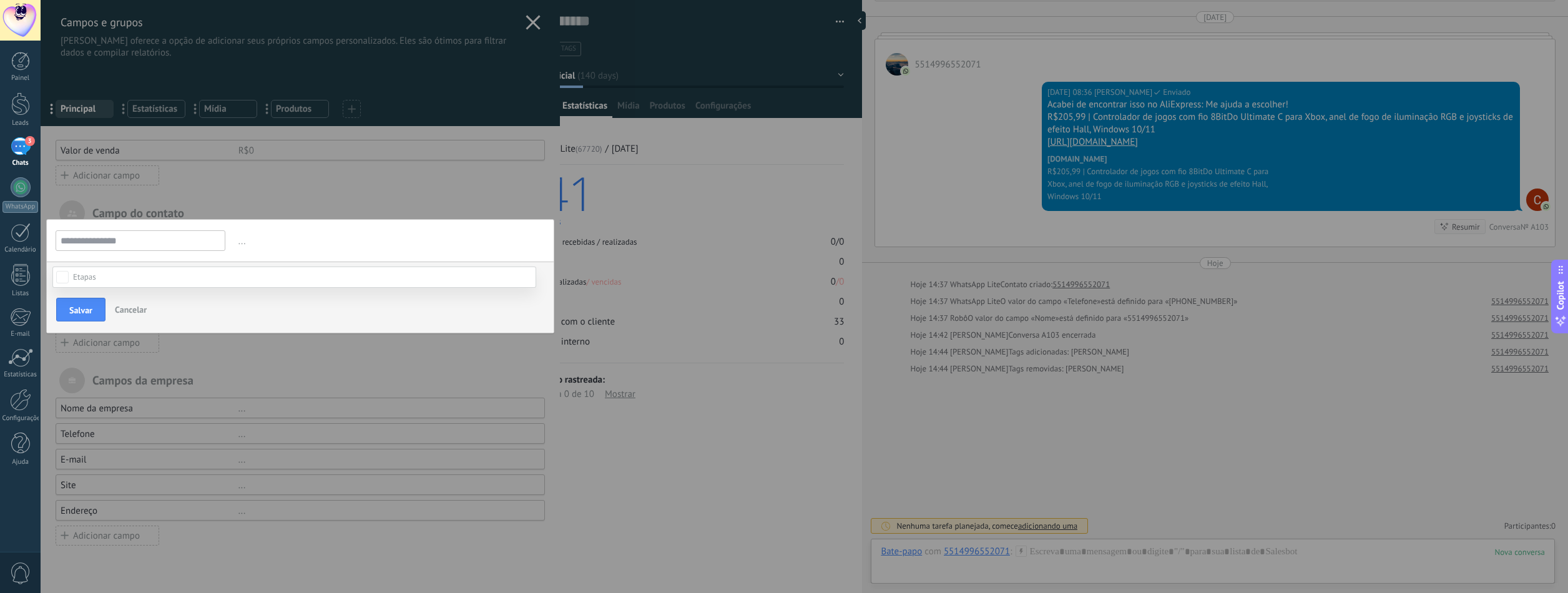
click at [0, 0] on div "Discussões" at bounding box center [0, 0] width 0 height 0
click at [0, 0] on label "Tomada de decisão" at bounding box center [0, 0] width 0 height 0
click at [0, 0] on label "Discussão de contrato" at bounding box center [0, 0] width 0 height 0
drag, startPoint x: 108, startPoint y: 377, endPoint x: 165, endPoint y: 363, distance: 58.7
click at [0, 0] on div "Fechado - ganho" at bounding box center [0, 0] width 0 height 0
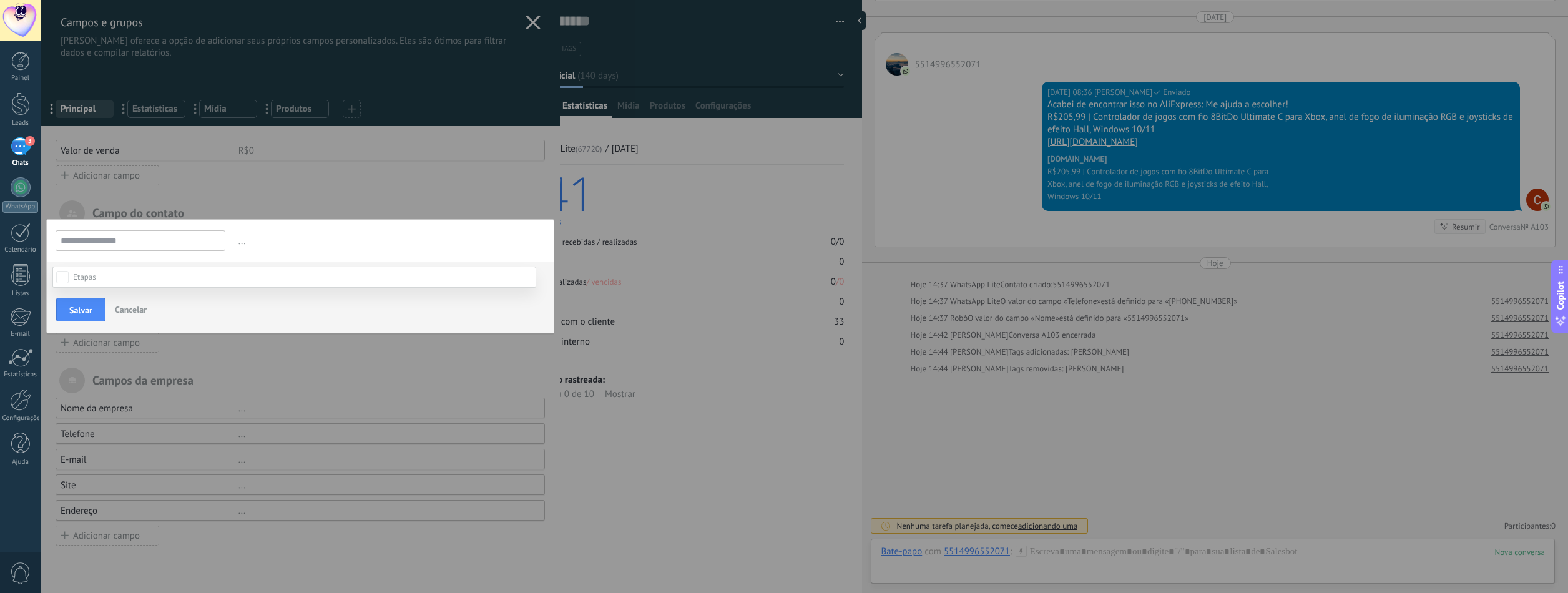
click at [296, 237] on div at bounding box center [804, 296] width 1528 height 593
click at [88, 310] on span "Salvar" at bounding box center [81, 310] width 23 height 9
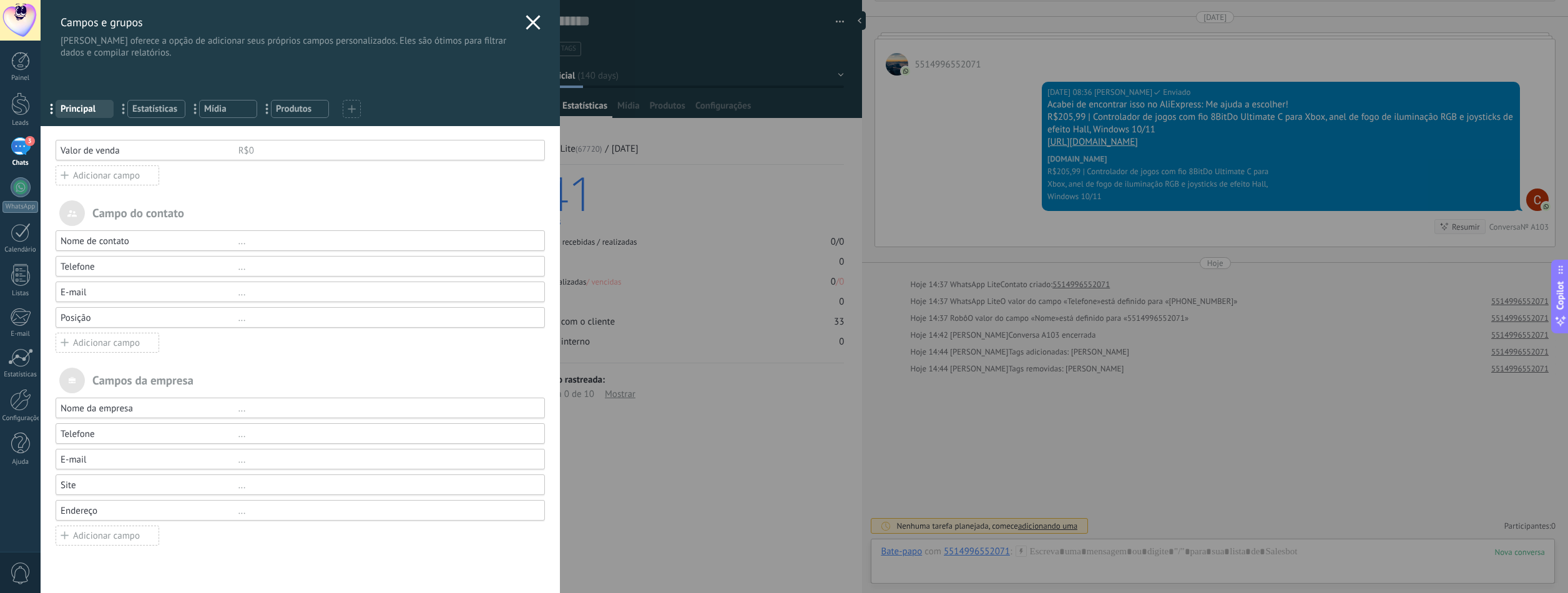
click at [160, 103] on span "Estatísticas" at bounding box center [156, 109] width 48 height 12
click at [227, 112] on span "Mídia" at bounding box center [228, 109] width 48 height 12
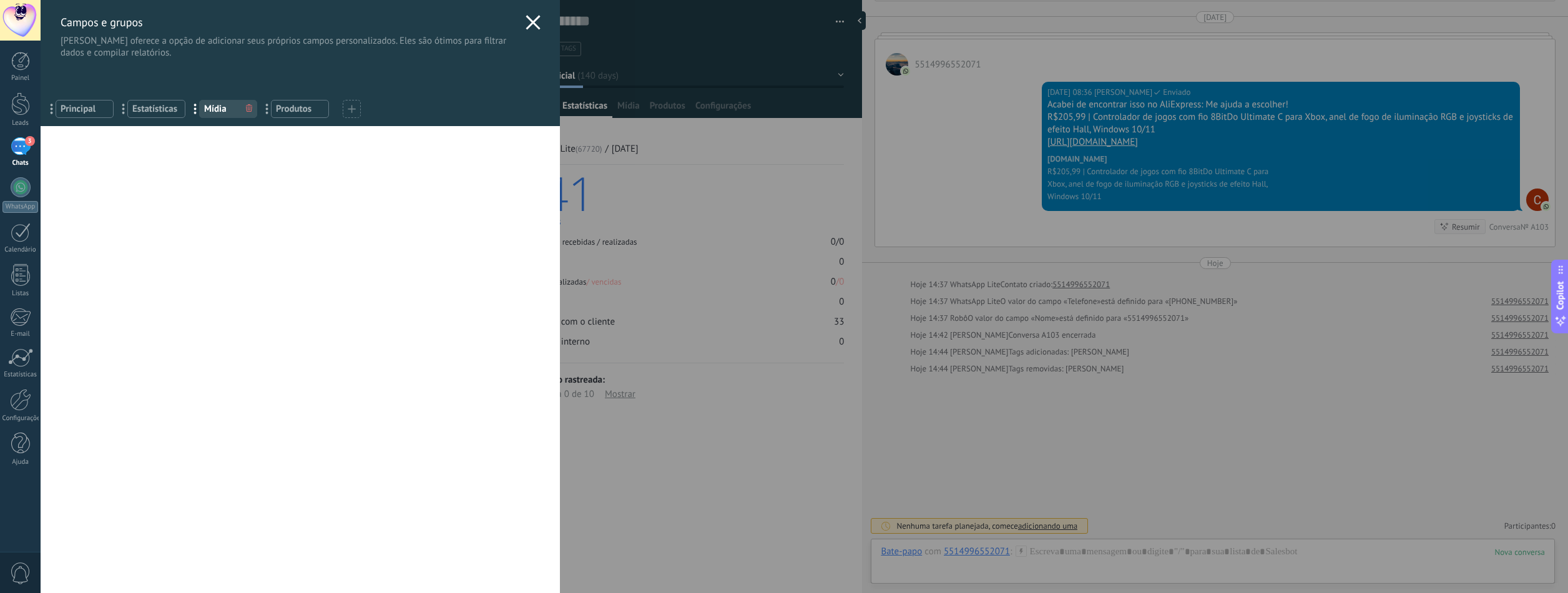
click at [301, 108] on span "Produtos" at bounding box center [301, 109] width 48 height 12
click at [81, 111] on span "Principal" at bounding box center [85, 109] width 48 height 12
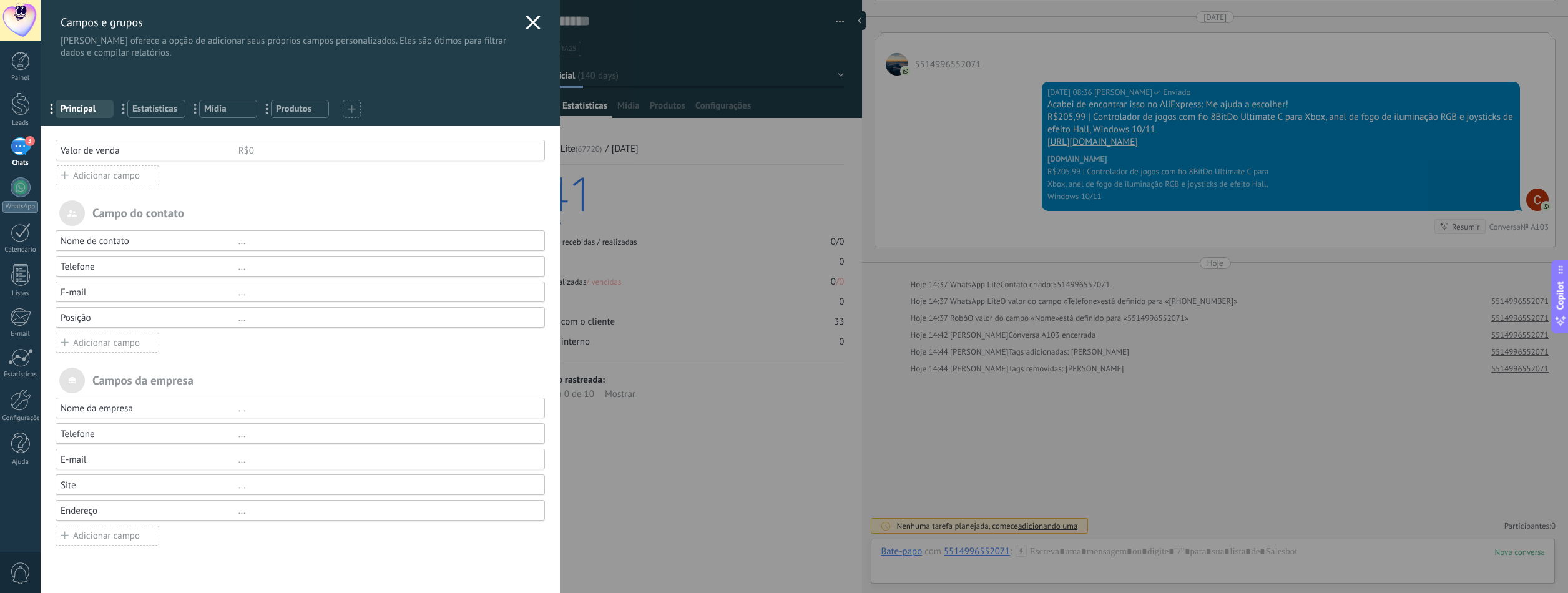
click at [85, 374] on div "Campos da empresa" at bounding box center [301, 380] width 489 height 26
click at [126, 378] on div "Campos da empresa" at bounding box center [301, 380] width 489 height 26
drag, startPoint x: 122, startPoint y: 207, endPoint x: 190, endPoint y: 205, distance: 68.0
click at [190, 205] on div "Campo do contato" at bounding box center [301, 213] width 489 height 26
click at [157, 212] on div "Campo do contato" at bounding box center [301, 213] width 489 height 26
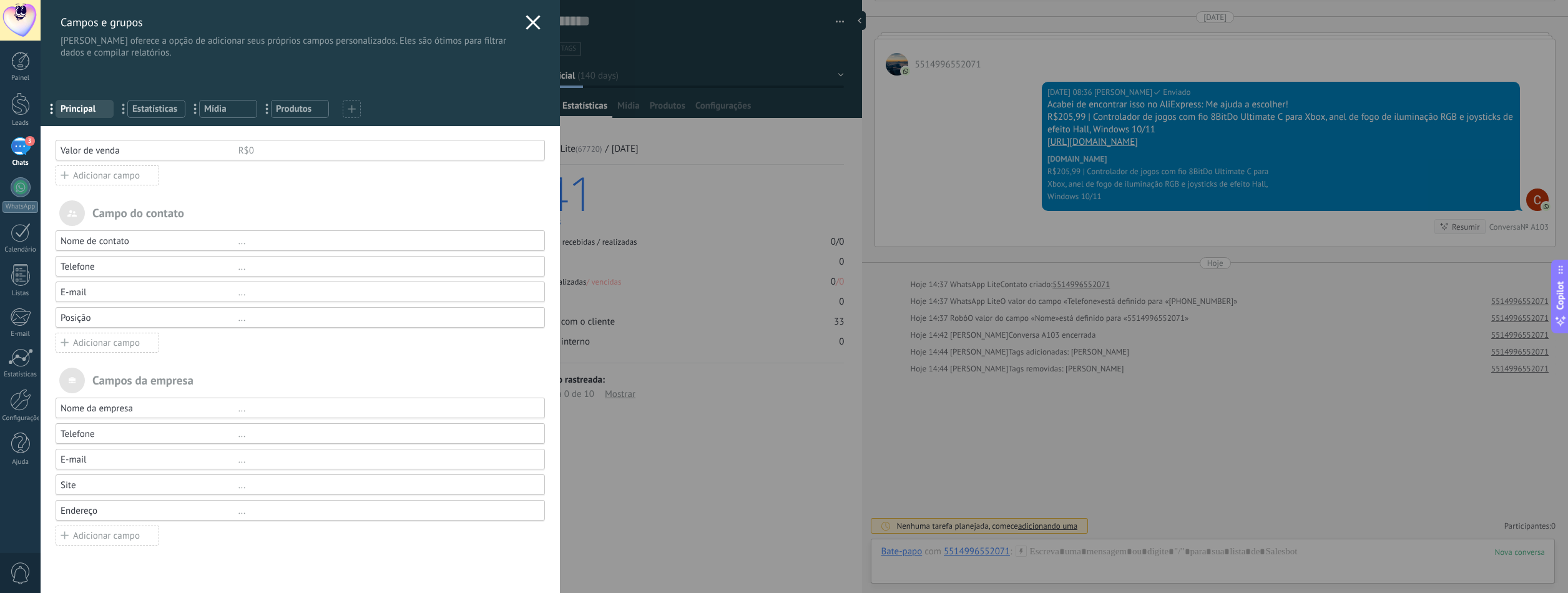
click at [215, 250] on div "Nome de contato ... Telefone ... E-mail ... Posição ... Adicionar campo" at bounding box center [301, 292] width 489 height 123
click at [199, 234] on div "Nome de contato ..." at bounding box center [301, 240] width 489 height 20
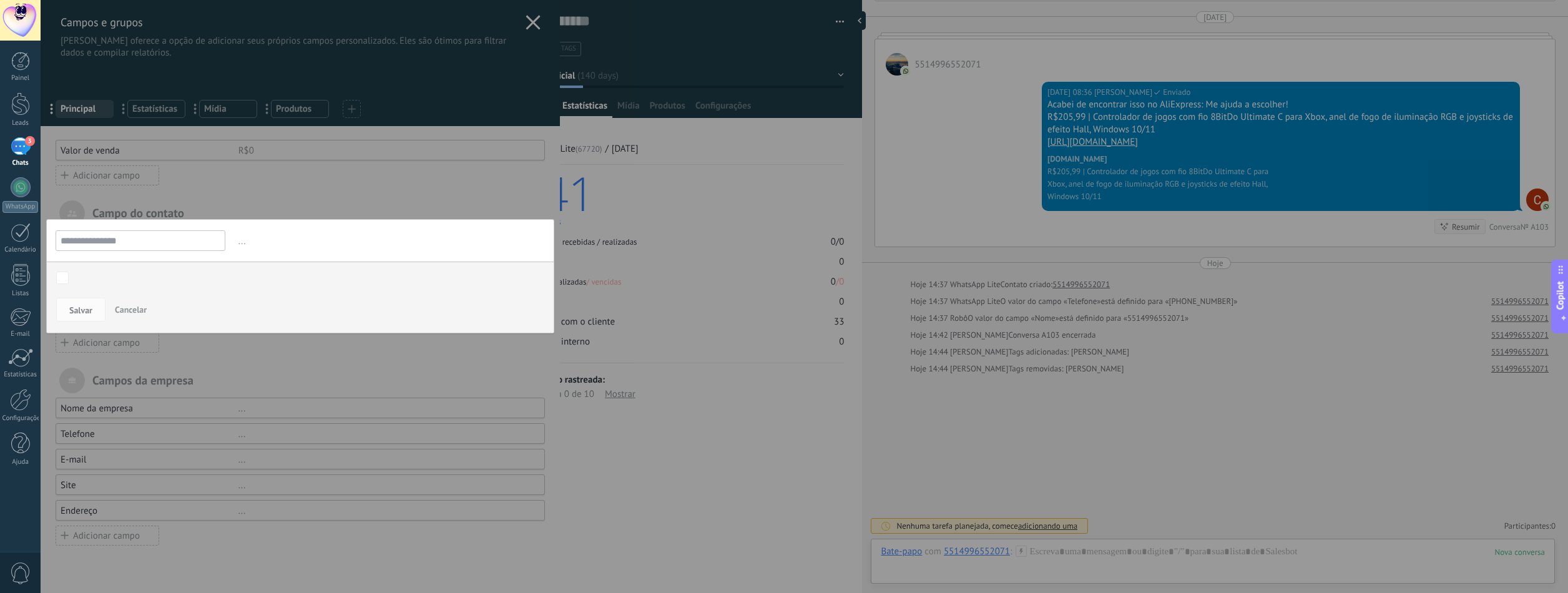
click at [138, 245] on input "**********" at bounding box center [141, 240] width 170 height 20
click at [129, 241] on input "**********" at bounding box center [141, 240] width 170 height 20
click at [161, 260] on div at bounding box center [804, 296] width 1528 height 593
click at [103, 234] on input "**********" at bounding box center [141, 240] width 170 height 20
click at [76, 318] on button "Salvar" at bounding box center [80, 309] width 49 height 24
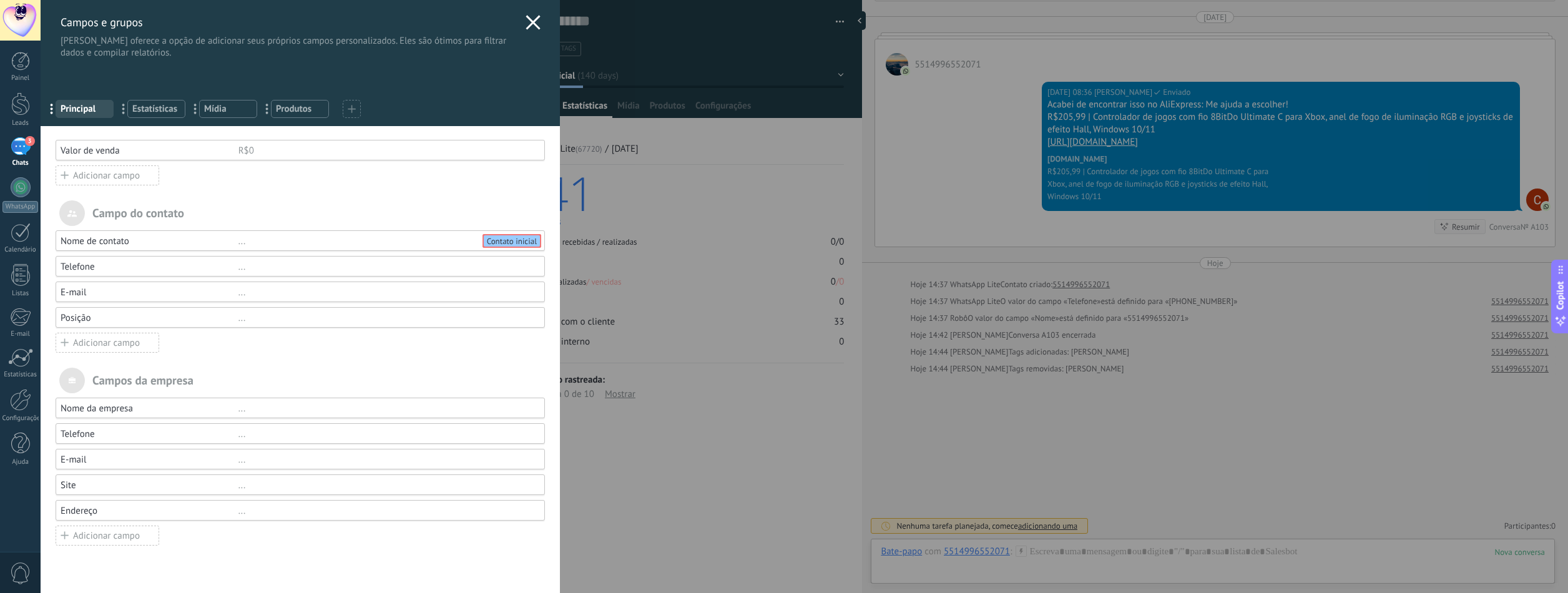
click at [129, 241] on div "Nome de contato" at bounding box center [149, 241] width 178 height 12
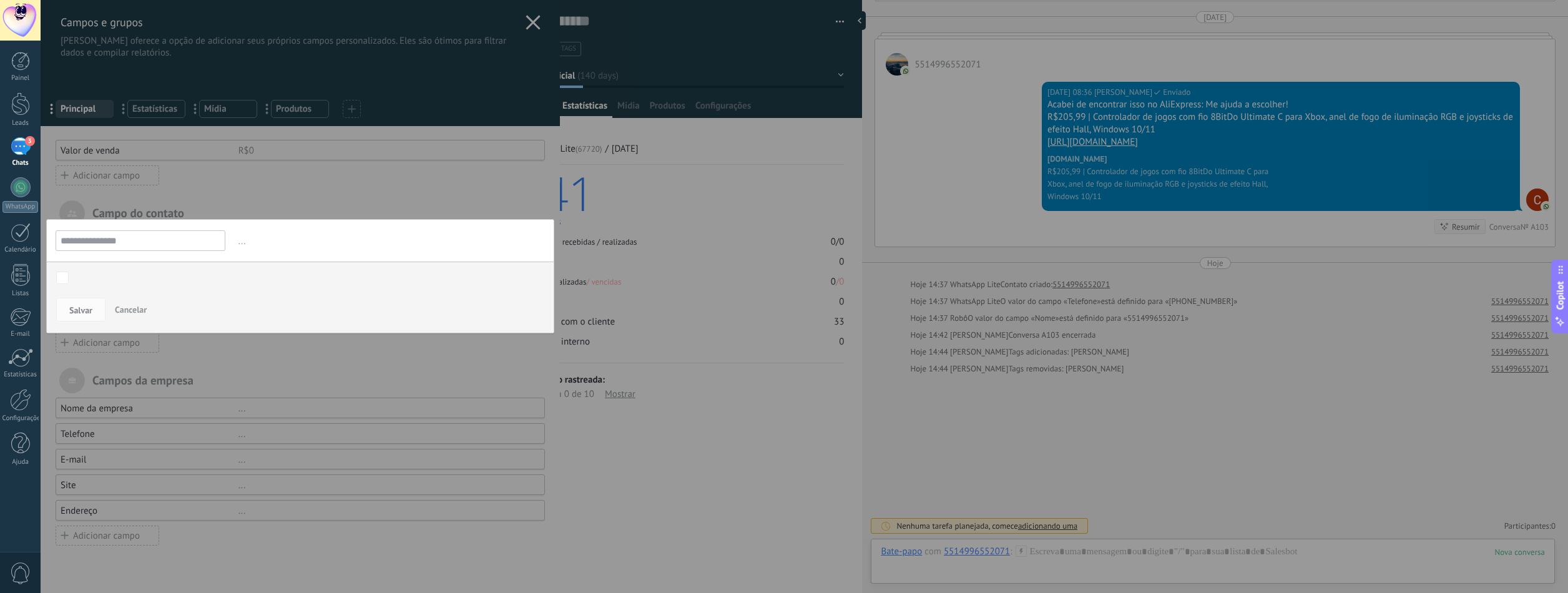
click at [127, 242] on input "**********" at bounding box center [141, 240] width 170 height 20
click at [236, 245] on span "..." at bounding box center [390, 241] width 309 height 20
click at [0, 0] on div "Contato inicial Discussões Tomada de decisão Discussão de contrato Fechado - [P…" at bounding box center [0, 0] width 0 height 0
click at [0, 0] on div "Fechado - perdido" at bounding box center [0, 0] width 0 height 0
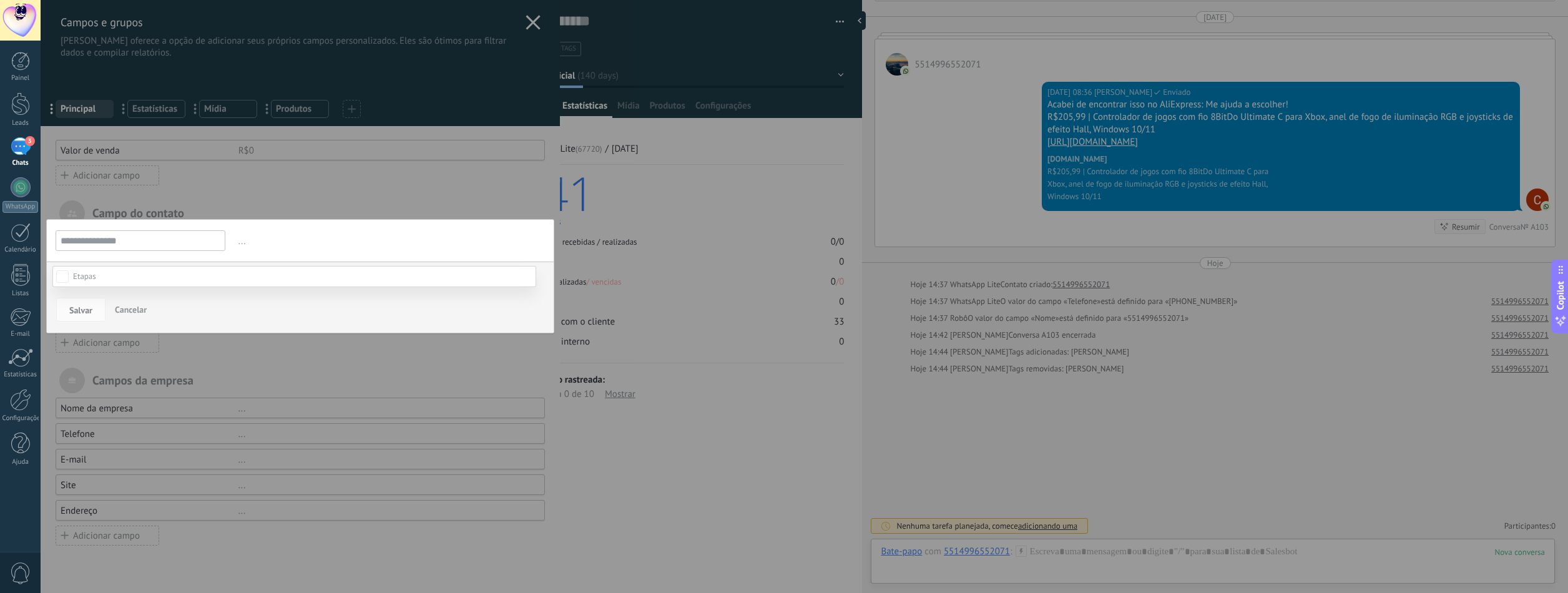
click at [84, 313] on div "Contato inicial Discussões Tomada de decisão Discussão de contrato Fechado - [P…" at bounding box center [294, 429] width 483 height 327
click at [84, 312] on span "Salvar" at bounding box center [81, 310] width 23 height 9
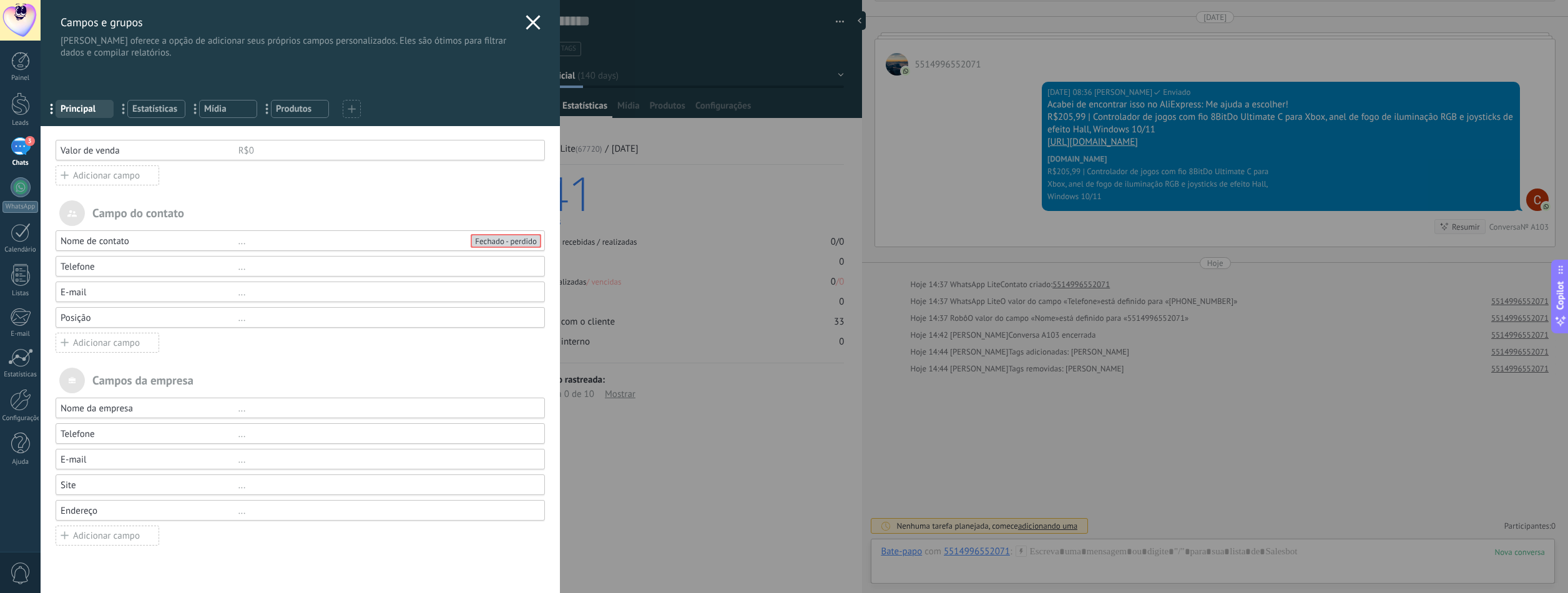
click at [155, 235] on div "Nome de contato" at bounding box center [149, 241] width 178 height 12
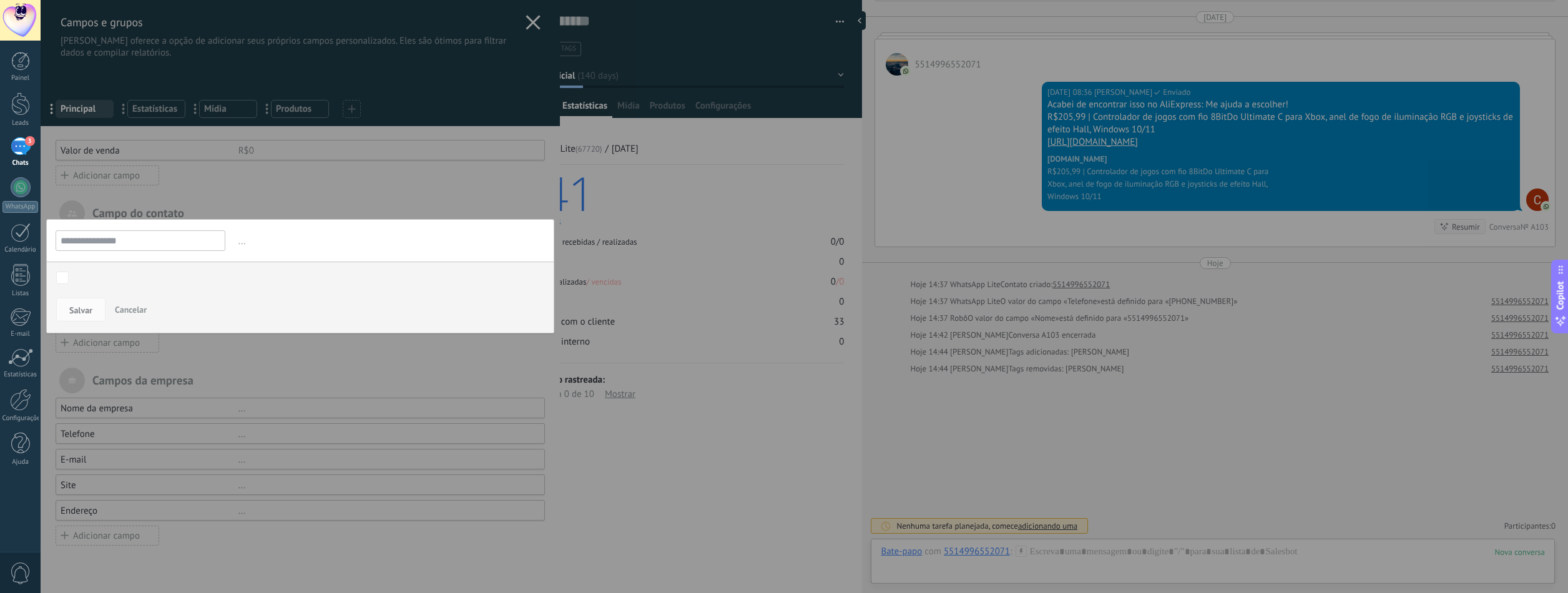
click at [132, 235] on input "**********" at bounding box center [141, 240] width 170 height 20
click at [72, 285] on div "Contato inicial Discussões Tomada de decisão Discussão de contrato Fechado - [P…" at bounding box center [301, 279] width 507 height 35
click at [69, 280] on div "Contato inicial Discussões Tomada de decisão Discussão de contrato Fechado - [P…" at bounding box center [300, 278] width 488 height 13
click at [0, 0] on div "Discussões" at bounding box center [0, 0] width 0 height 0
click at [0, 0] on label "Discussão de contrato" at bounding box center [0, 0] width 0 height 0
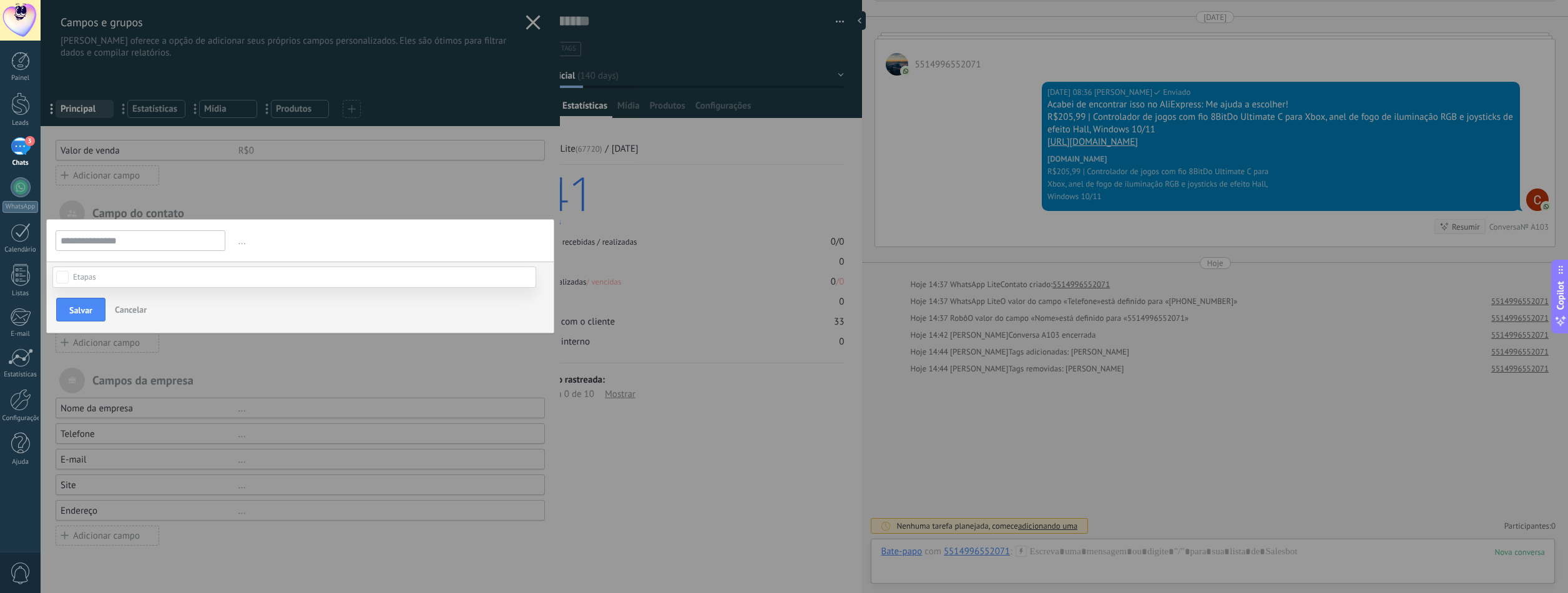
click at [261, 245] on div at bounding box center [804, 296] width 1528 height 593
click at [90, 306] on span "Salvar" at bounding box center [81, 310] width 23 height 9
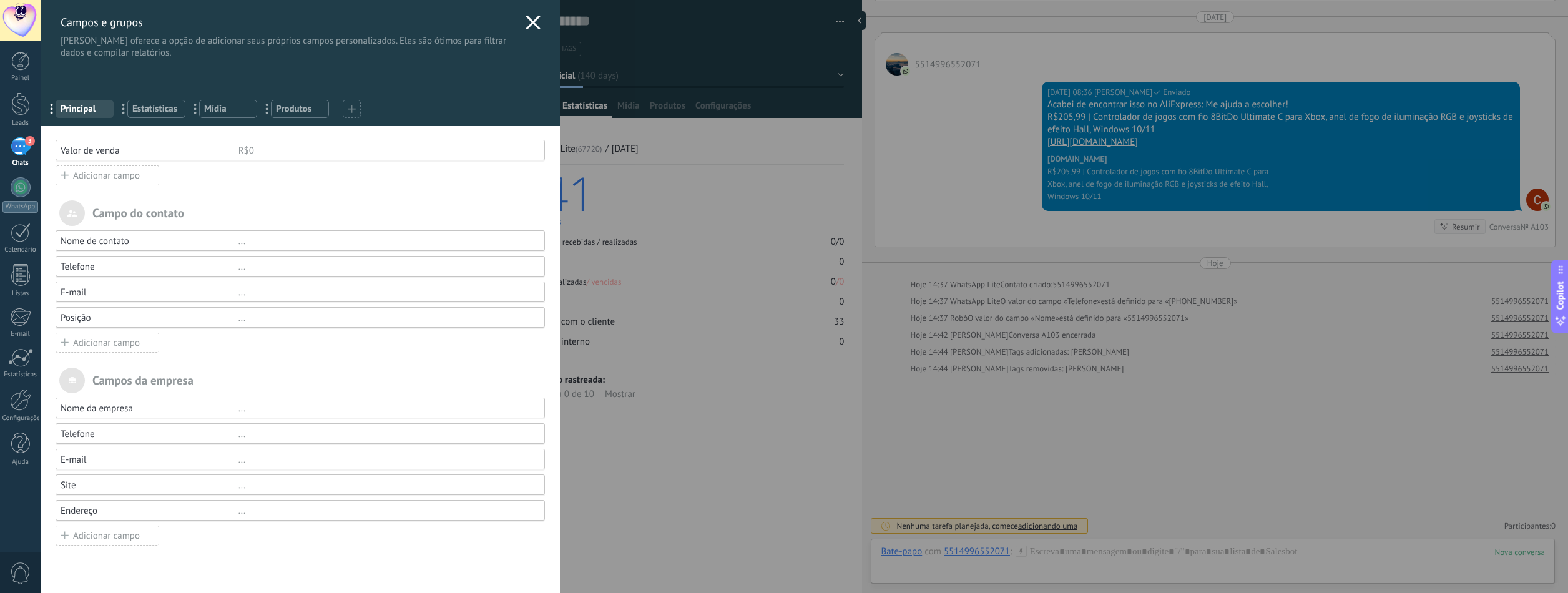
click at [118, 266] on div "Telefone" at bounding box center [149, 267] width 178 height 12
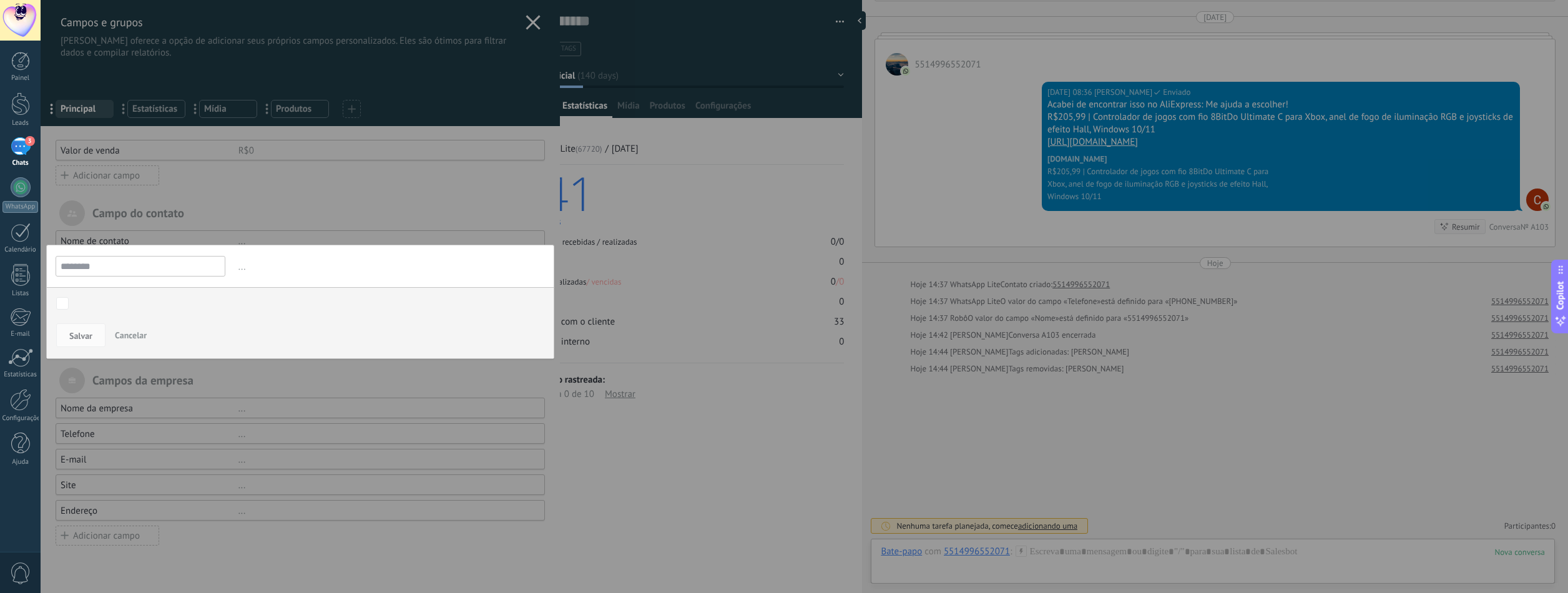
click at [137, 347] on div "[PERSON_NAME]" at bounding box center [301, 338] width 507 height 39
click at [96, 337] on button "Salvar" at bounding box center [80, 335] width 49 height 24
click at [94, 333] on button "Salvar" at bounding box center [80, 335] width 49 height 24
click at [133, 337] on span "Cancelar" at bounding box center [130, 335] width 32 height 12
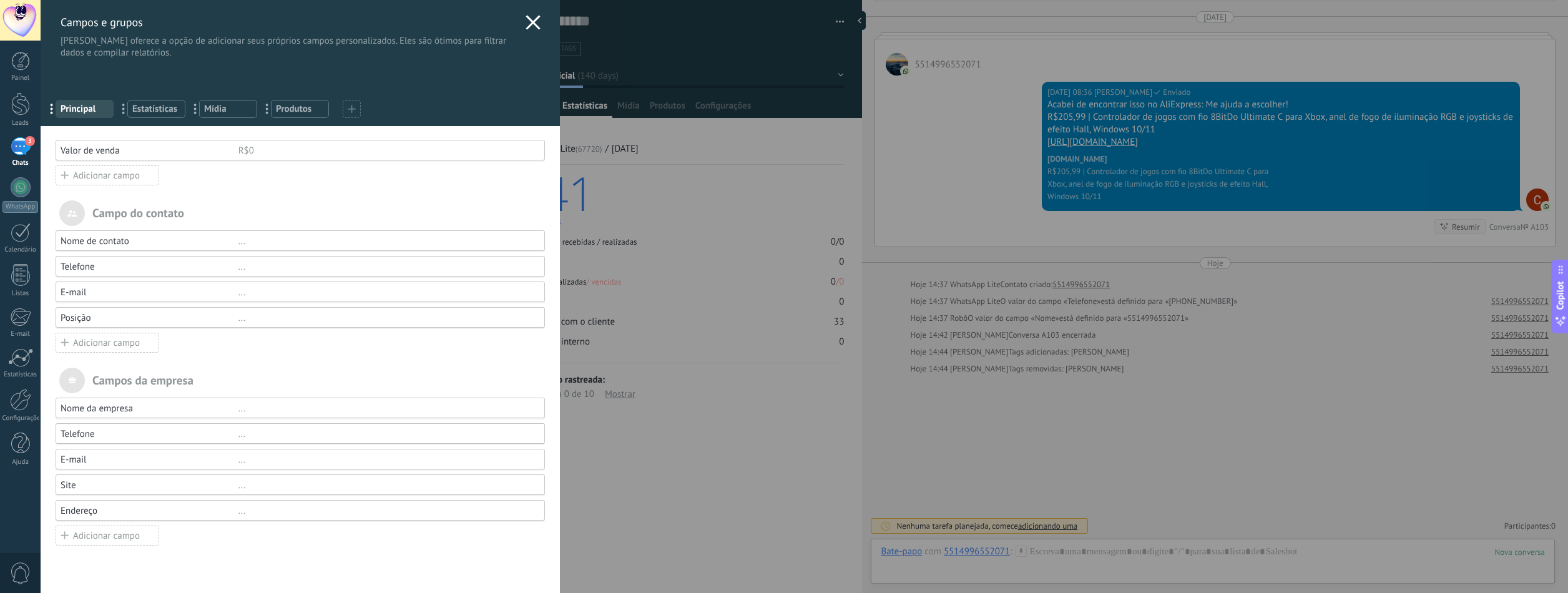
click at [123, 344] on div "Adicionar campo" at bounding box center [108, 343] width 104 height 20
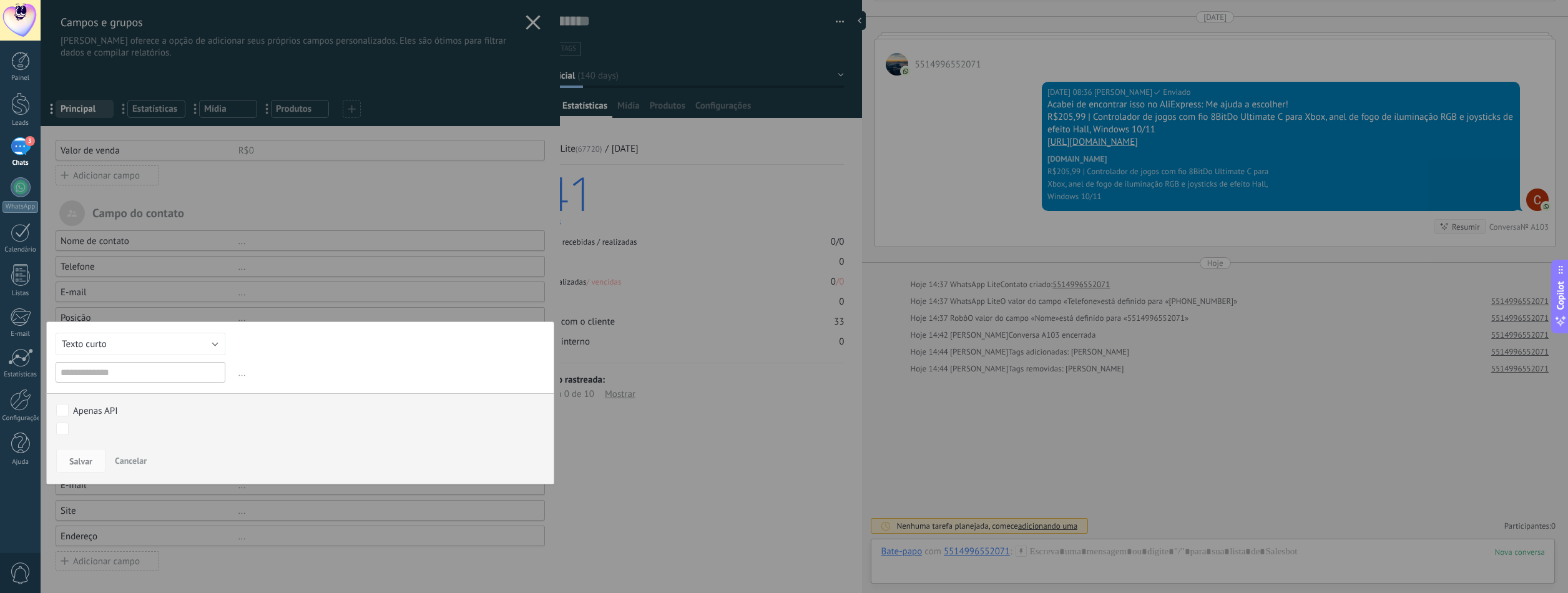
click at [152, 287] on div at bounding box center [300, 296] width 519 height 594
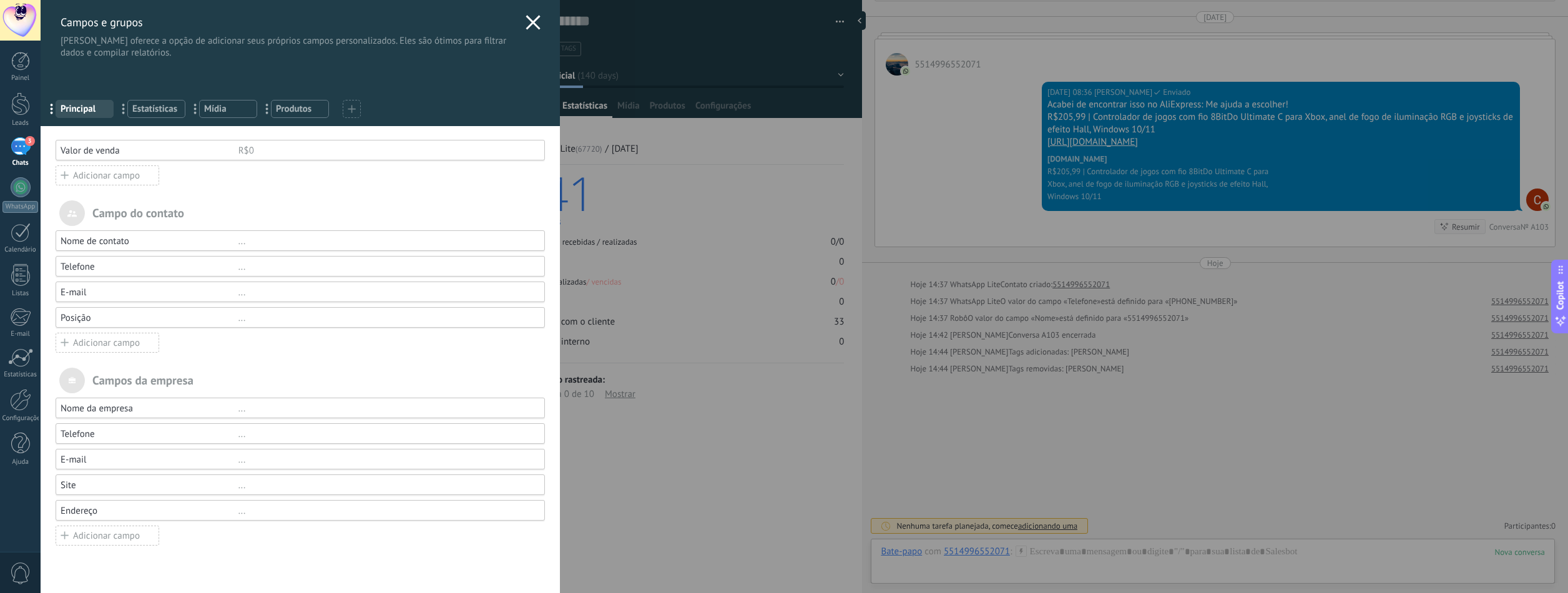
click at [530, 21] on use at bounding box center [533, 22] width 14 height 14
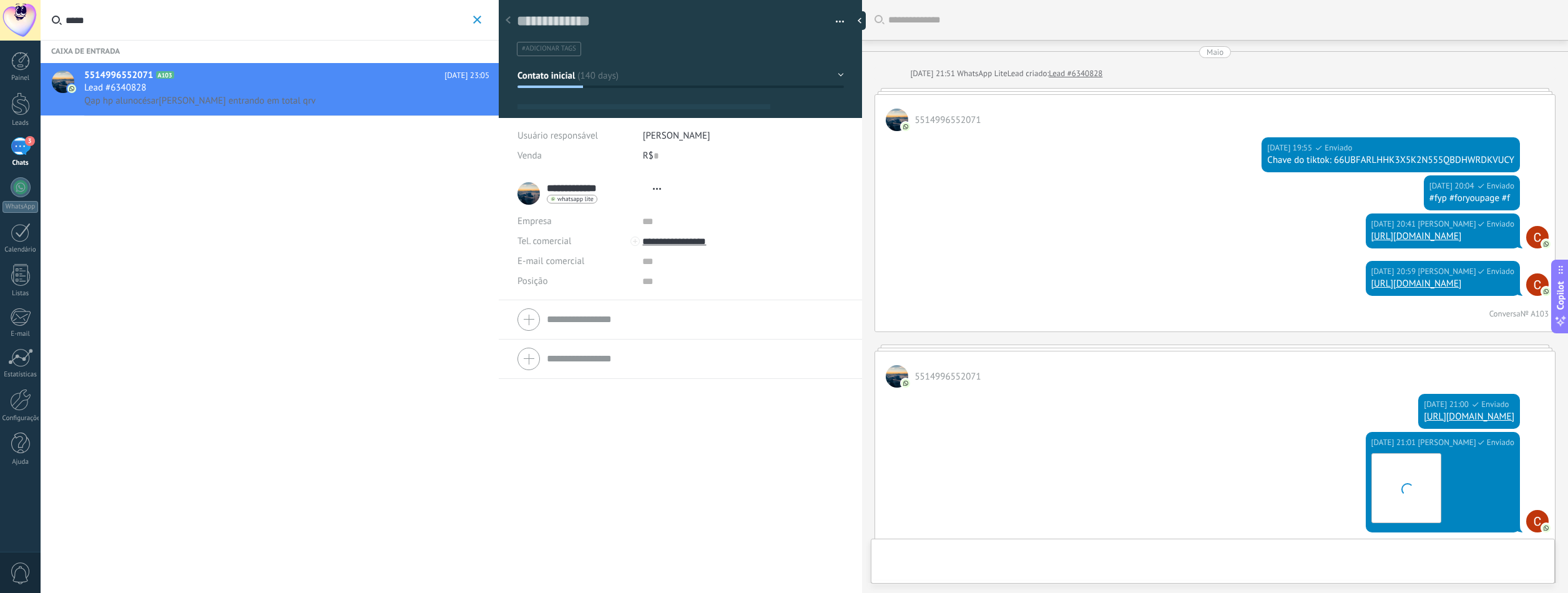
click at [158, 96] on span "césar" at bounding box center [147, 101] width 20 height 12
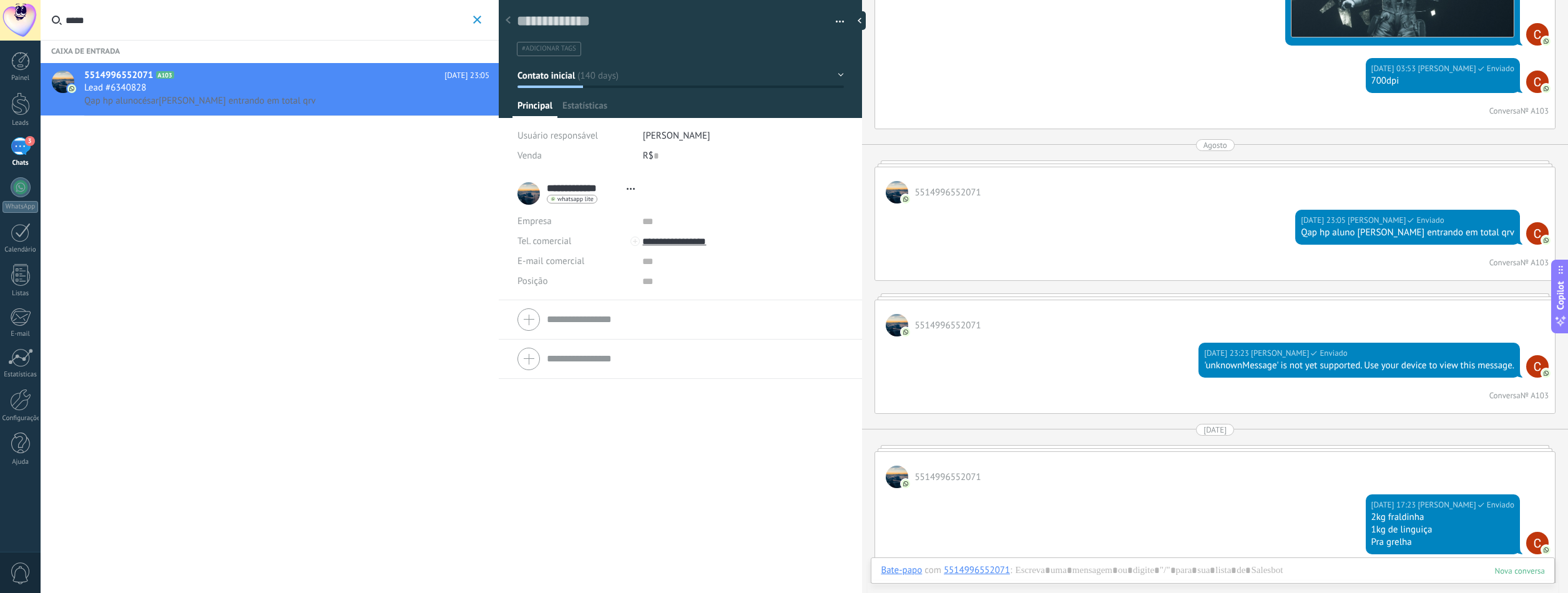
scroll to position [18, 0]
click at [510, 22] on div at bounding box center [509, 20] width 17 height 24
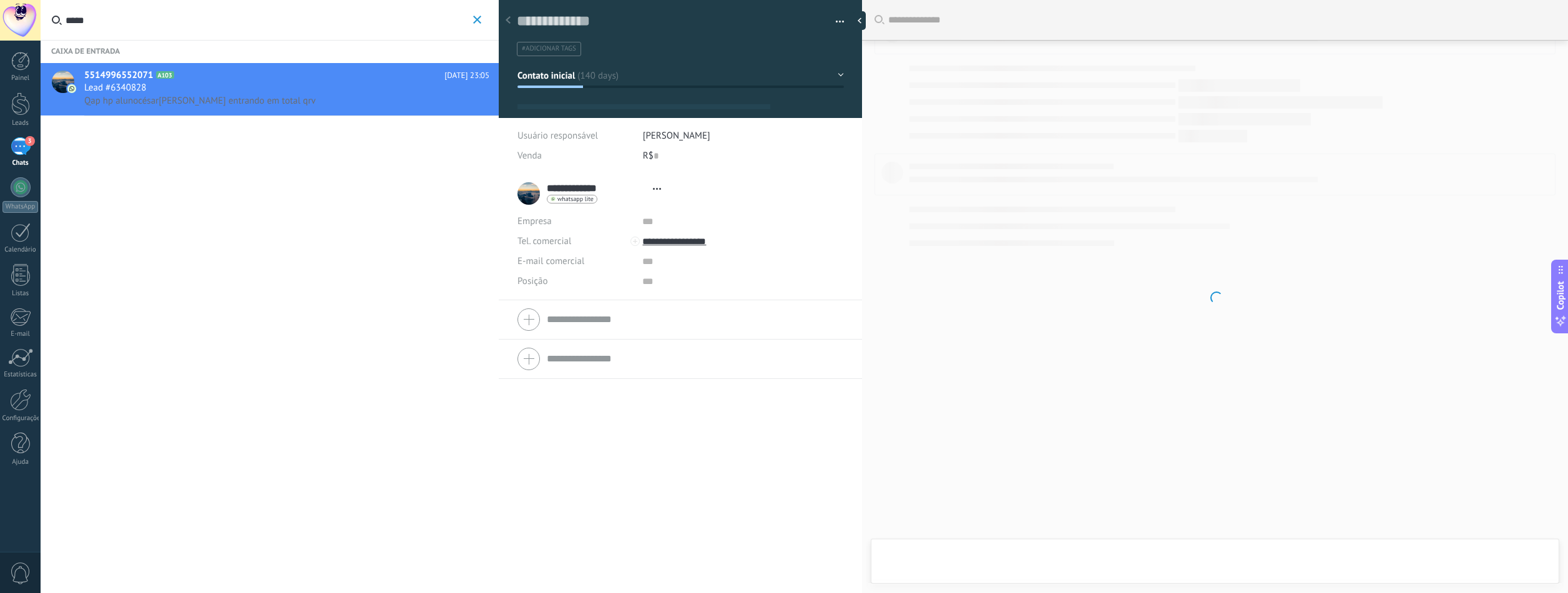
type textarea "**********"
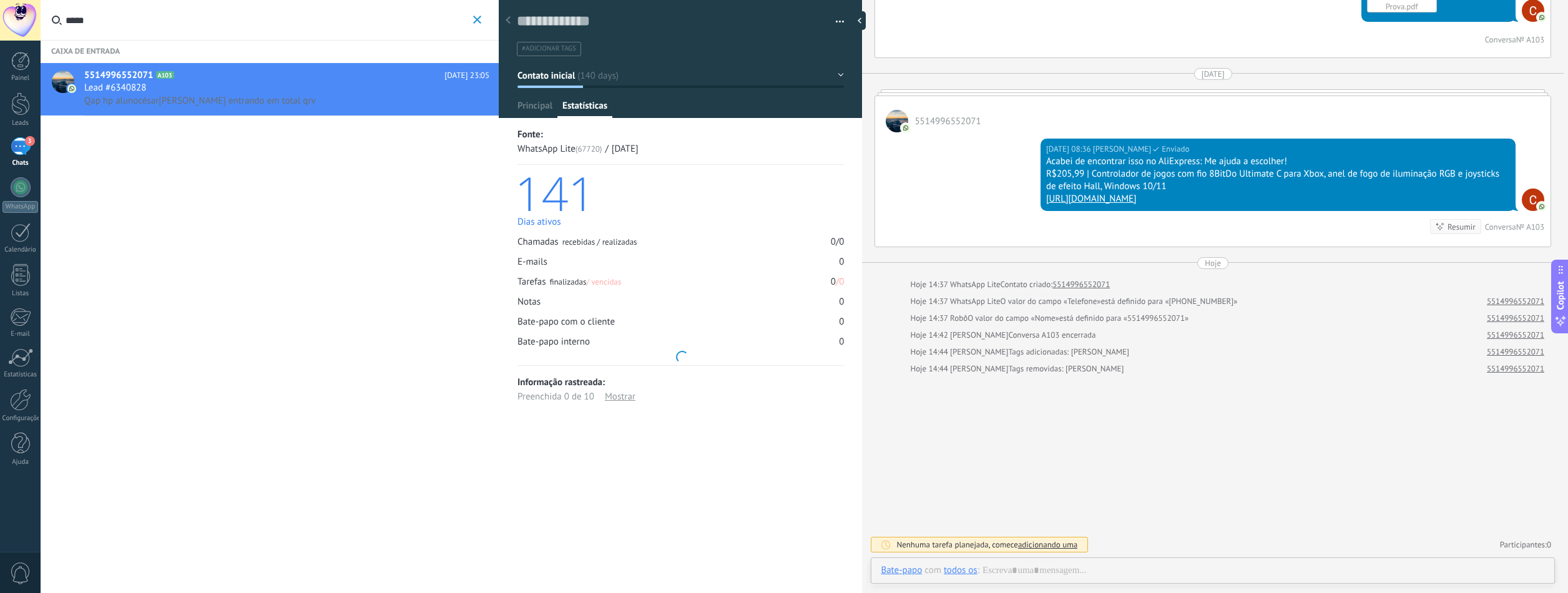
scroll to position [18, 0]
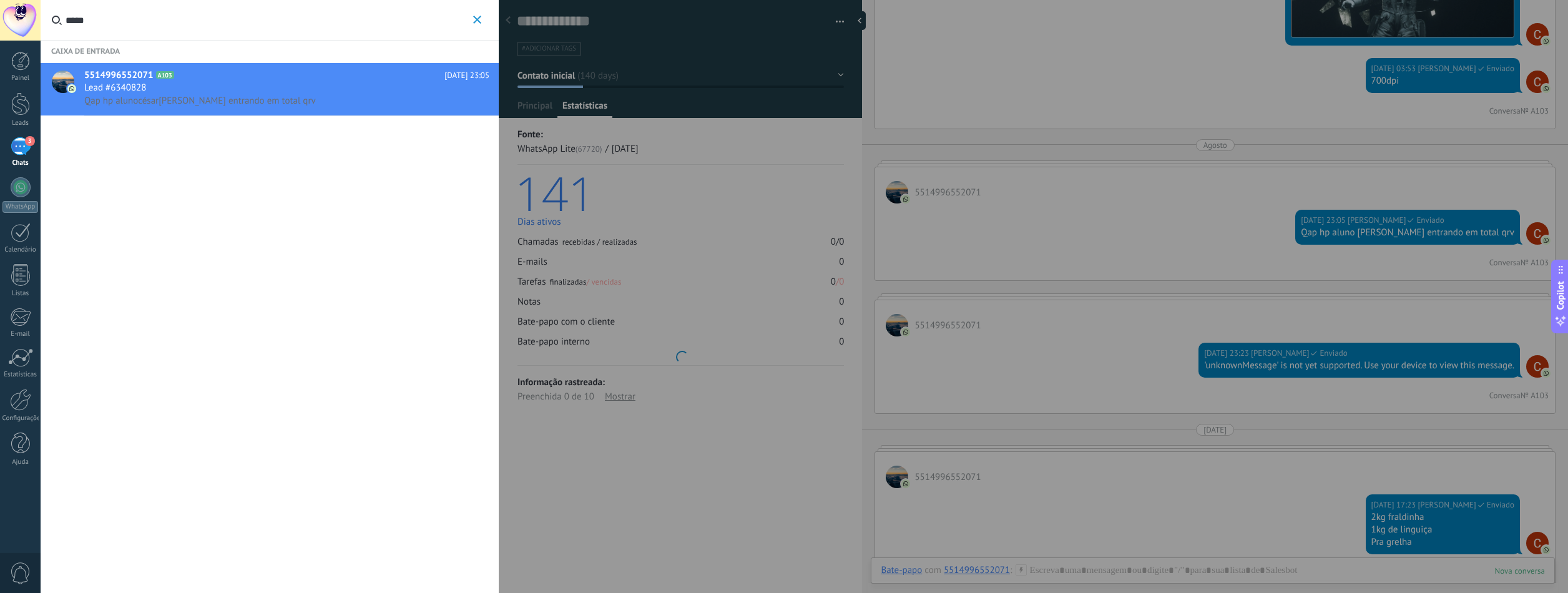
drag, startPoint x: 124, startPoint y: 23, endPoint x: 44, endPoint y: 22, distance: 80.0
click at [44, 22] on label "*****" at bounding box center [267, 20] width 454 height 40
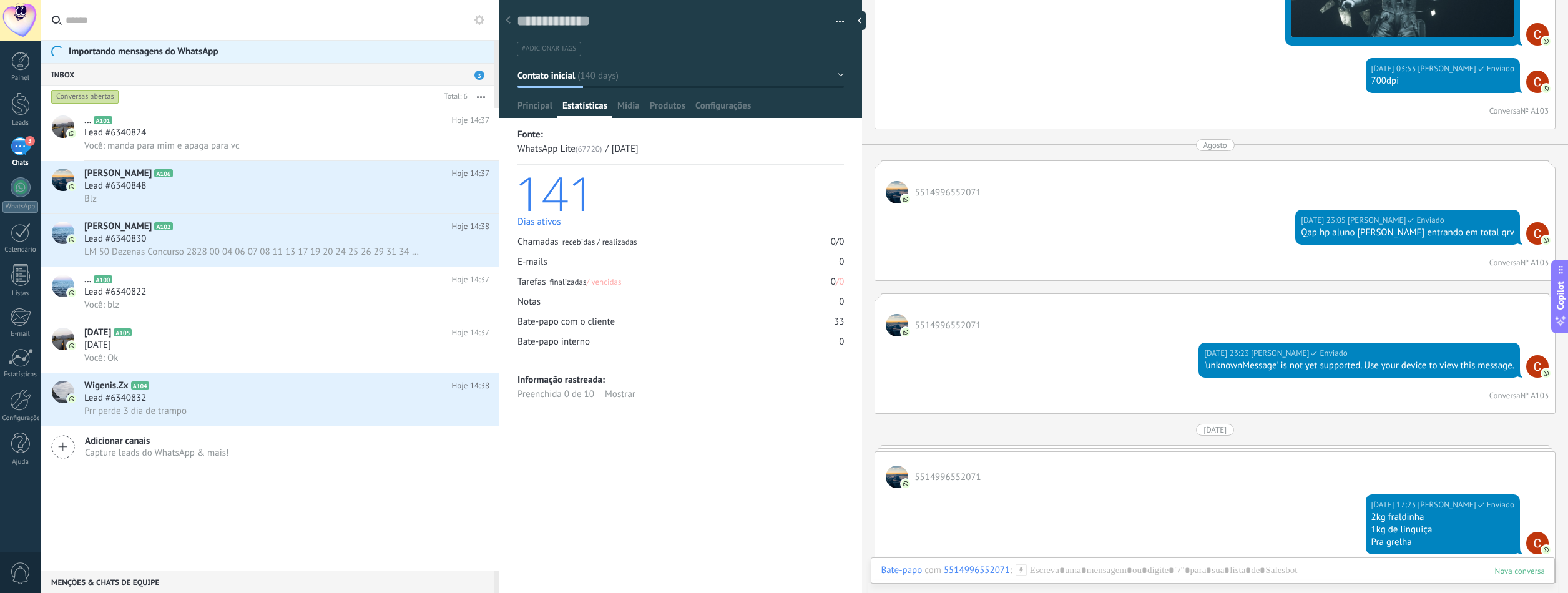
click at [104, 14] on input "text" at bounding box center [277, 19] width 424 height 39
click at [478, 19] on icon at bounding box center [480, 20] width 10 height 10
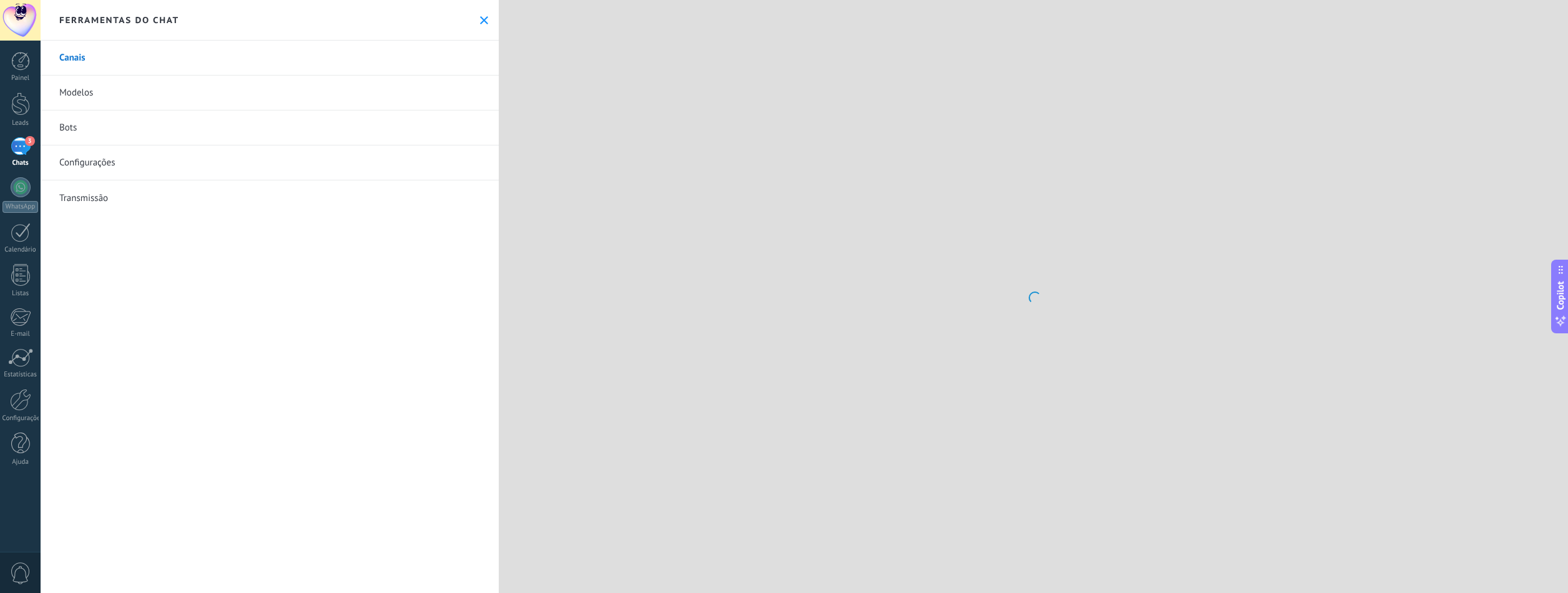
click at [92, 152] on link "Configurações" at bounding box center [270, 163] width 458 height 35
click at [85, 165] on link "Configurações" at bounding box center [270, 163] width 458 height 35
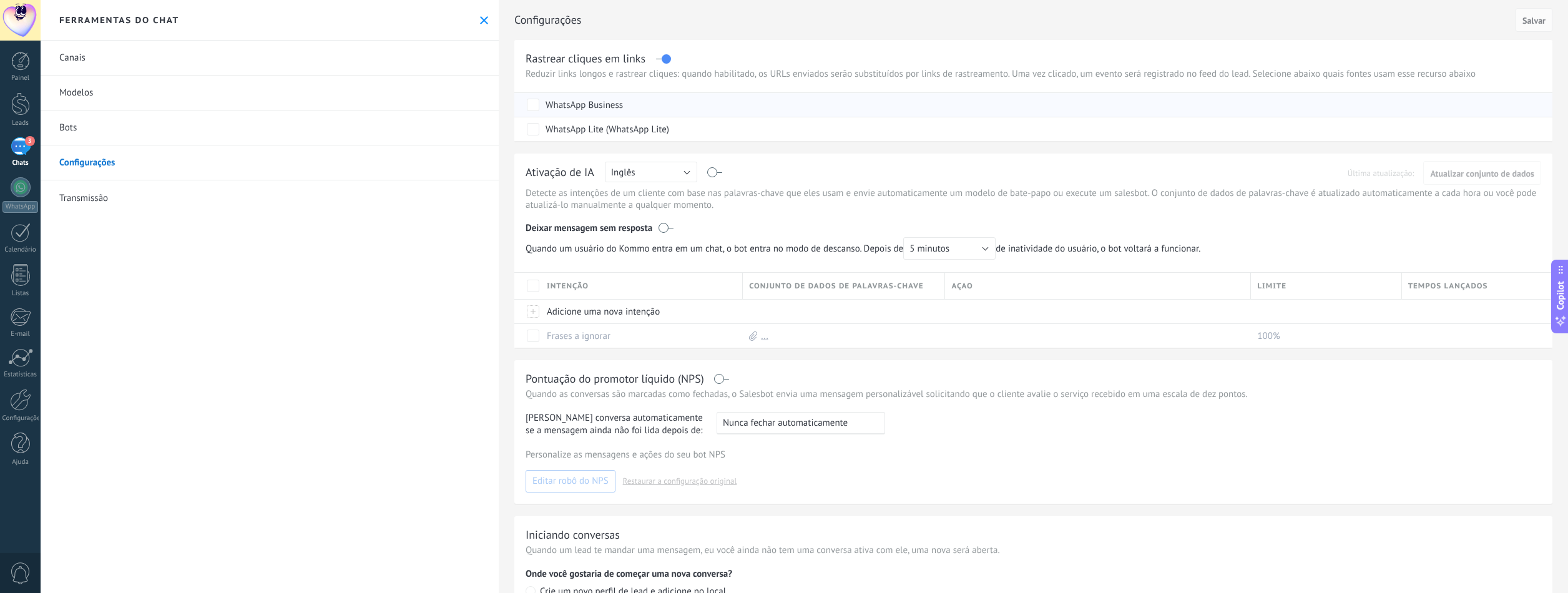
click at [562, 106] on div "WhatsApp Business" at bounding box center [585, 105] width 77 height 13
click at [565, 103] on div "WhatsApp Business" at bounding box center [585, 105] width 77 height 13
click at [563, 173] on div "Ativação de IA" at bounding box center [560, 172] width 68 height 16
click at [675, 171] on button "Inglês" at bounding box center [651, 171] width 92 height 20
click at [658, 239] on span "Português" at bounding box center [644, 237] width 95 height 12
